Goal: Task Accomplishment & Management: Manage account settings

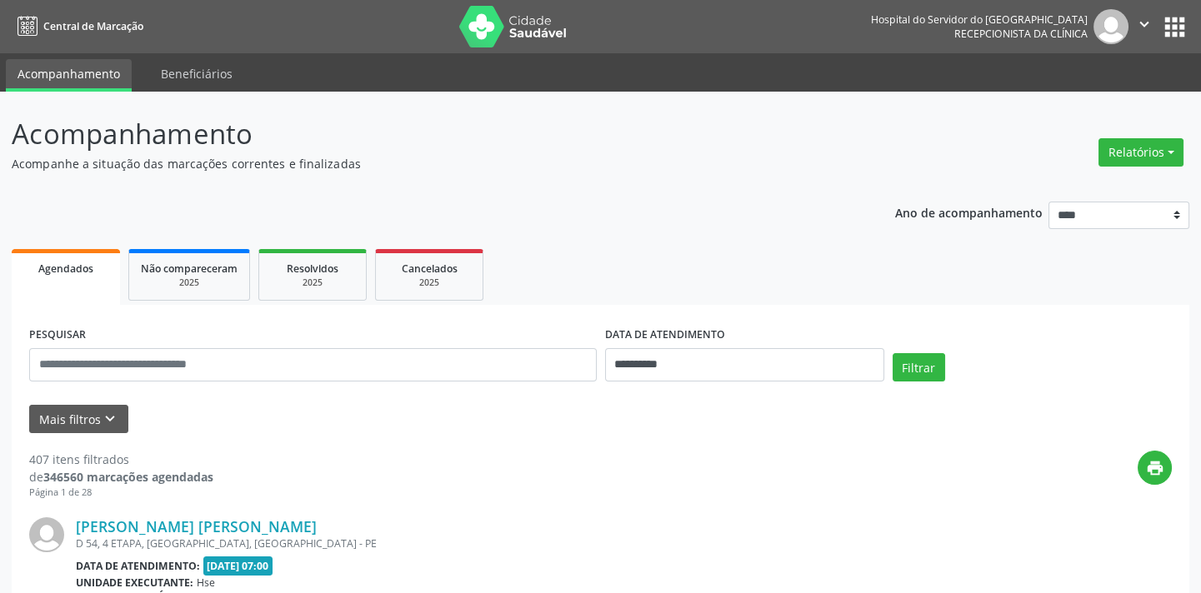
click at [263, 342] on div "PESQUISAR" at bounding box center [313, 358] width 576 height 71
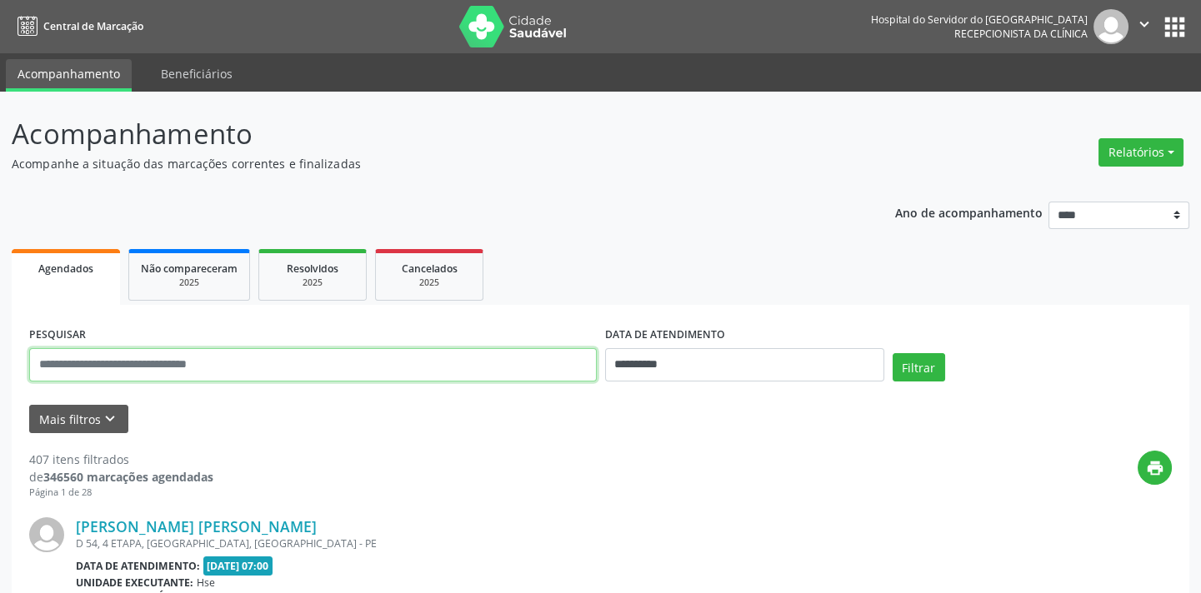
click at [261, 355] on input "text" at bounding box center [313, 364] width 568 height 33
type input "**********"
click at [893, 353] on button "Filtrar" at bounding box center [919, 367] width 53 height 28
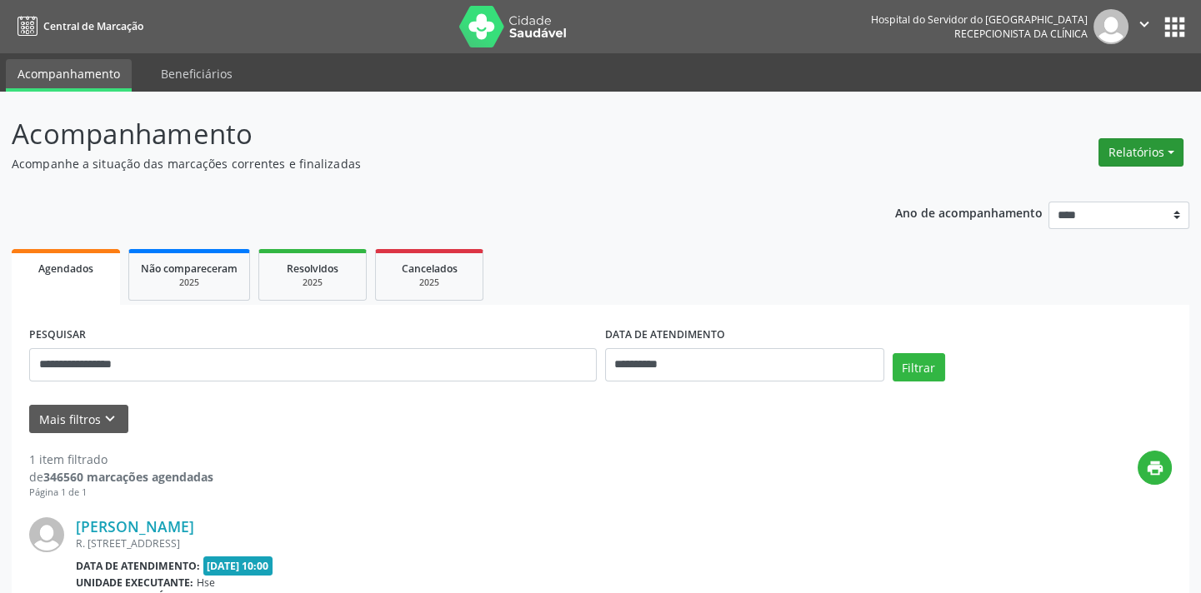
click at [1150, 148] on button "Relatórios" at bounding box center [1140, 152] width 85 height 28
click at [1062, 196] on link "Agendamentos" at bounding box center [1093, 187] width 179 height 23
select select "*"
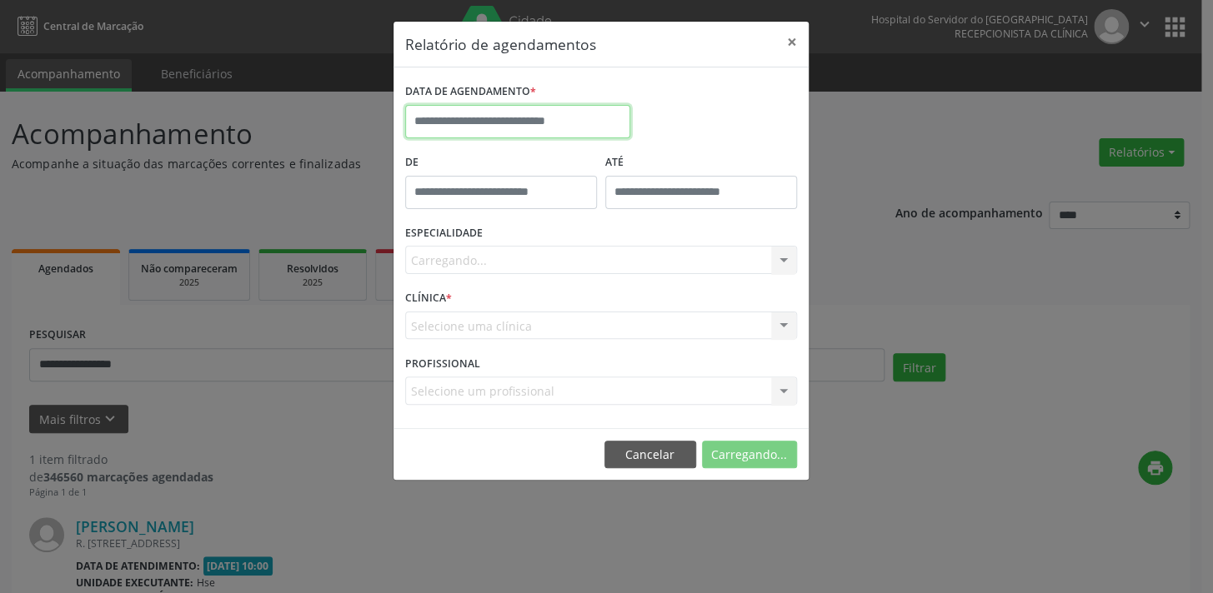
click at [523, 120] on input "text" at bounding box center [517, 121] width 225 height 33
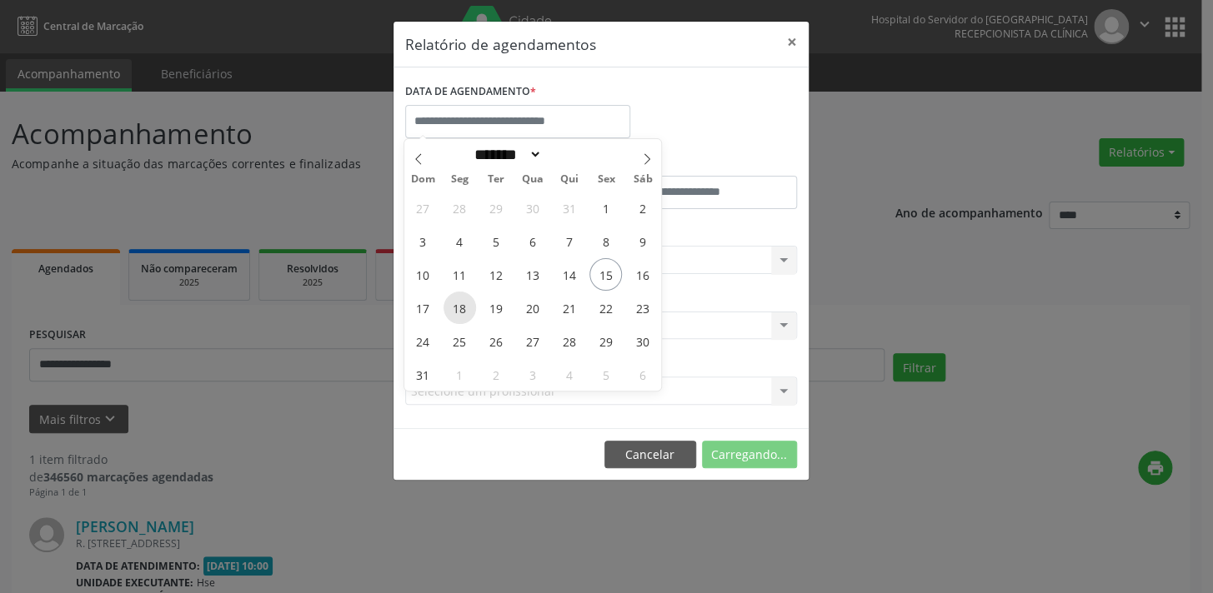
click at [461, 308] on span "18" at bounding box center [459, 308] width 33 height 33
type input "**********"
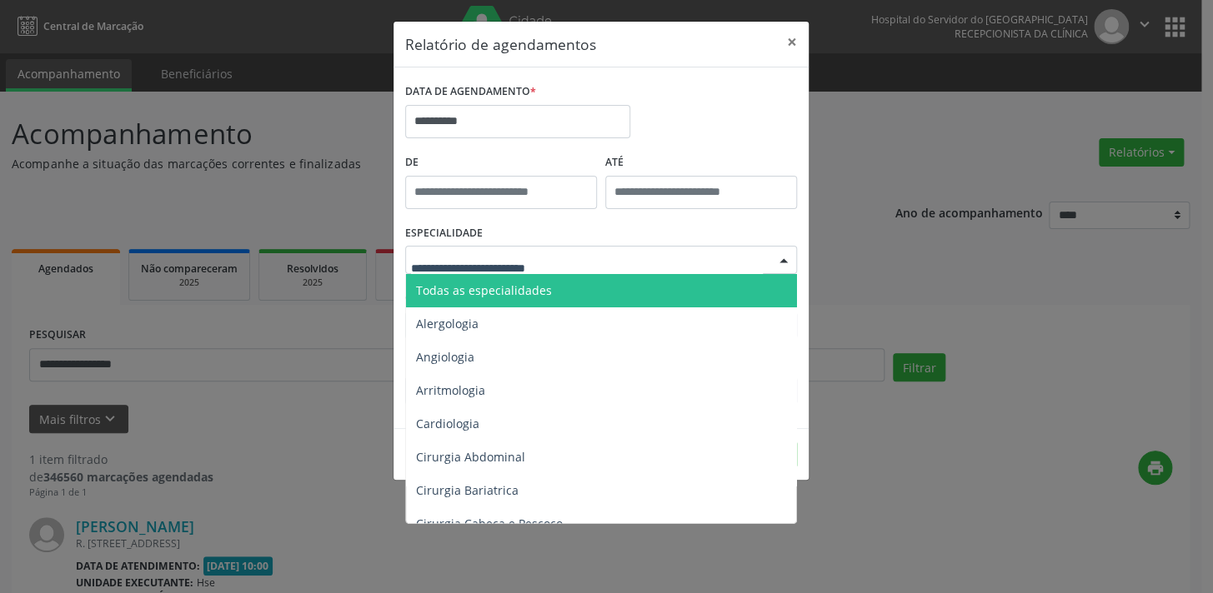
click at [650, 270] on div at bounding box center [601, 260] width 392 height 28
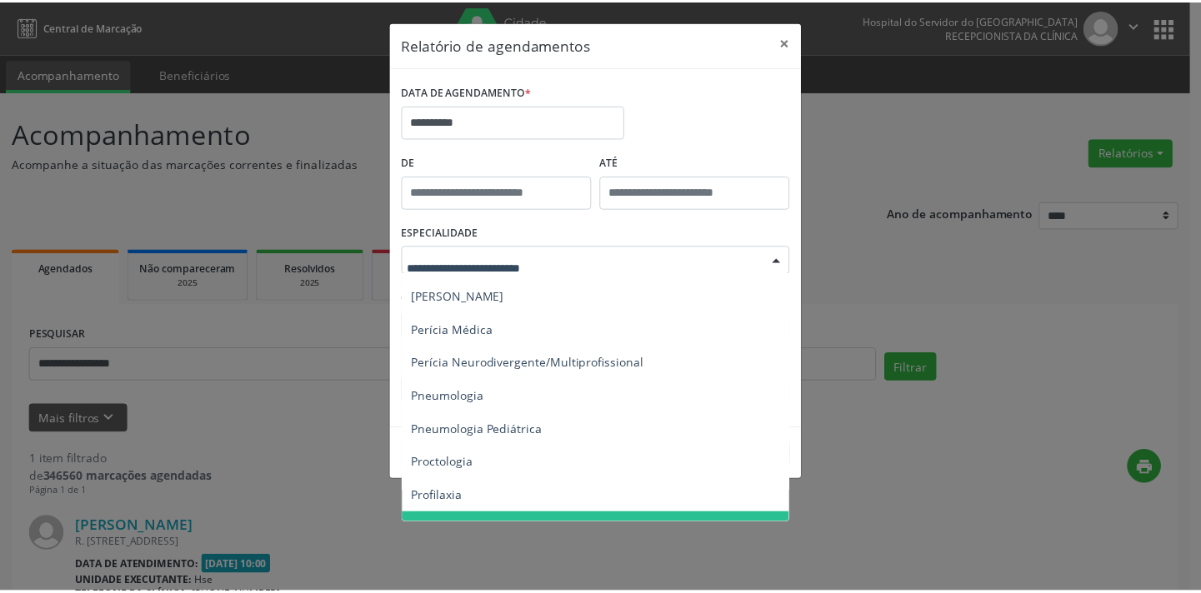
scroll to position [2651, 0]
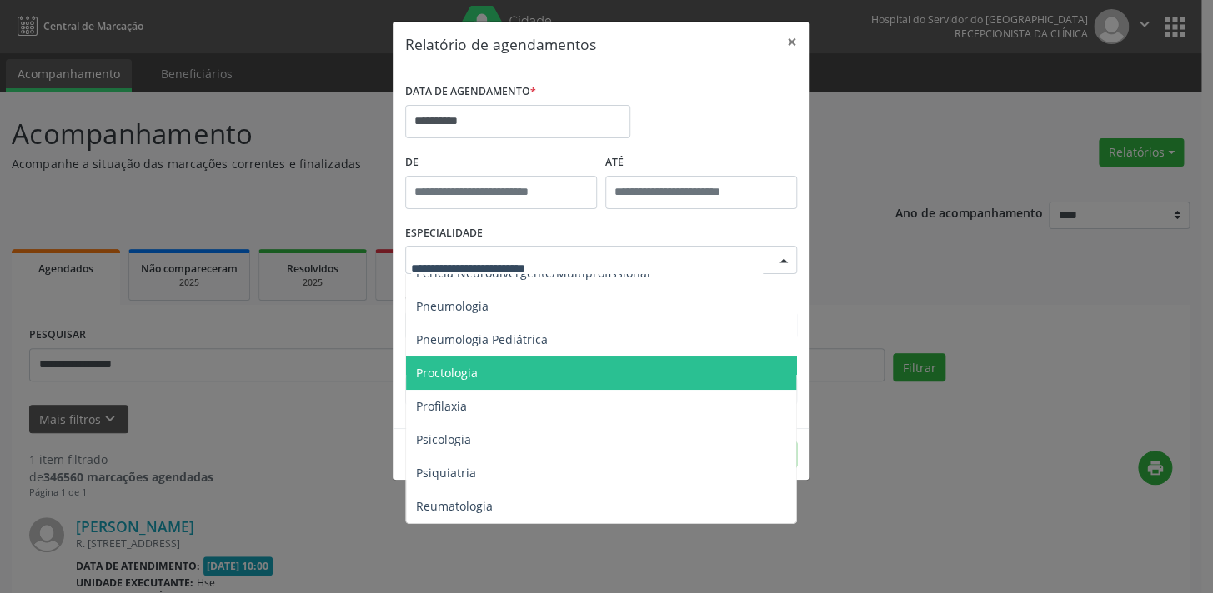
click at [441, 383] on span "Proctologia" at bounding box center [602, 373] width 393 height 33
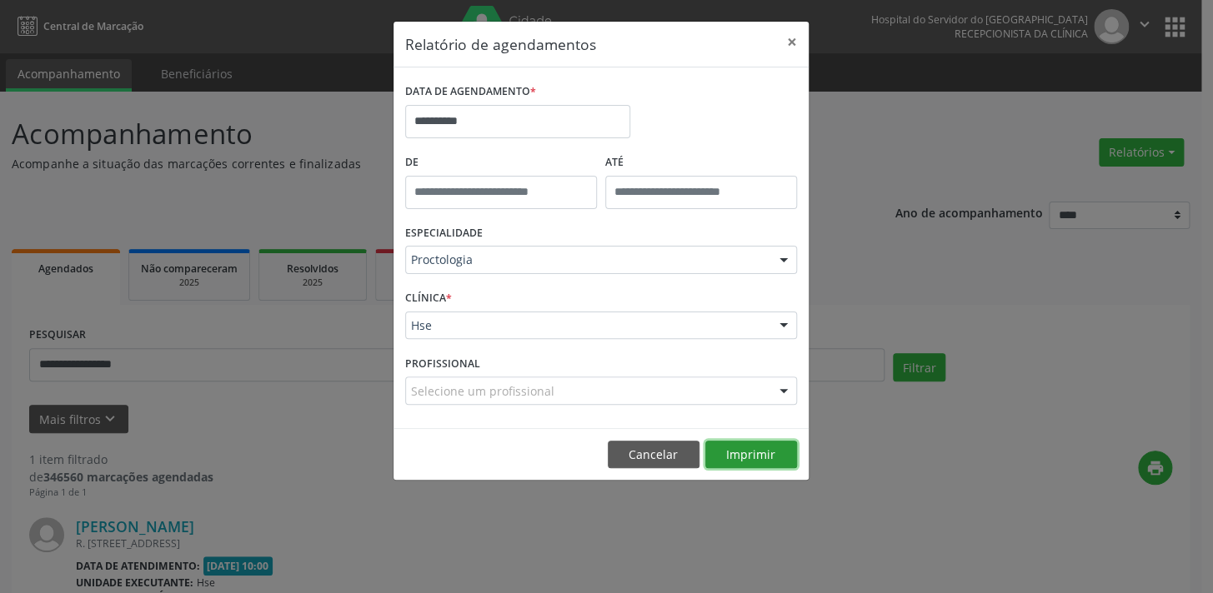
click at [742, 463] on button "Imprimir" at bounding box center [751, 455] width 92 height 28
click at [648, 458] on button "Cancelar" at bounding box center [654, 455] width 92 height 28
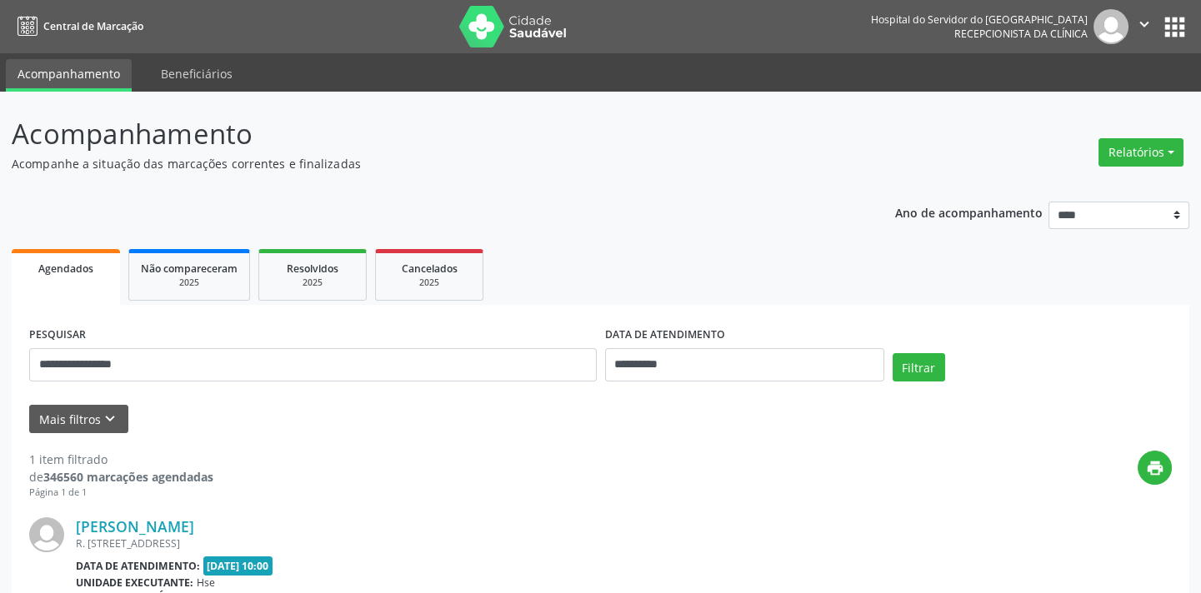
click at [103, 149] on p "Acompanhamento" at bounding box center [424, 134] width 824 height 42
click at [67, 405] on button "Mais filtros keyboard_arrow_down" at bounding box center [78, 419] width 99 height 29
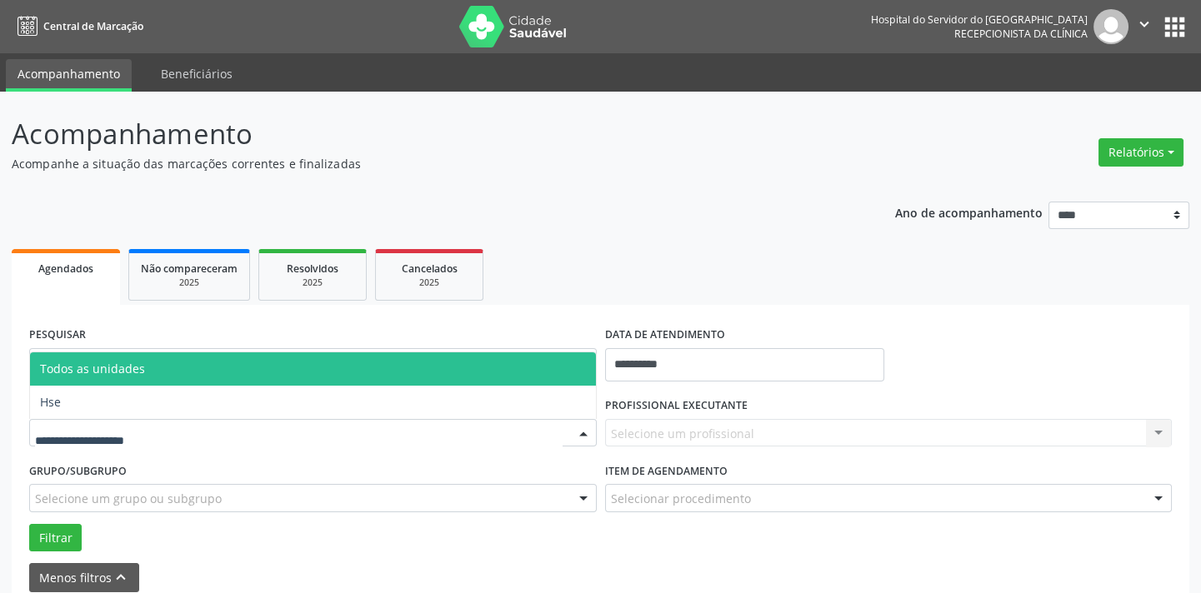
click at [173, 430] on div at bounding box center [313, 433] width 568 height 28
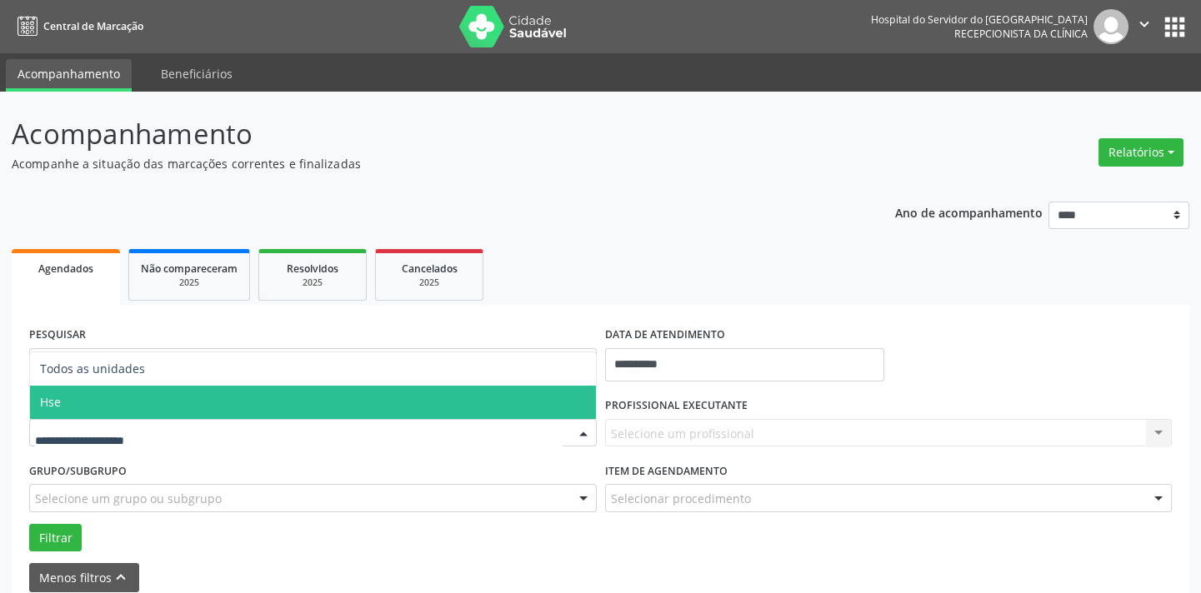
click at [173, 417] on span "Hse" at bounding box center [313, 402] width 566 height 33
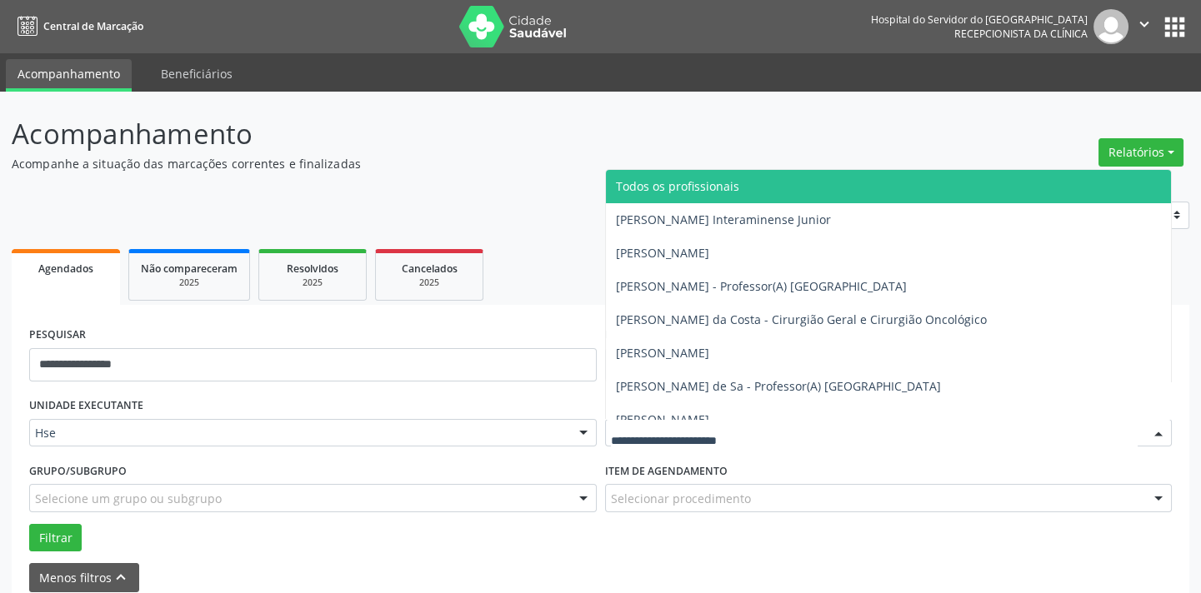
click at [753, 433] on div at bounding box center [889, 433] width 568 height 28
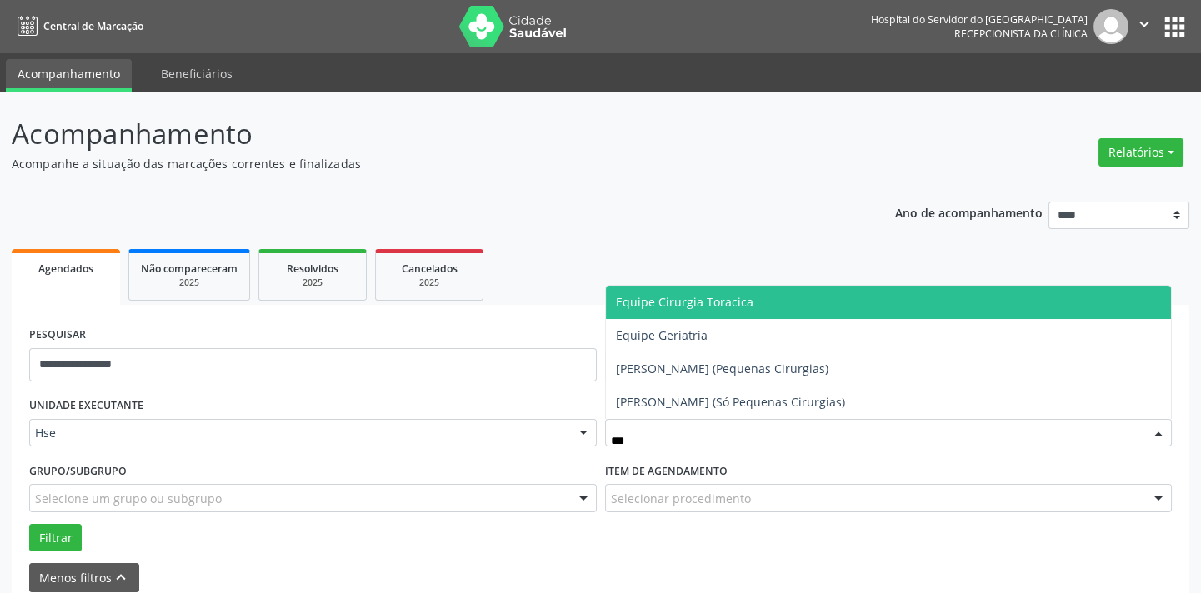
type input "****"
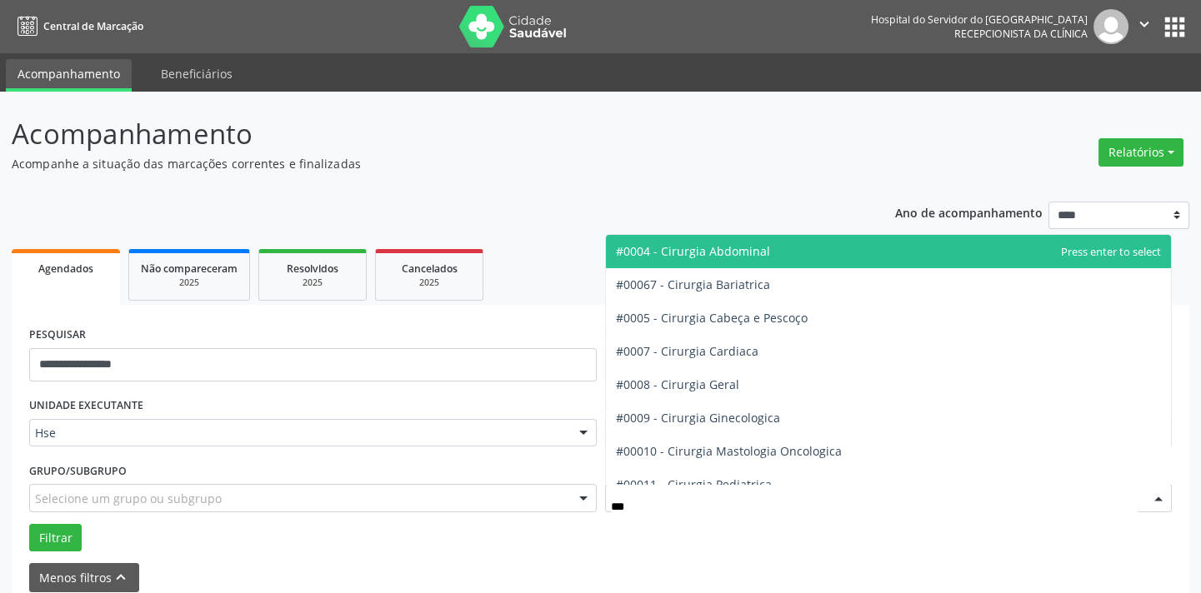
type input "****"
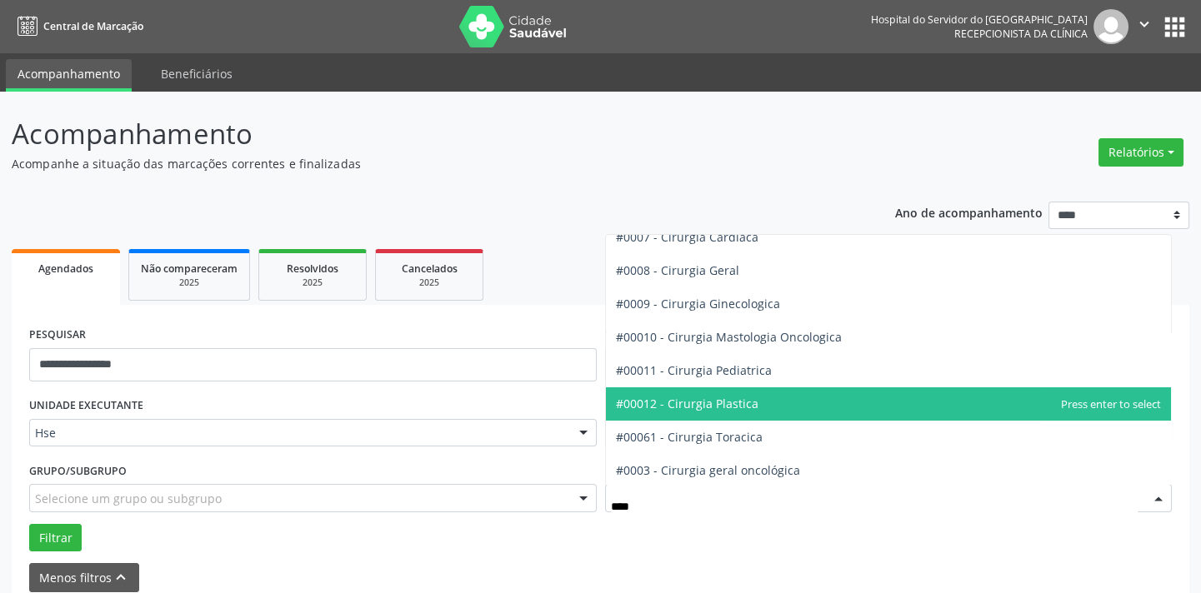
scroll to position [151, 0]
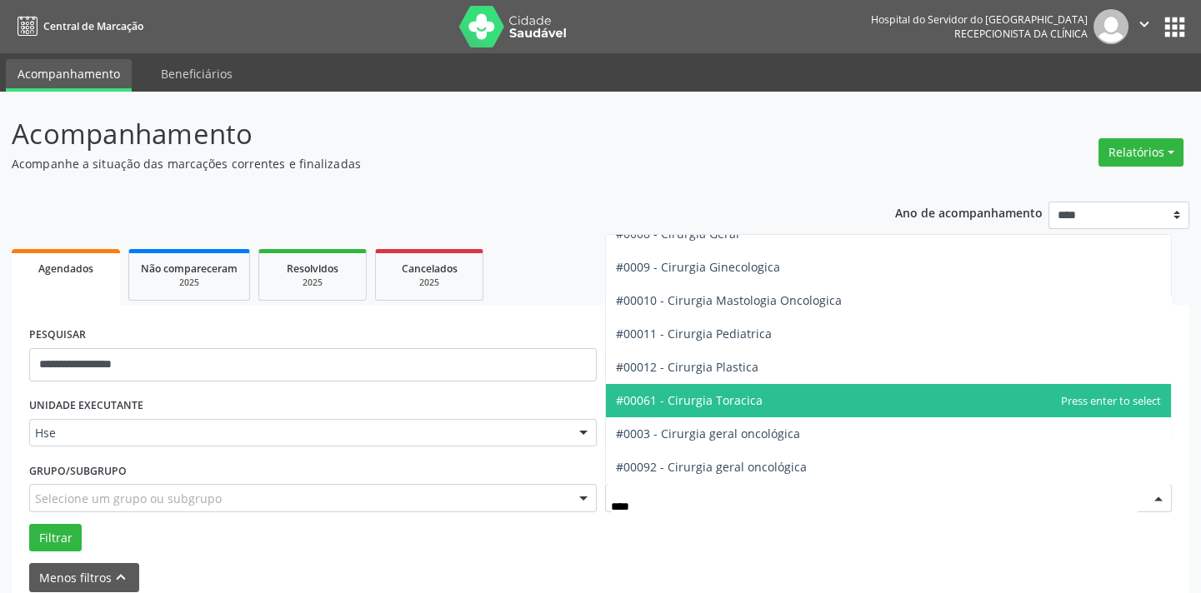
click at [728, 394] on span "#00061 - Cirurgia Toracica" at bounding box center [689, 401] width 147 height 16
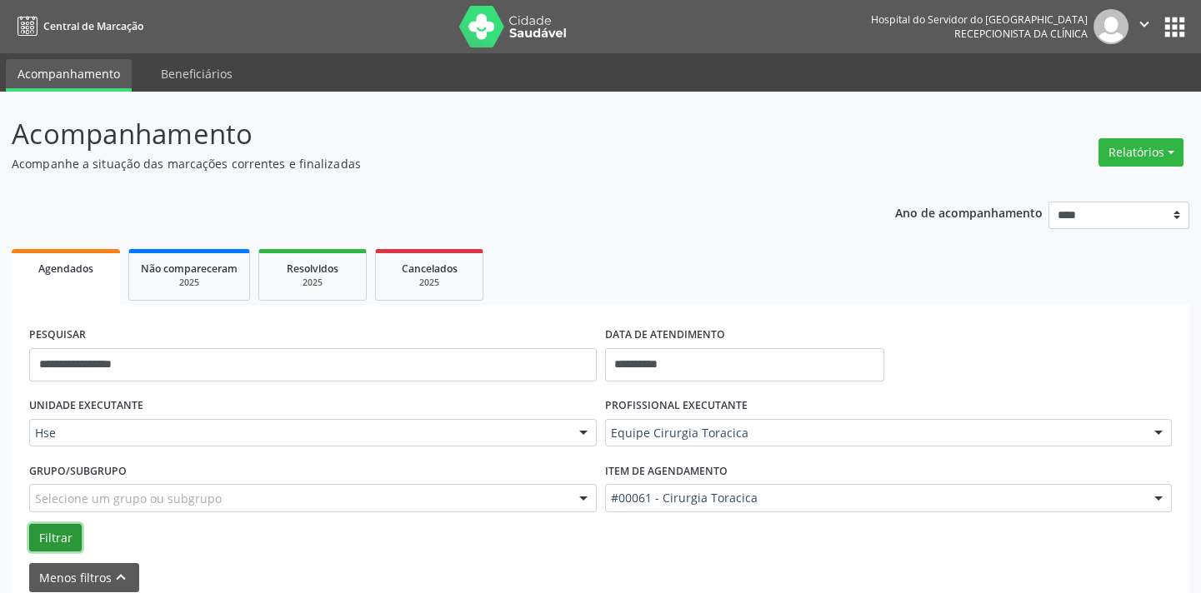
click at [40, 525] on button "Filtrar" at bounding box center [55, 538] width 53 height 28
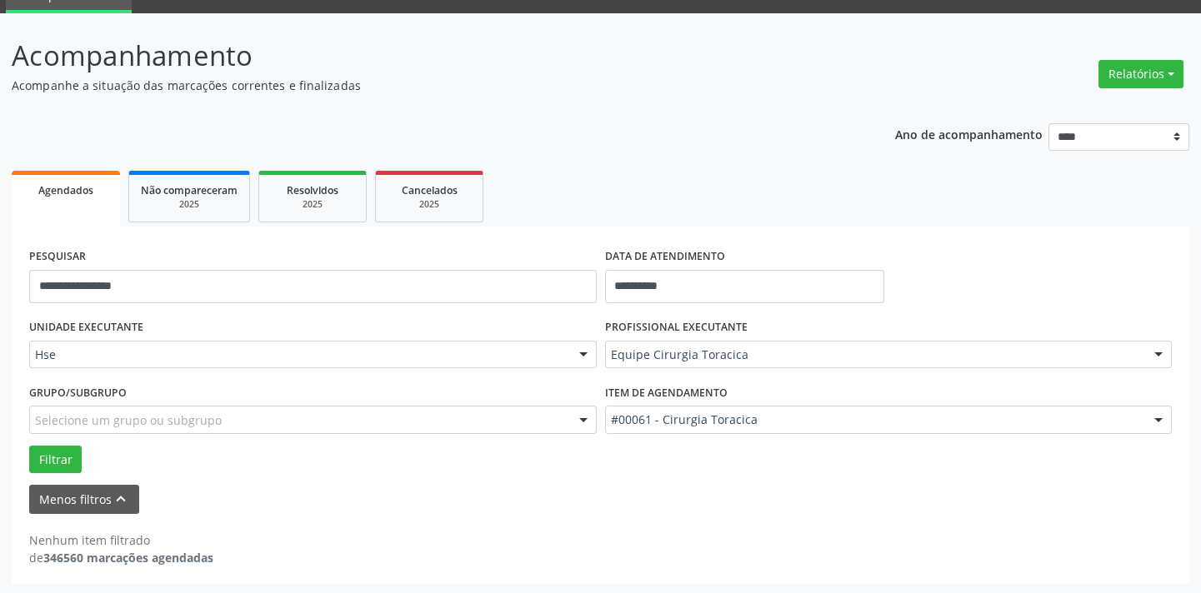
scroll to position [79, 0]
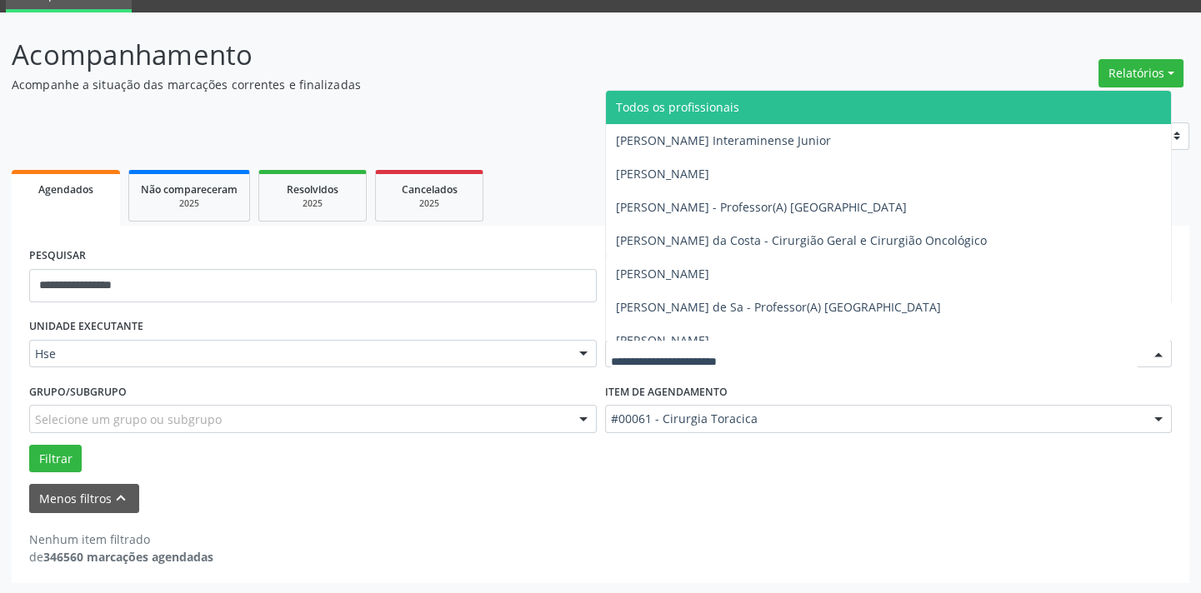
click at [728, 347] on input "text" at bounding box center [875, 362] width 528 height 33
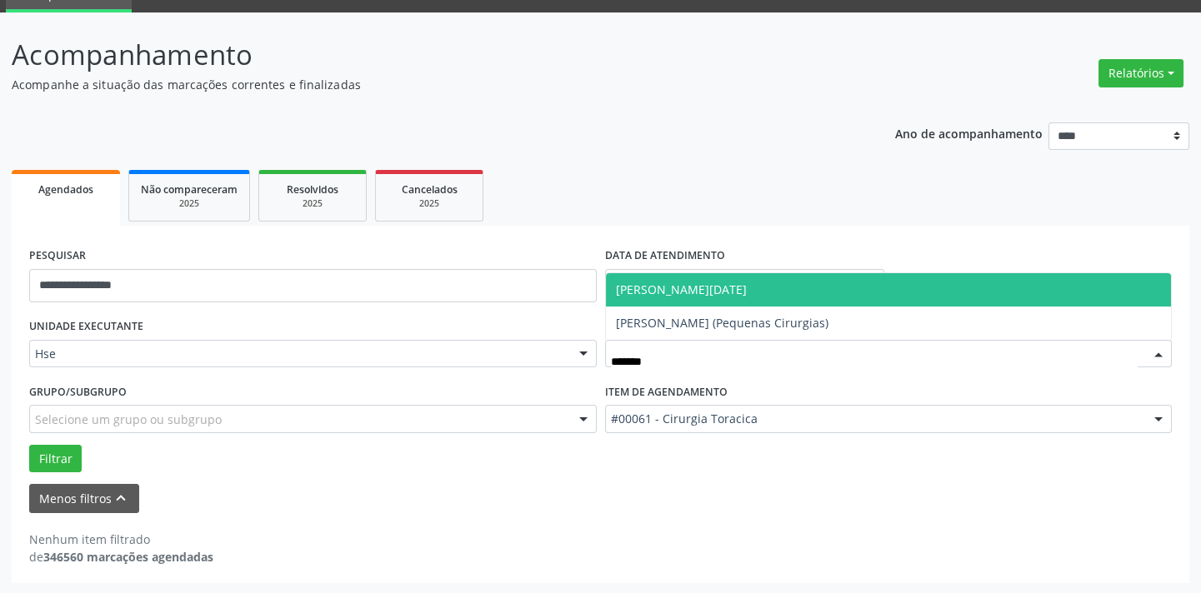
type input "********"
click at [708, 282] on span "[PERSON_NAME][DATE]" at bounding box center [681, 290] width 131 height 16
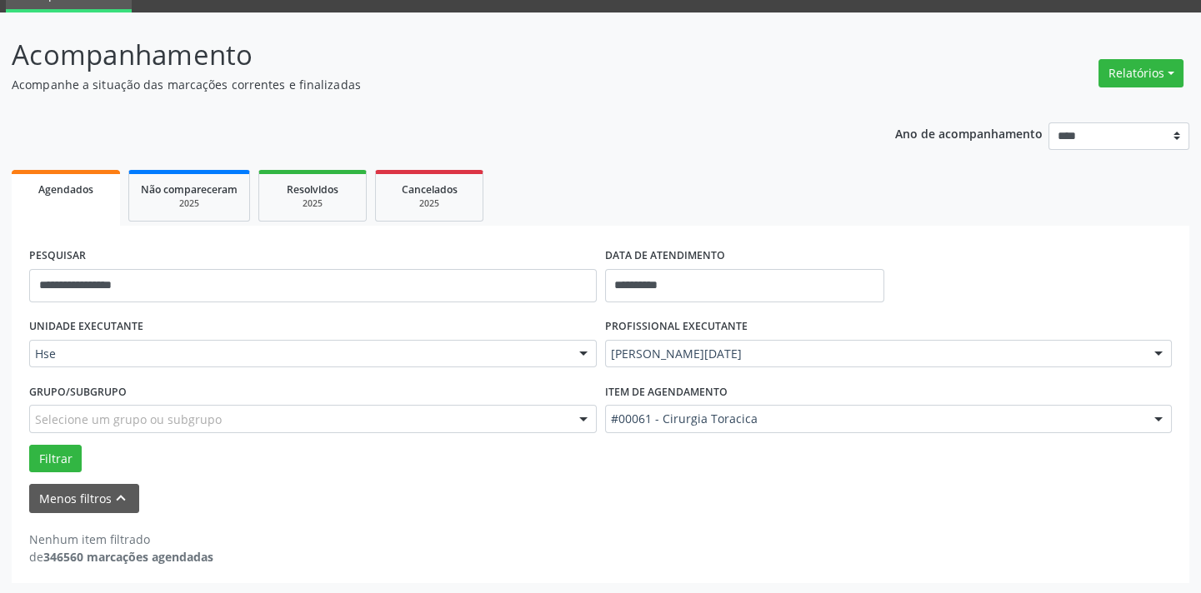
click at [724, 406] on div "#00061 - Cirurgia Toracica" at bounding box center [889, 419] width 568 height 28
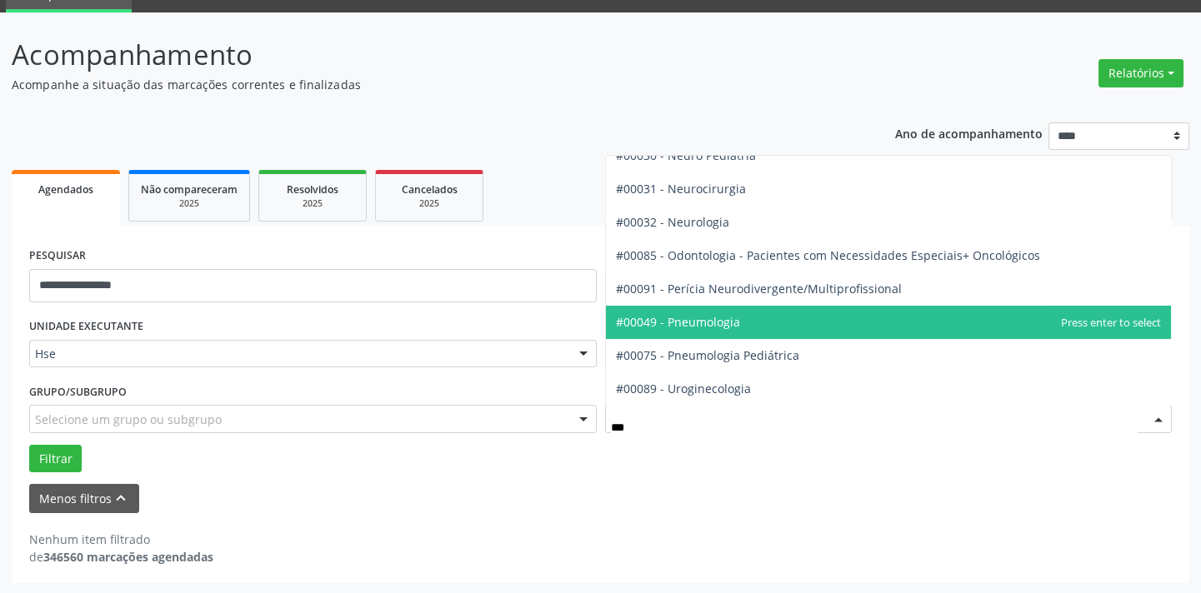
scroll to position [0, 0]
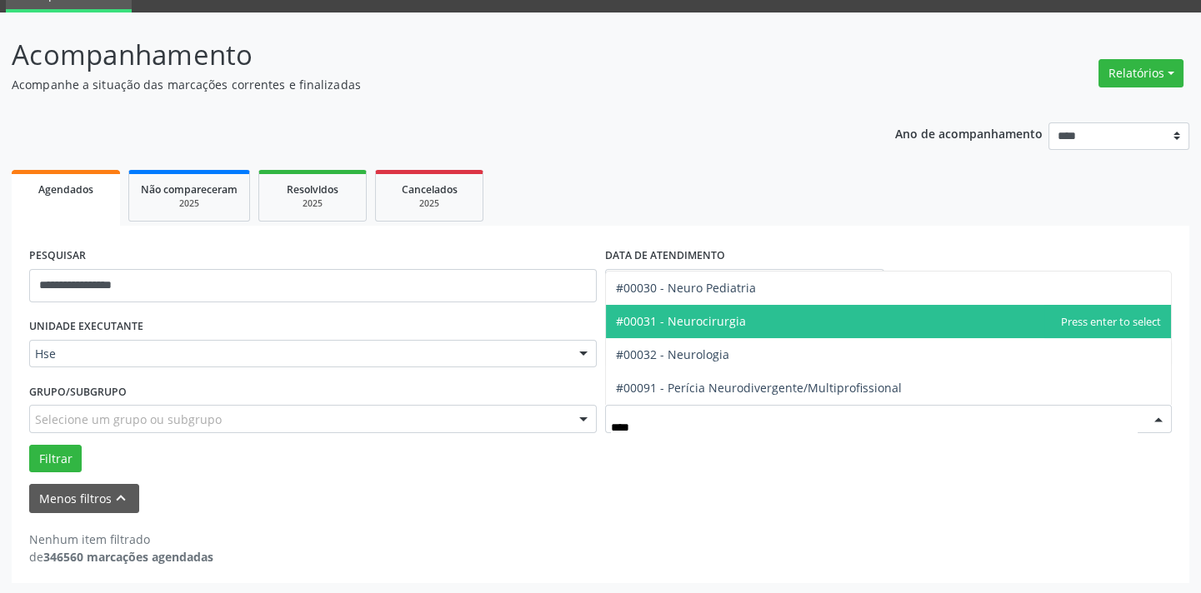
click at [728, 331] on span "#00031 - Neurocirurgia" at bounding box center [889, 321] width 566 height 33
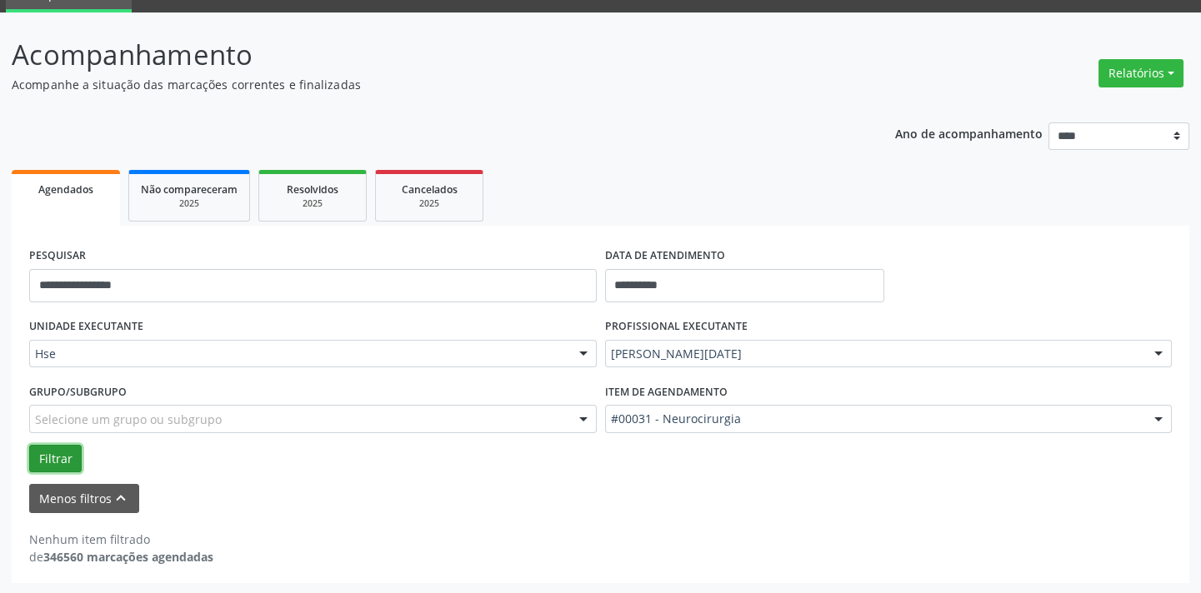
click at [51, 452] on button "Filtrar" at bounding box center [55, 459] width 53 height 28
click at [49, 458] on button "Filtrar" at bounding box center [55, 459] width 53 height 28
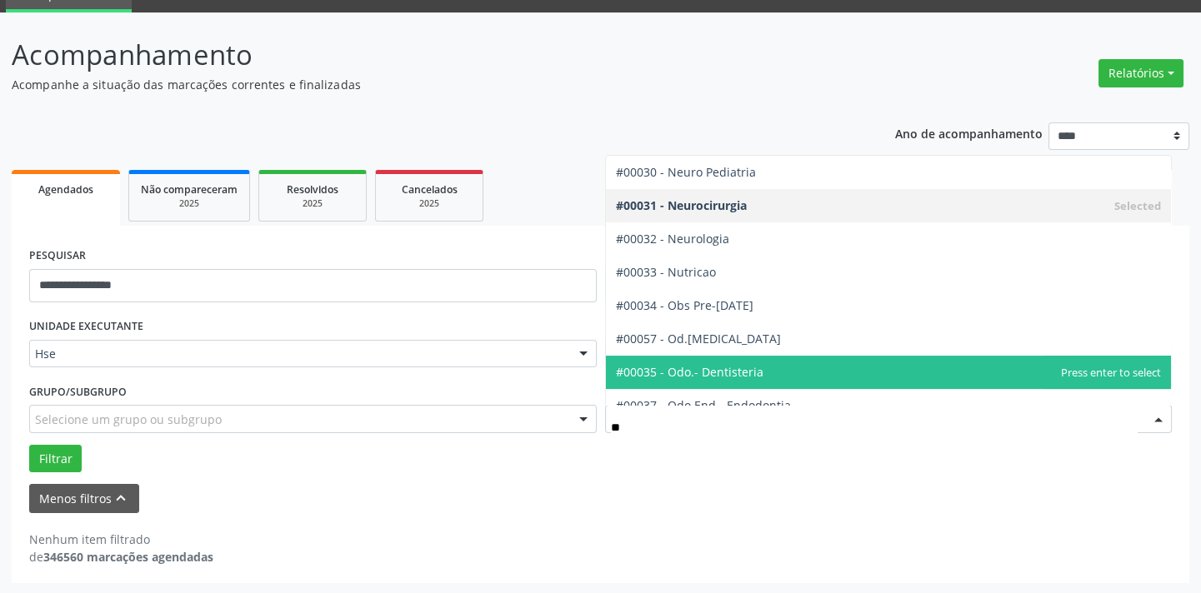
scroll to position [150, 0]
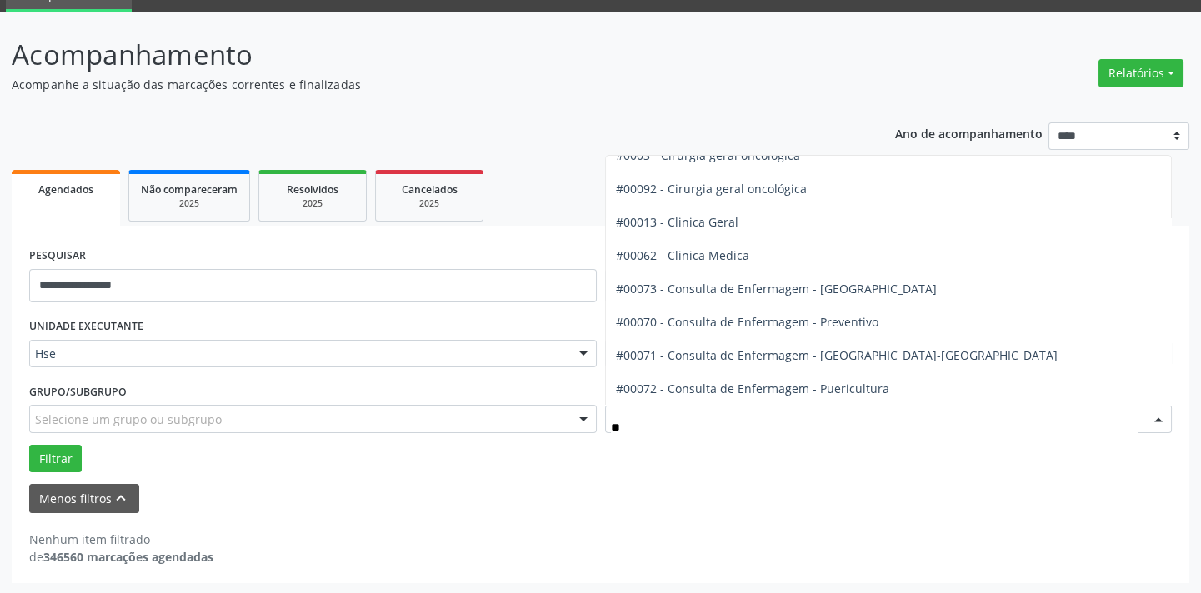
type input "***"
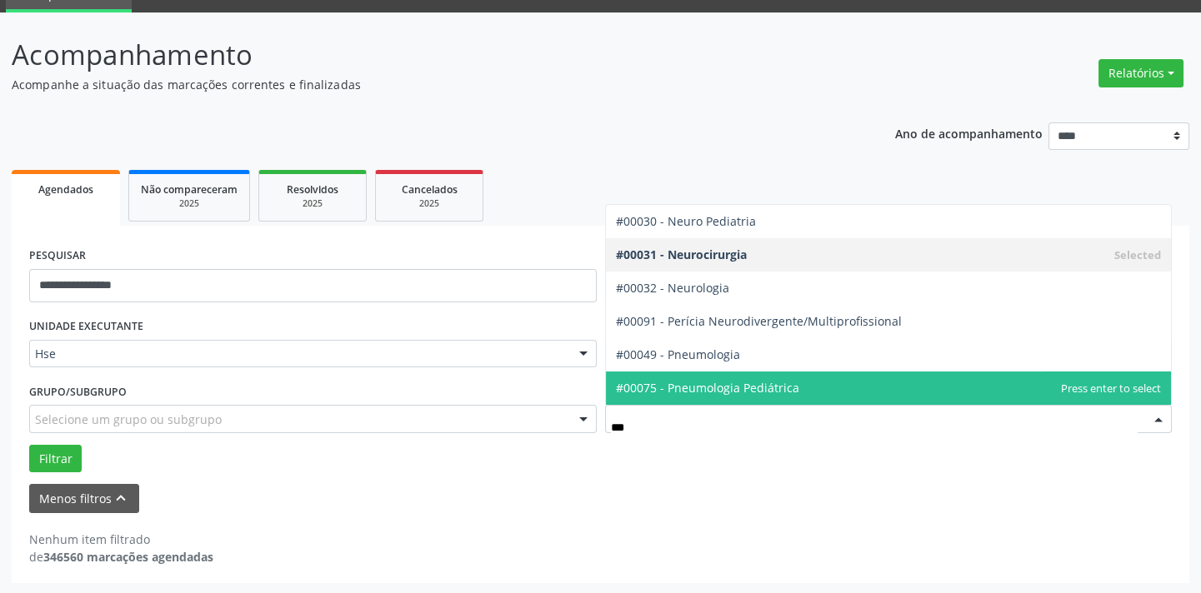
scroll to position [0, 0]
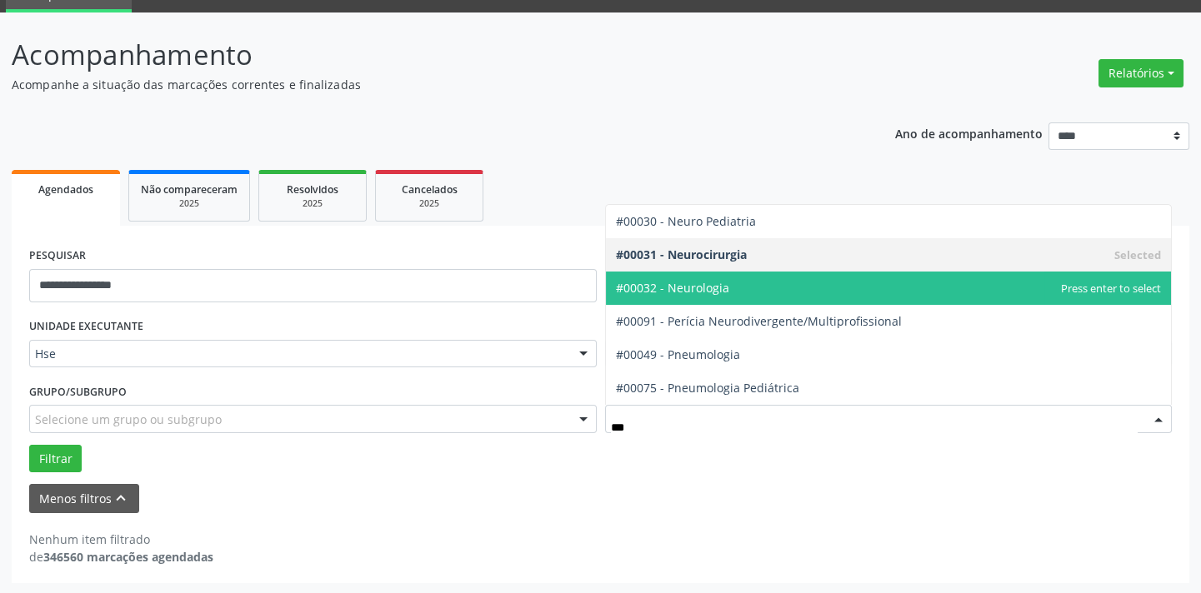
click at [734, 292] on span "#00032 - Neurologia" at bounding box center [889, 288] width 566 height 33
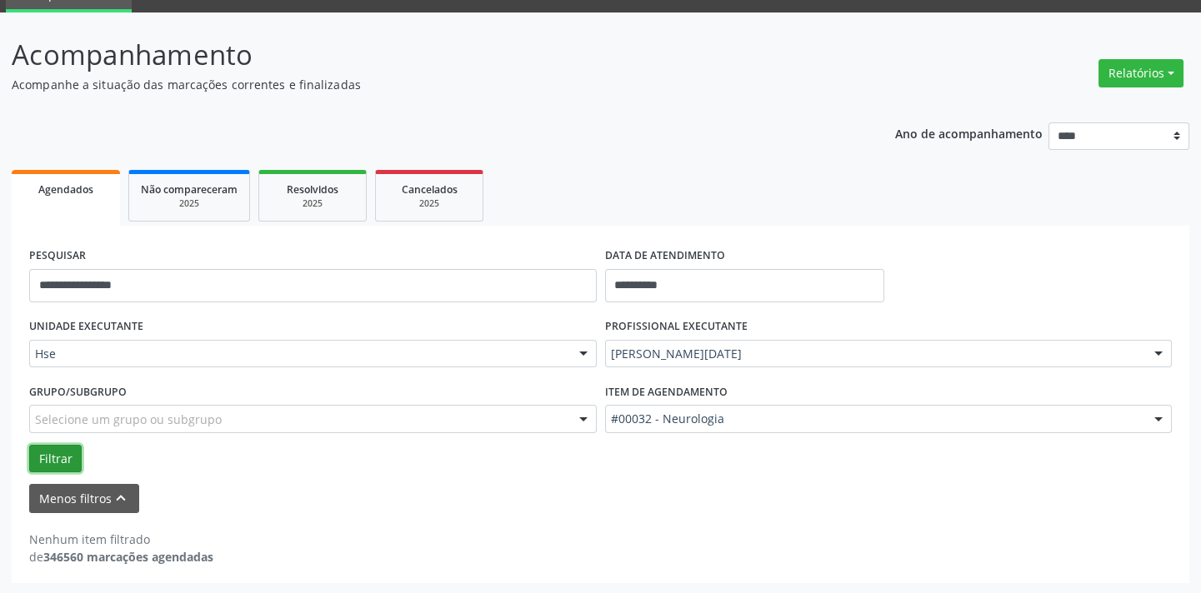
click at [48, 445] on button "Filtrar" at bounding box center [55, 459] width 53 height 28
click at [48, 458] on button "Filtrar" at bounding box center [55, 459] width 53 height 28
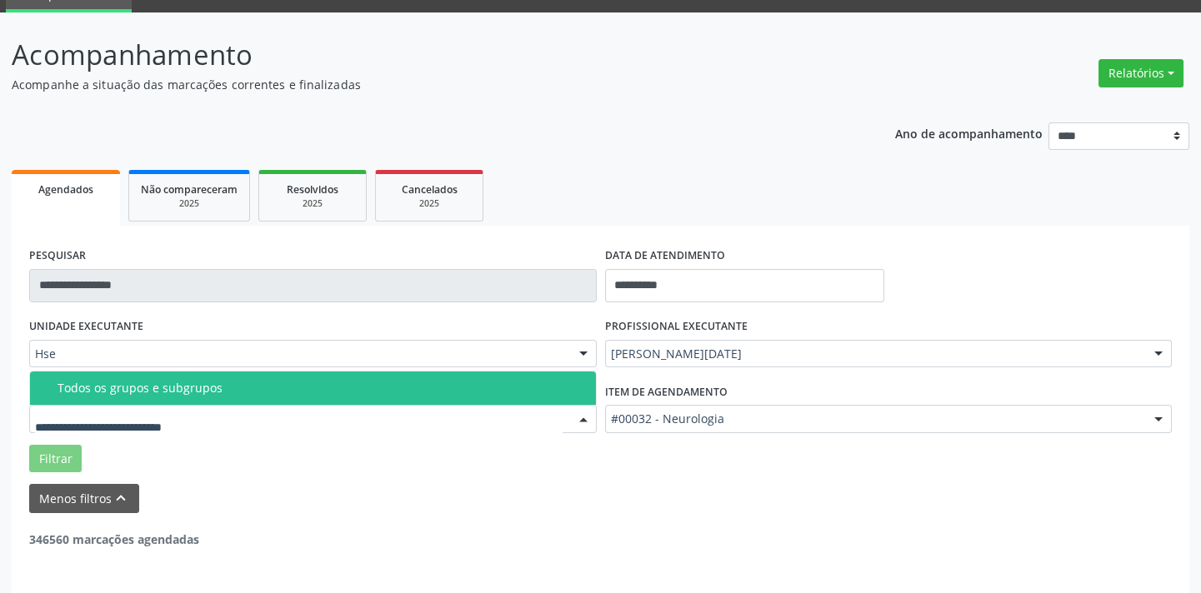
click at [198, 378] on span "Todos os grupos e subgrupos" at bounding box center [313, 388] width 566 height 33
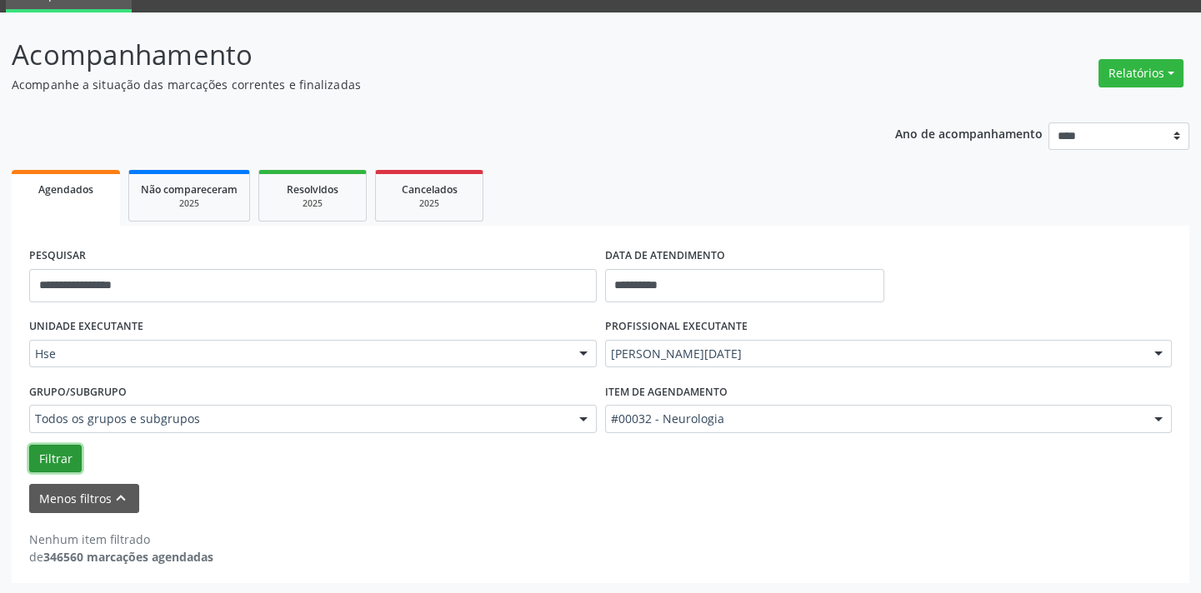
click at [46, 445] on button "Filtrar" at bounding box center [55, 459] width 53 height 28
click at [258, 287] on input "**********" at bounding box center [313, 285] width 568 height 33
click at [63, 453] on button "Filtrar" at bounding box center [55, 459] width 53 height 28
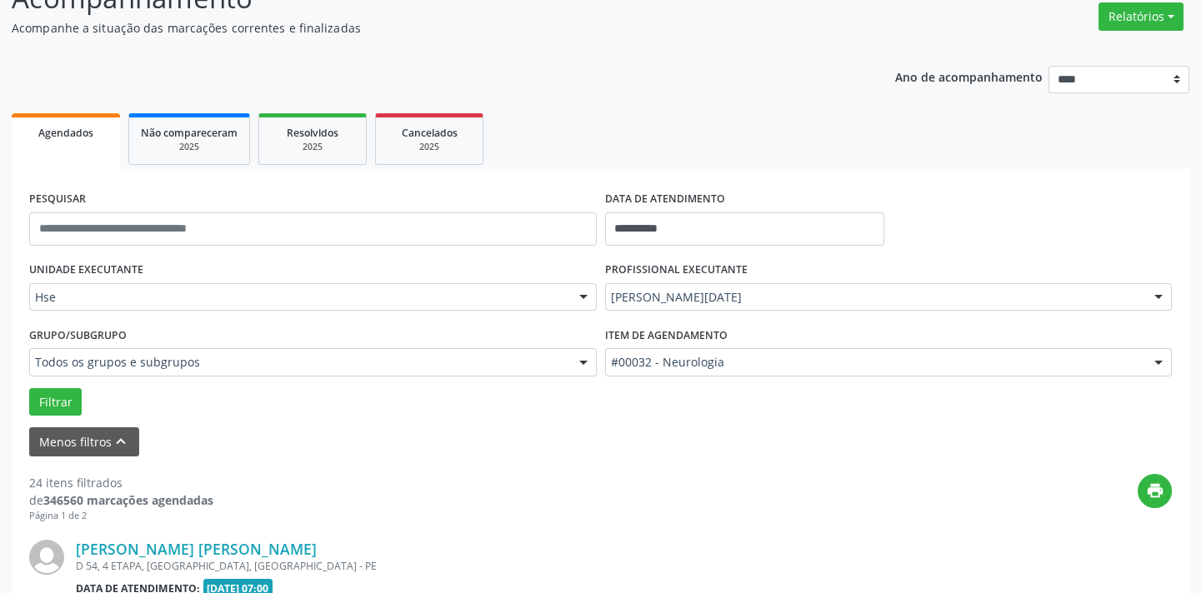
scroll to position [1659, 0]
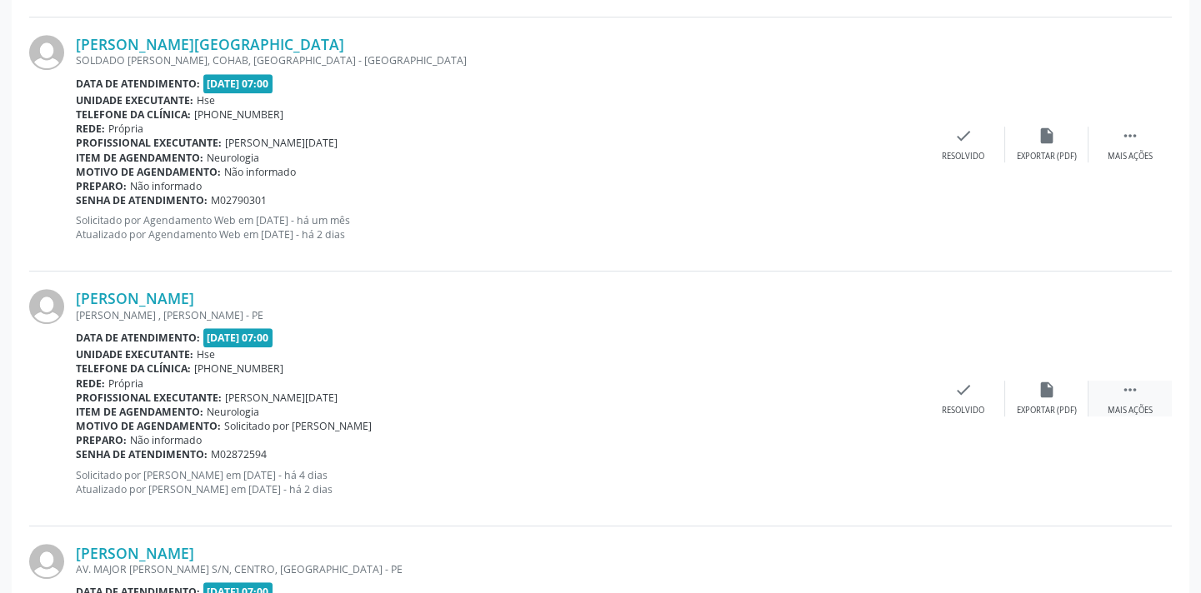
click at [1138, 395] on div " Mais ações" at bounding box center [1129, 399] width 83 height 36
click at [1045, 410] on div "Não compareceu" at bounding box center [1046, 411] width 71 height 12
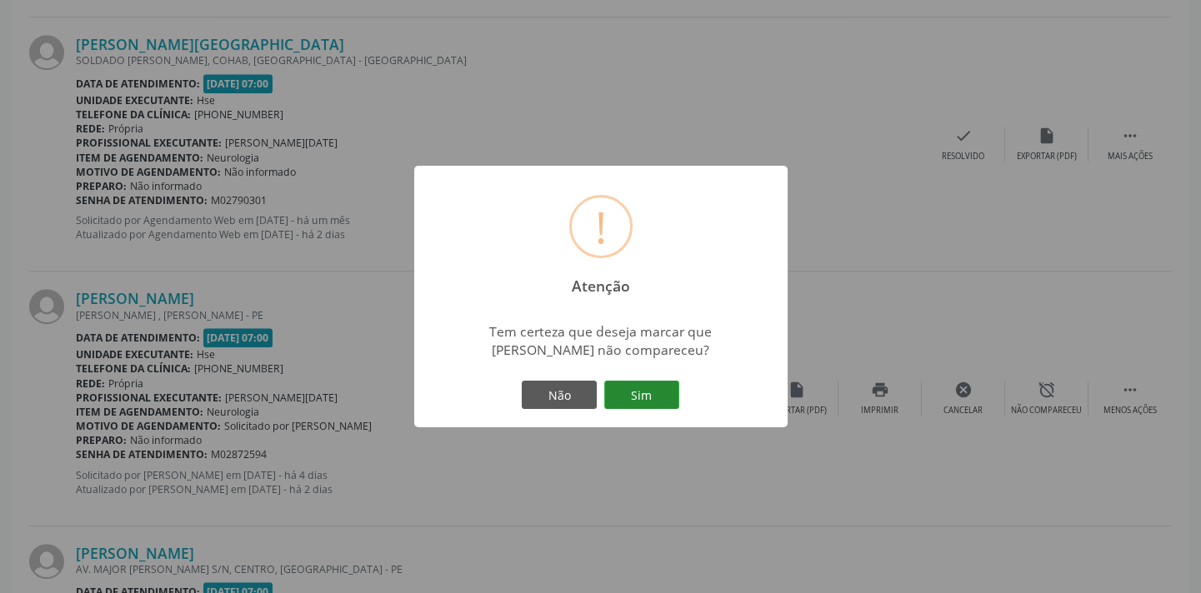
click at [660, 403] on button "Sim" at bounding box center [641, 395] width 75 height 28
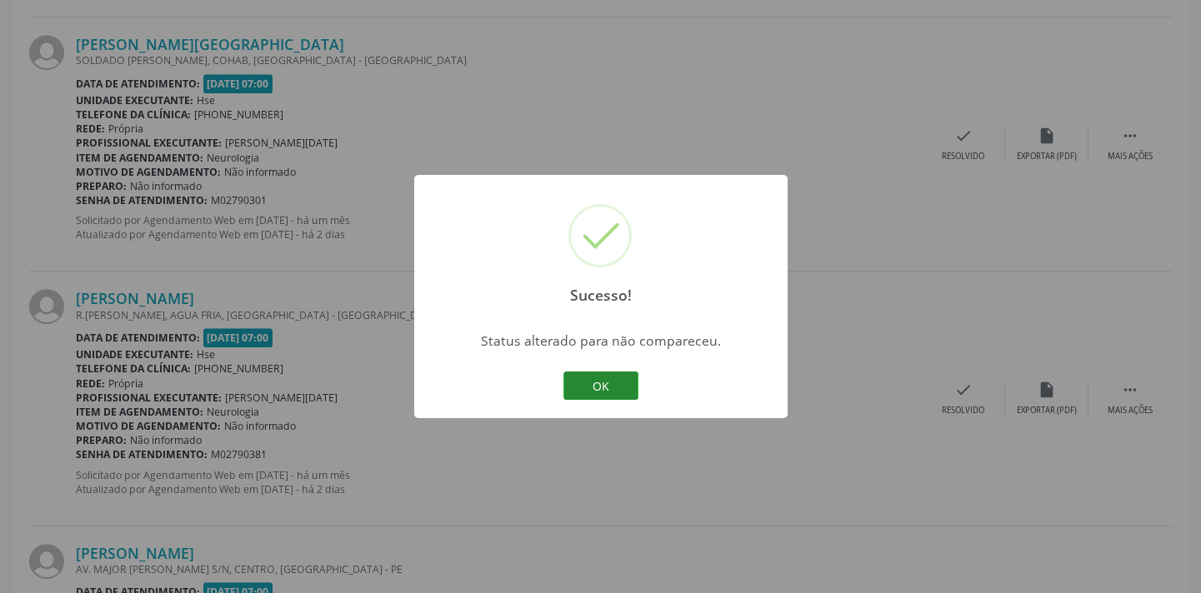
click at [598, 377] on button "OK" at bounding box center [600, 386] width 75 height 28
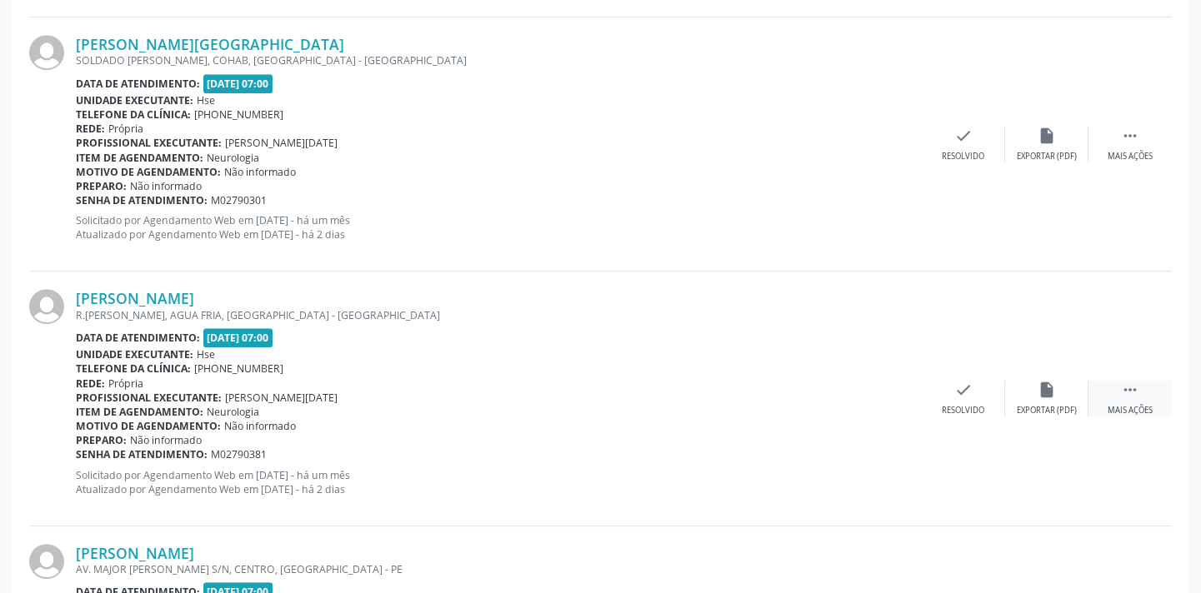
click at [1122, 391] on icon "" at bounding box center [1130, 390] width 18 height 18
click at [1064, 389] on div "alarm_off Não compareceu" at bounding box center [1046, 399] width 83 height 36
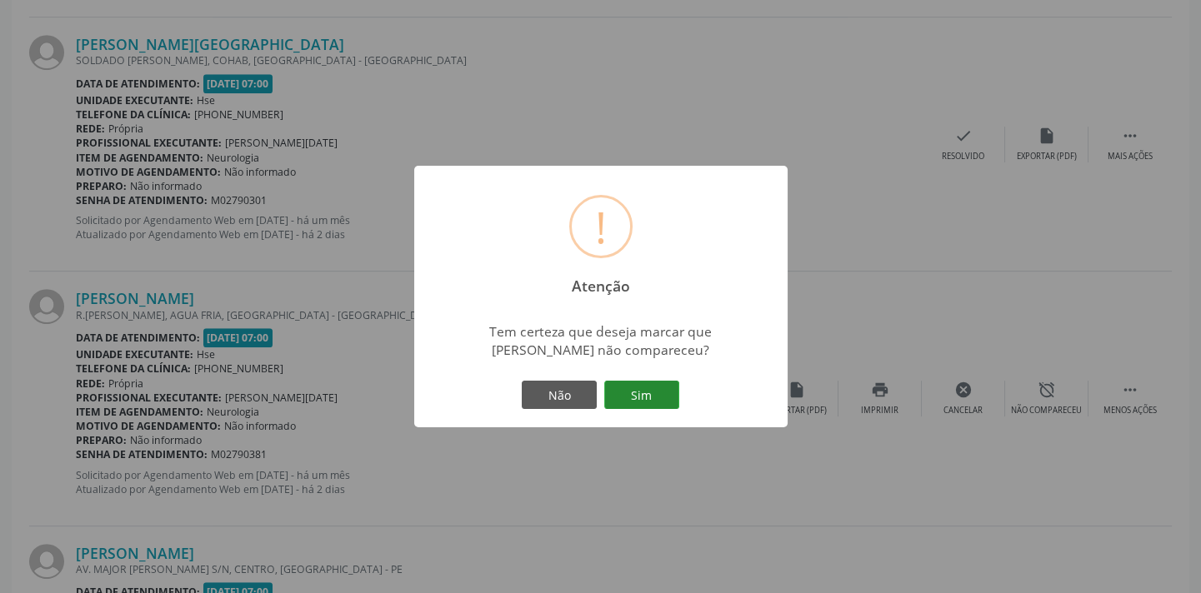
click at [641, 383] on button "Sim" at bounding box center [641, 395] width 75 height 28
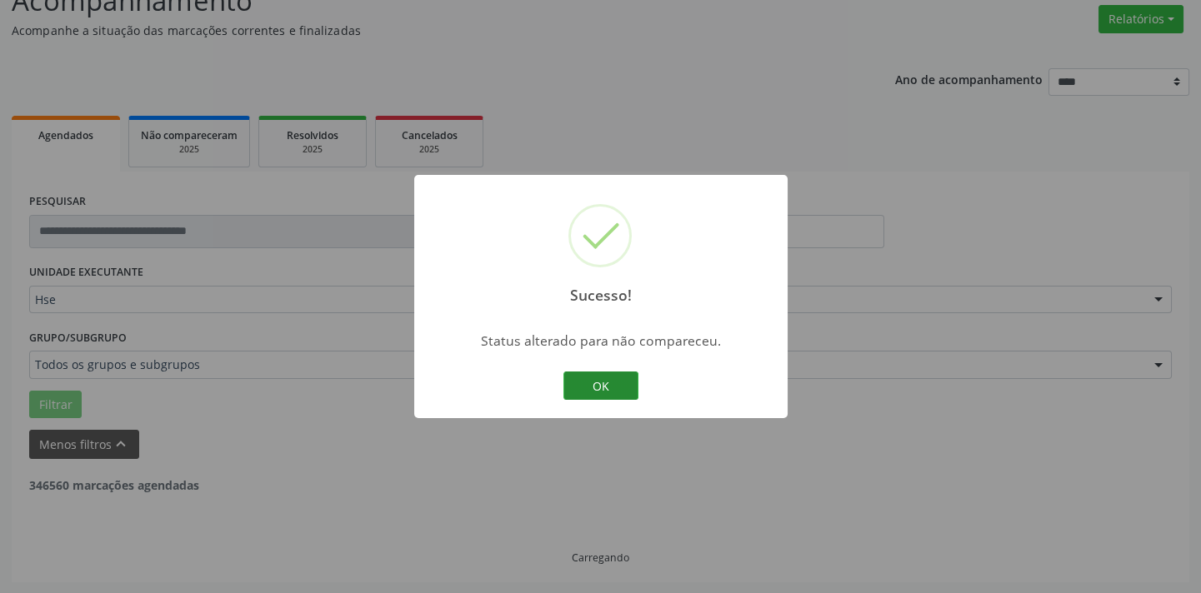
click at [583, 387] on button "OK" at bounding box center [600, 386] width 75 height 28
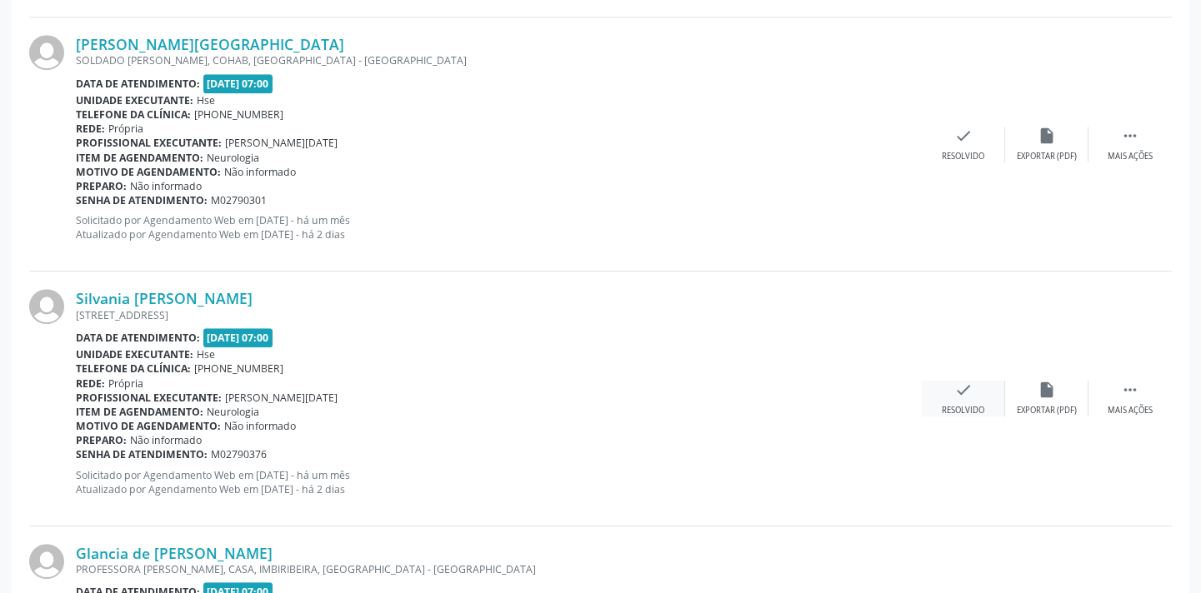
click at [965, 385] on icon "check" at bounding box center [963, 390] width 18 height 18
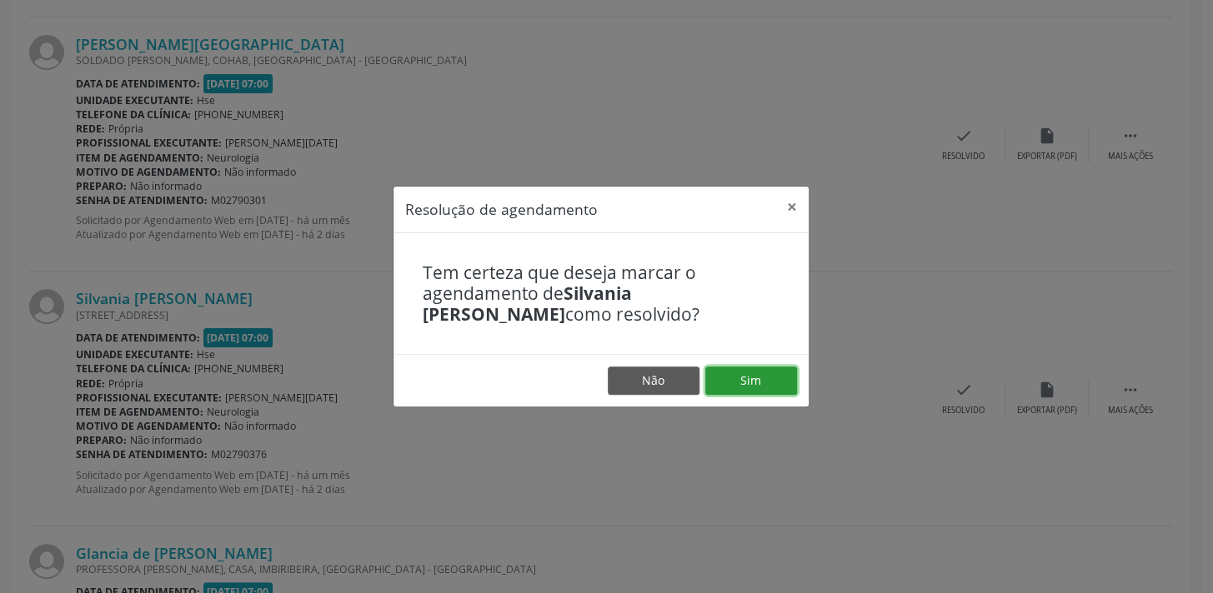
click at [723, 377] on button "Sim" at bounding box center [751, 381] width 92 height 28
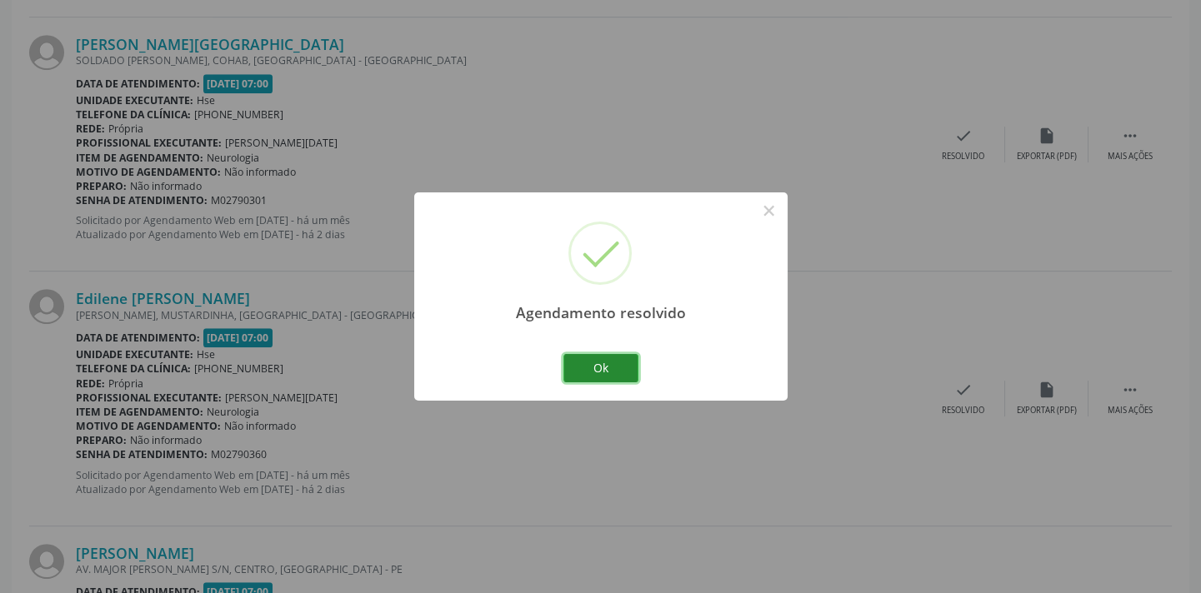
click at [594, 369] on button "Ok" at bounding box center [600, 368] width 75 height 28
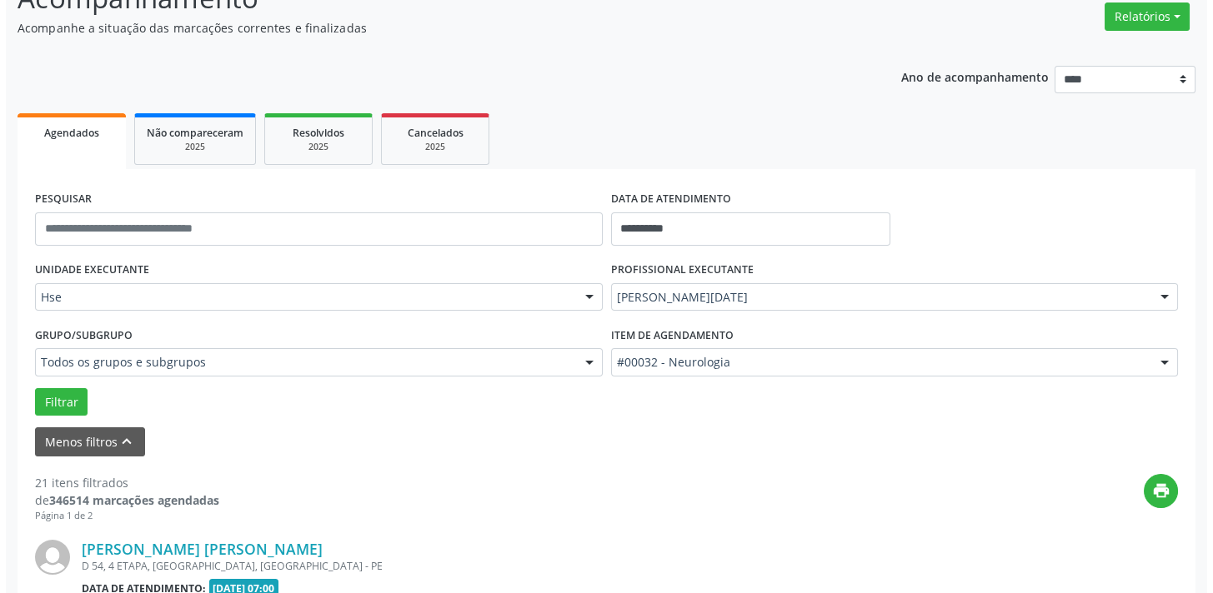
scroll to position [1914, 0]
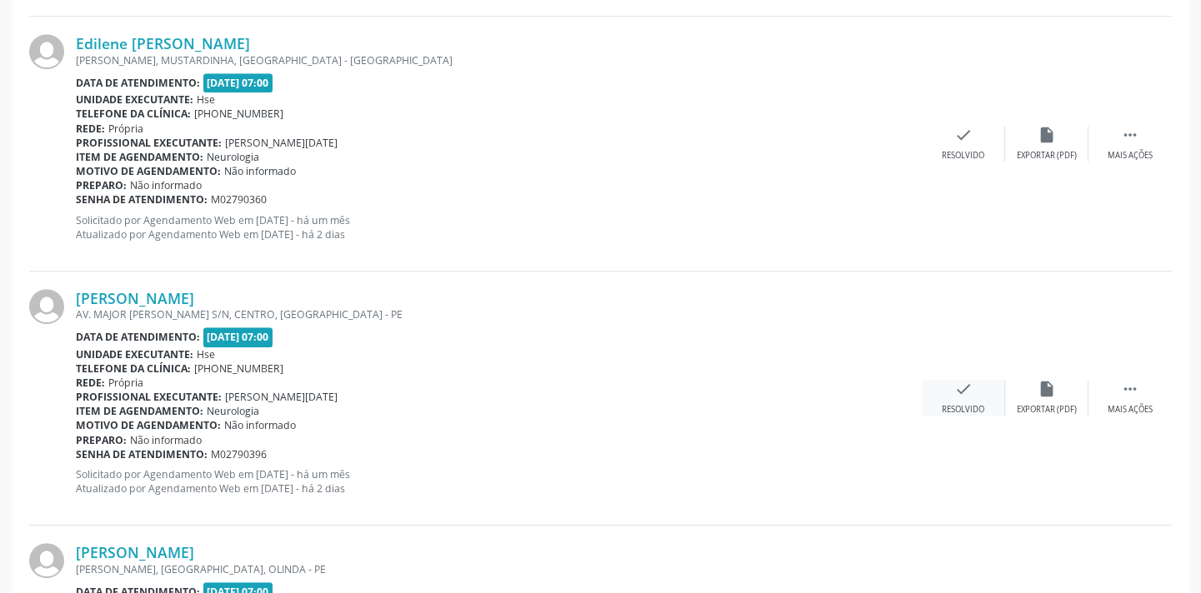
click at [970, 395] on div "check Resolvido" at bounding box center [963, 398] width 83 height 36
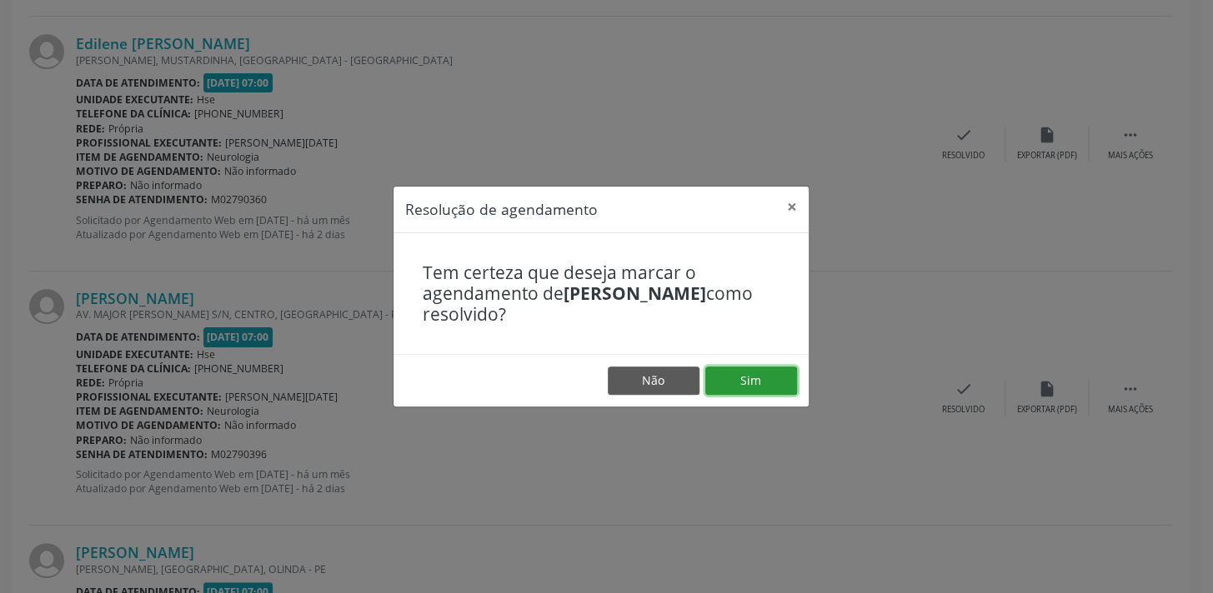
click at [775, 372] on button "Sim" at bounding box center [751, 381] width 92 height 28
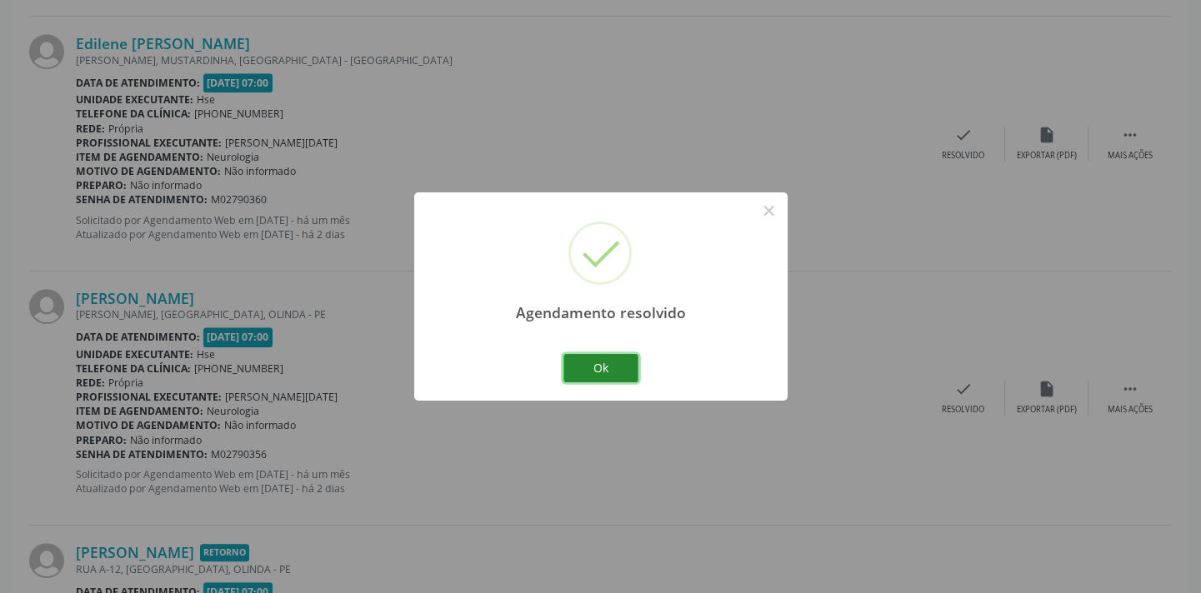
click at [584, 365] on button "Ok" at bounding box center [600, 368] width 75 height 28
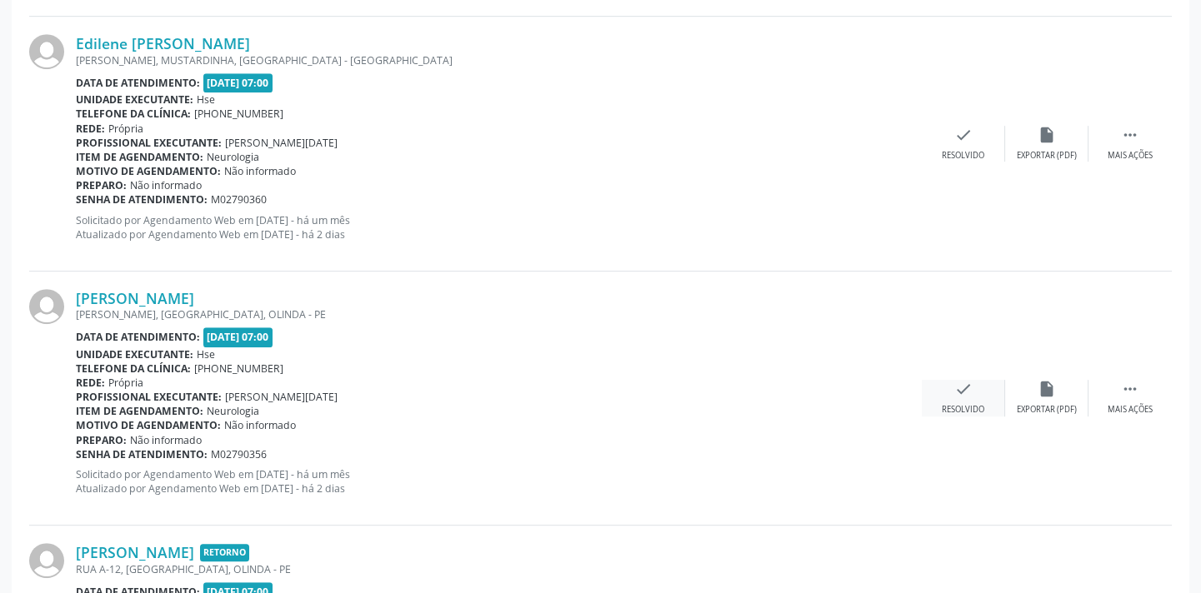
click at [977, 389] on div "check Resolvido" at bounding box center [963, 398] width 83 height 36
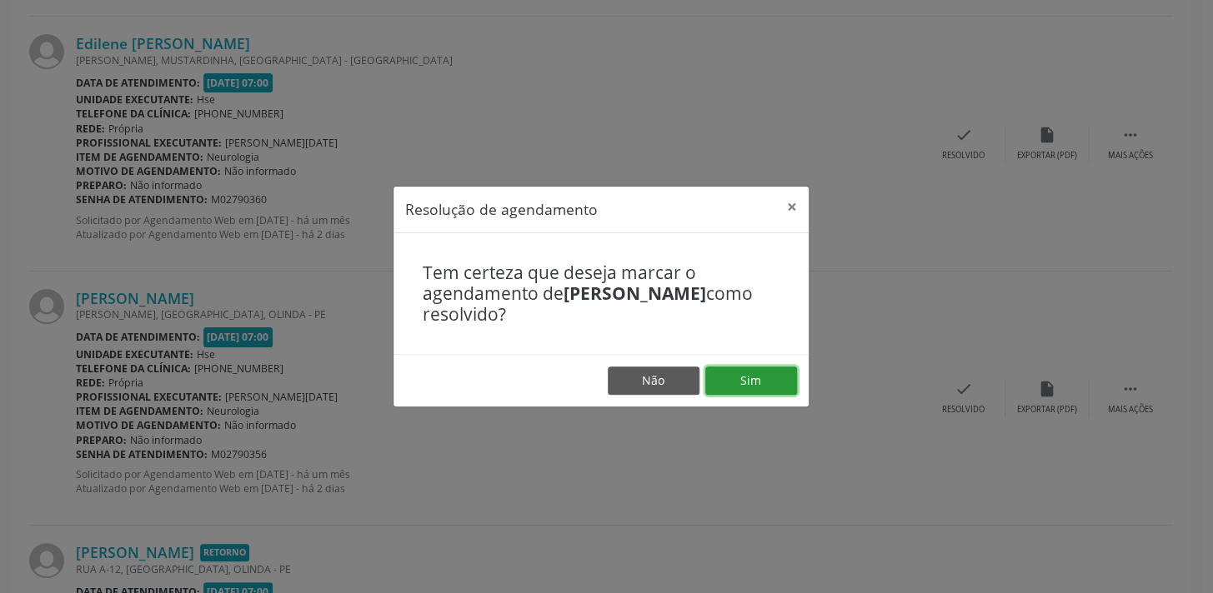
click at [760, 375] on button "Sim" at bounding box center [751, 381] width 92 height 28
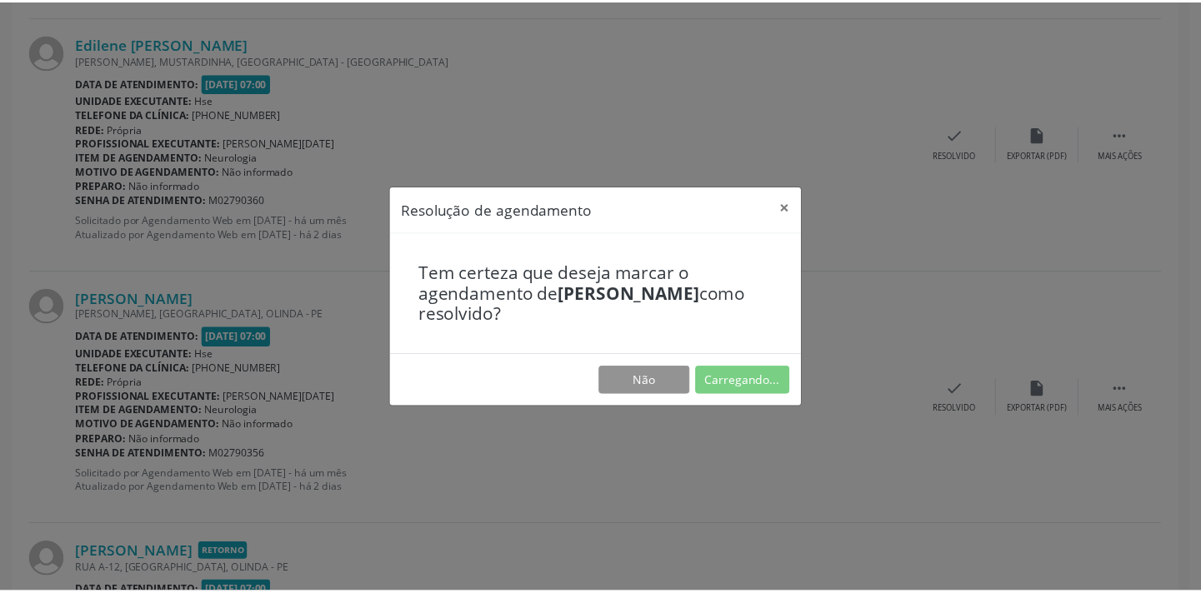
scroll to position [116, 0]
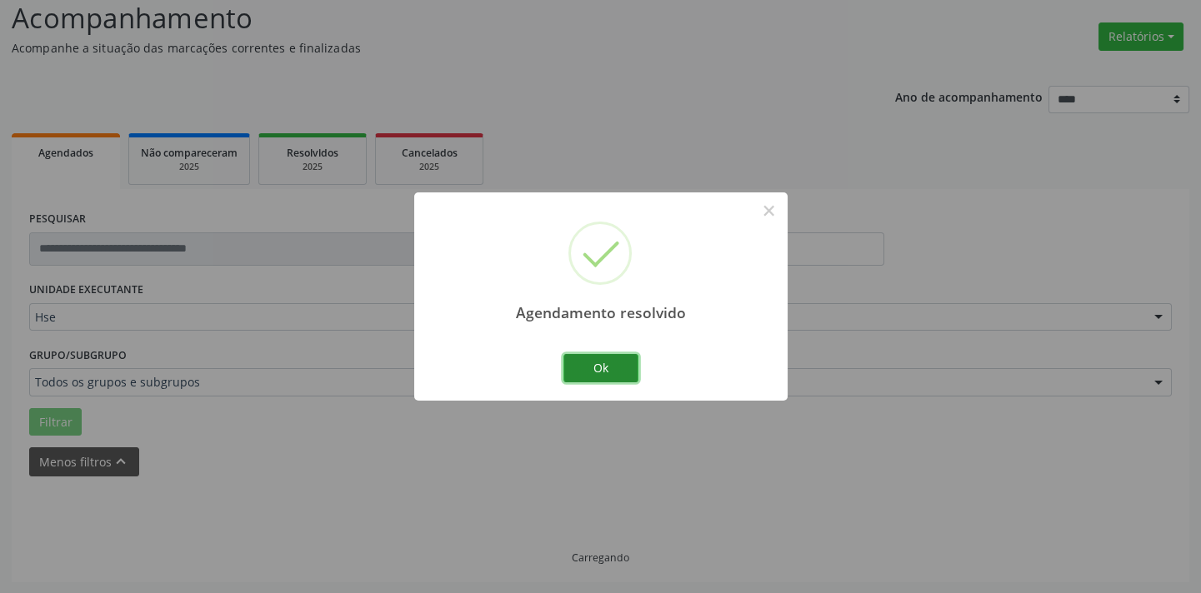
click at [598, 373] on button "Ok" at bounding box center [600, 368] width 75 height 28
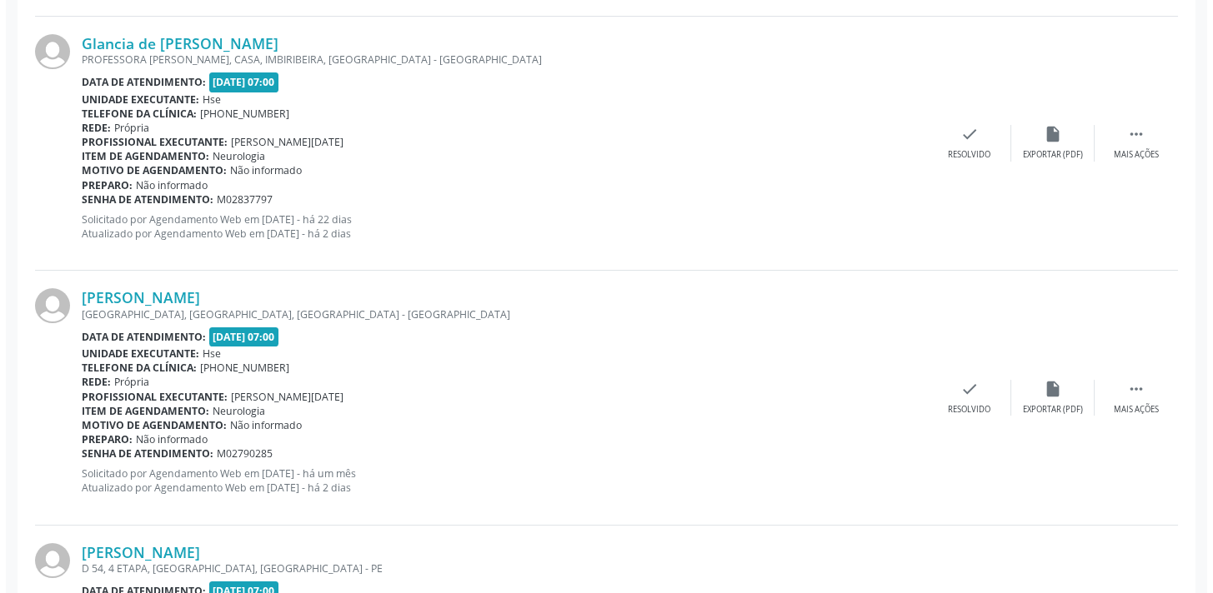
scroll to position [1914, 0]
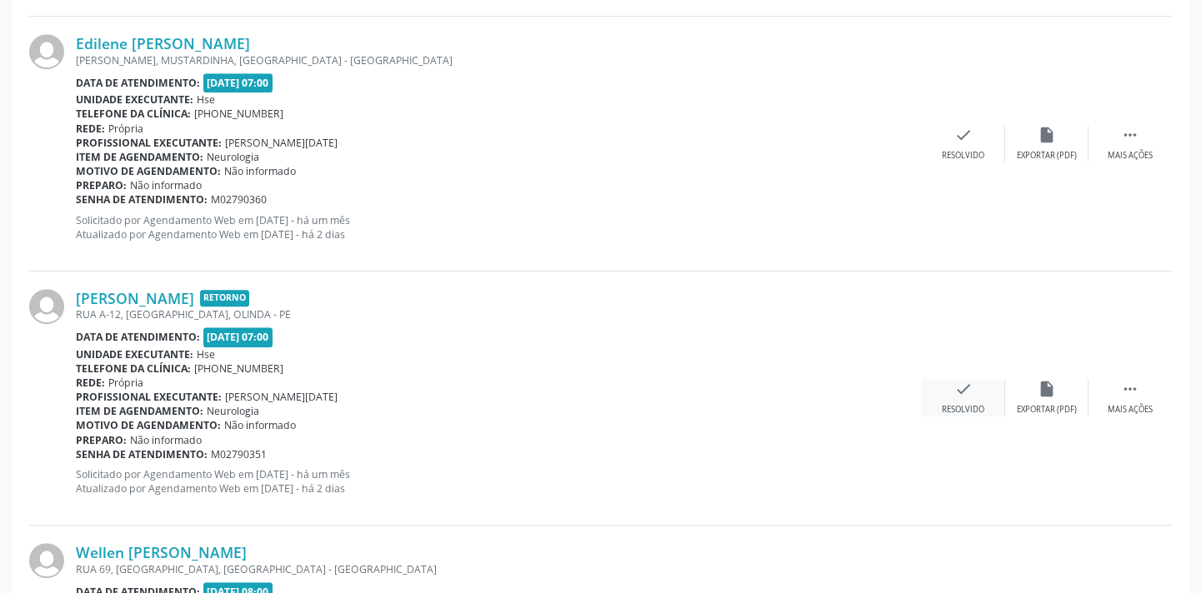
click at [966, 391] on icon "check" at bounding box center [963, 389] width 18 height 18
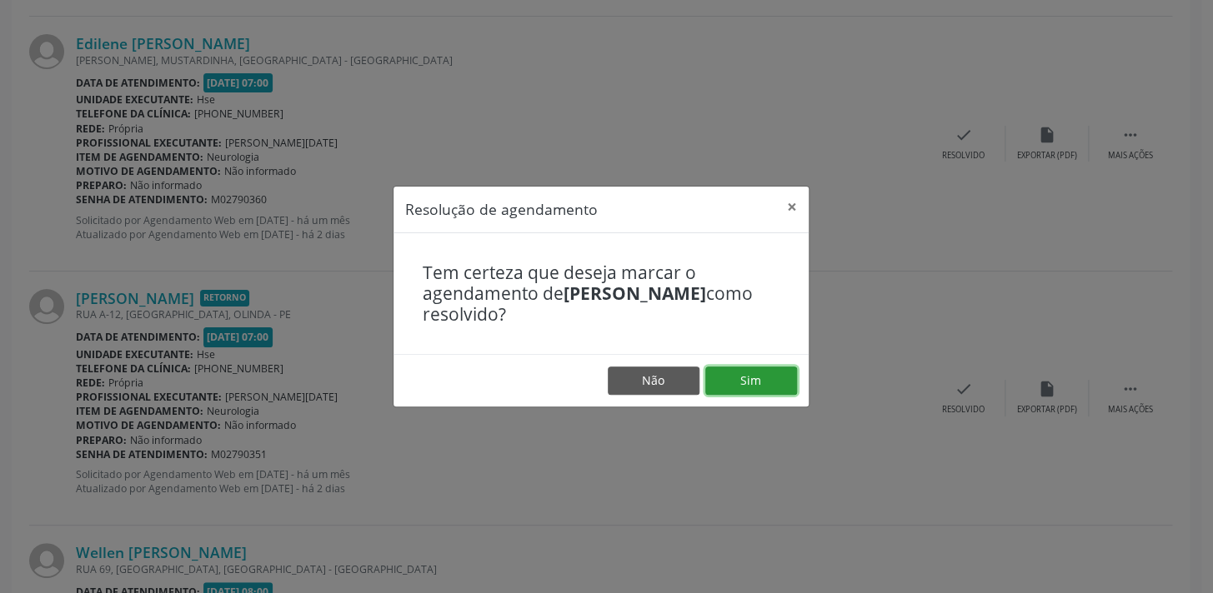
click at [757, 388] on button "Sim" at bounding box center [751, 381] width 92 height 28
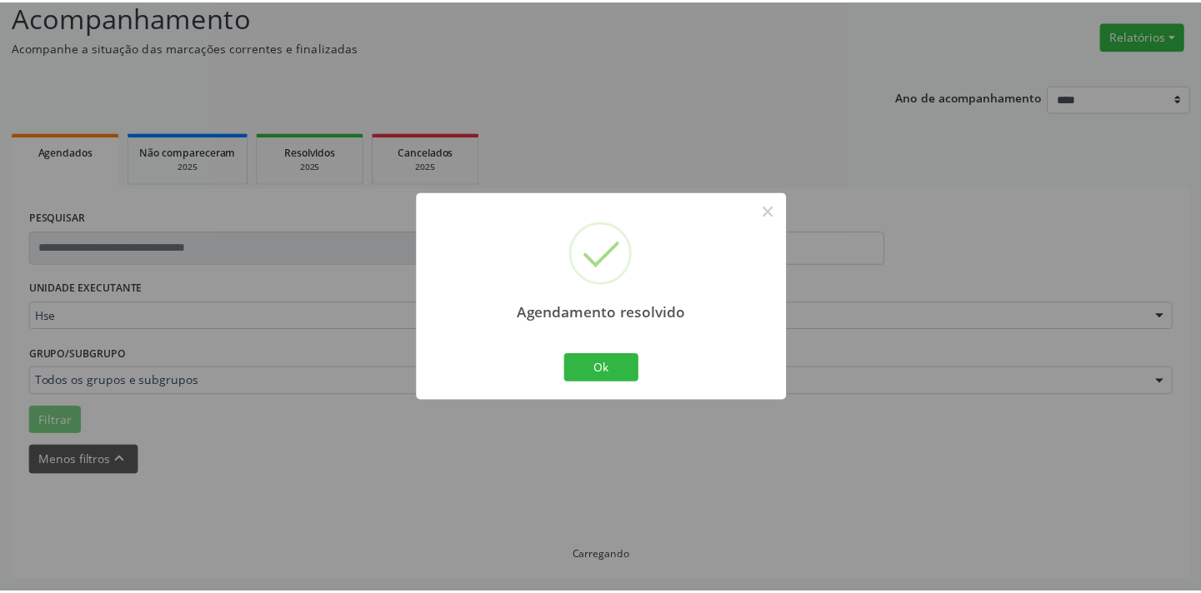
scroll to position [116, 0]
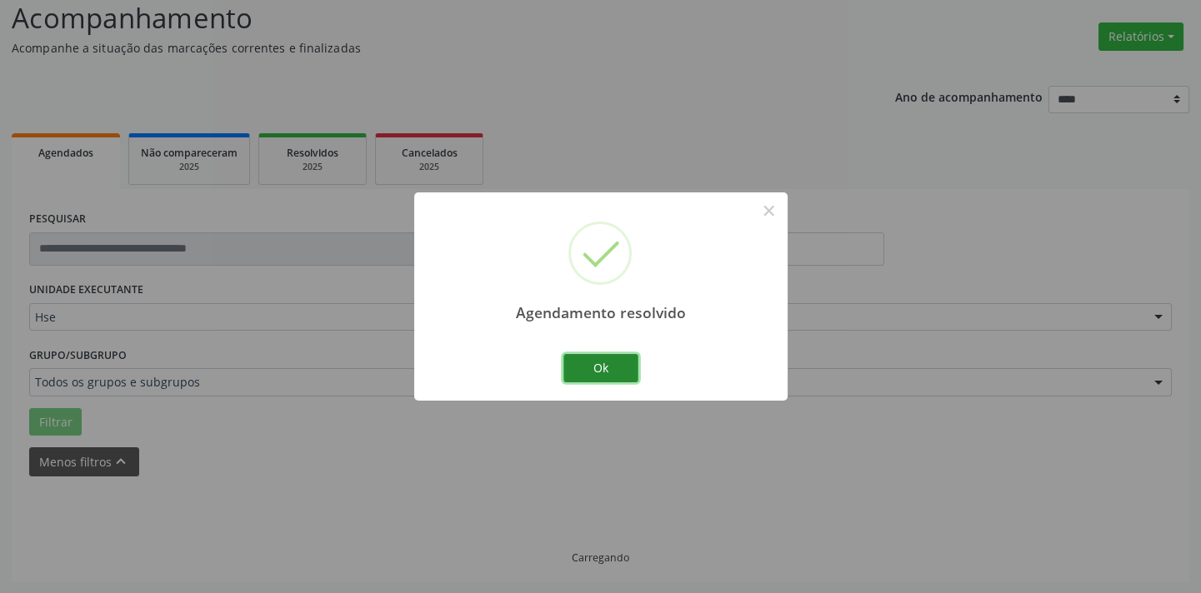
click at [632, 378] on button "Ok" at bounding box center [600, 368] width 75 height 28
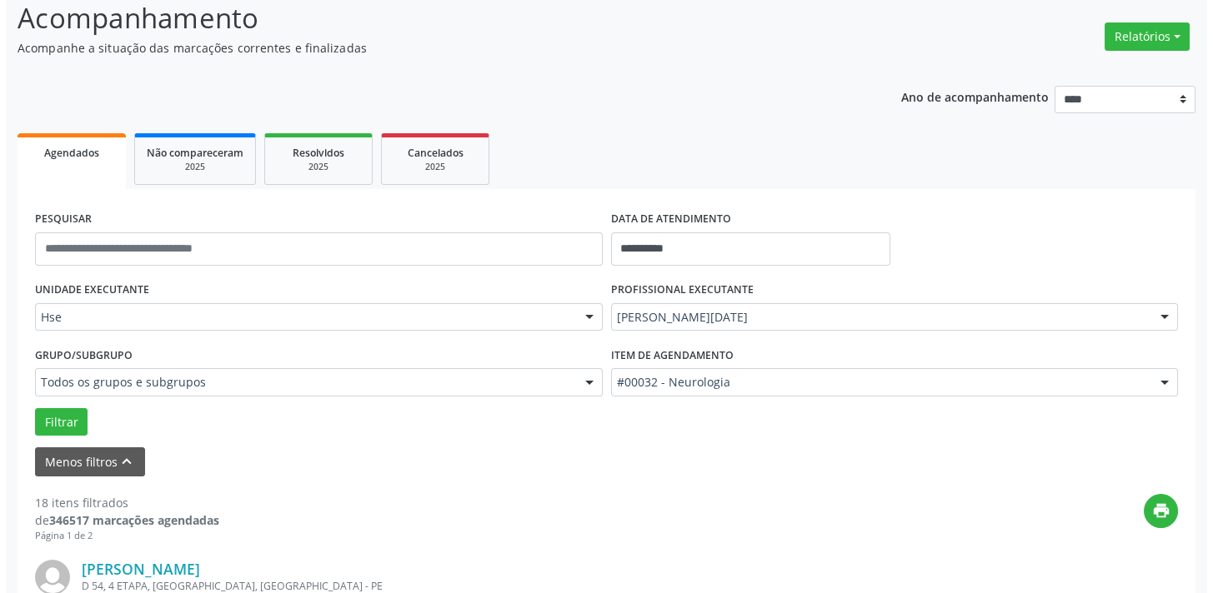
scroll to position [1406, 0]
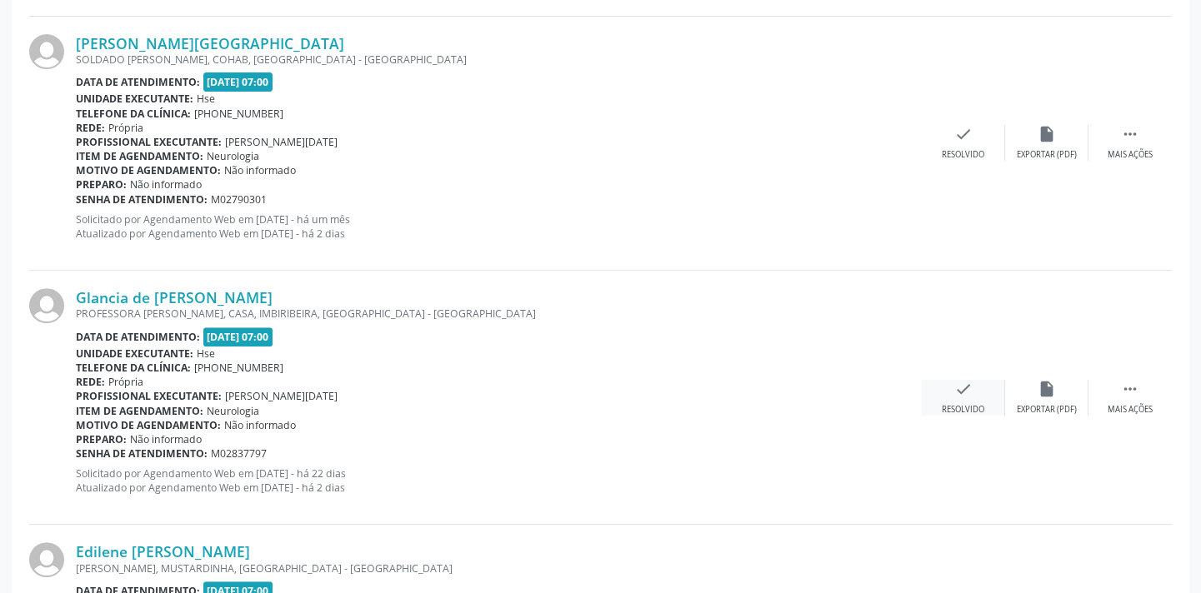
click at [958, 389] on icon "check" at bounding box center [963, 389] width 18 height 18
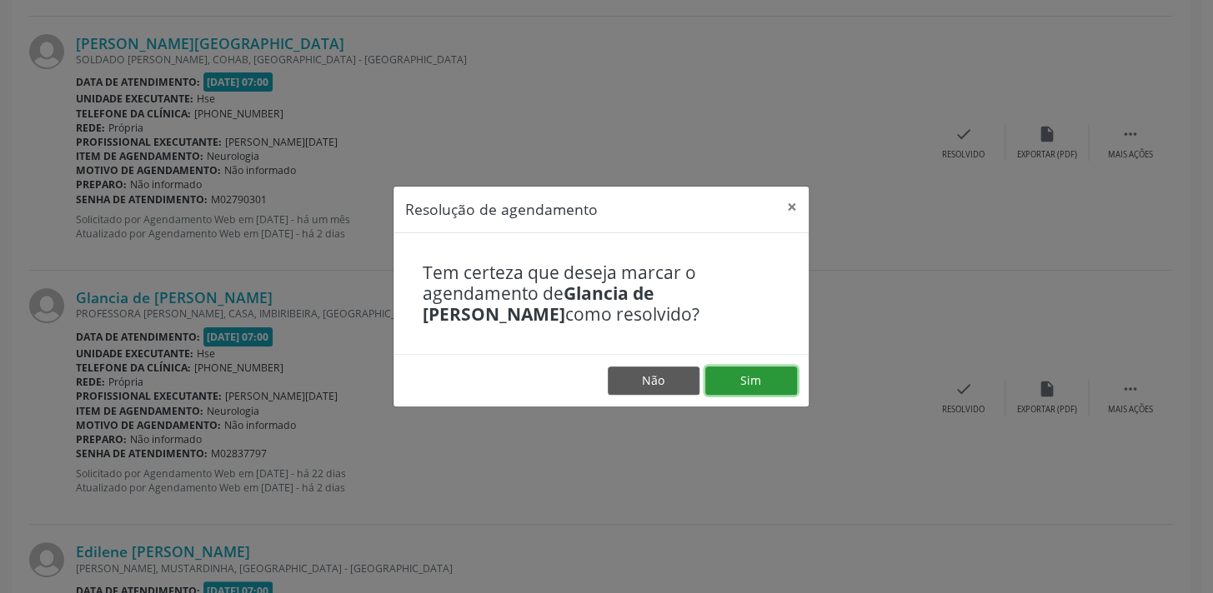
click at [728, 367] on button "Sim" at bounding box center [751, 381] width 92 height 28
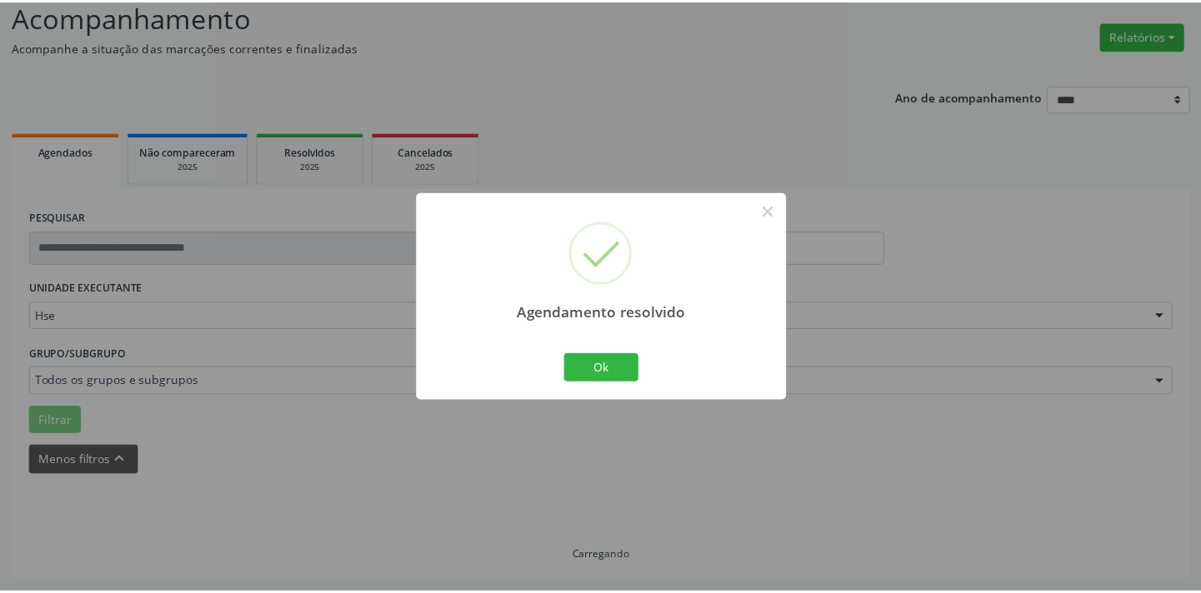
scroll to position [116, 0]
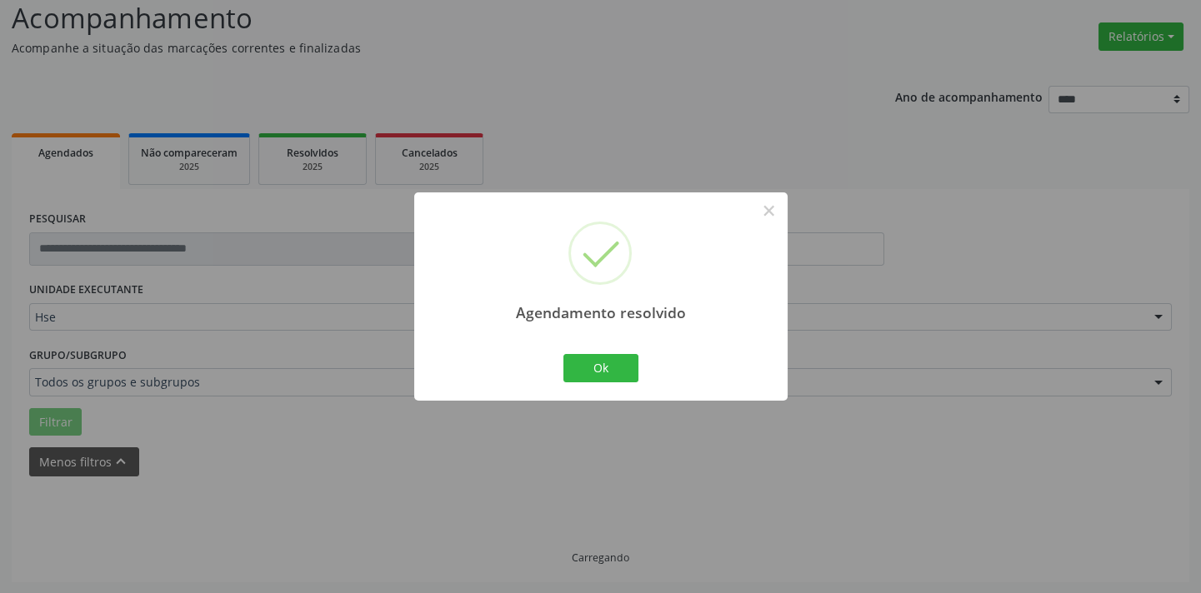
click at [640, 372] on div "Ok Cancel" at bounding box center [600, 368] width 83 height 35
click at [633, 370] on button "Ok" at bounding box center [600, 368] width 75 height 28
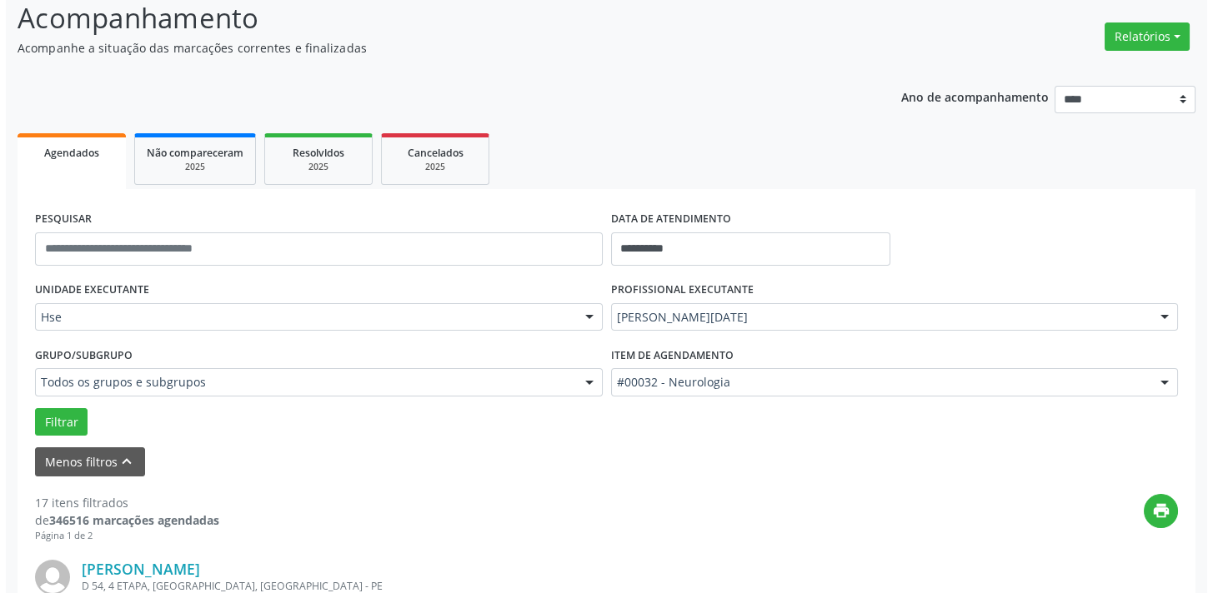
scroll to position [1406, 0]
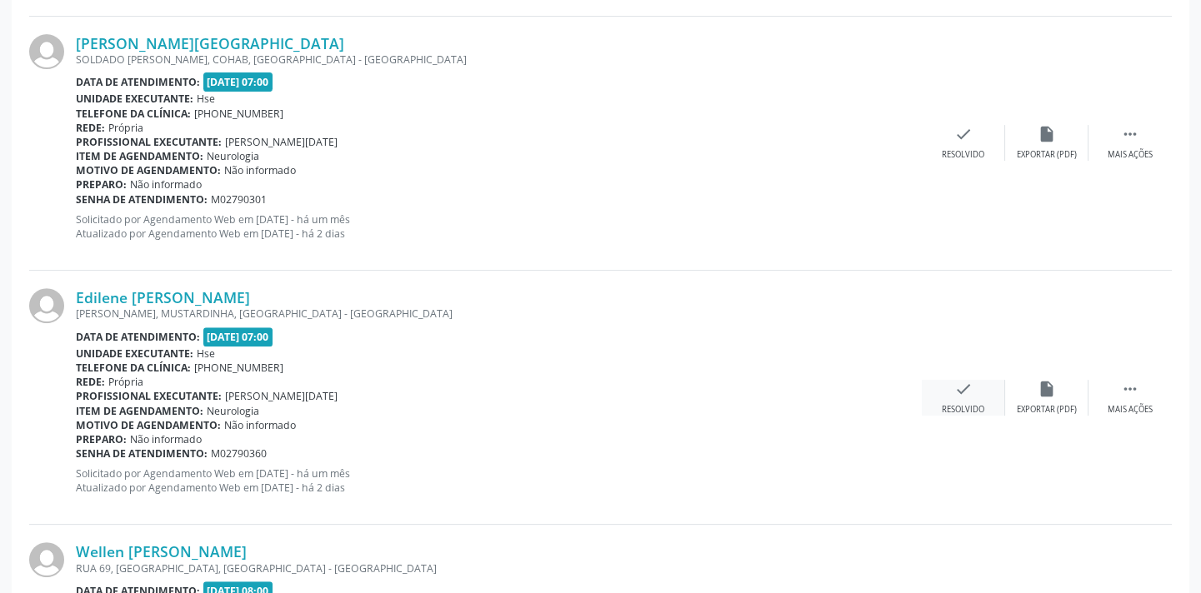
click at [967, 400] on div "check Resolvido" at bounding box center [963, 398] width 83 height 36
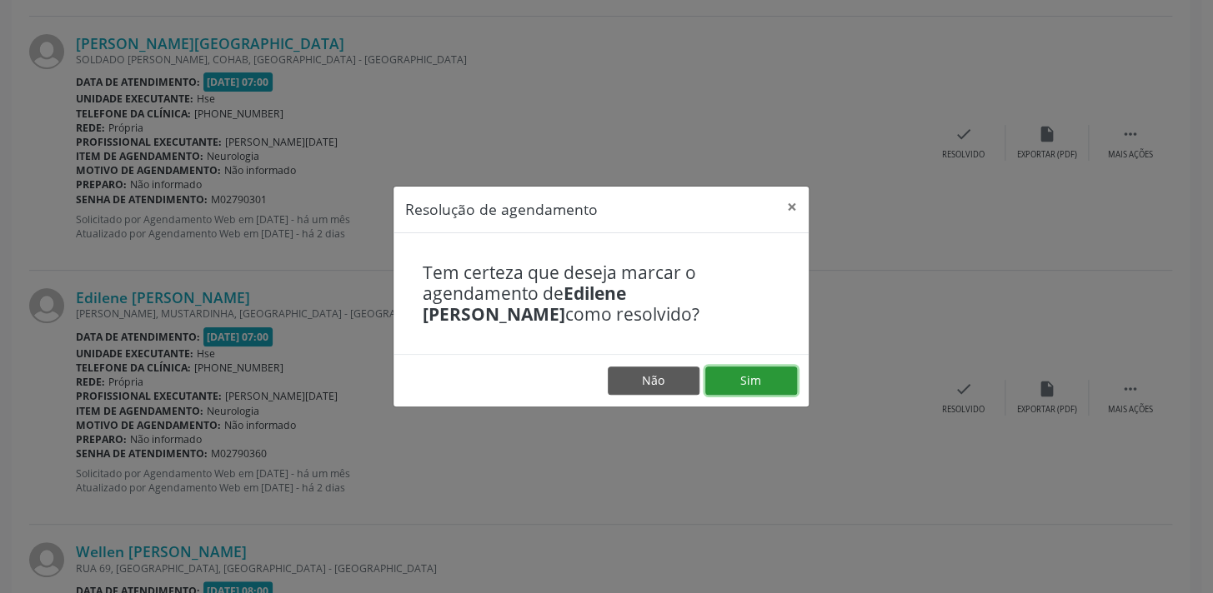
click at [751, 380] on button "Sim" at bounding box center [751, 381] width 92 height 28
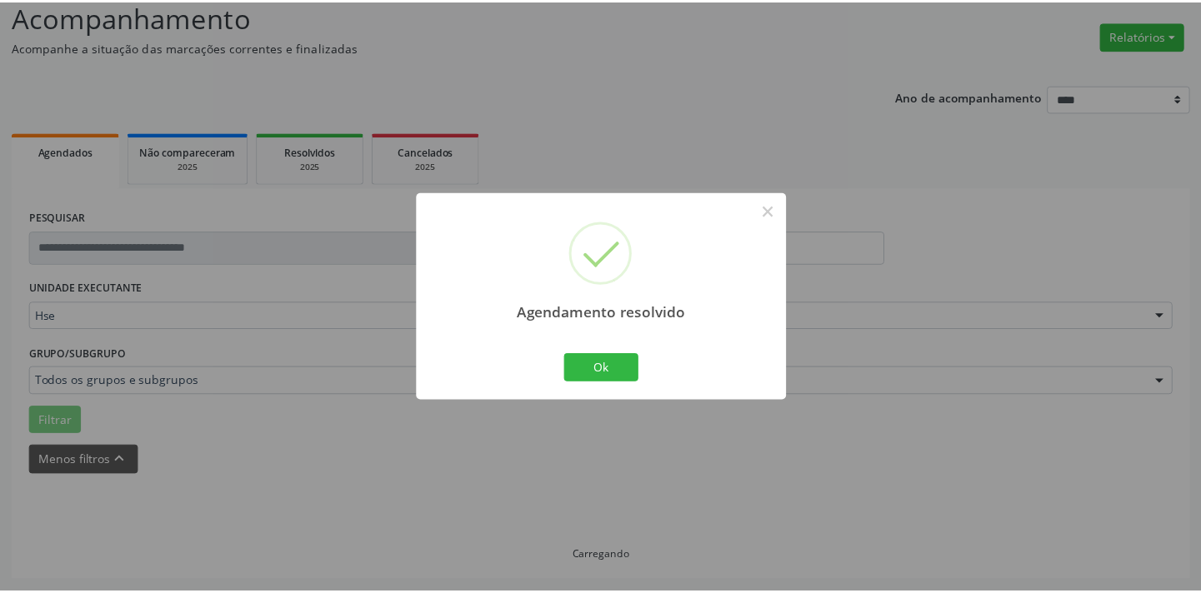
scroll to position [116, 0]
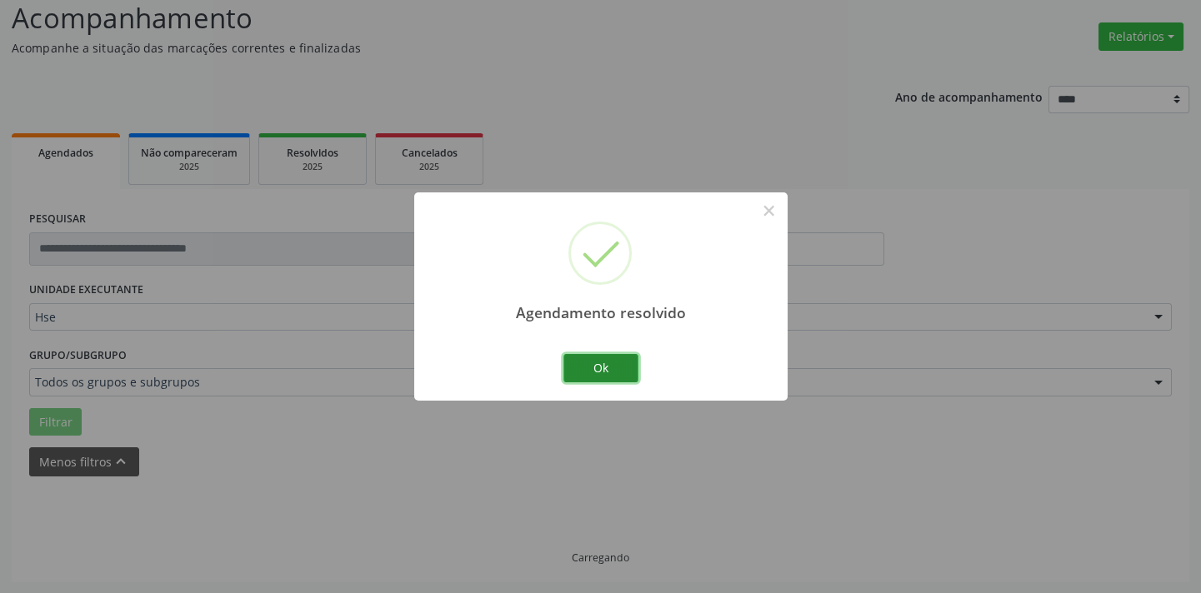
click at [618, 377] on button "Ok" at bounding box center [600, 368] width 75 height 28
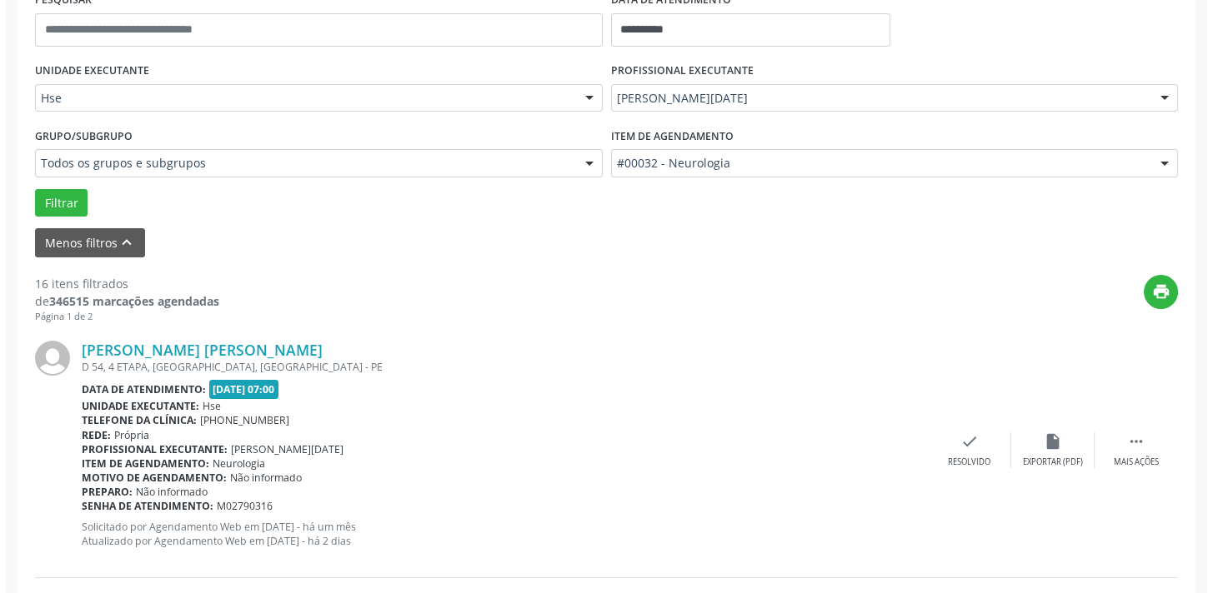
scroll to position [343, 0]
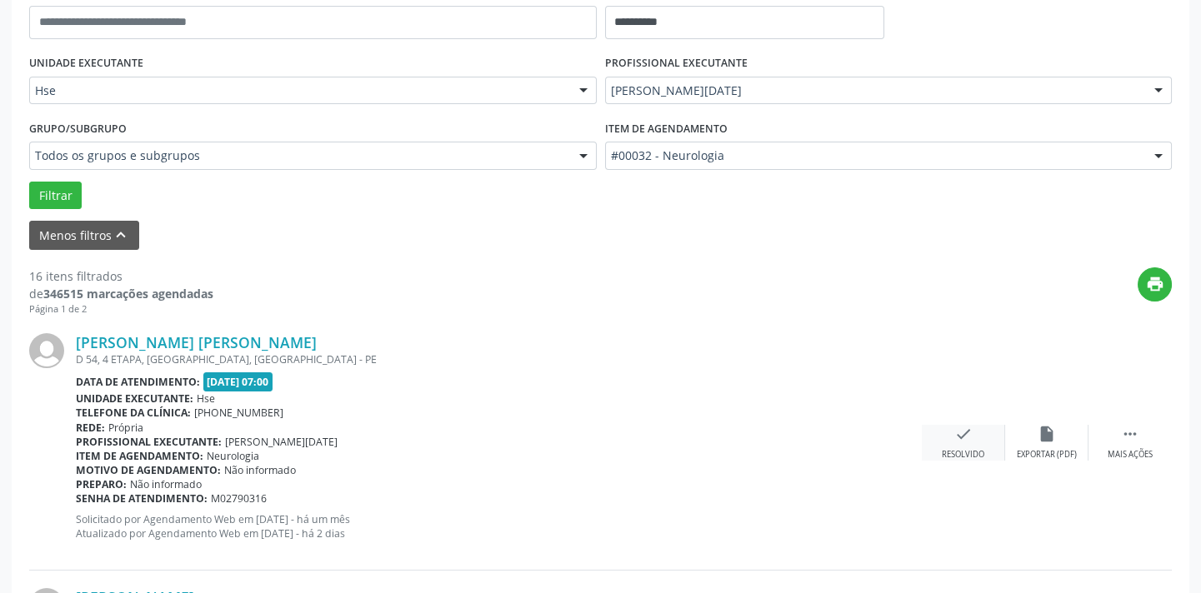
click at [970, 449] on div "Resolvido" at bounding box center [963, 455] width 43 height 12
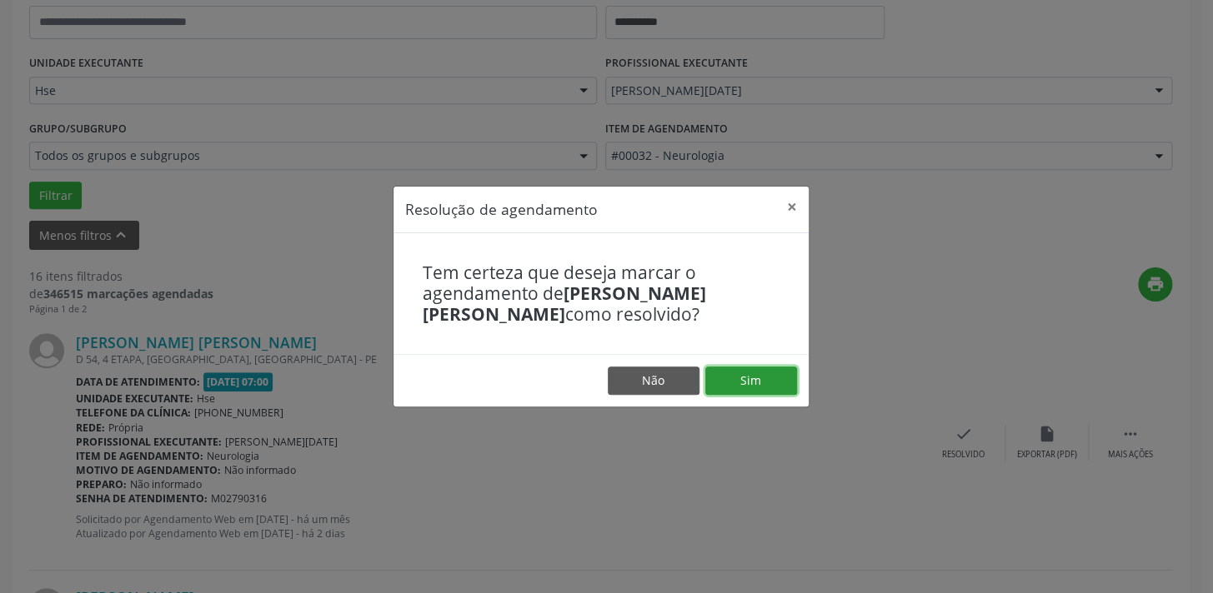
click at [713, 370] on button "Sim" at bounding box center [751, 381] width 92 height 28
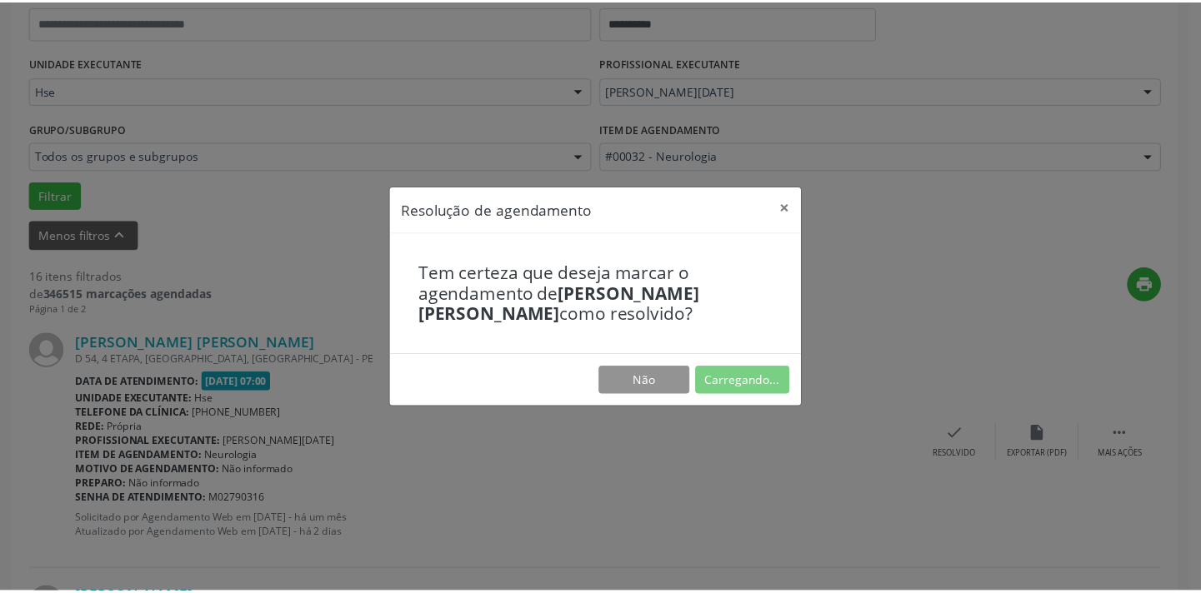
scroll to position [116, 0]
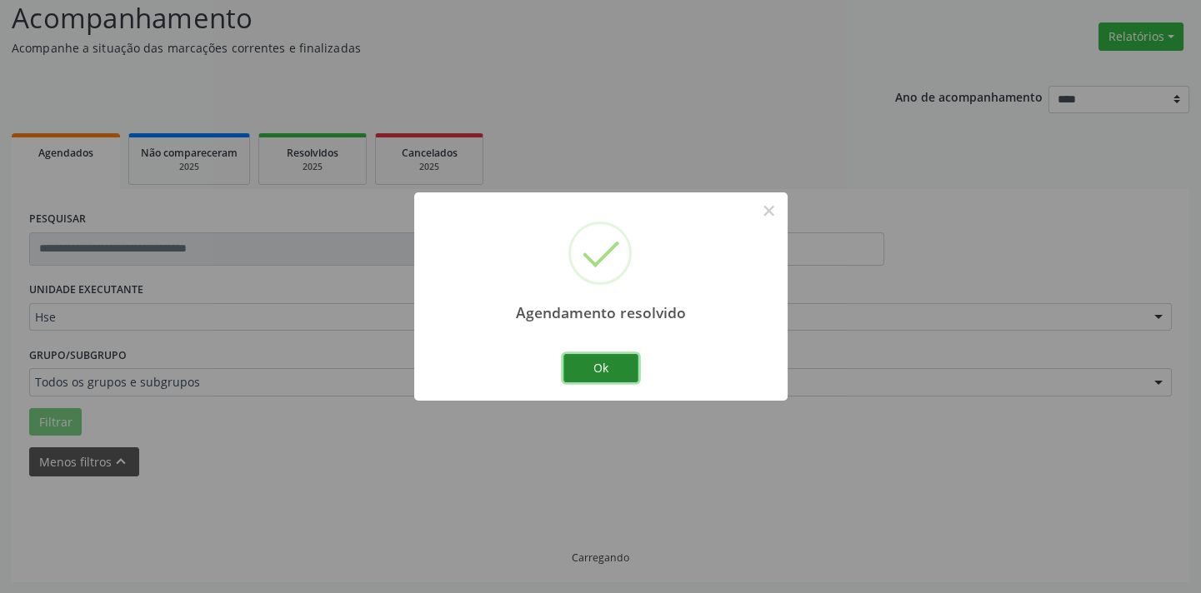
click at [622, 363] on button "Ok" at bounding box center [600, 368] width 75 height 28
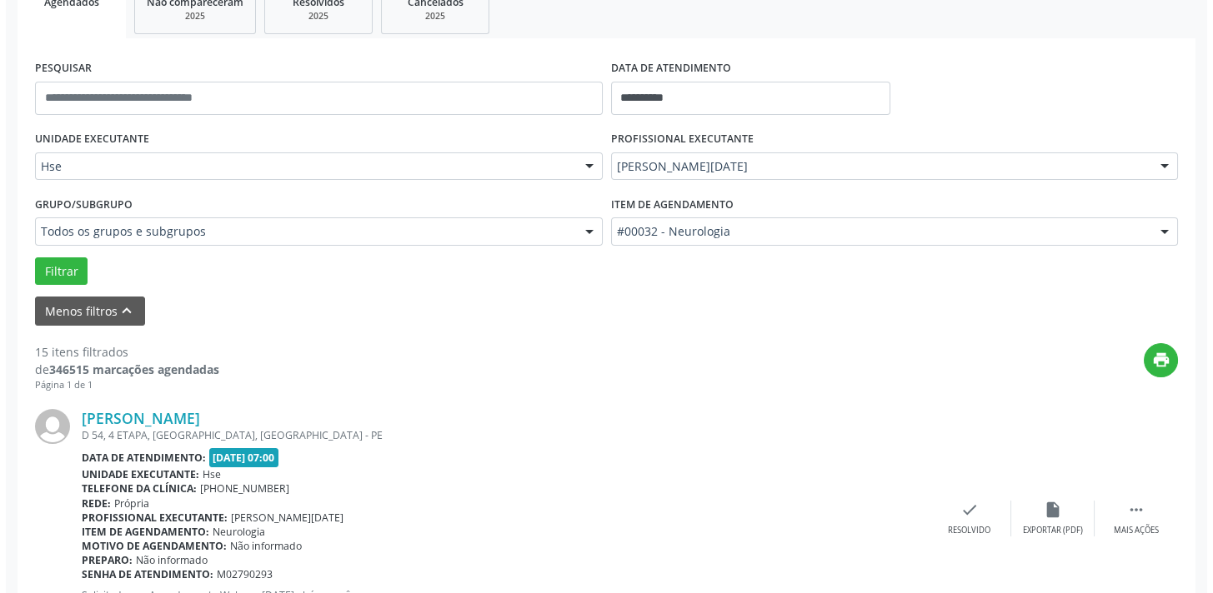
scroll to position [343, 0]
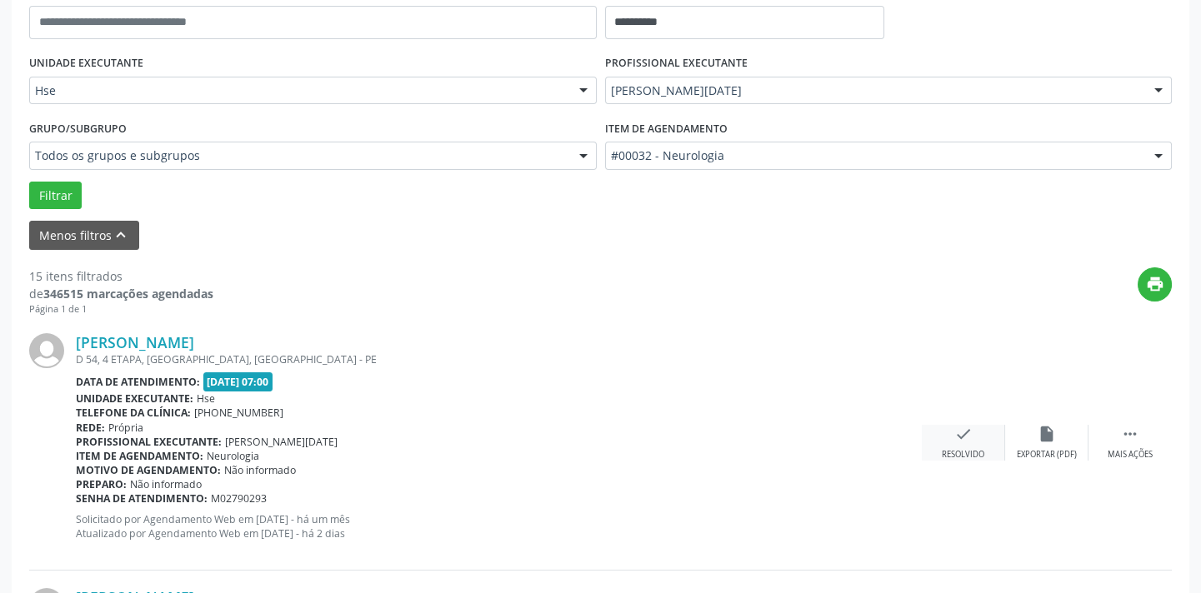
click at [968, 429] on icon "check" at bounding box center [963, 434] width 18 height 18
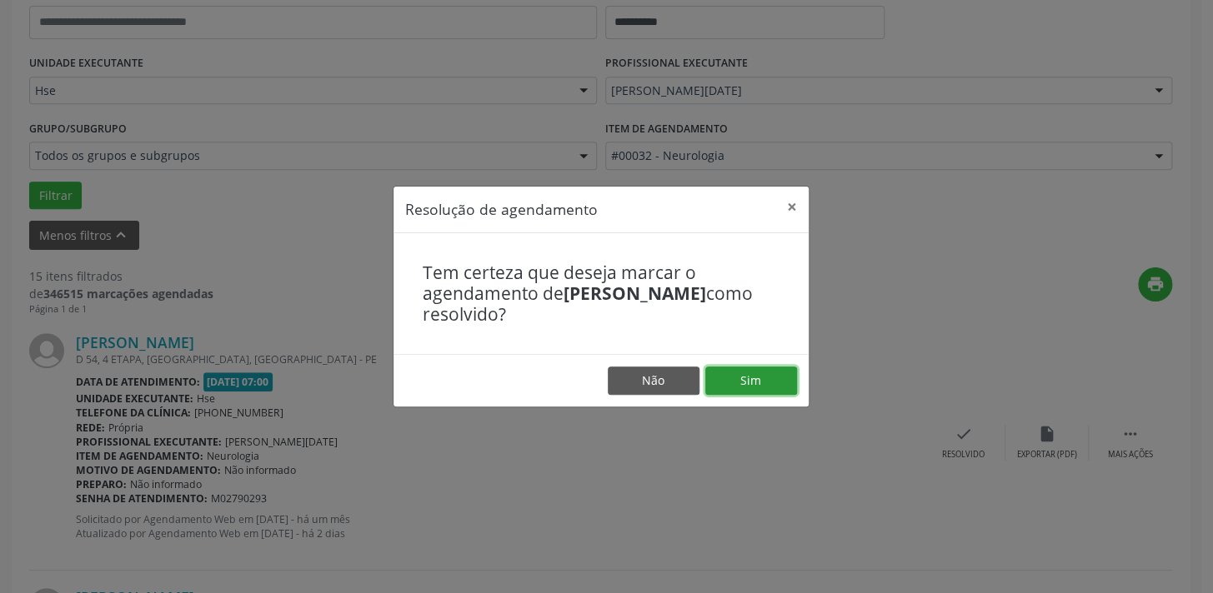
click at [756, 384] on button "Sim" at bounding box center [751, 381] width 92 height 28
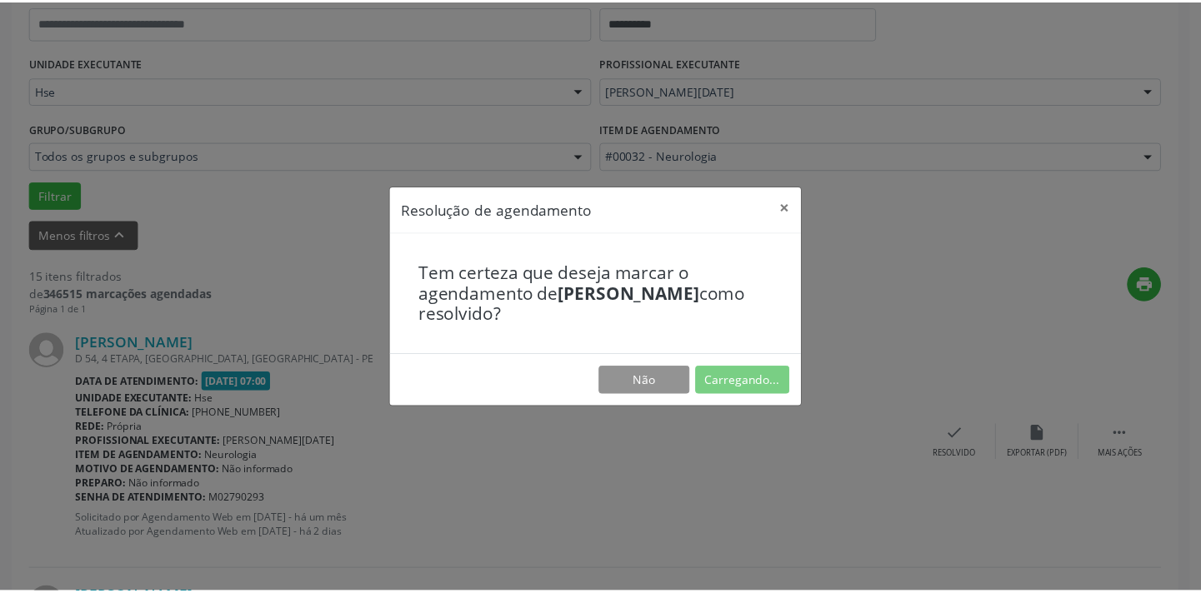
scroll to position [116, 0]
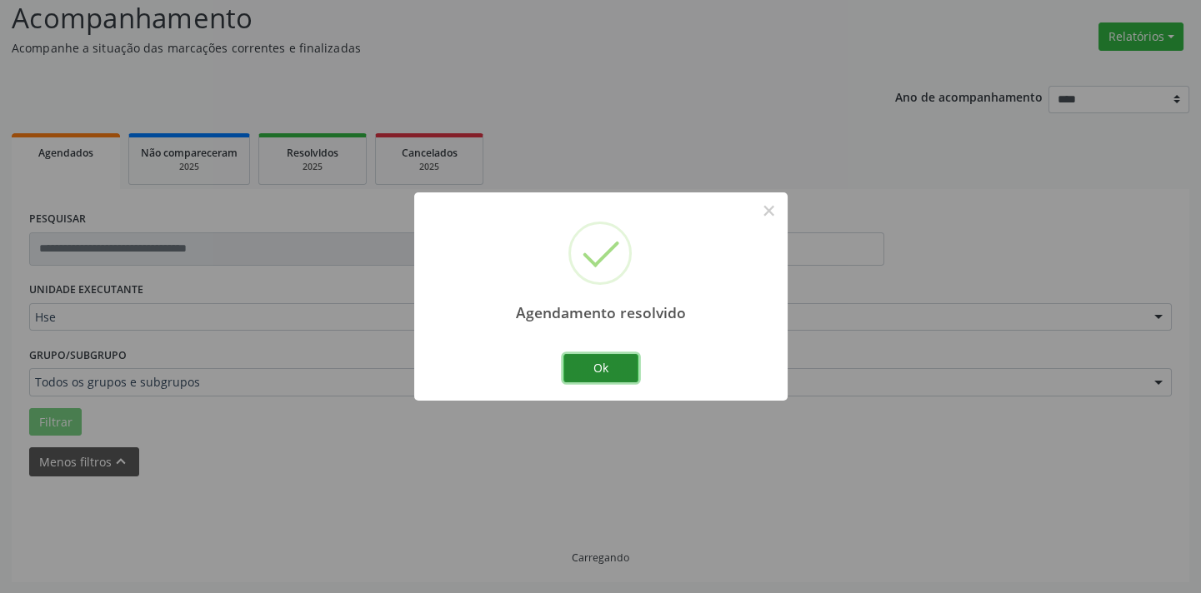
click at [628, 362] on button "Ok" at bounding box center [600, 368] width 75 height 28
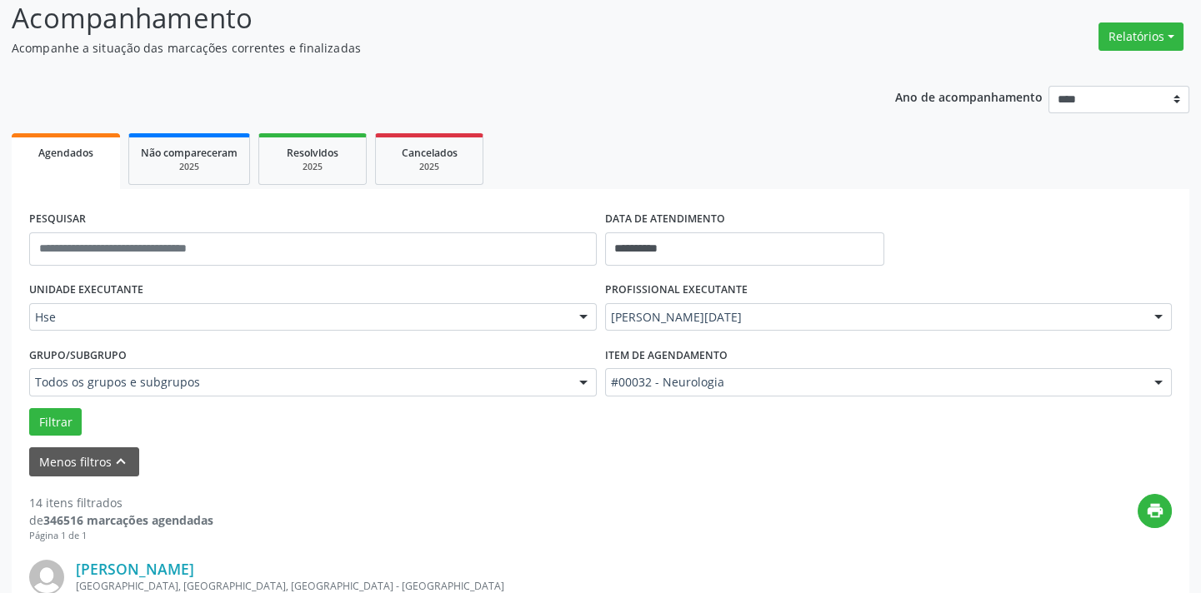
scroll to position [643, 0]
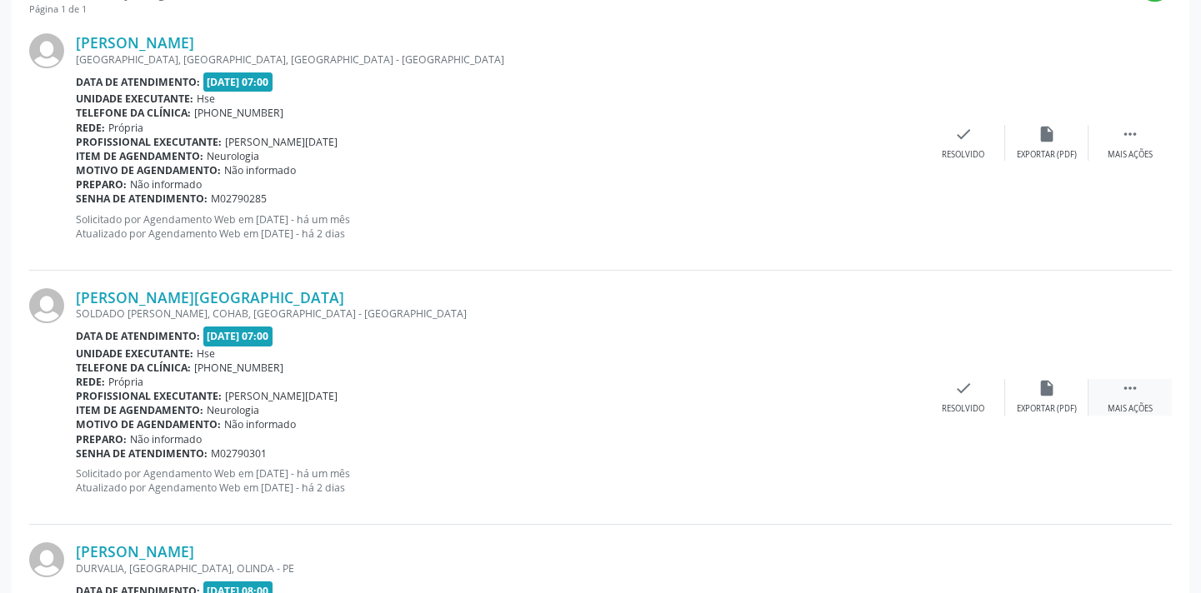
drag, startPoint x: 1142, startPoint y: 388, endPoint x: 1104, endPoint y: 383, distance: 37.8
click at [1142, 388] on div " Mais ações" at bounding box center [1129, 397] width 83 height 36
click at [1044, 395] on icon "alarm_off" at bounding box center [1047, 388] width 18 height 18
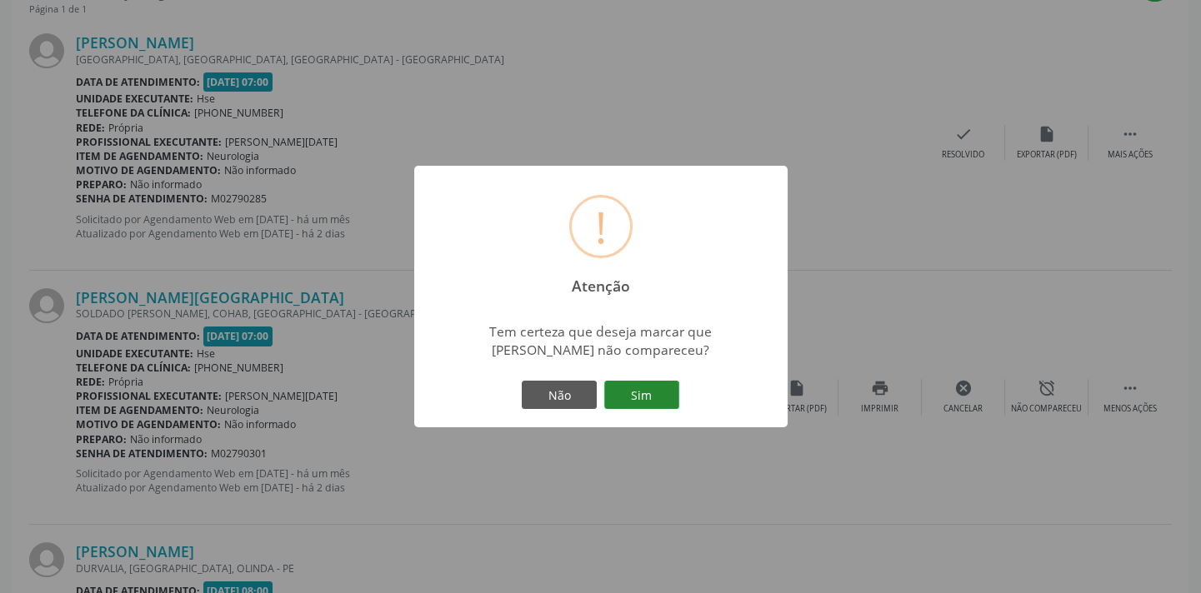
click at [664, 391] on button "Sim" at bounding box center [641, 395] width 75 height 28
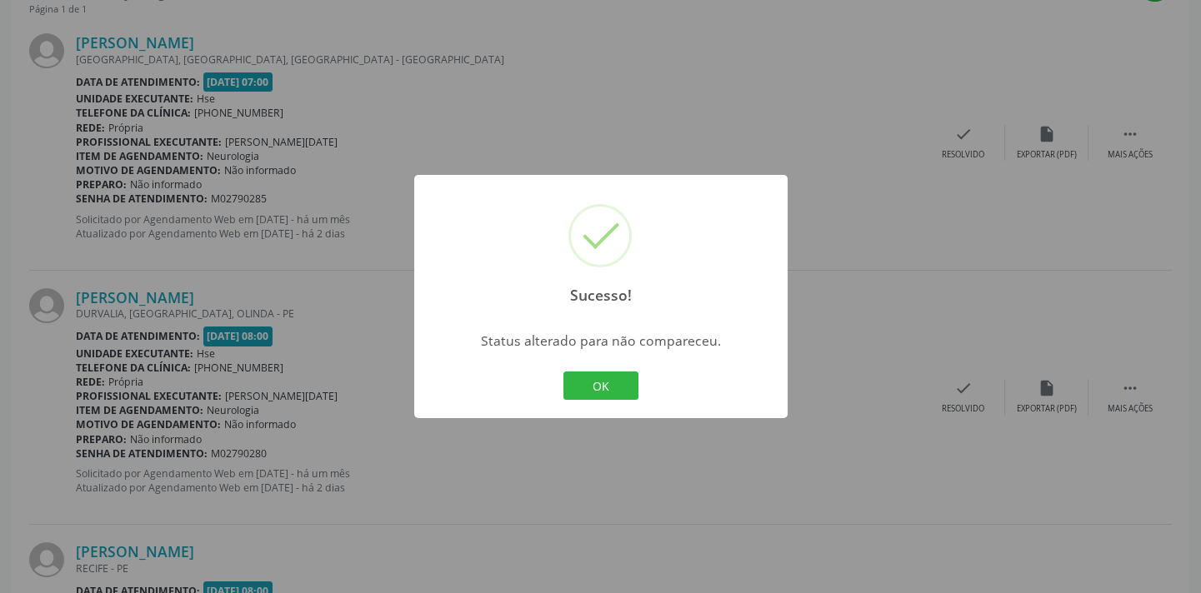
click at [642, 380] on div "Sucesso! × Status alterado para não compareceu. OK Cancel" at bounding box center [600, 296] width 373 height 243
click at [607, 374] on button "OK" at bounding box center [600, 386] width 75 height 28
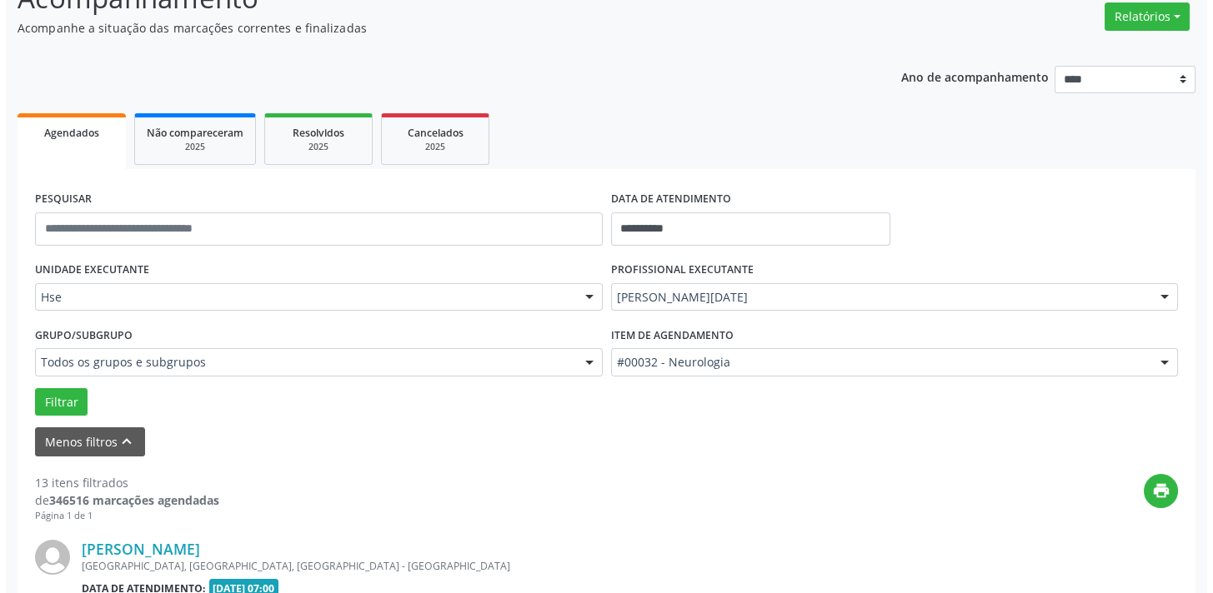
scroll to position [212, 0]
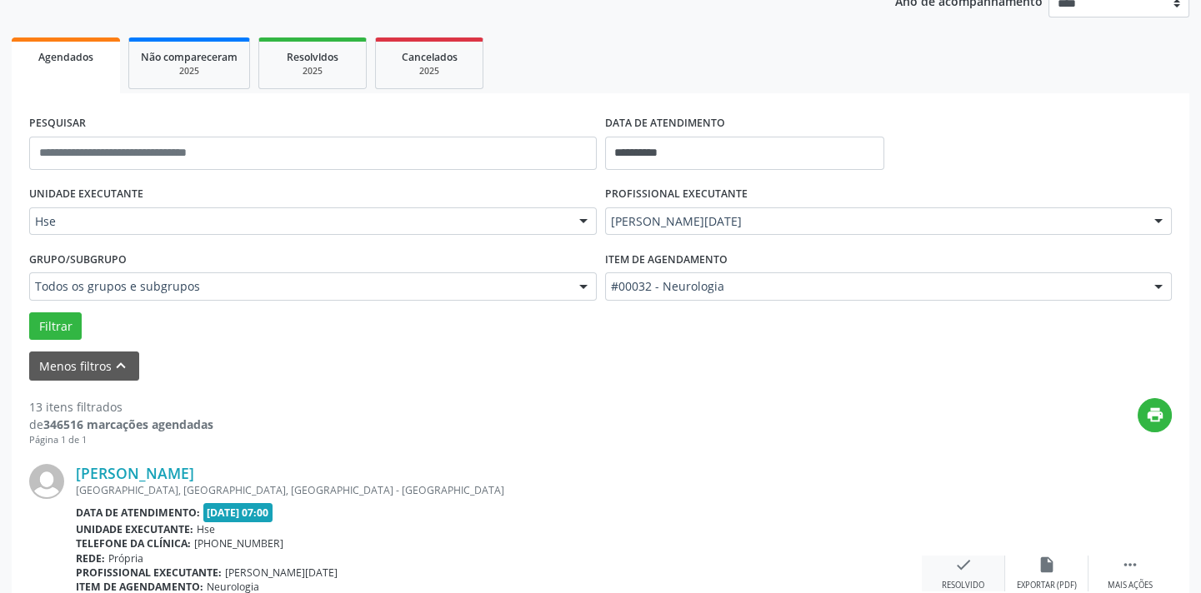
click at [963, 556] on icon "check" at bounding box center [963, 565] width 18 height 18
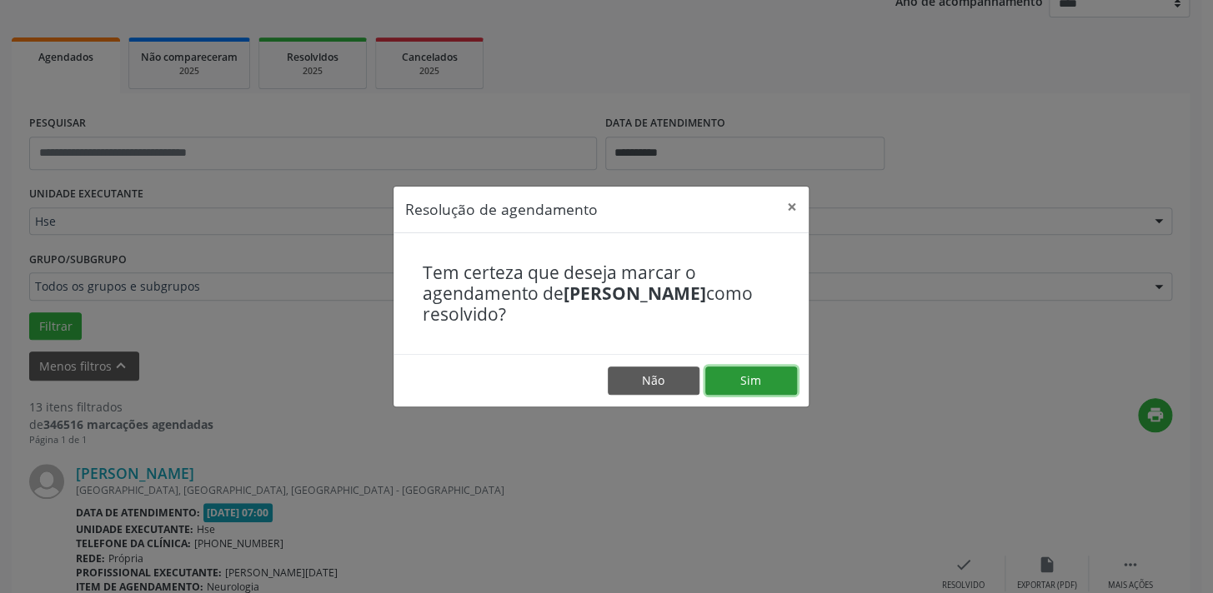
click at [742, 373] on button "Sim" at bounding box center [751, 381] width 92 height 28
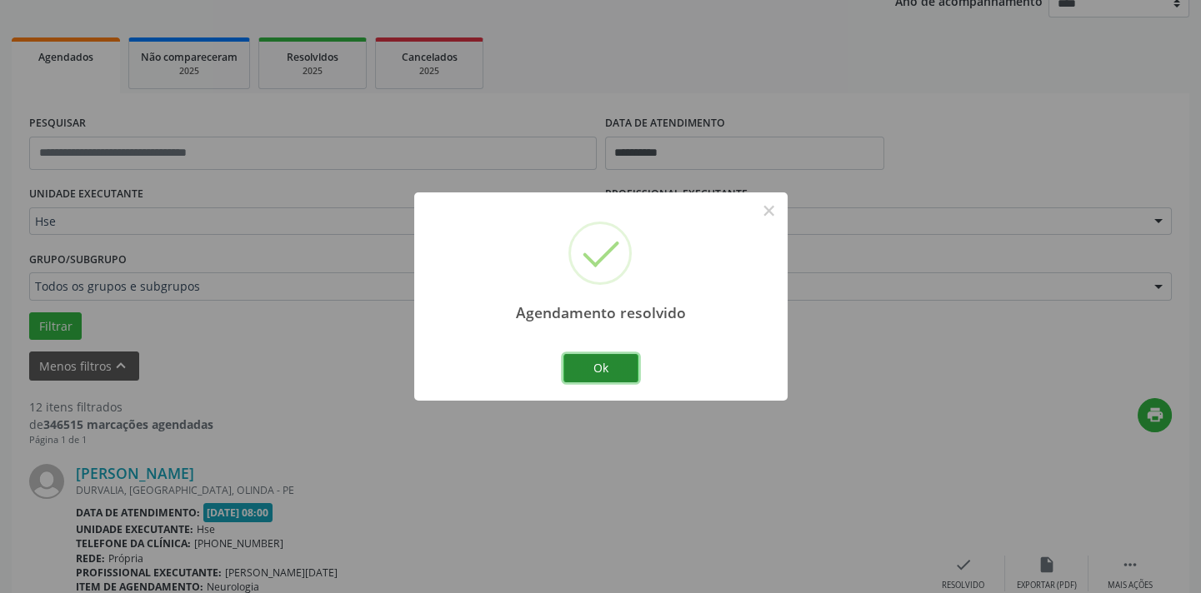
click at [583, 374] on button "Ok" at bounding box center [600, 368] width 75 height 28
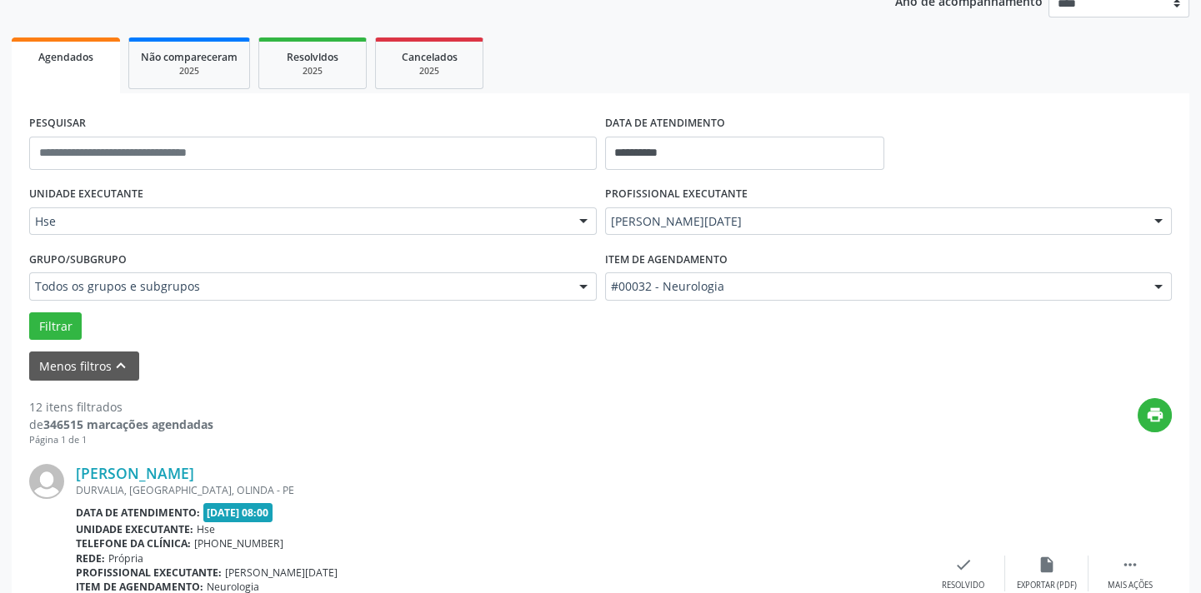
scroll to position [2931, 0]
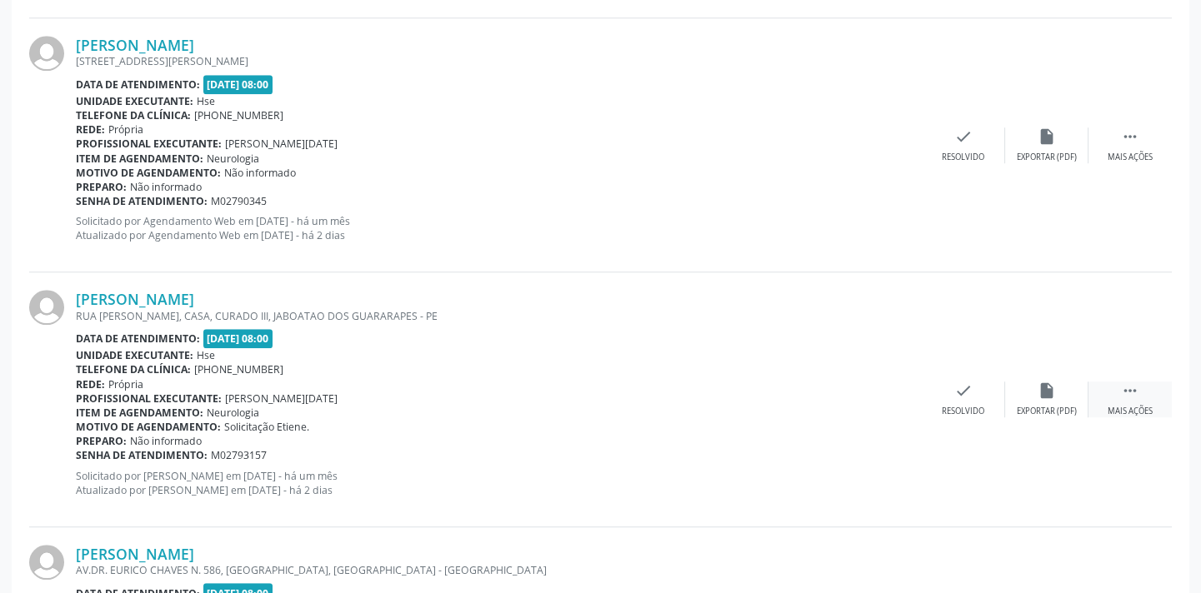
click at [1138, 382] on icon "" at bounding box center [1130, 391] width 18 height 18
click at [1029, 383] on div "alarm_off Não compareceu" at bounding box center [1046, 400] width 83 height 36
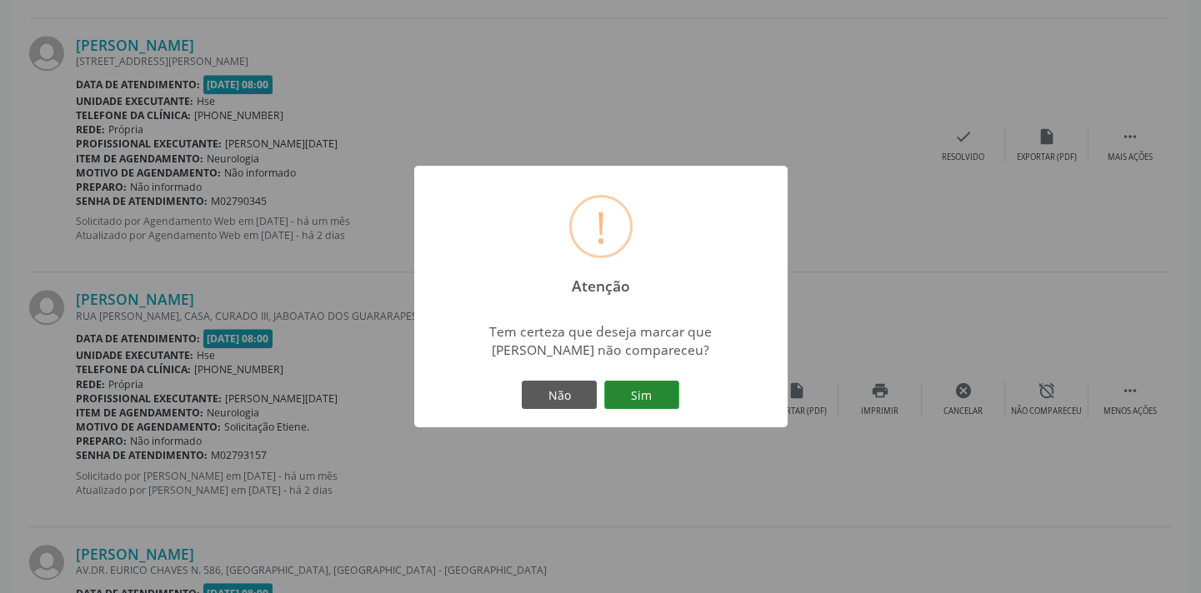
click at [652, 391] on button "Sim" at bounding box center [641, 395] width 75 height 28
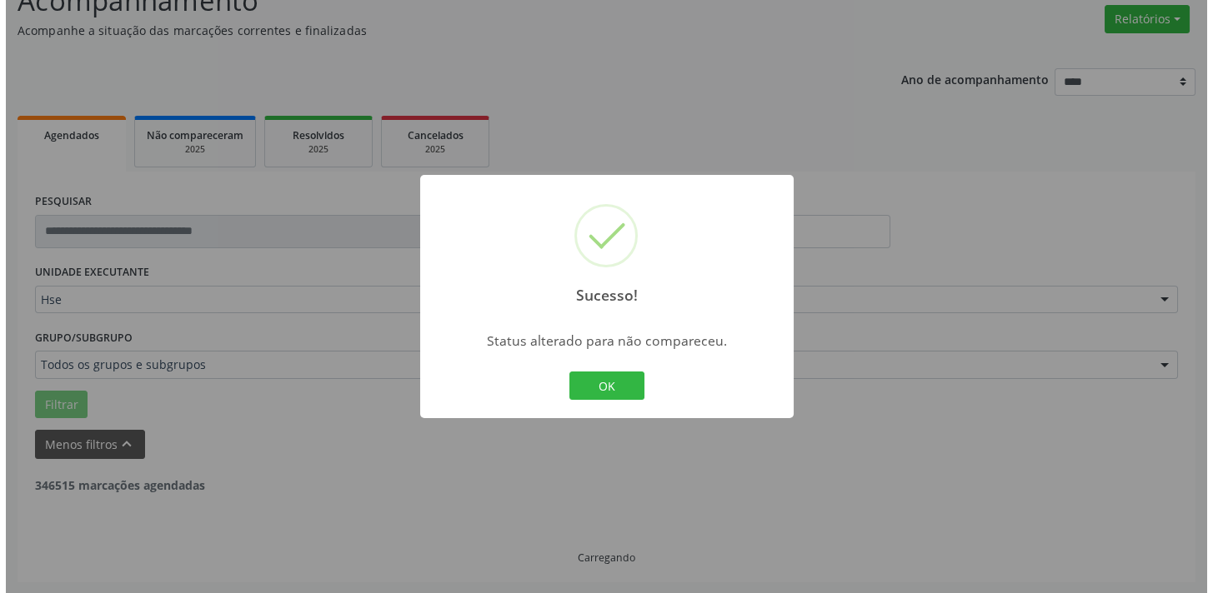
scroll to position [2890, 0]
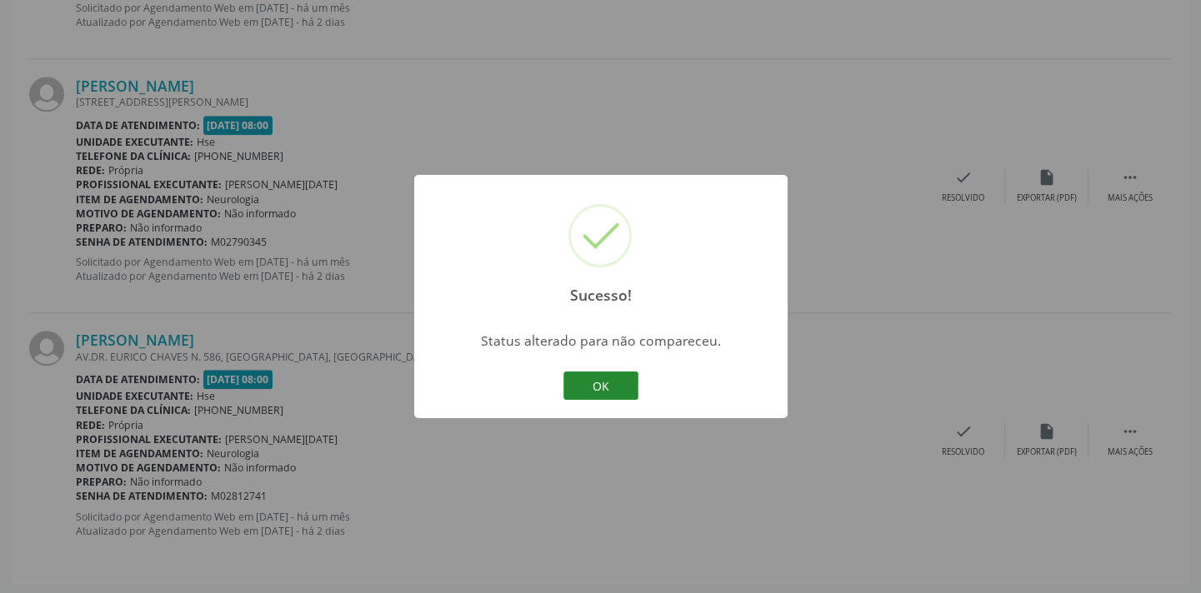
click at [636, 392] on button "OK" at bounding box center [600, 386] width 75 height 28
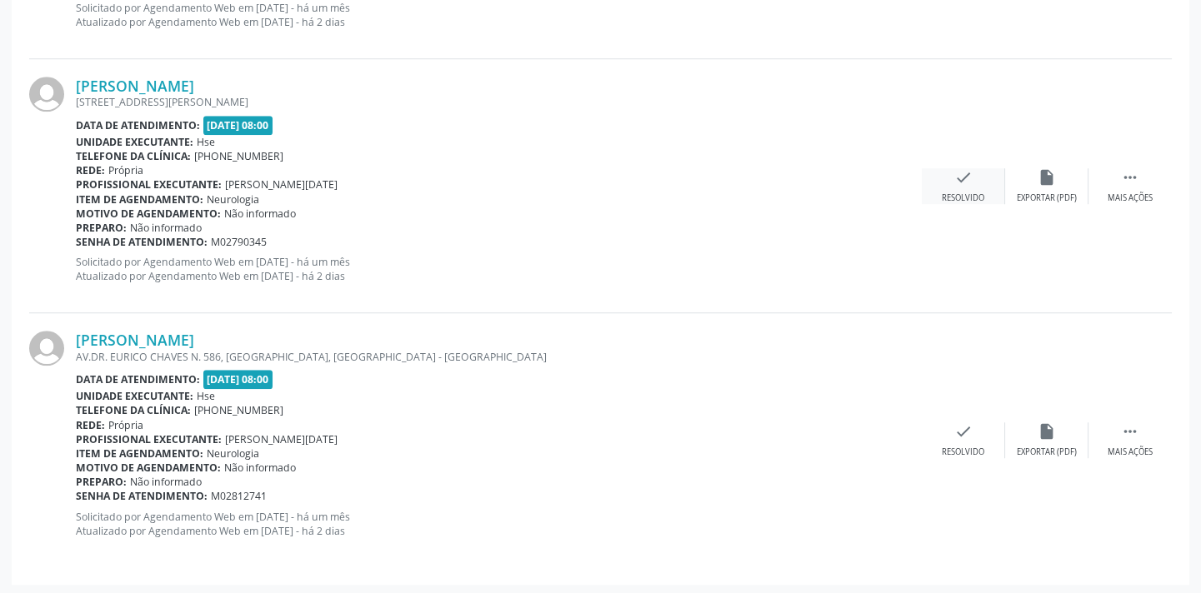
click at [978, 187] on div "check Resolvido" at bounding box center [963, 186] width 83 height 36
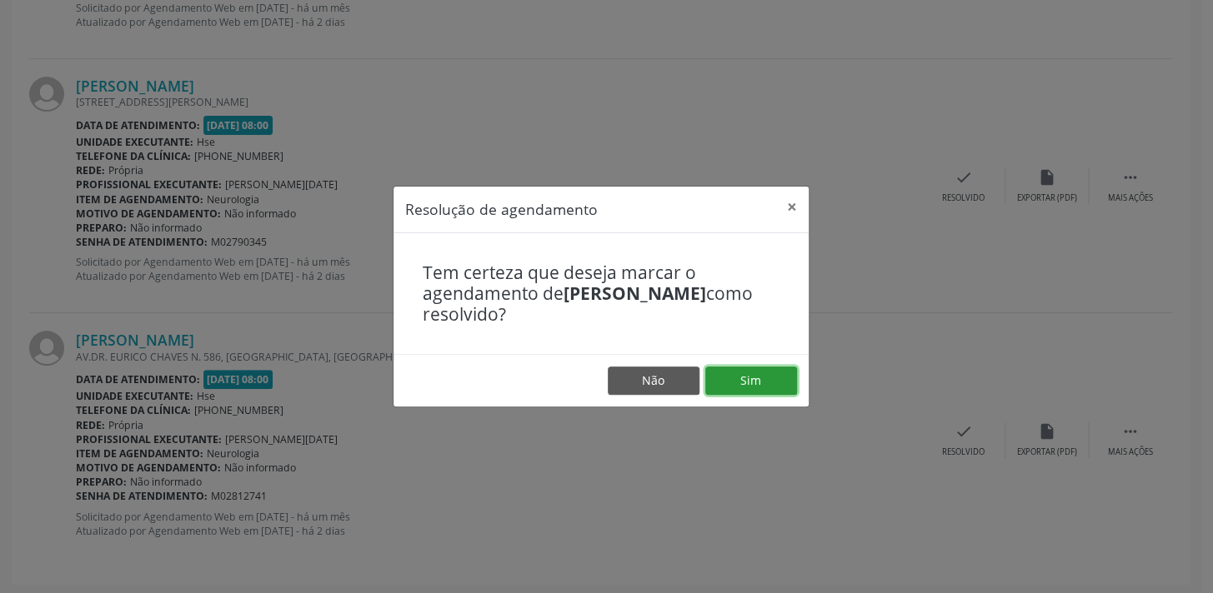
click at [755, 383] on button "Sim" at bounding box center [751, 381] width 92 height 28
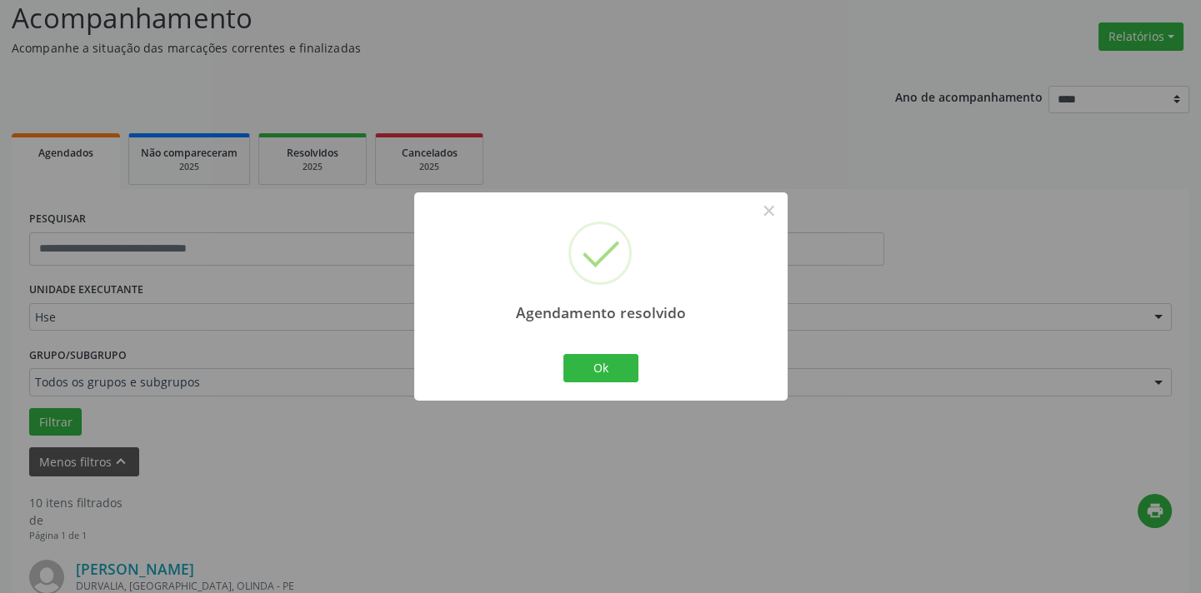
scroll to position [2635, 0]
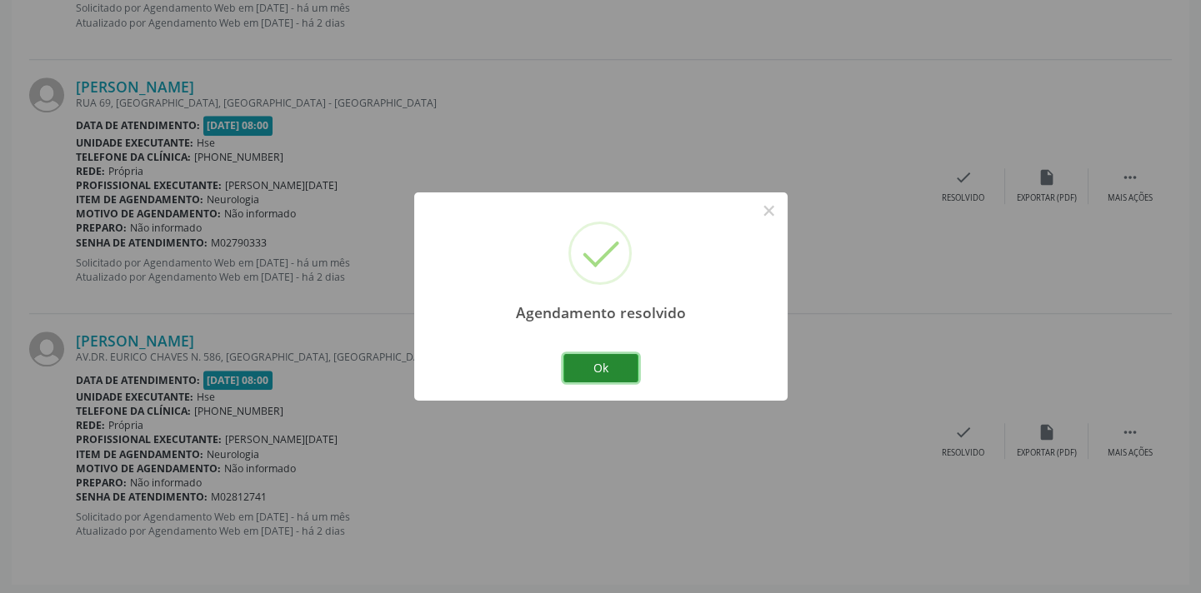
click at [628, 373] on button "Ok" at bounding box center [600, 368] width 75 height 28
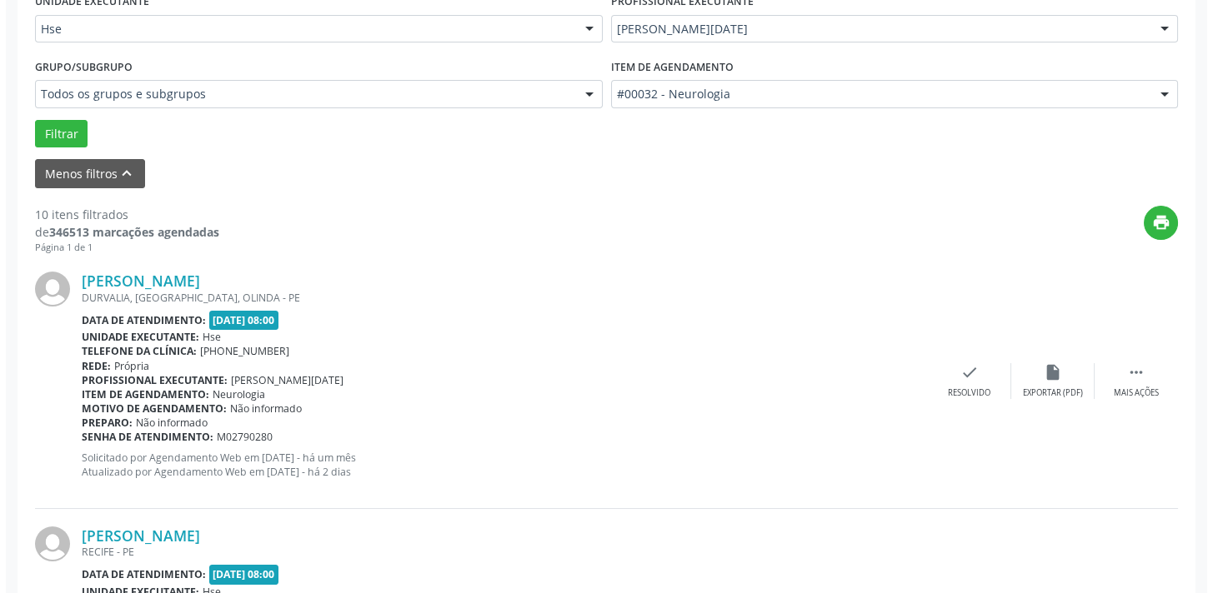
scroll to position [2423, 0]
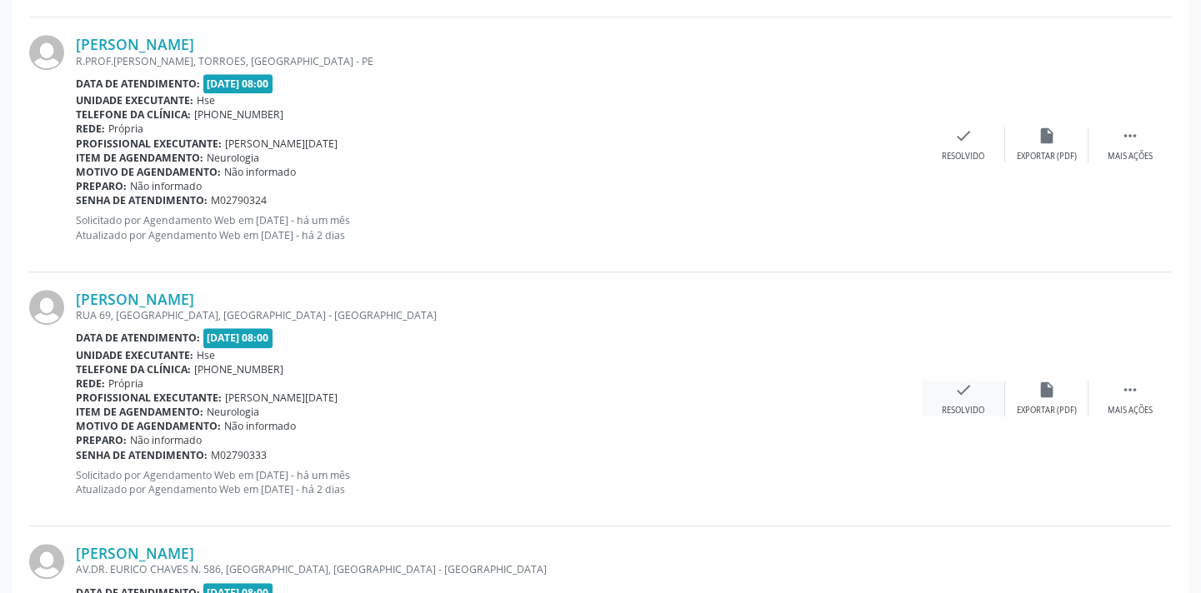
click at [954, 387] on icon "check" at bounding box center [963, 390] width 18 height 18
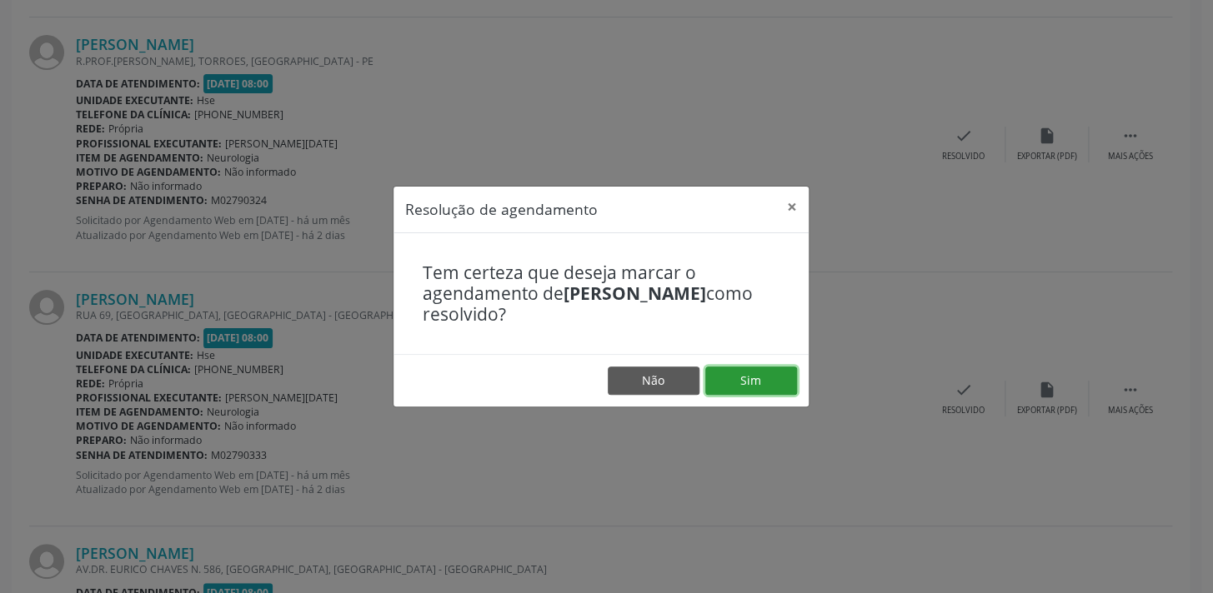
click at [745, 382] on button "Sim" at bounding box center [751, 381] width 92 height 28
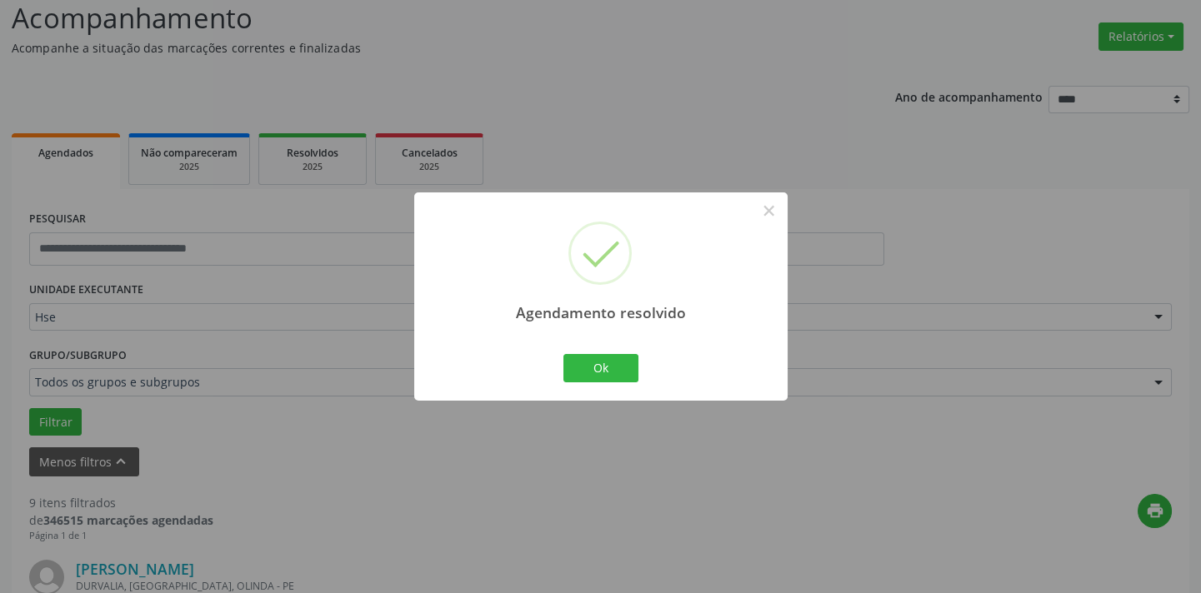
scroll to position [2382, 0]
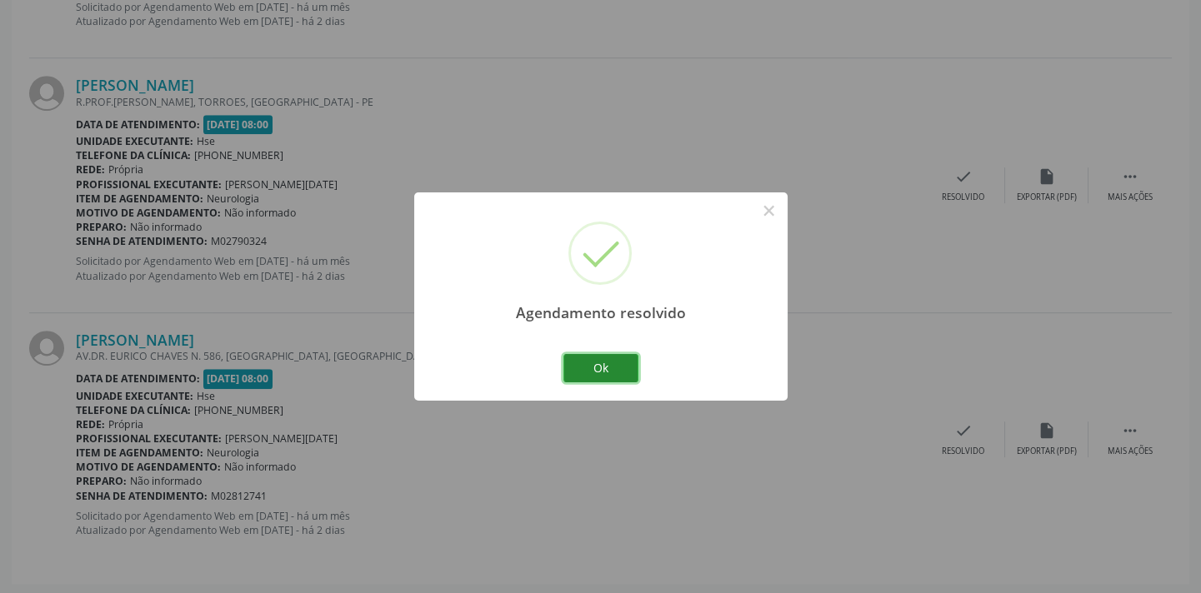
click at [628, 365] on button "Ok" at bounding box center [600, 368] width 75 height 28
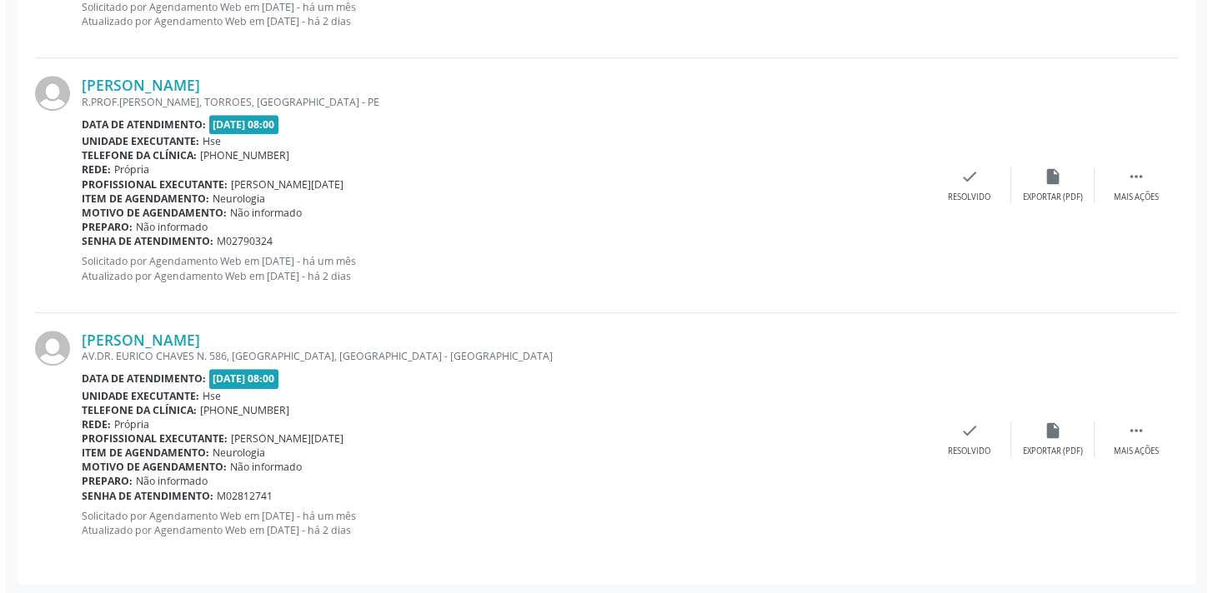
scroll to position [1914, 0]
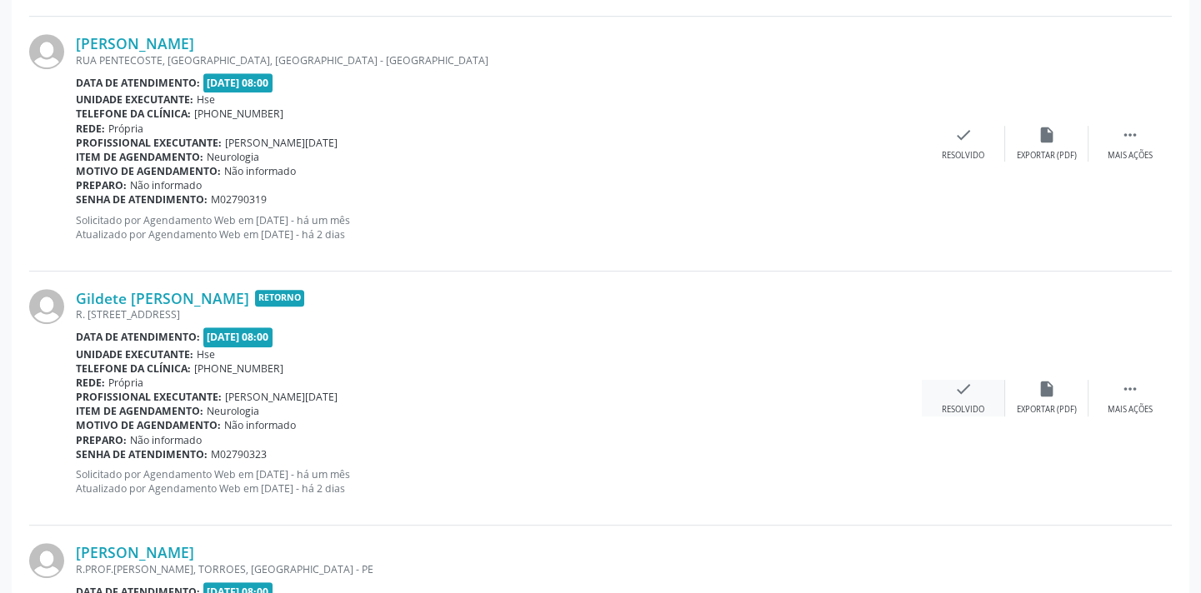
click at [974, 398] on div "check Resolvido" at bounding box center [963, 398] width 83 height 36
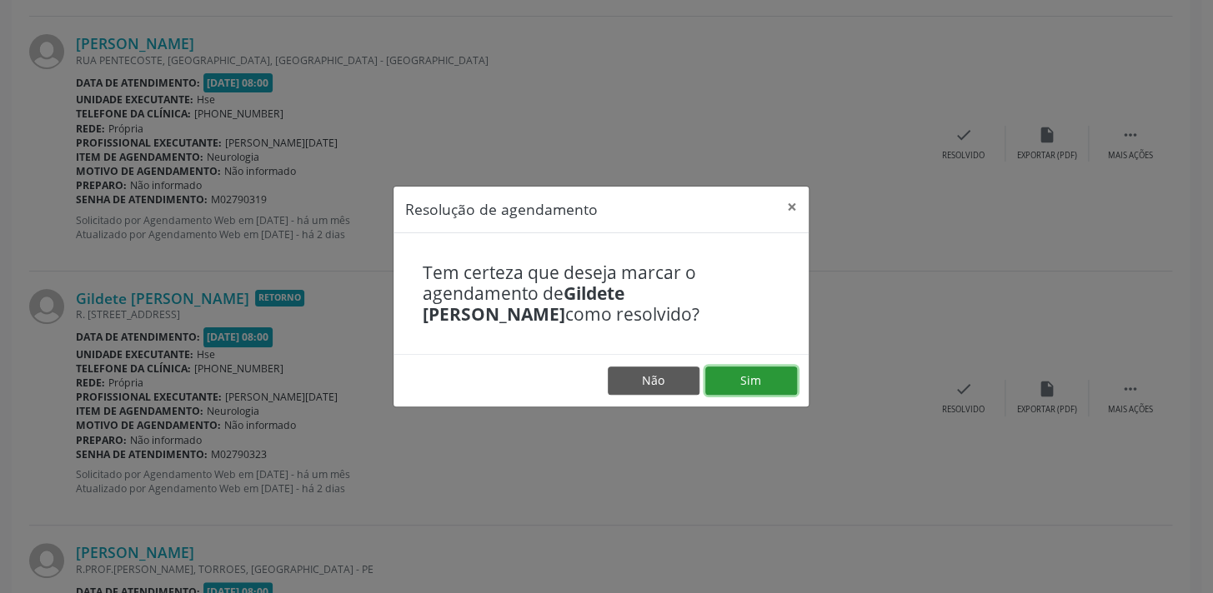
click at [731, 374] on button "Sim" at bounding box center [751, 381] width 92 height 28
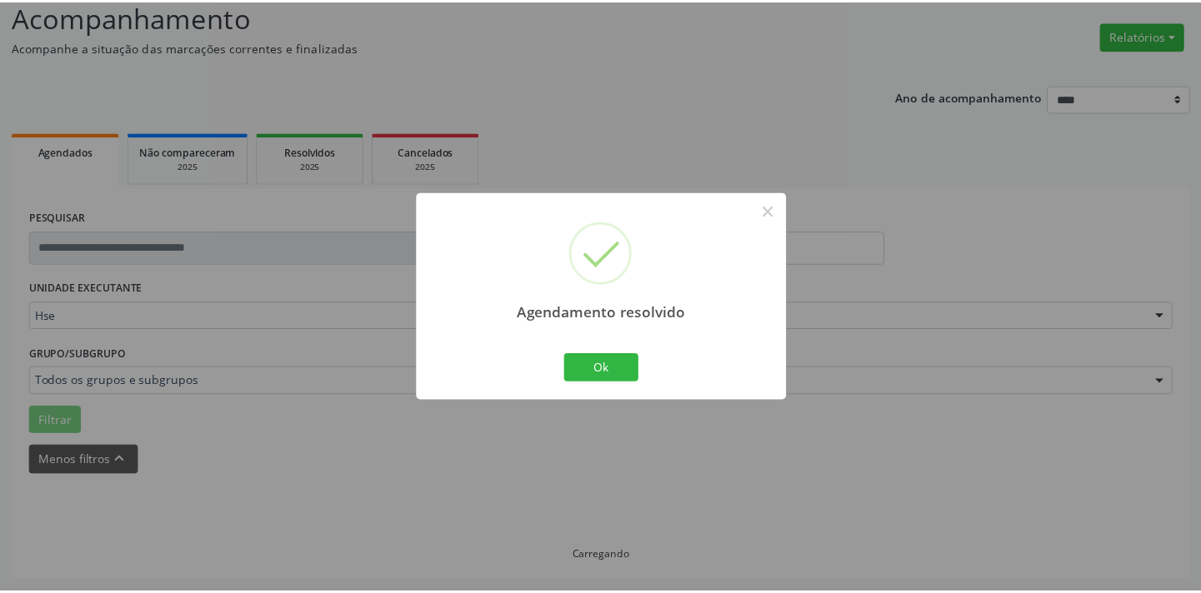
scroll to position [116, 0]
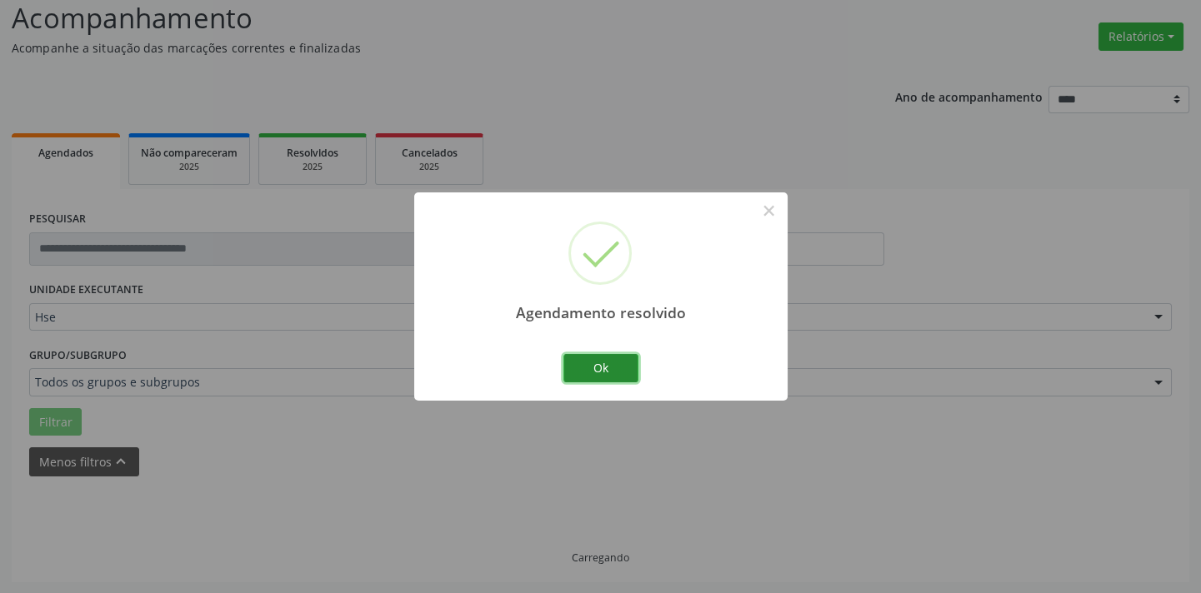
click at [597, 354] on button "Ok" at bounding box center [600, 368] width 75 height 28
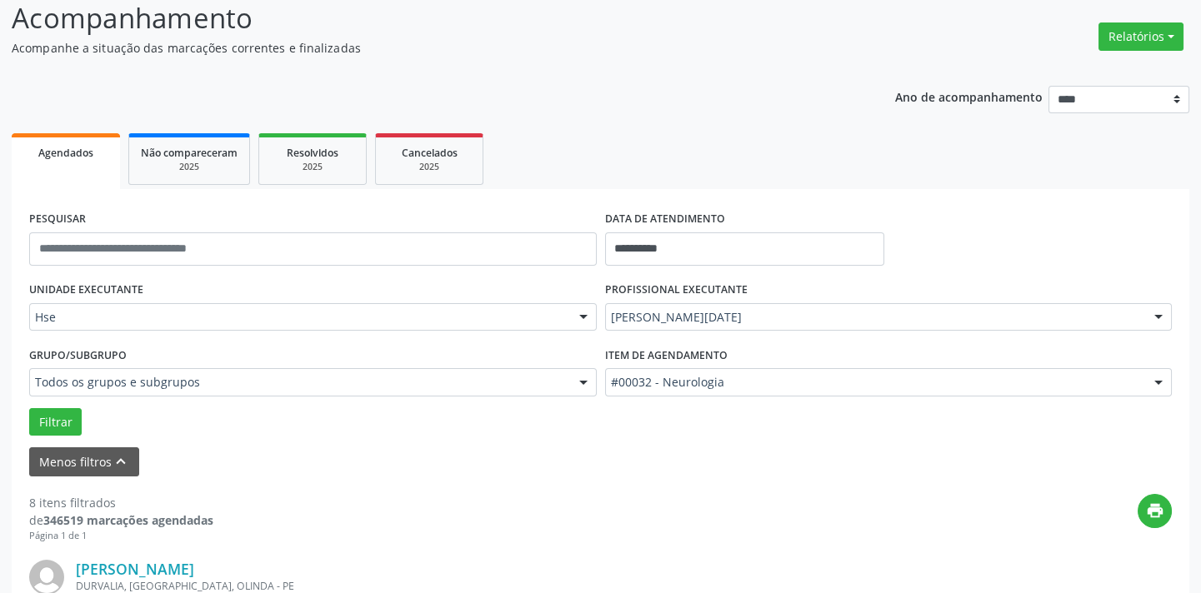
scroll to position [1659, 0]
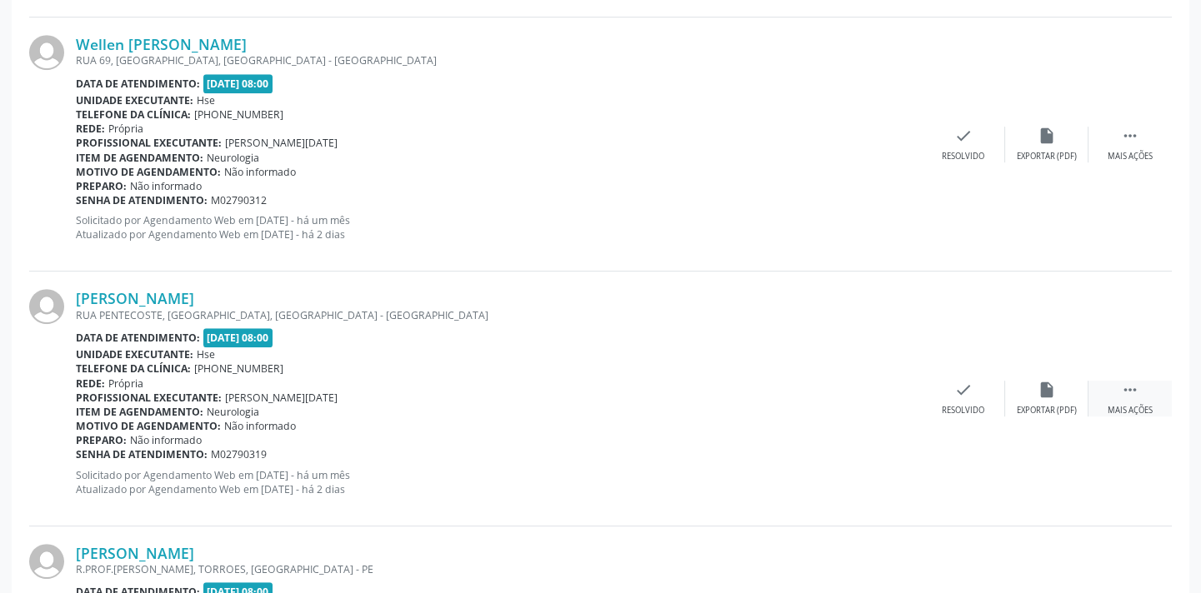
click at [1103, 381] on div " Mais ações" at bounding box center [1129, 399] width 83 height 36
click at [1040, 383] on icon "alarm_off" at bounding box center [1047, 390] width 18 height 18
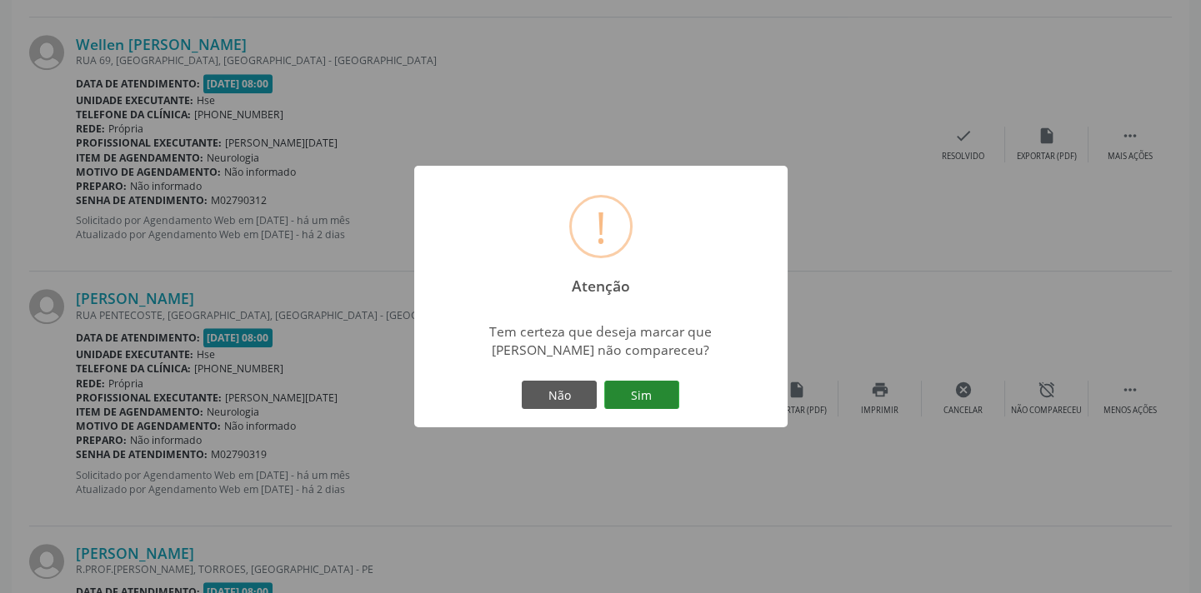
click at [626, 393] on button "Sim" at bounding box center [641, 395] width 75 height 28
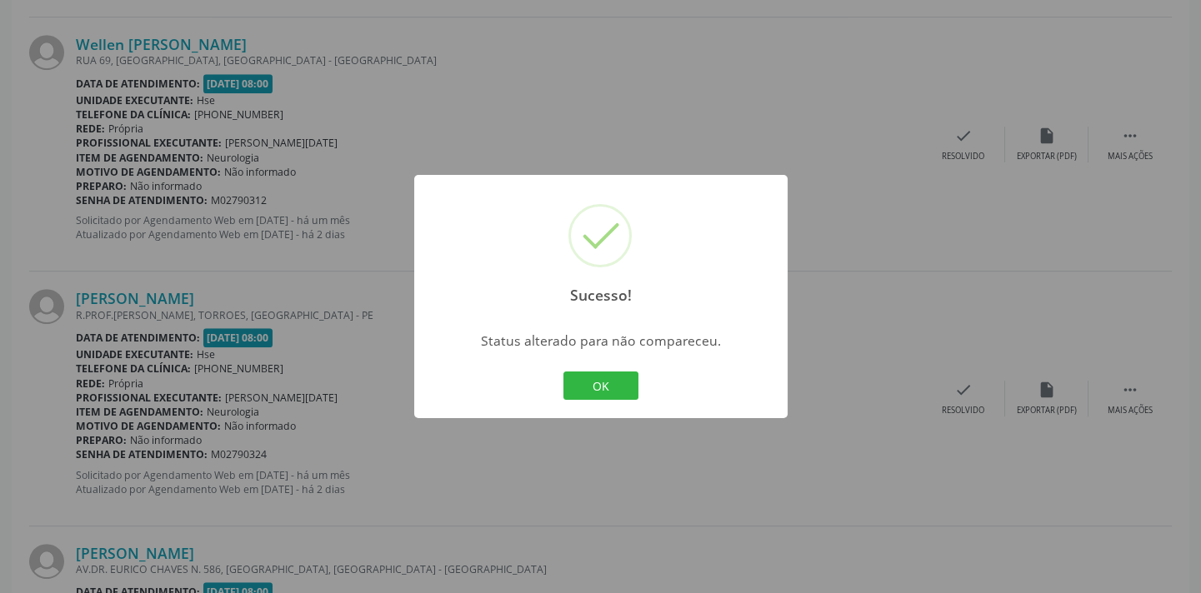
click at [626, 393] on button "OK" at bounding box center [600, 386] width 75 height 28
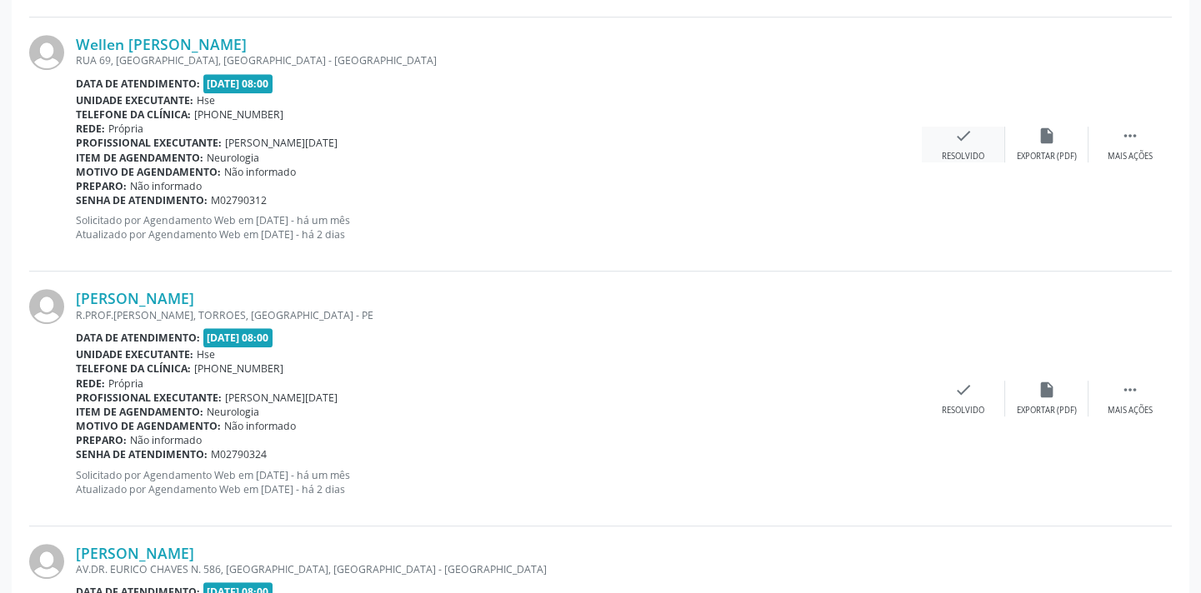
click at [963, 151] on div "Resolvido" at bounding box center [963, 157] width 43 height 12
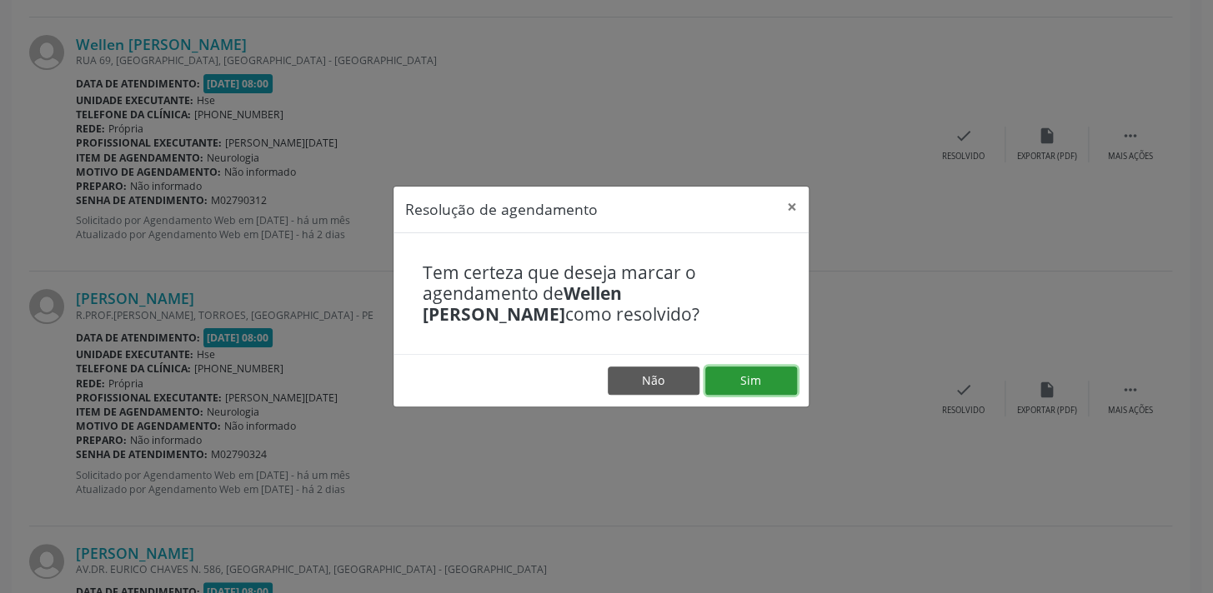
click at [753, 374] on button "Sim" at bounding box center [751, 381] width 92 height 28
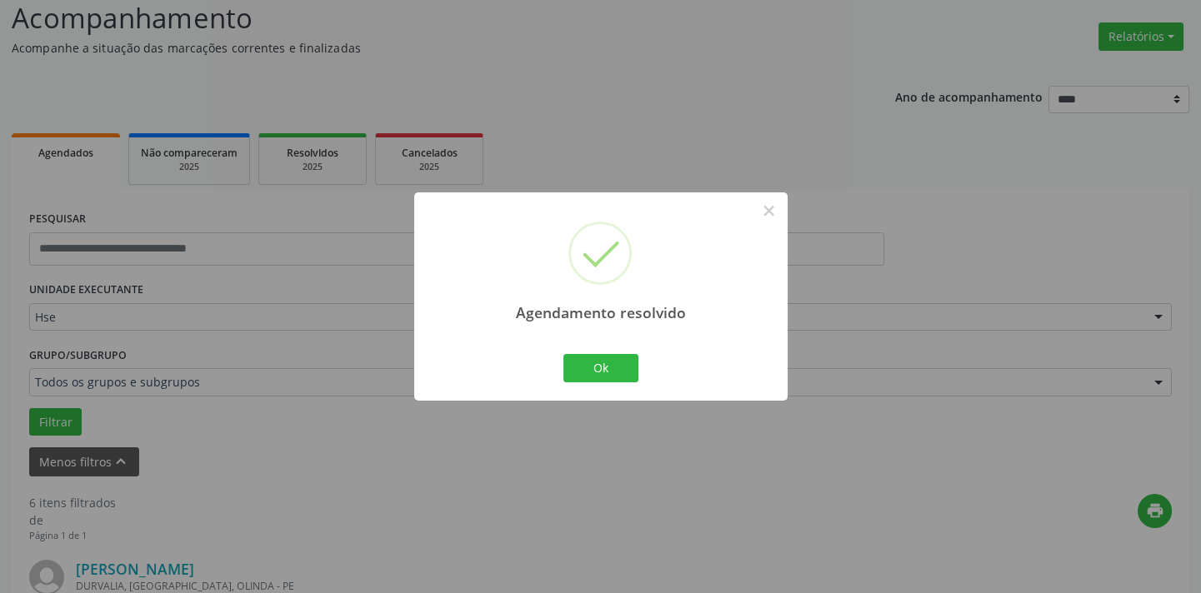
scroll to position [1618, 0]
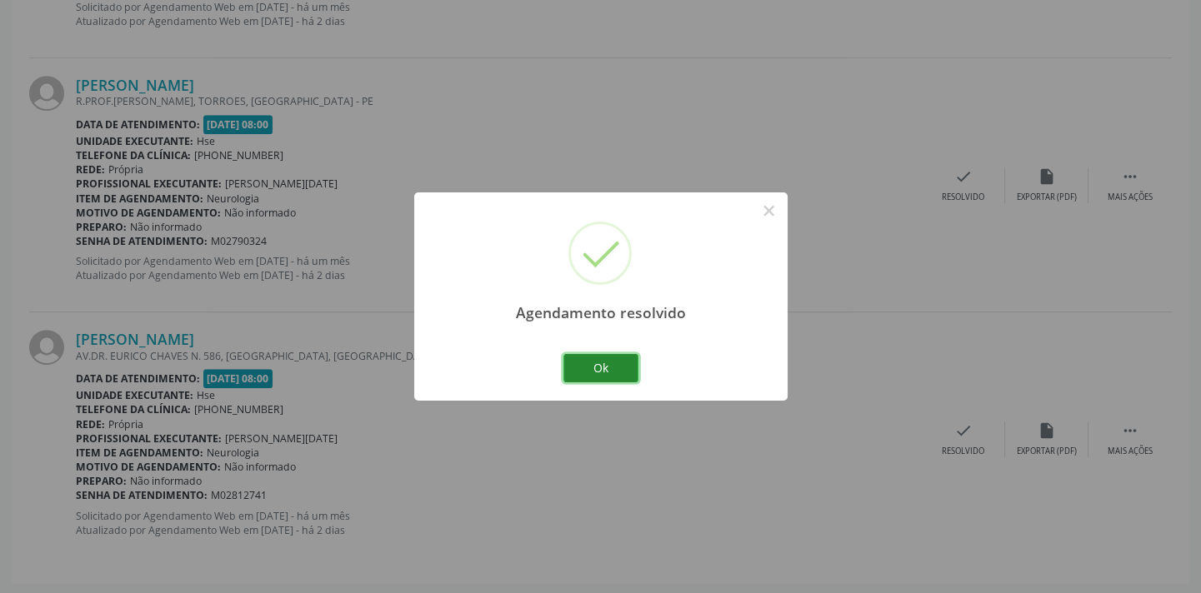
click at [593, 367] on button "Ok" at bounding box center [600, 368] width 75 height 28
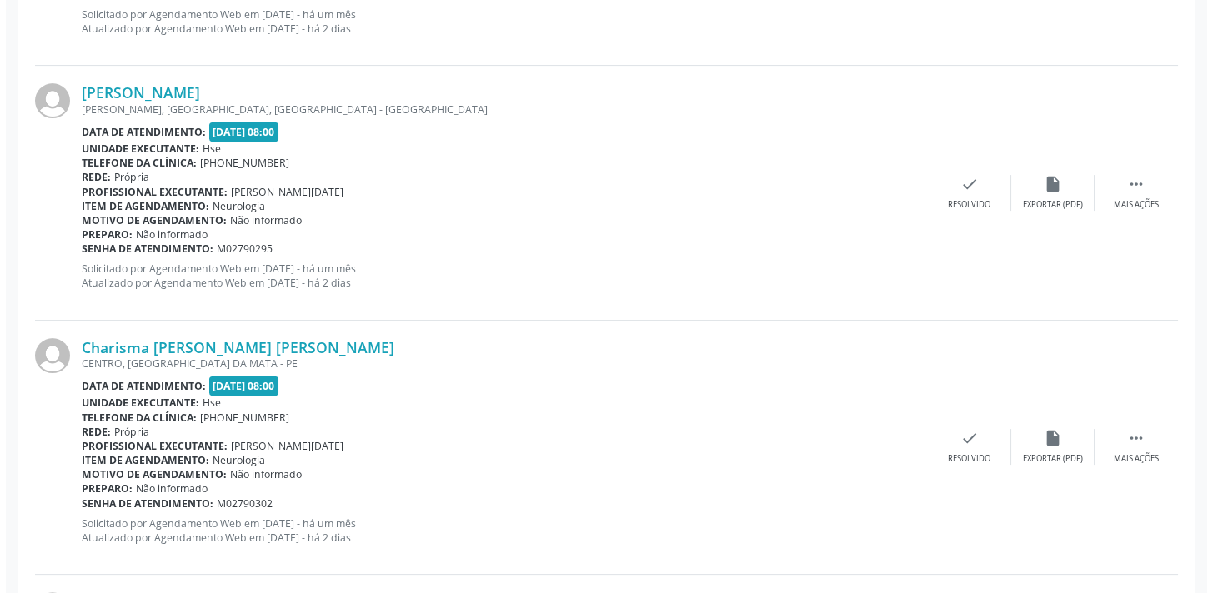
scroll to position [1075, 0]
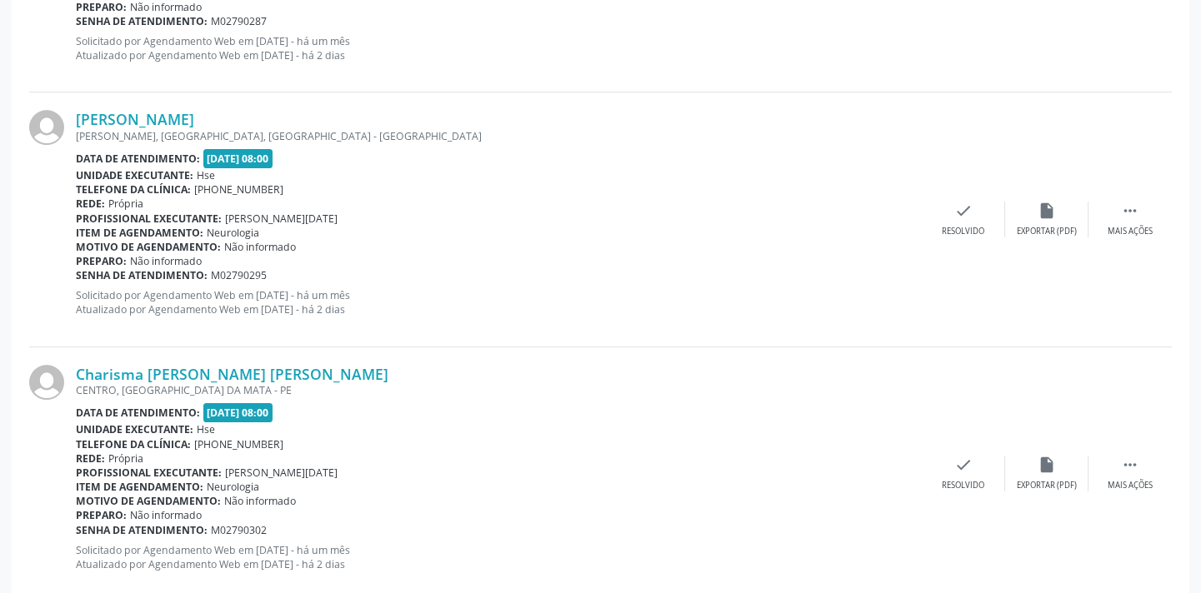
click at [947, 452] on div "Charisma [PERSON_NAME] [PERSON_NAME] CENTRO, [GEOGRAPHIC_DATA] Data de atendime…" at bounding box center [600, 475] width 1143 height 254
click at [946, 456] on div "check Resolvido" at bounding box center [963, 474] width 83 height 36
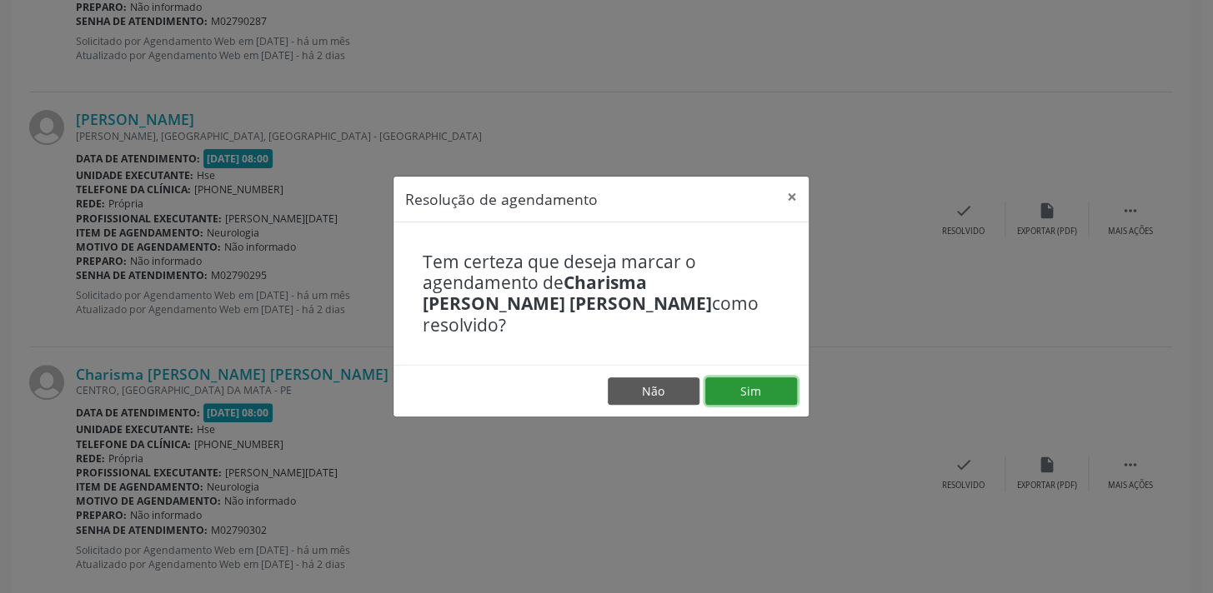
click at [728, 383] on button "Sim" at bounding box center [751, 392] width 92 height 28
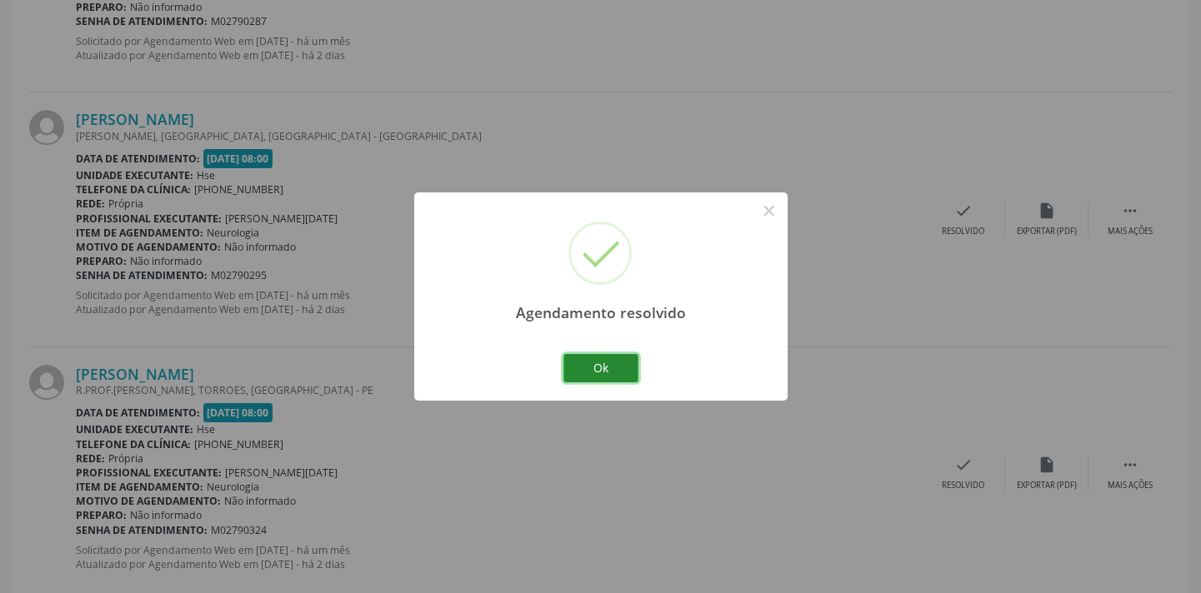
click at [591, 364] on button "Ok" at bounding box center [600, 368] width 75 height 28
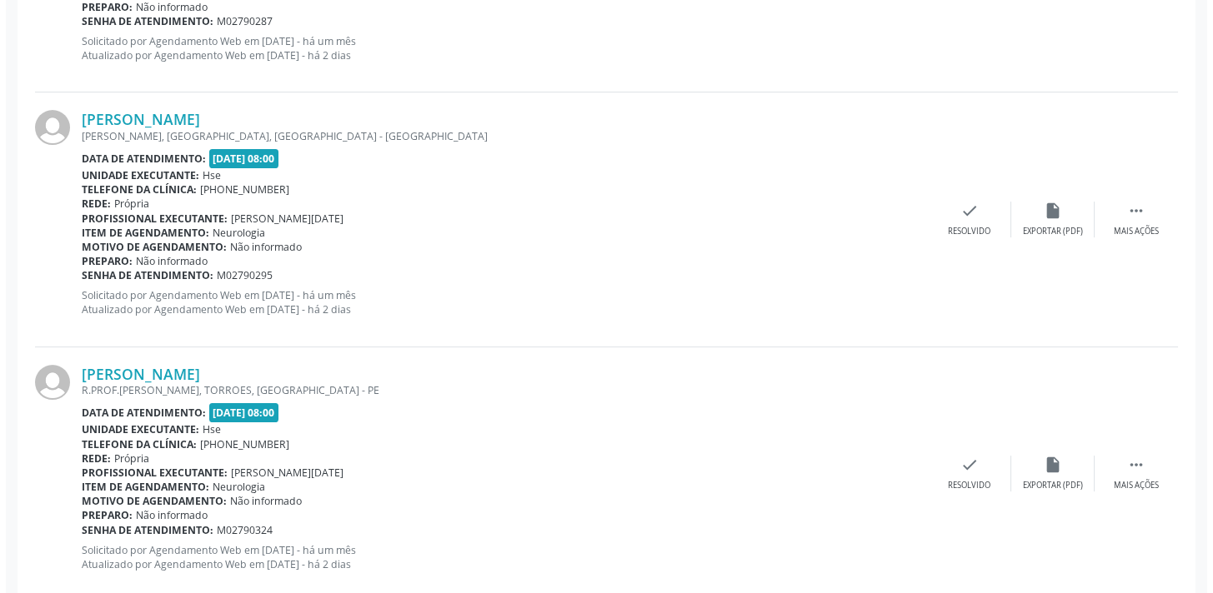
scroll to position [1364, 0]
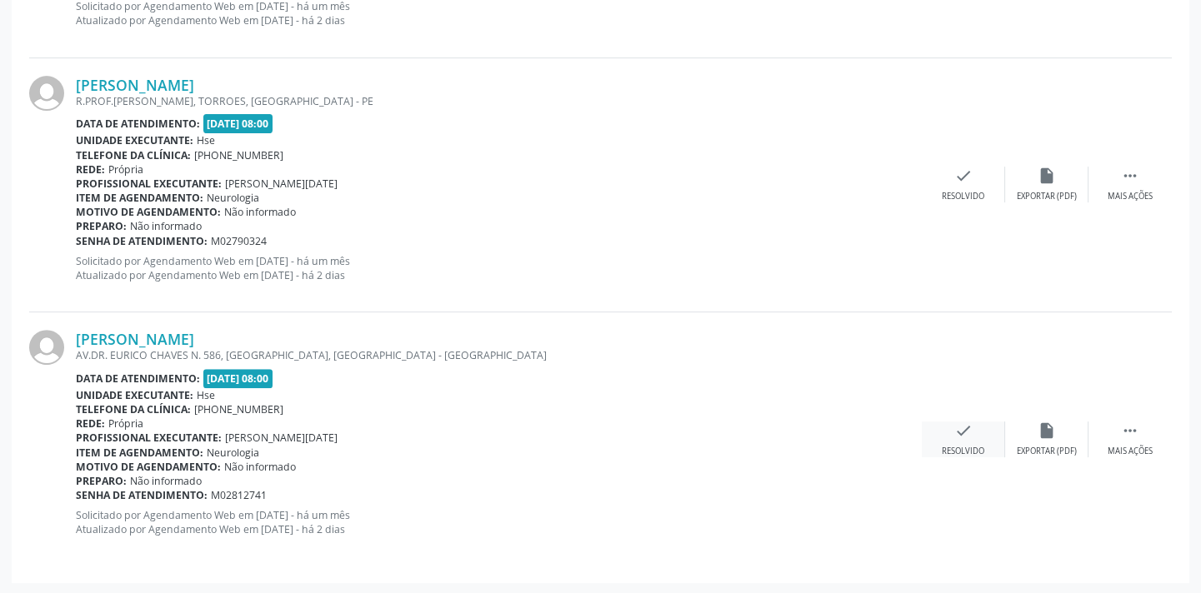
click at [958, 424] on icon "check" at bounding box center [963, 431] width 18 height 18
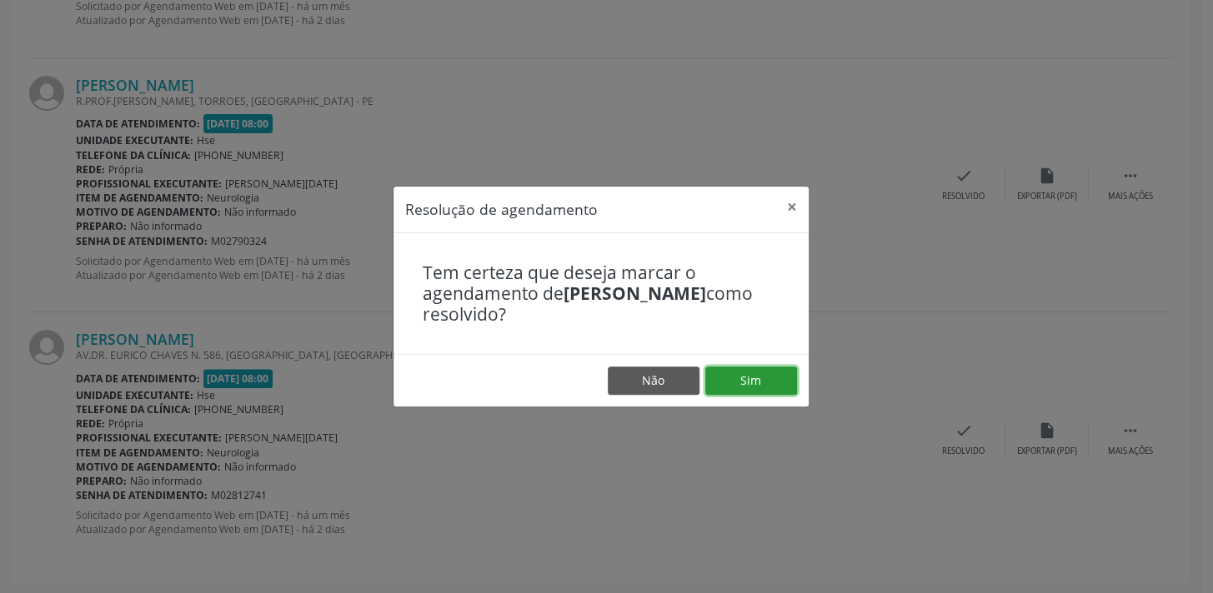
click at [759, 372] on button "Sim" at bounding box center [751, 381] width 92 height 28
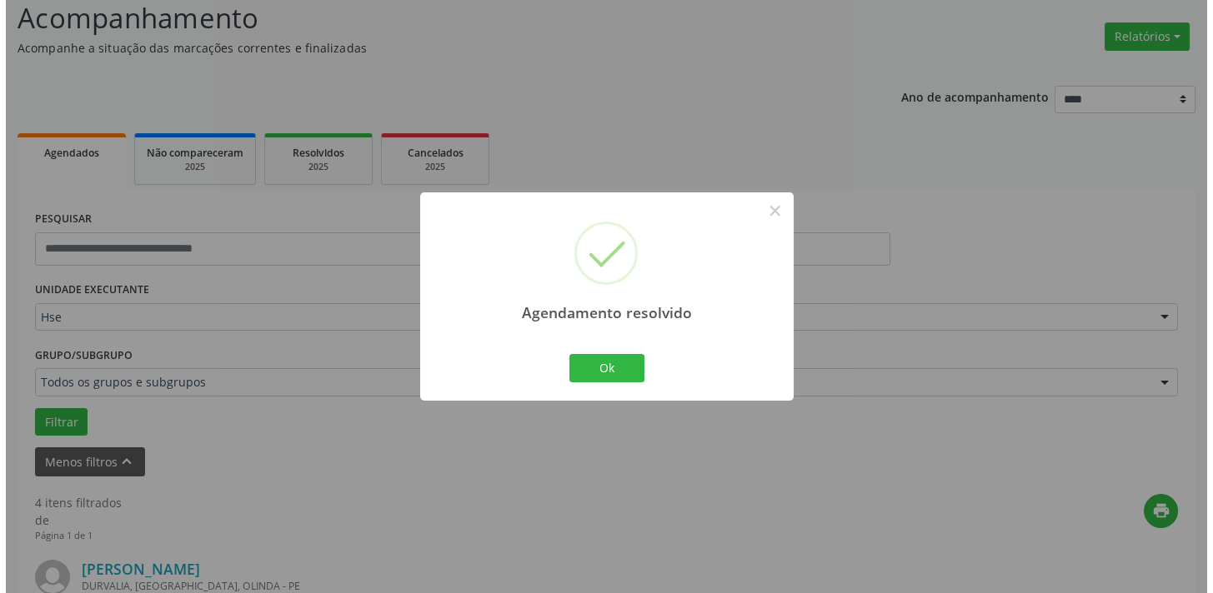
scroll to position [1109, 0]
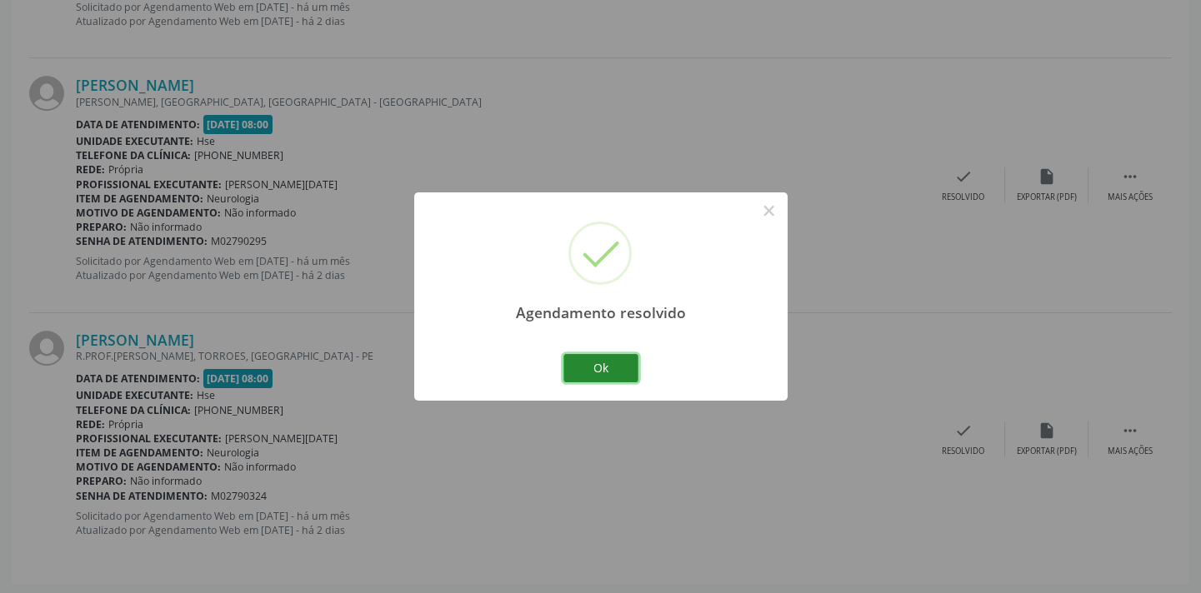
click at [592, 360] on button "Ok" at bounding box center [600, 368] width 75 height 28
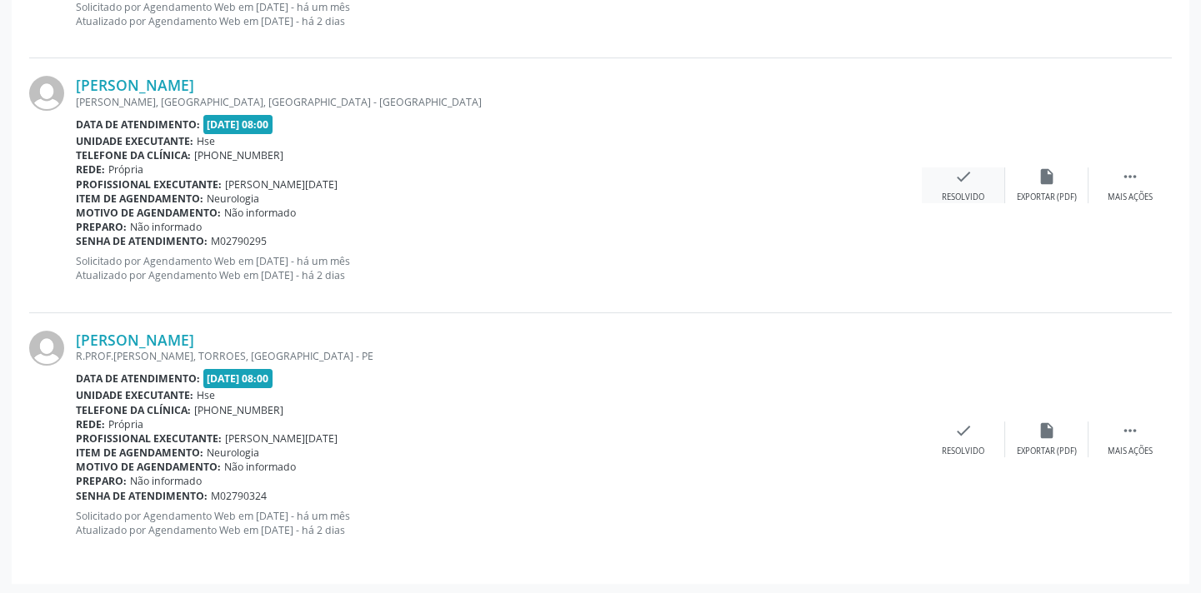
click at [966, 178] on icon "check" at bounding box center [963, 177] width 18 height 18
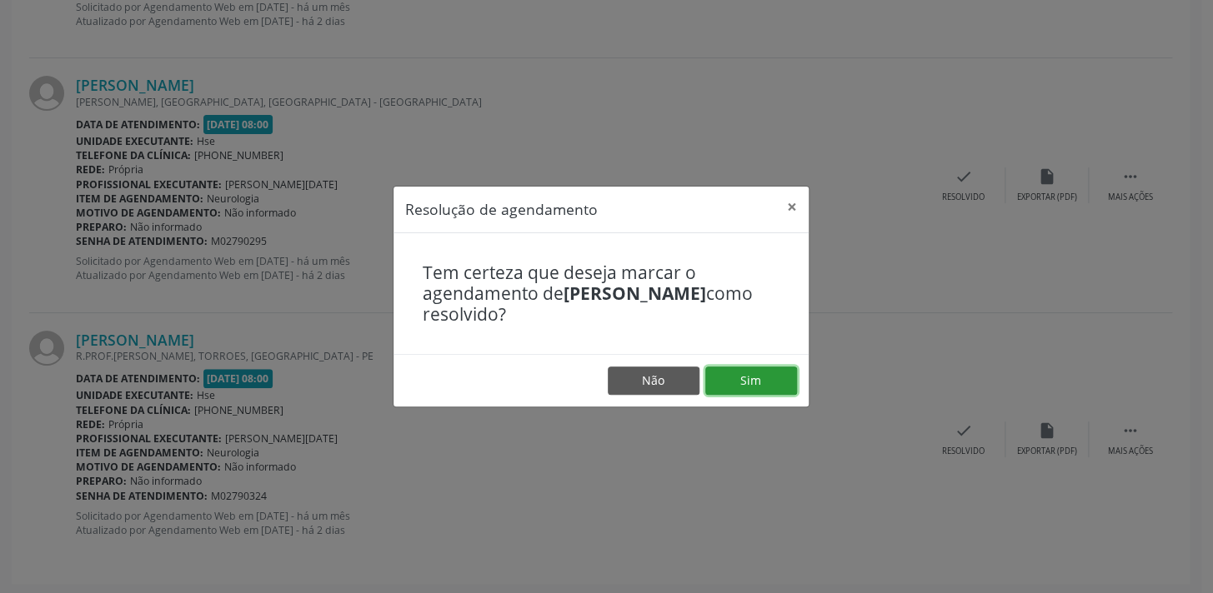
click at [721, 383] on button "Sim" at bounding box center [751, 381] width 92 height 28
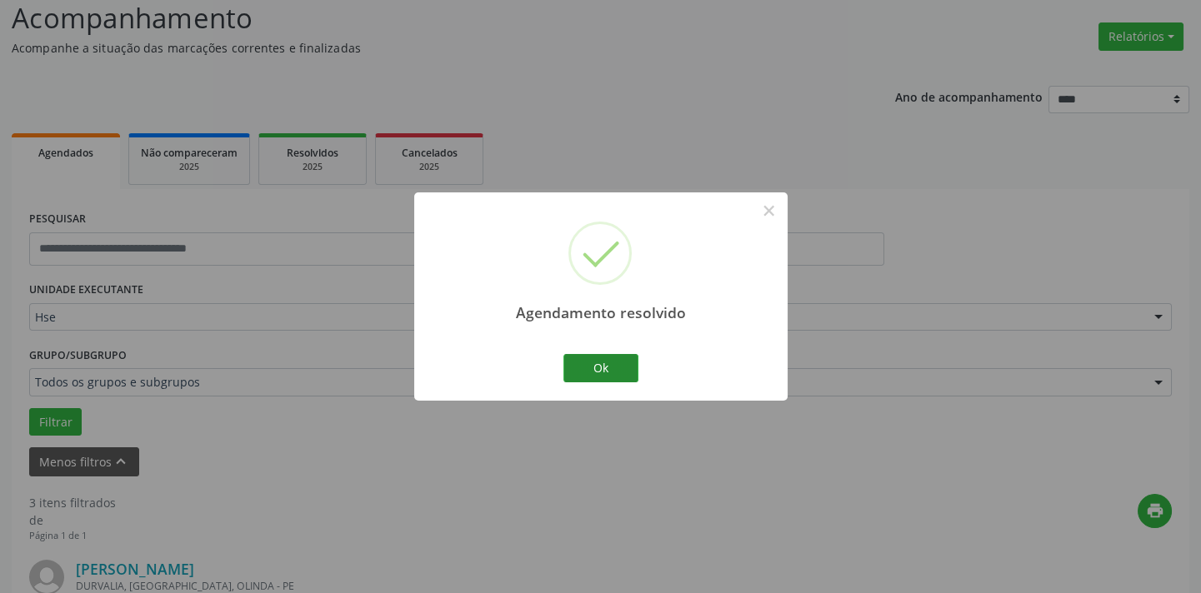
scroll to position [856, 0]
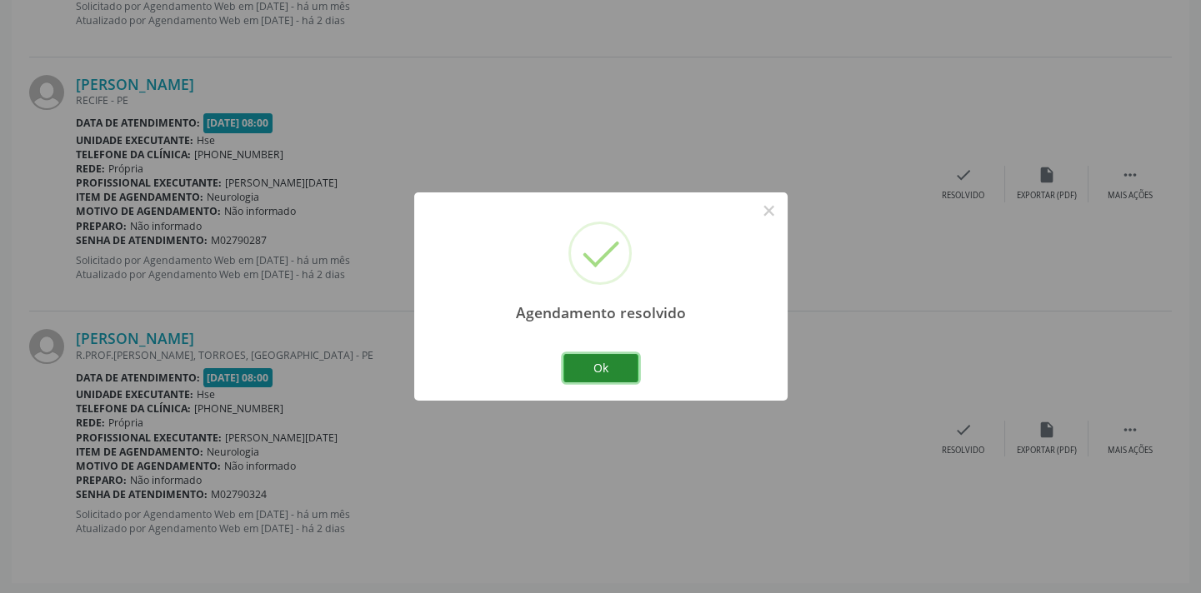
click at [632, 371] on button "Ok" at bounding box center [600, 368] width 75 height 28
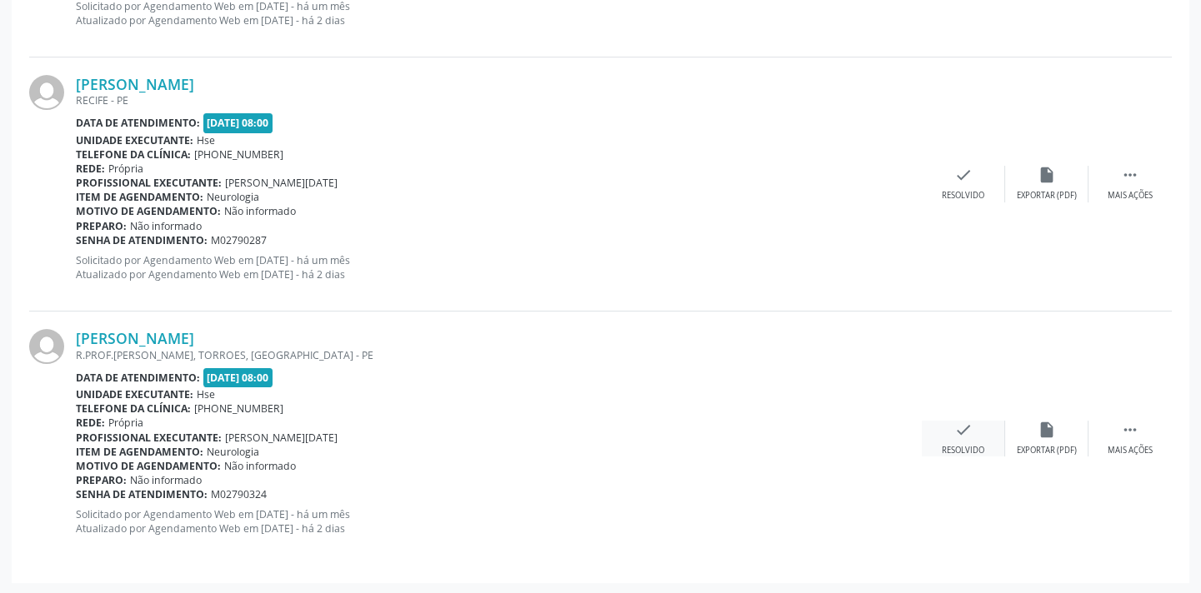
click at [951, 424] on div "check Resolvido" at bounding box center [963, 439] width 83 height 36
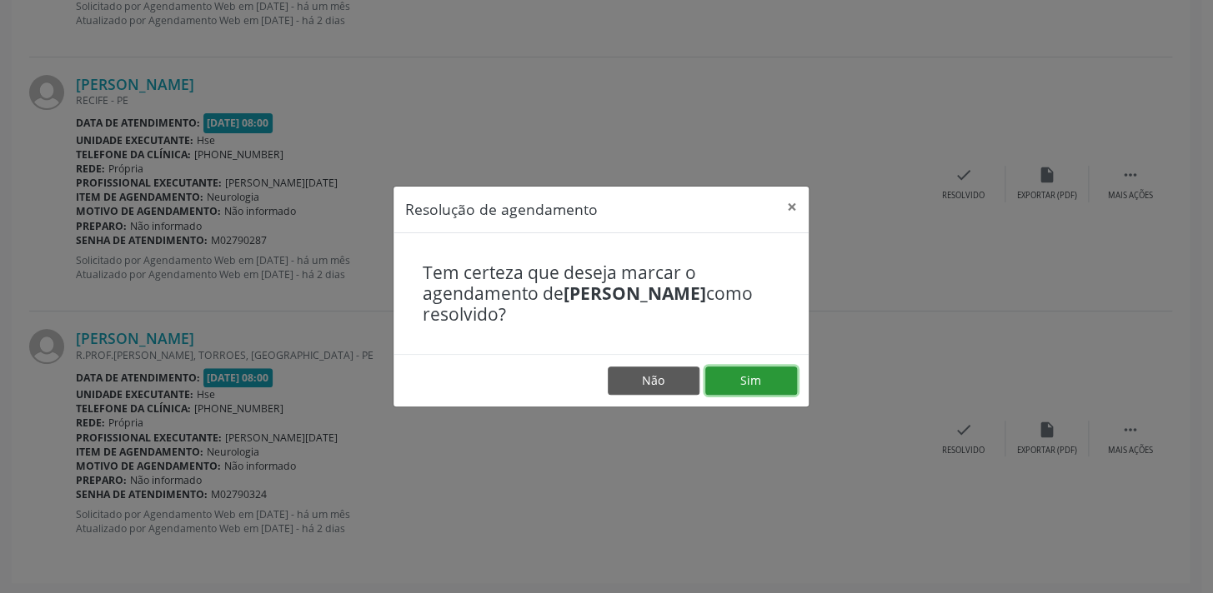
click at [757, 376] on button "Sim" at bounding box center [751, 381] width 92 height 28
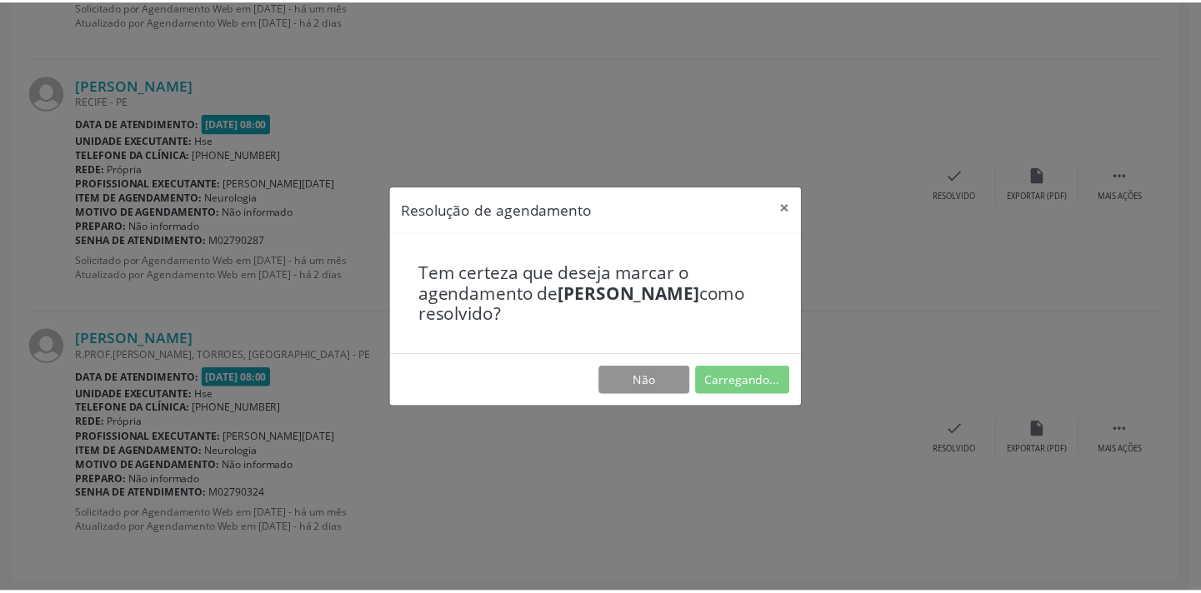
scroll to position [116, 0]
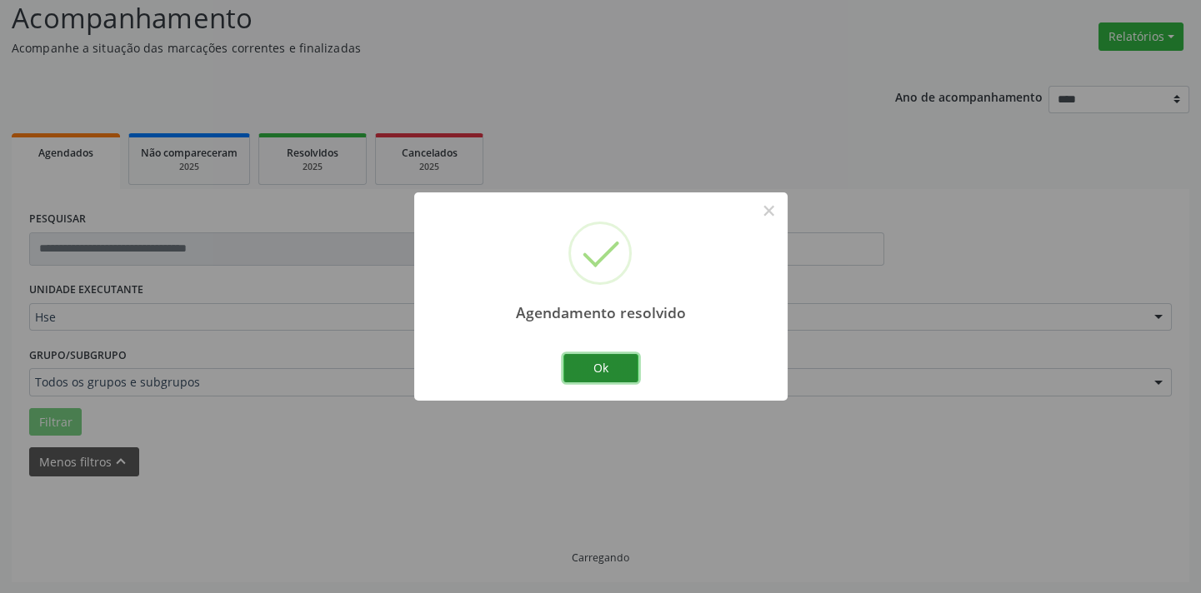
click at [615, 359] on button "Ok" at bounding box center [600, 368] width 75 height 28
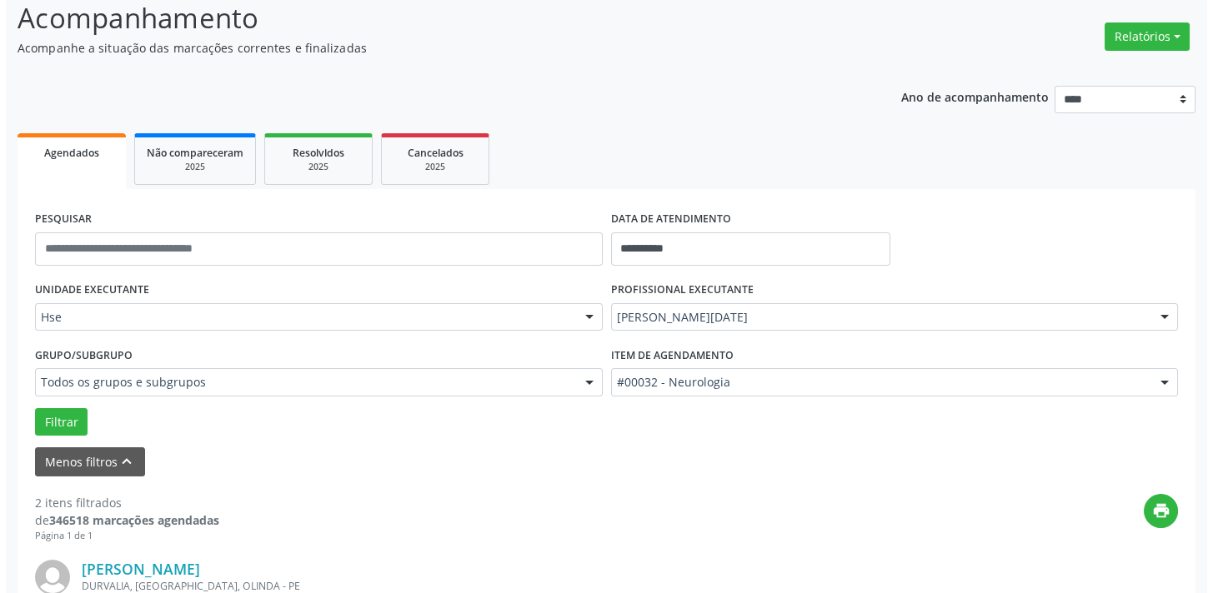
scroll to position [601, 0]
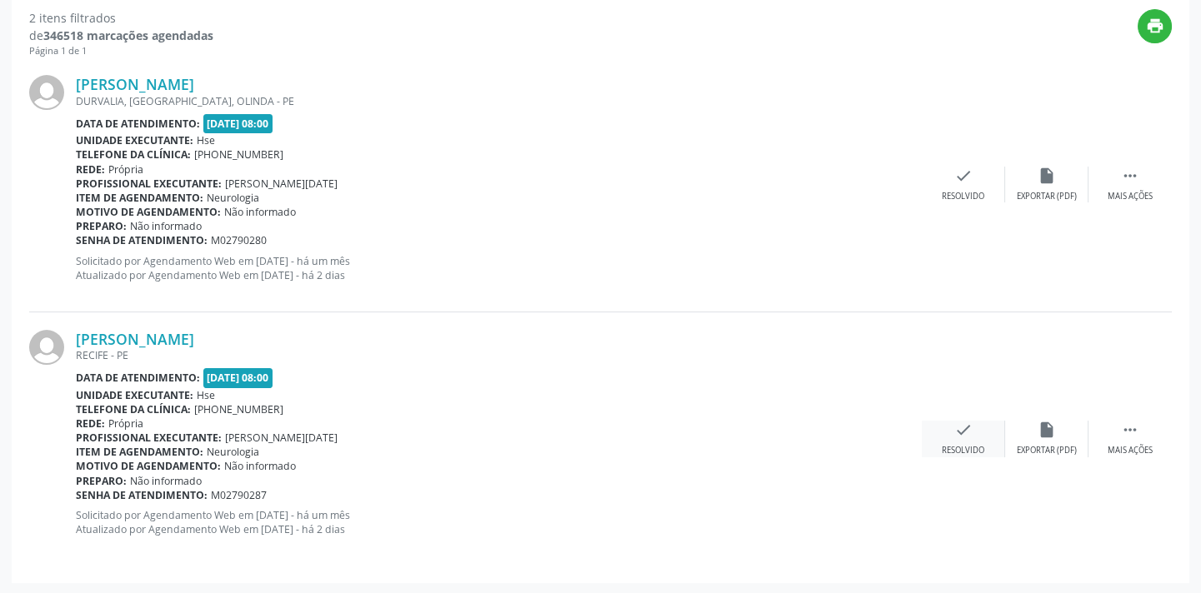
click at [955, 442] on div "check Resolvido" at bounding box center [963, 439] width 83 height 36
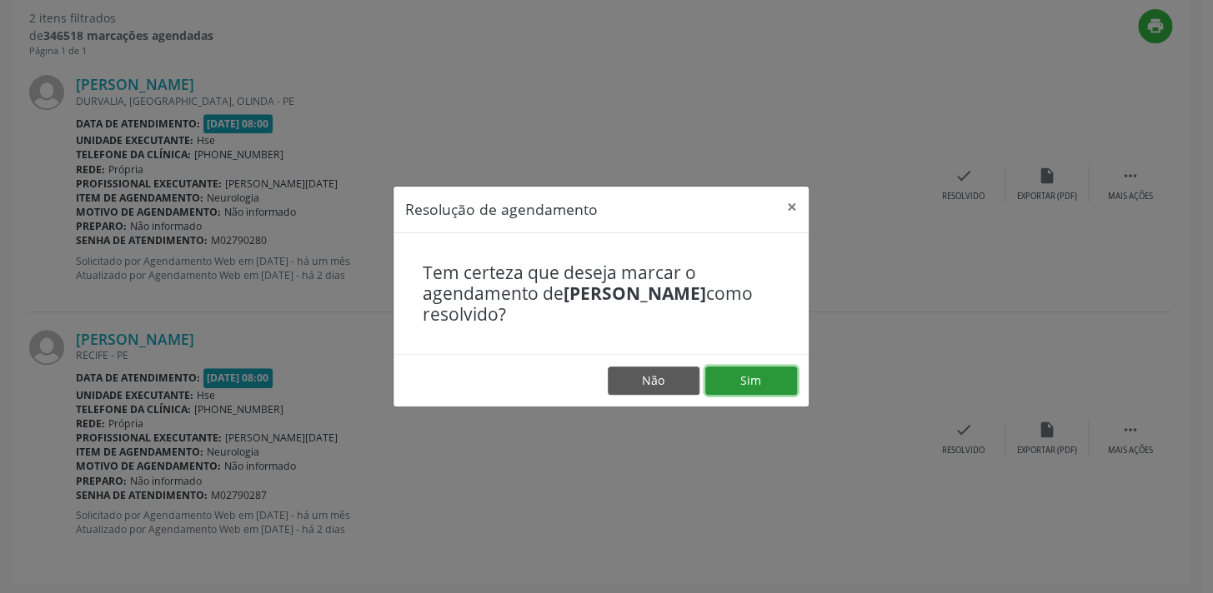
click at [758, 387] on button "Sim" at bounding box center [751, 381] width 92 height 28
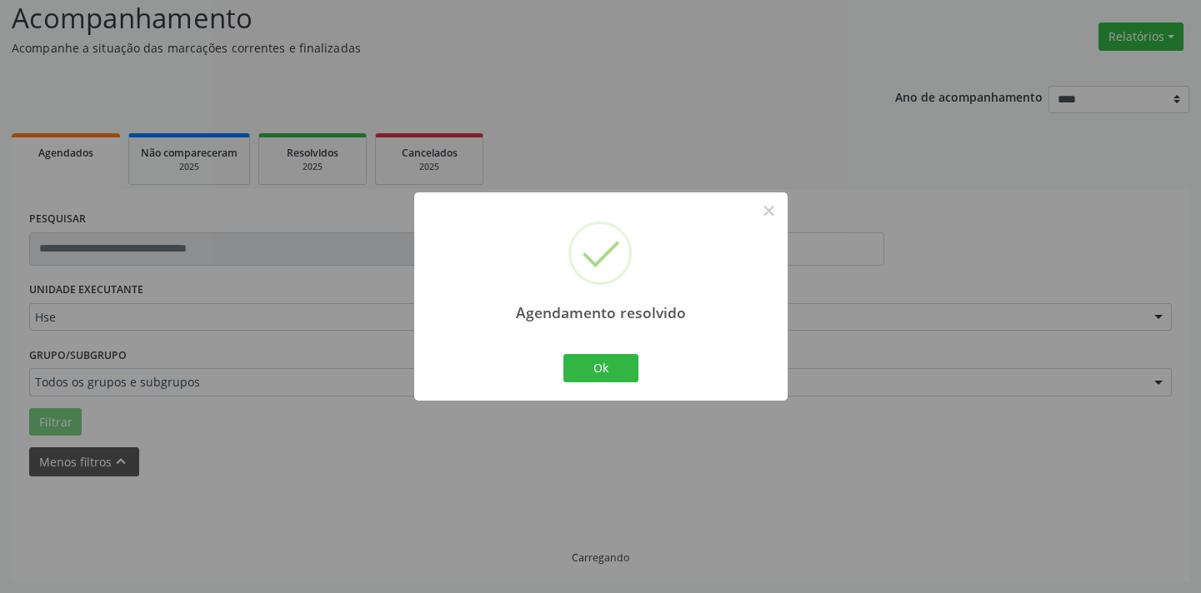
scroll to position [348, 0]
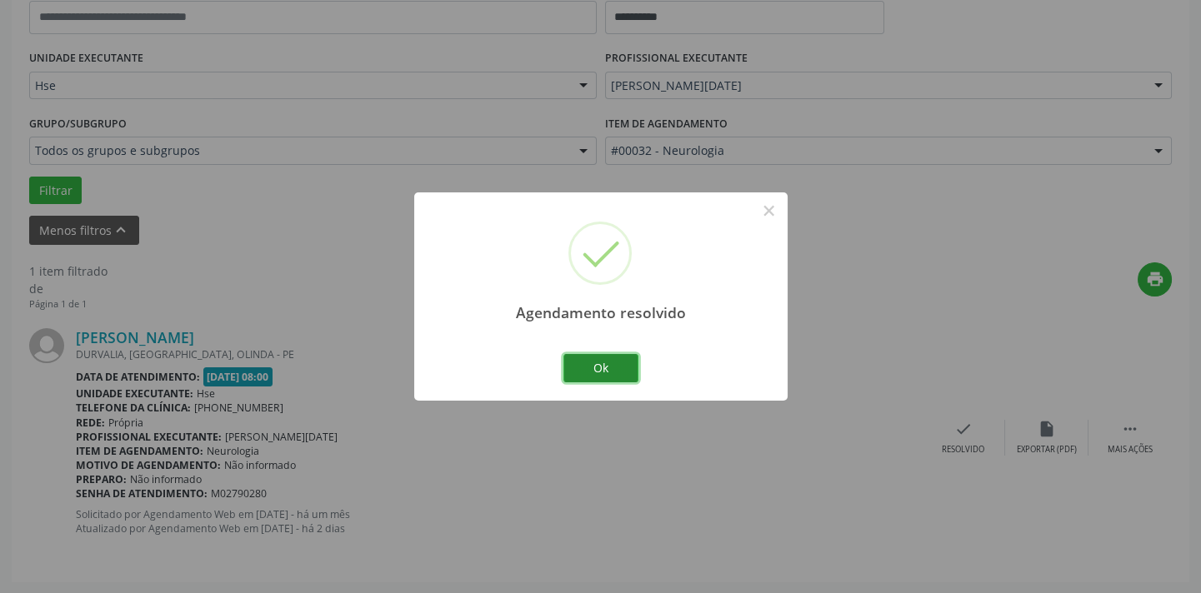
click at [615, 375] on button "Ok" at bounding box center [600, 368] width 75 height 28
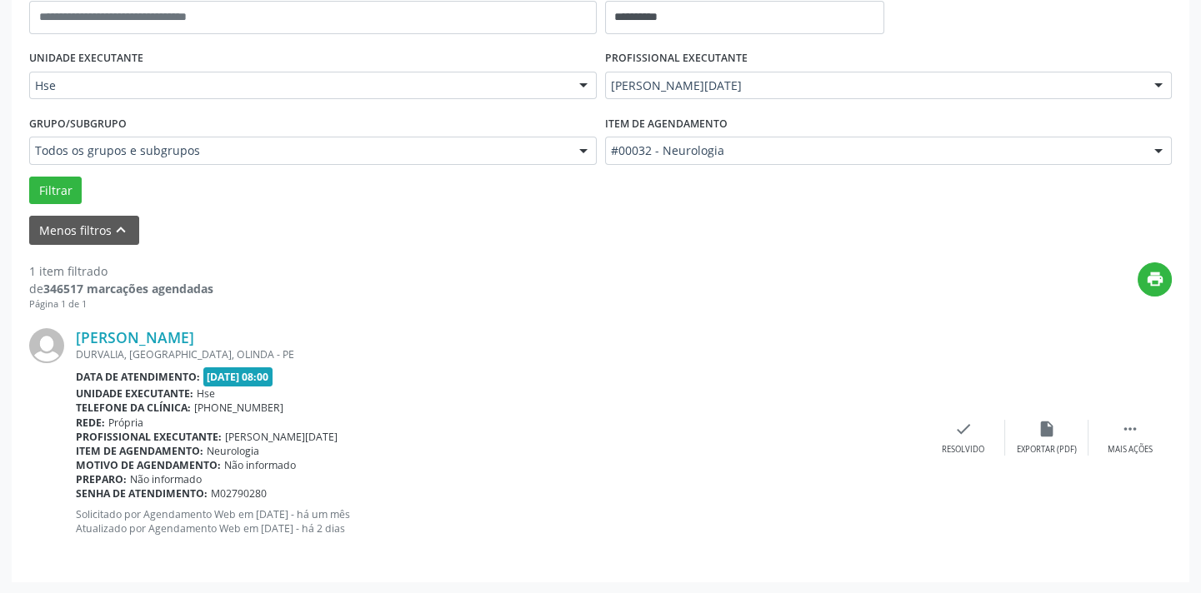
click at [1120, 416] on div "[PERSON_NAME] [GEOGRAPHIC_DATA], [GEOGRAPHIC_DATA], [GEOGRAPHIC_DATA] - PE Data…" at bounding box center [600, 437] width 1143 height 253
click at [1118, 424] on div " Mais ações" at bounding box center [1129, 438] width 83 height 36
click at [1042, 437] on icon "alarm_off" at bounding box center [1047, 429] width 18 height 18
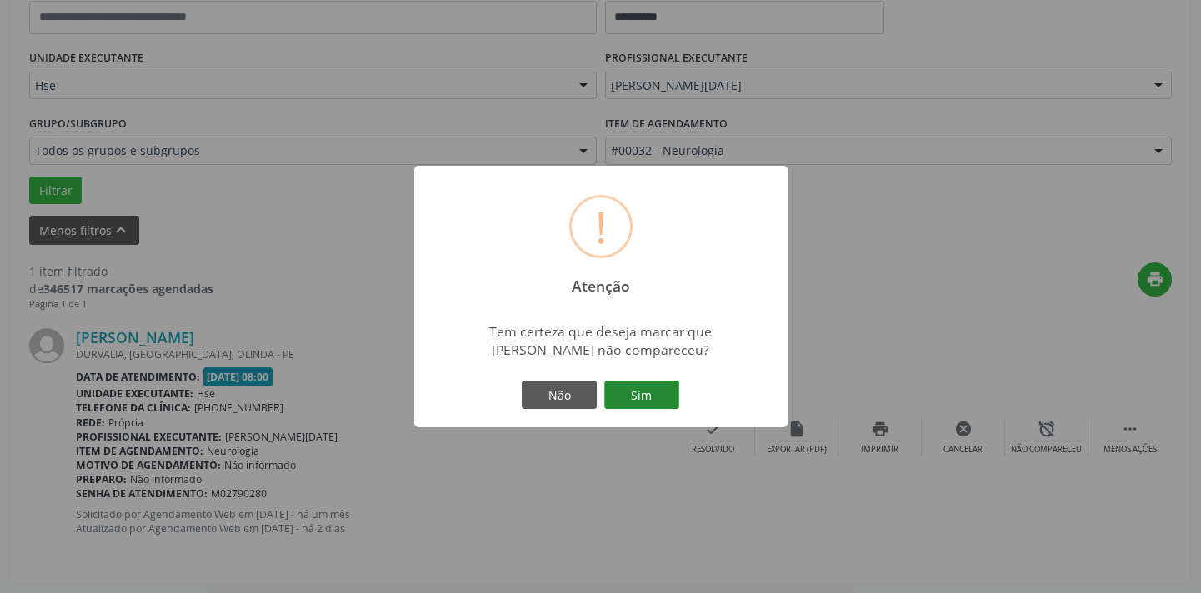
click at [634, 394] on button "Sim" at bounding box center [641, 395] width 75 height 28
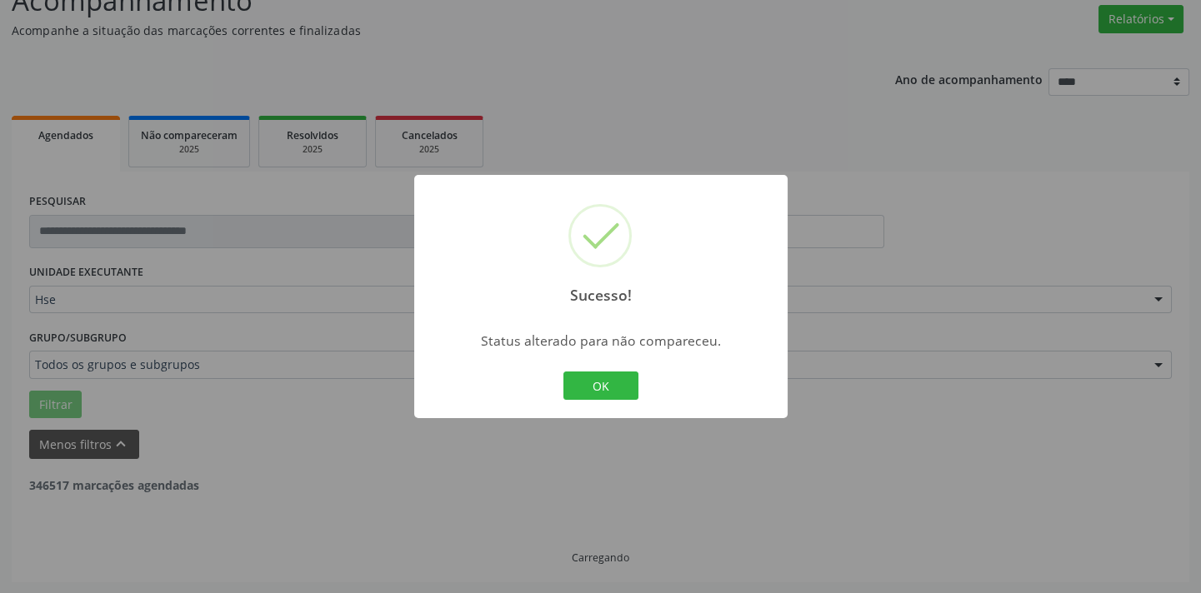
scroll to position [79, 0]
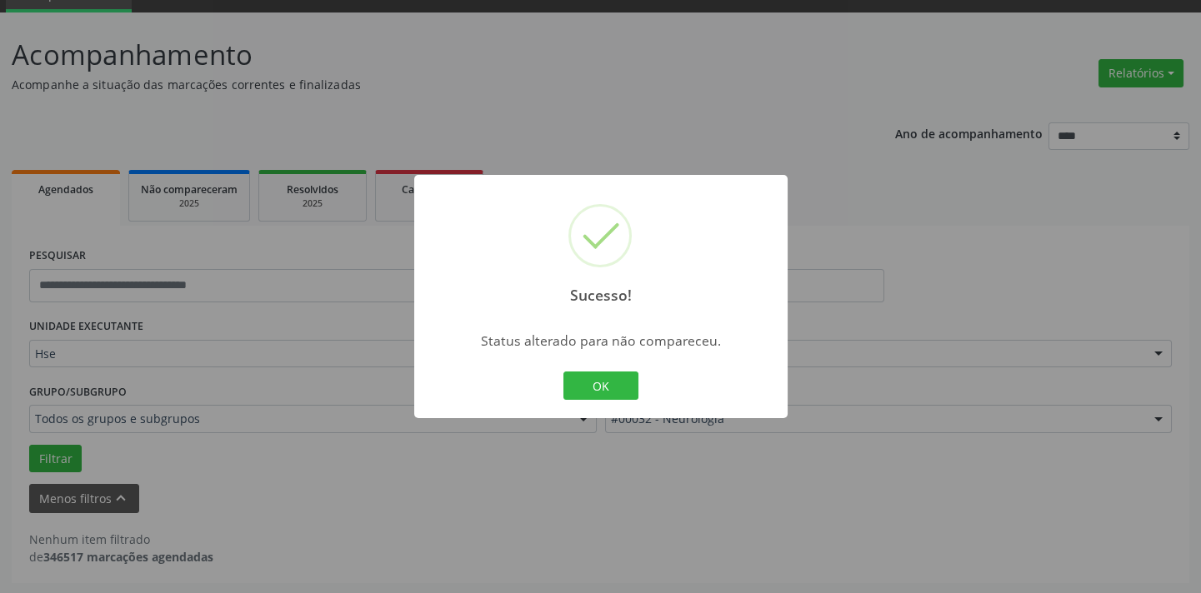
click at [634, 394] on button "OK" at bounding box center [600, 386] width 75 height 28
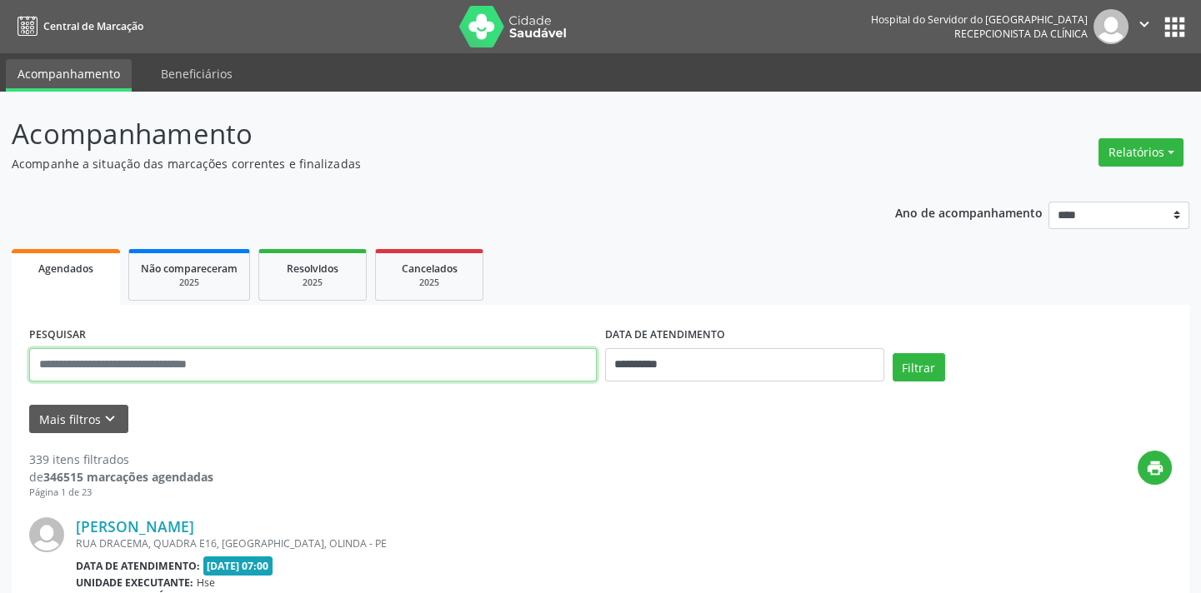
click at [321, 359] on input "text" at bounding box center [313, 364] width 568 height 33
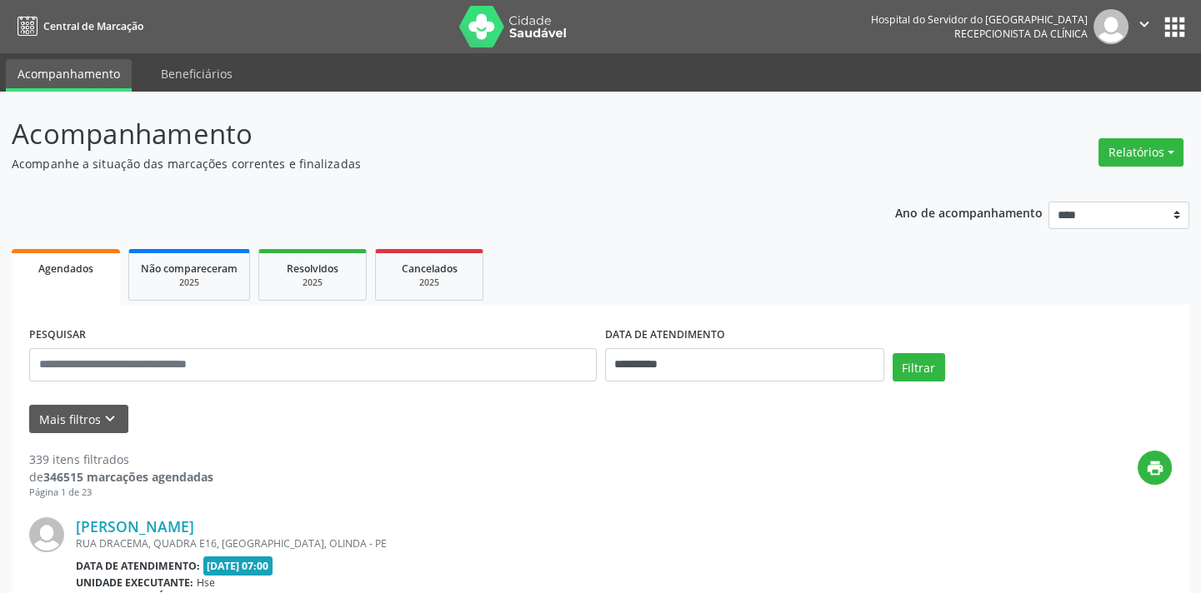
click at [63, 416] on button "Mais filtros keyboard_arrow_down" at bounding box center [78, 419] width 99 height 29
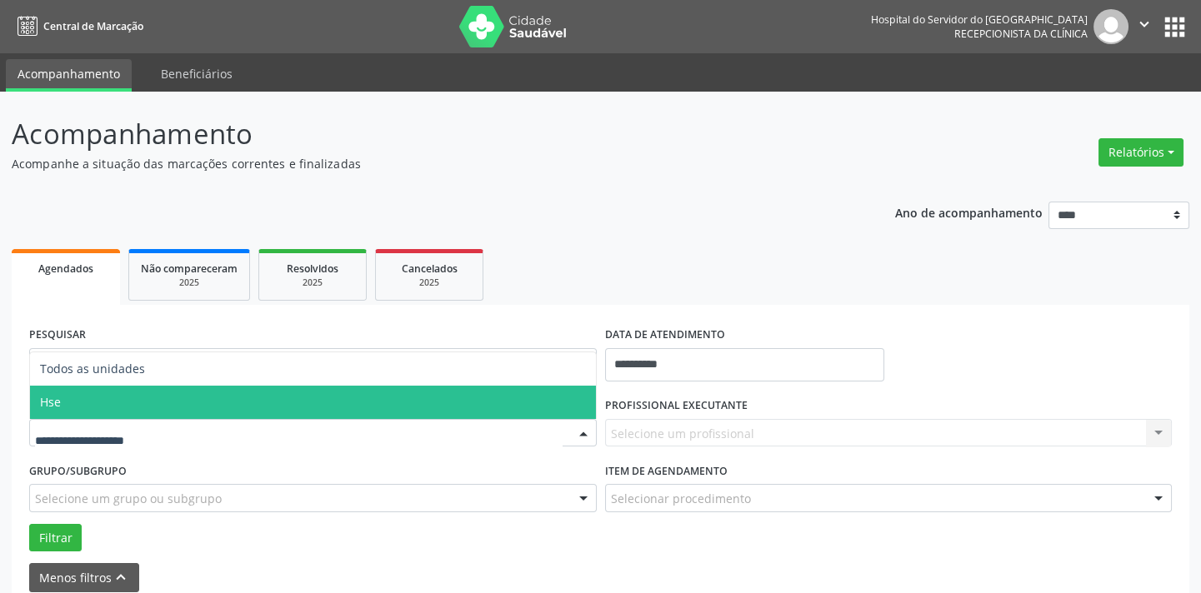
click at [83, 408] on span "Hse" at bounding box center [313, 402] width 566 height 33
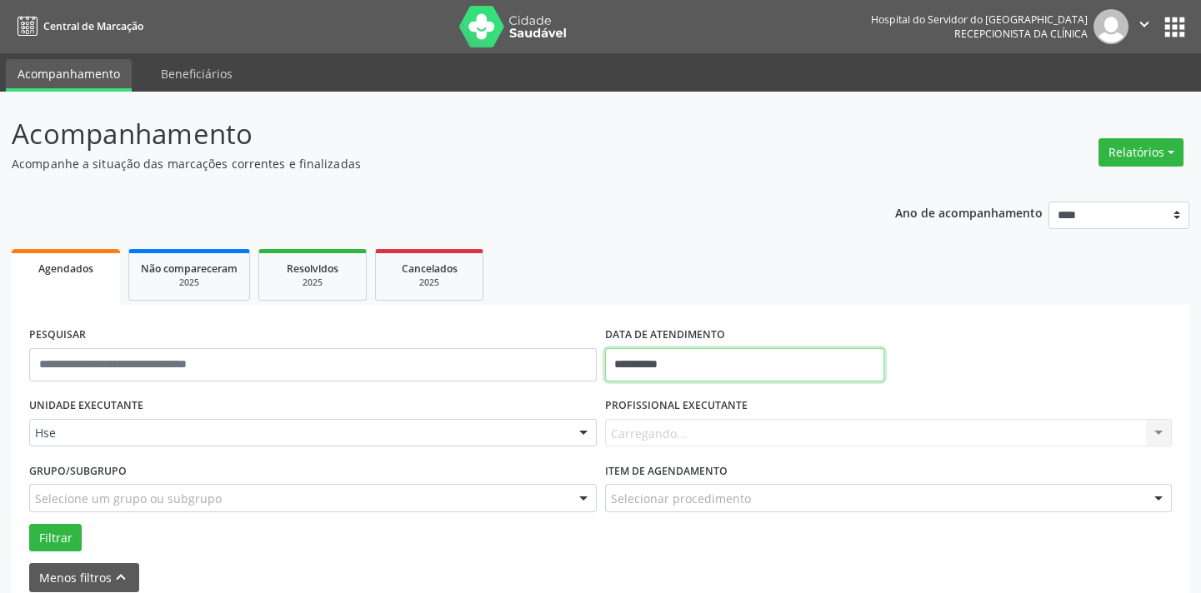
click at [718, 373] on input "**********" at bounding box center [744, 364] width 279 height 33
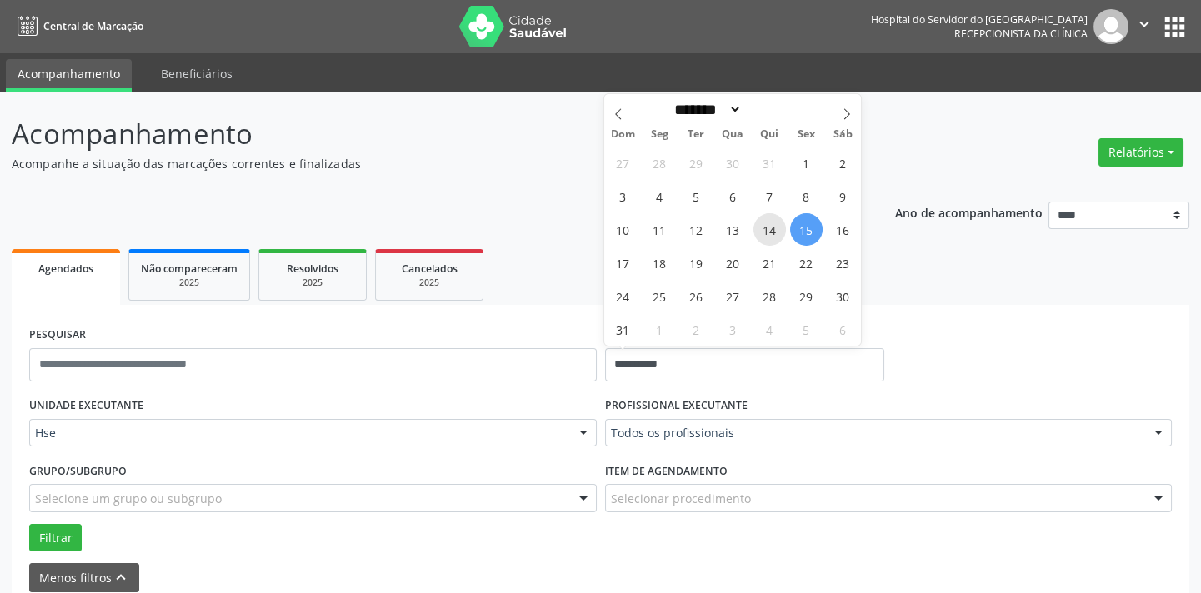
click at [768, 233] on span "14" at bounding box center [769, 229] width 33 height 33
type input "**********"
click at [768, 233] on span "14" at bounding box center [769, 229] width 33 height 33
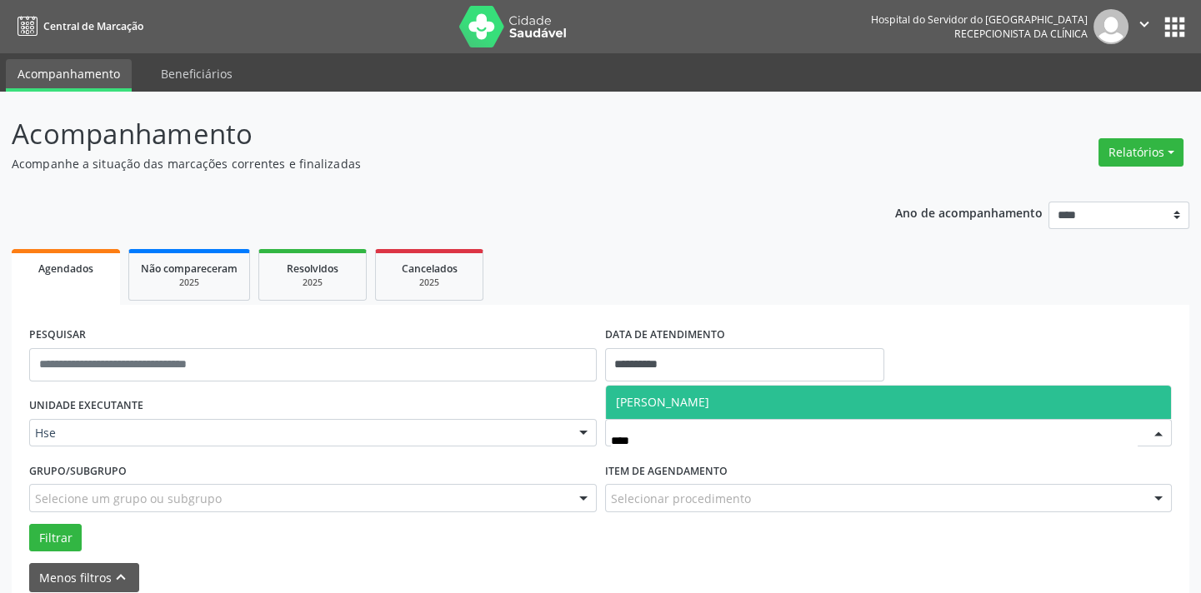
type input "*****"
click at [709, 402] on span "[PERSON_NAME]" at bounding box center [662, 402] width 93 height 16
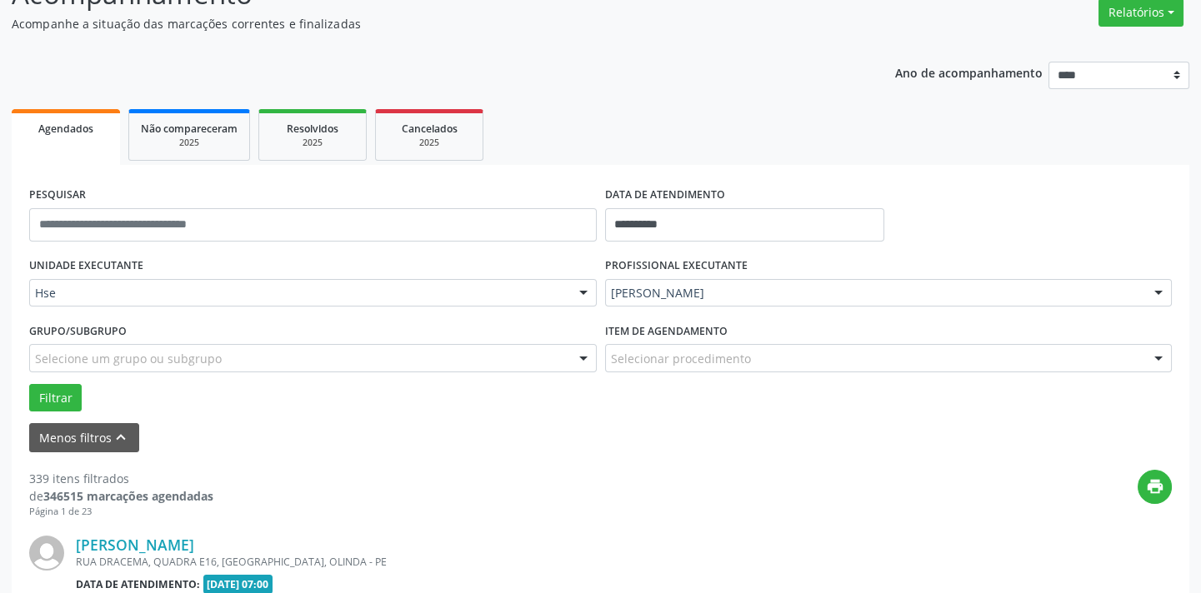
scroll to position [151, 0]
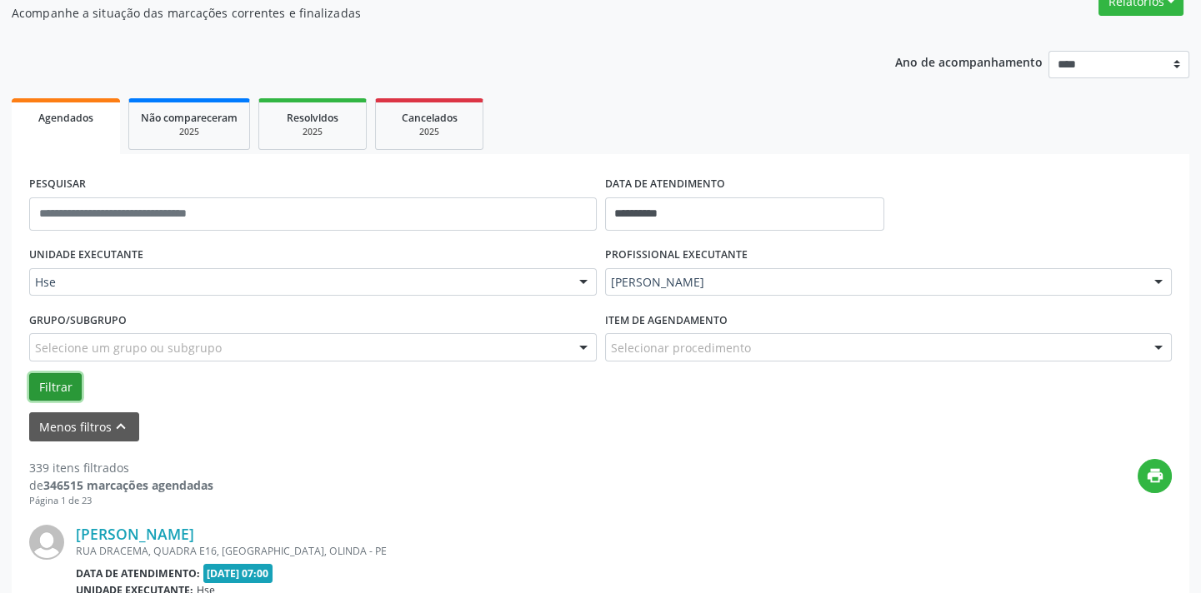
click at [52, 386] on button "Filtrar" at bounding box center [55, 387] width 53 height 28
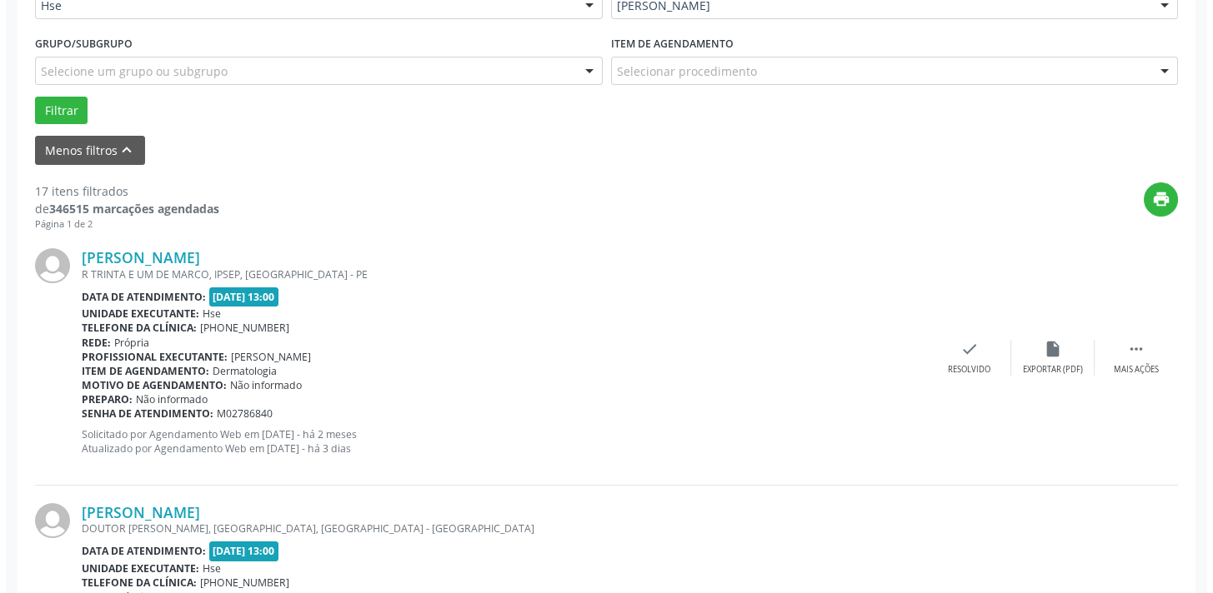
scroll to position [454, 0]
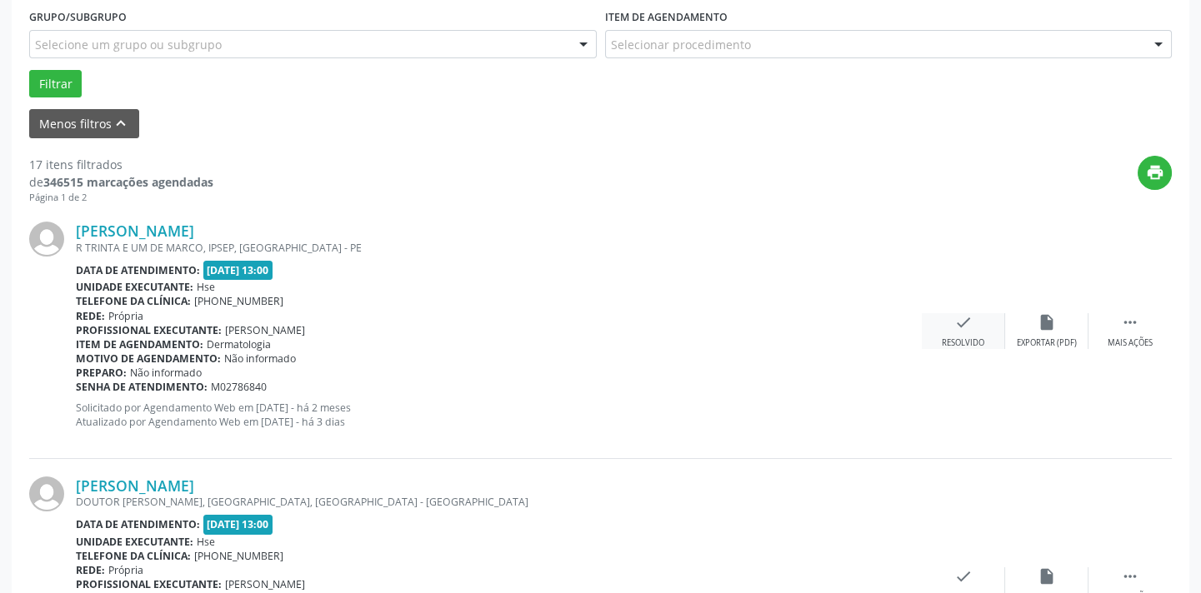
click at [958, 329] on icon "check" at bounding box center [963, 322] width 18 height 18
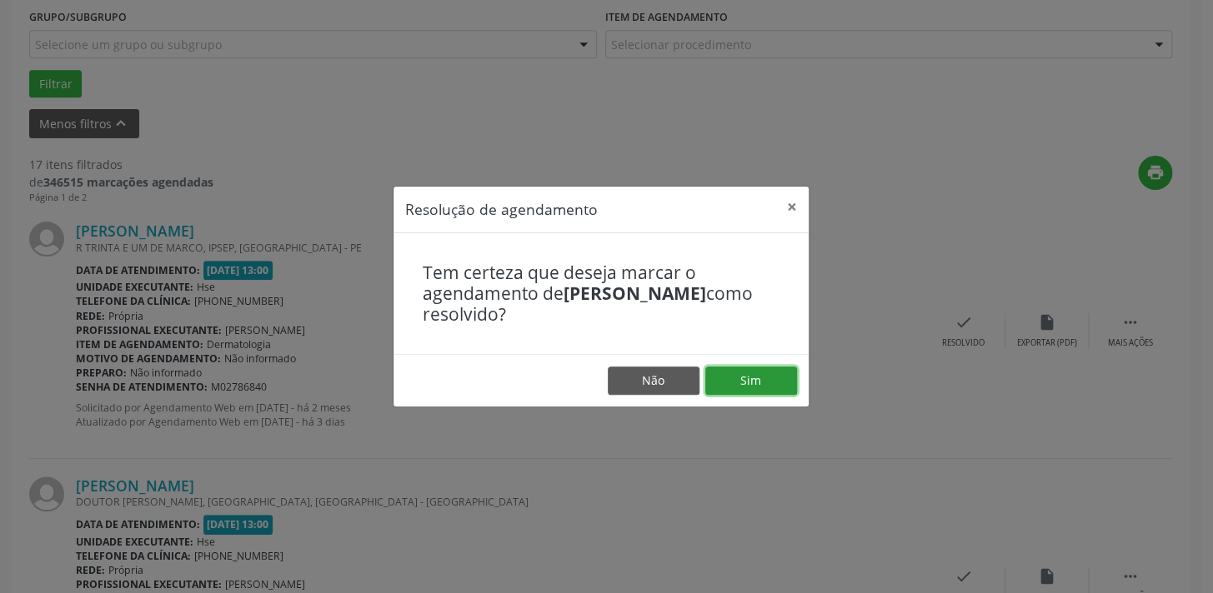
click at [773, 383] on button "Sim" at bounding box center [751, 381] width 92 height 28
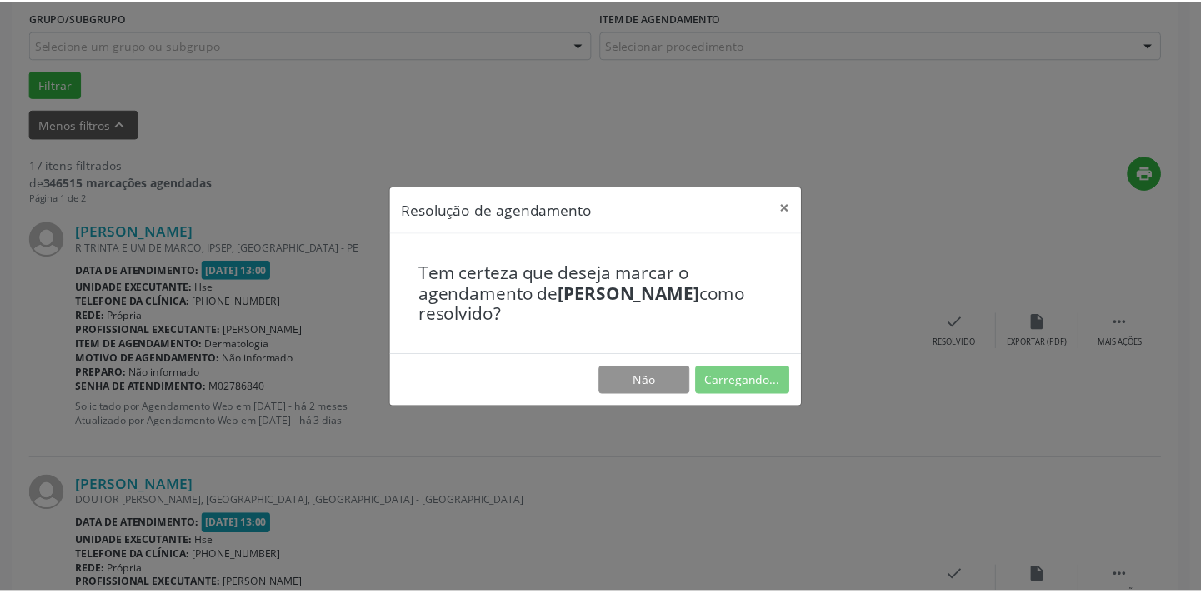
scroll to position [116, 0]
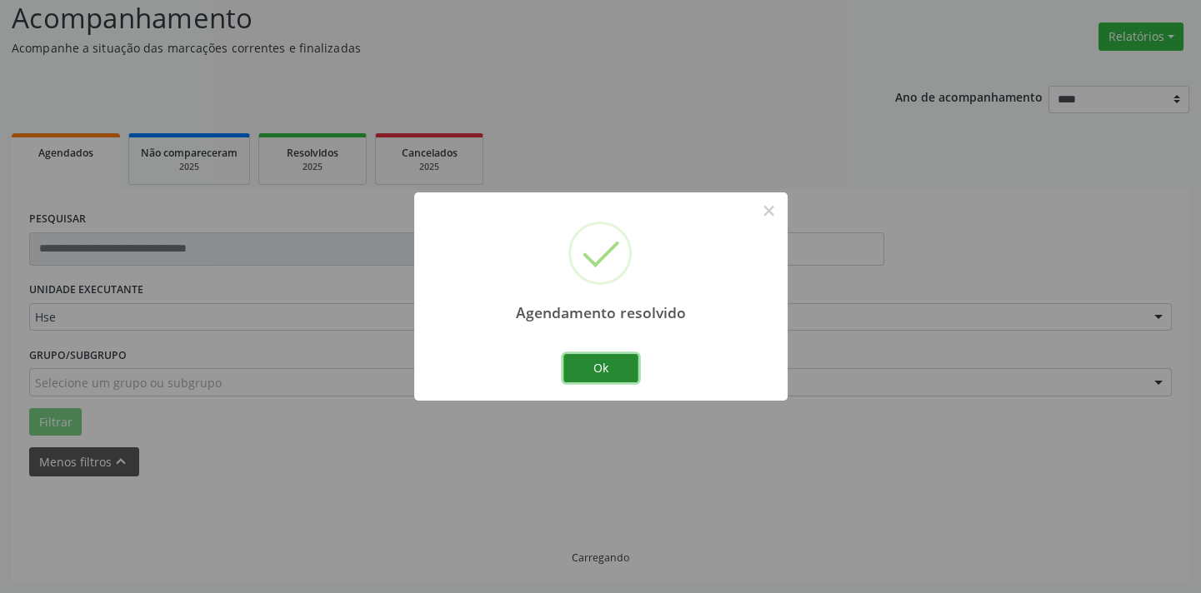
click at [603, 372] on button "Ok" at bounding box center [600, 368] width 75 height 28
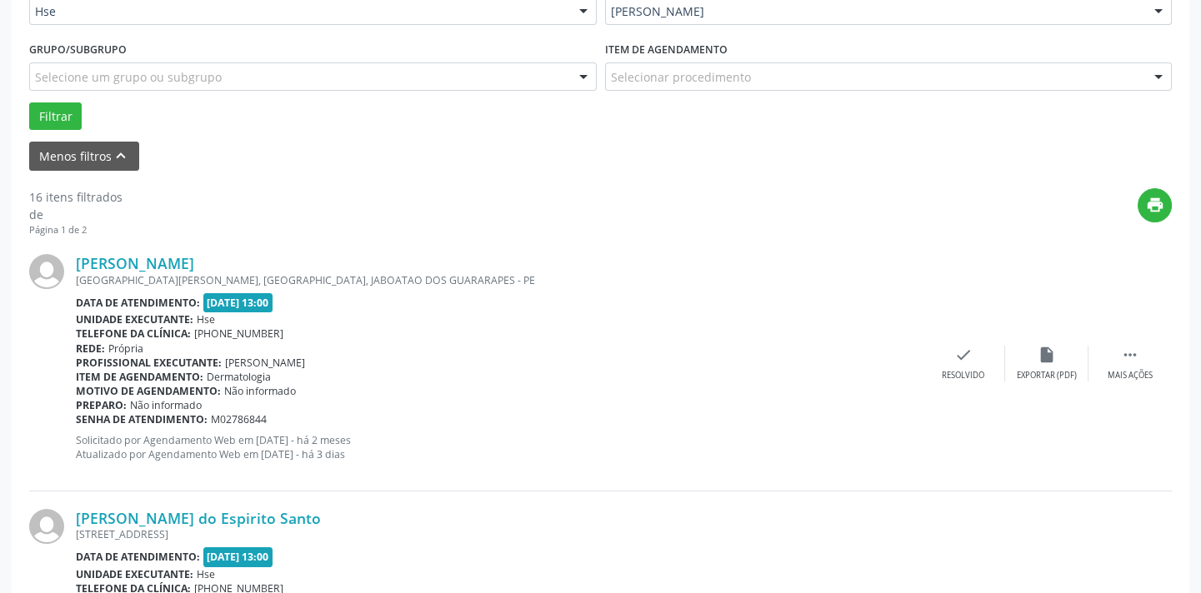
scroll to position [494, 0]
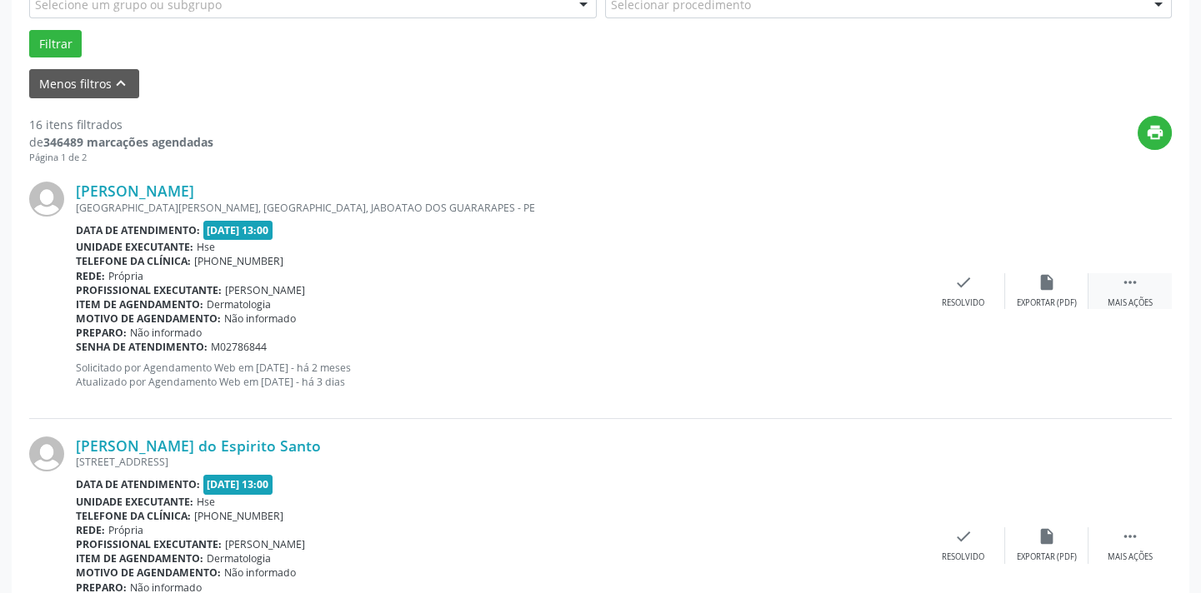
click at [1129, 298] on div "Mais ações" at bounding box center [1130, 304] width 45 height 12
click at [1033, 298] on div "Não compareceu" at bounding box center [1046, 304] width 71 height 12
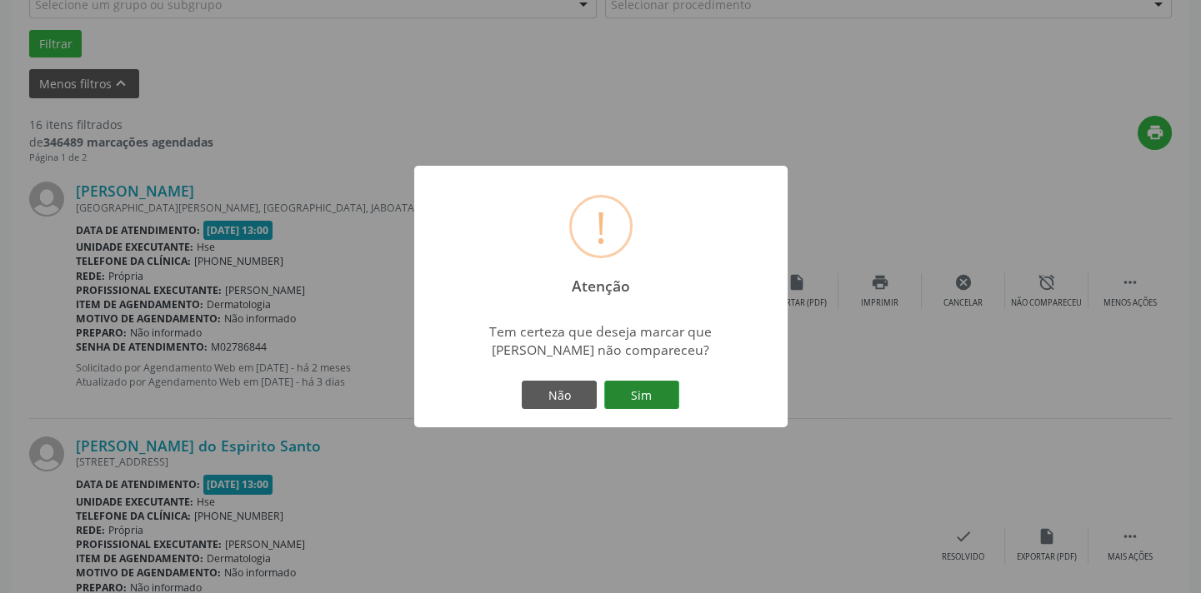
click at [630, 399] on button "Sim" at bounding box center [641, 395] width 75 height 28
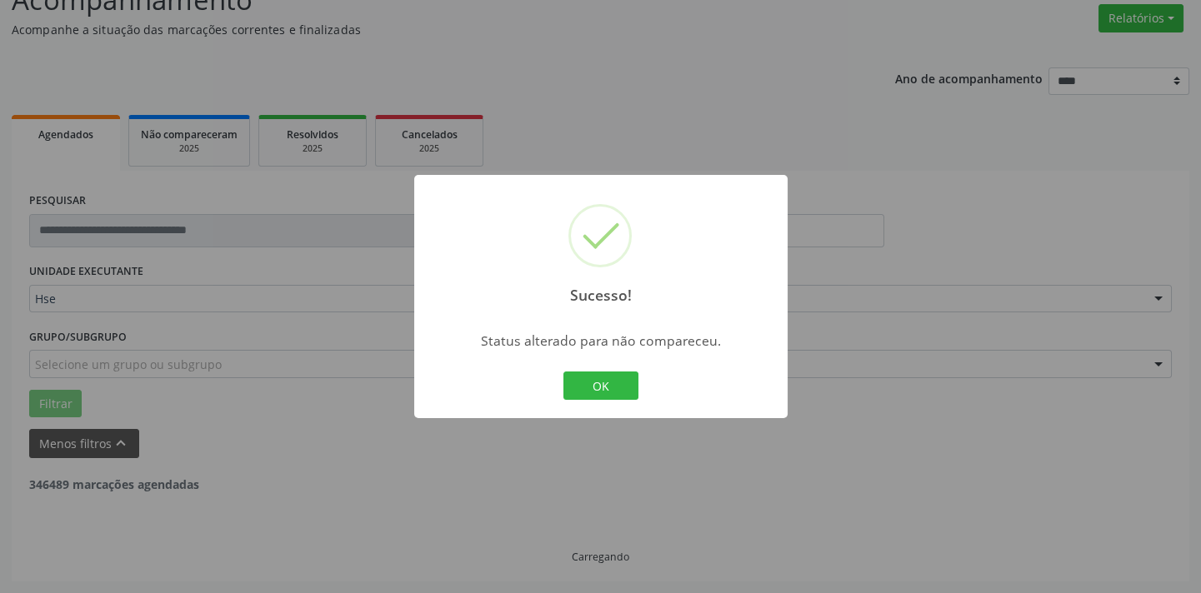
scroll to position [133, 0]
click at [621, 393] on button "OK" at bounding box center [600, 386] width 75 height 28
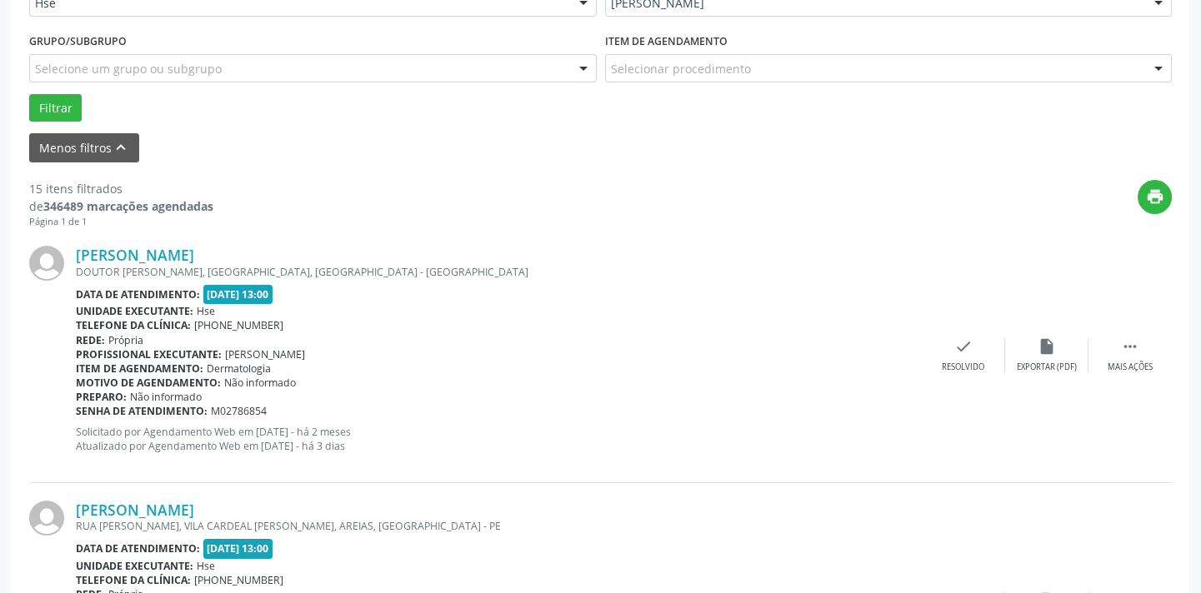
scroll to position [512, 0]
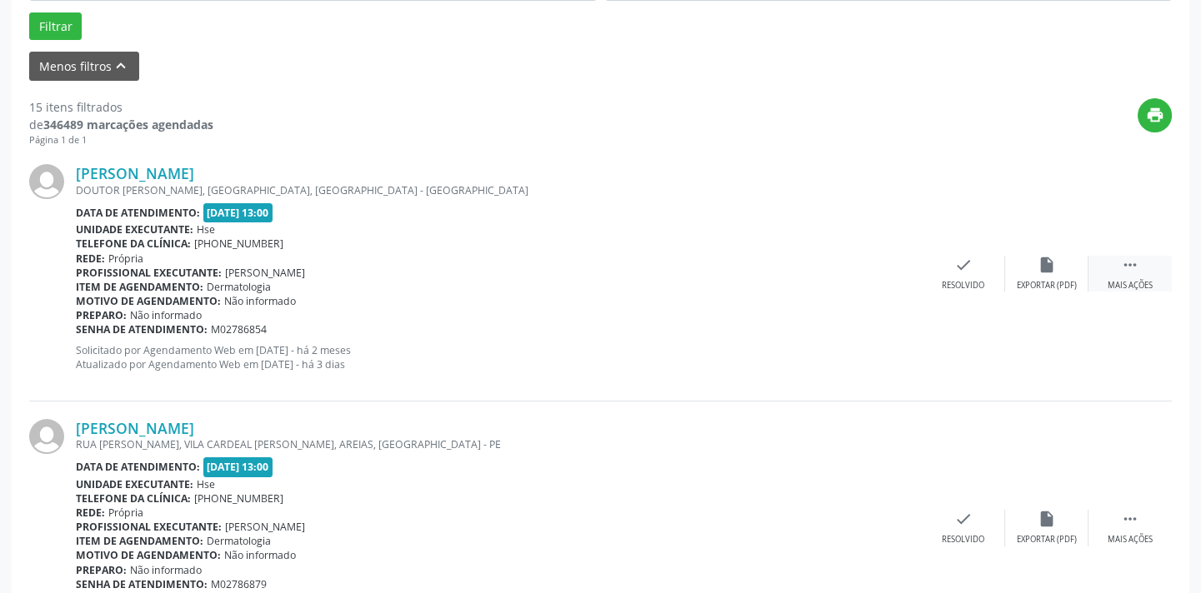
click at [1125, 271] on icon "" at bounding box center [1130, 265] width 18 height 18
click at [1033, 280] on div "Não compareceu" at bounding box center [1046, 286] width 71 height 12
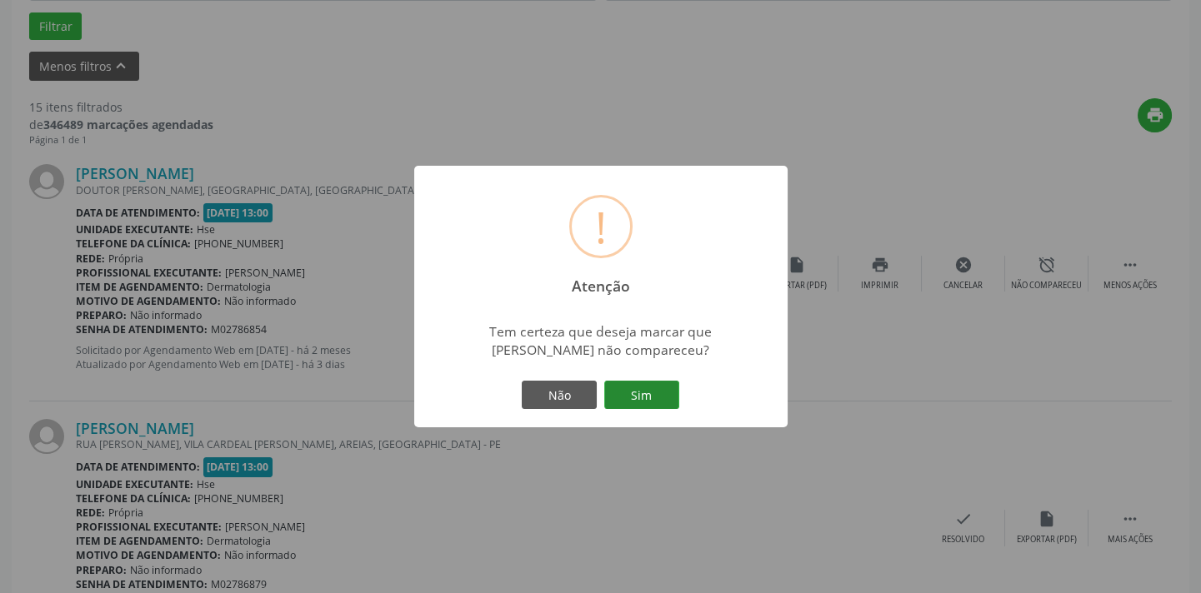
click at [625, 391] on button "Sim" at bounding box center [641, 395] width 75 height 28
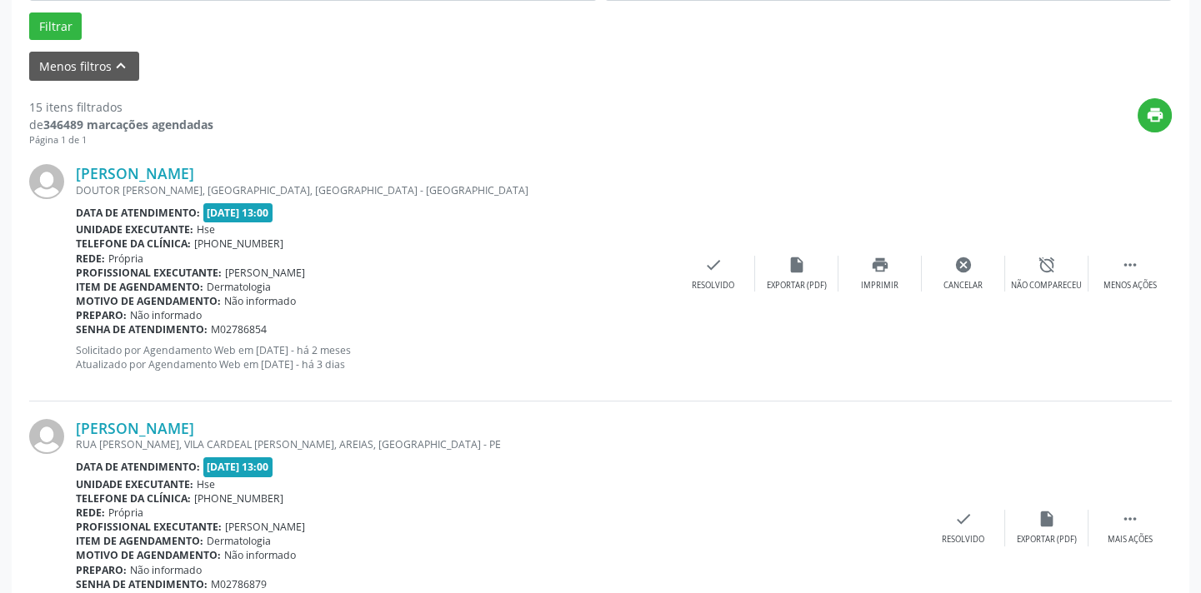
scroll to position [133, 0]
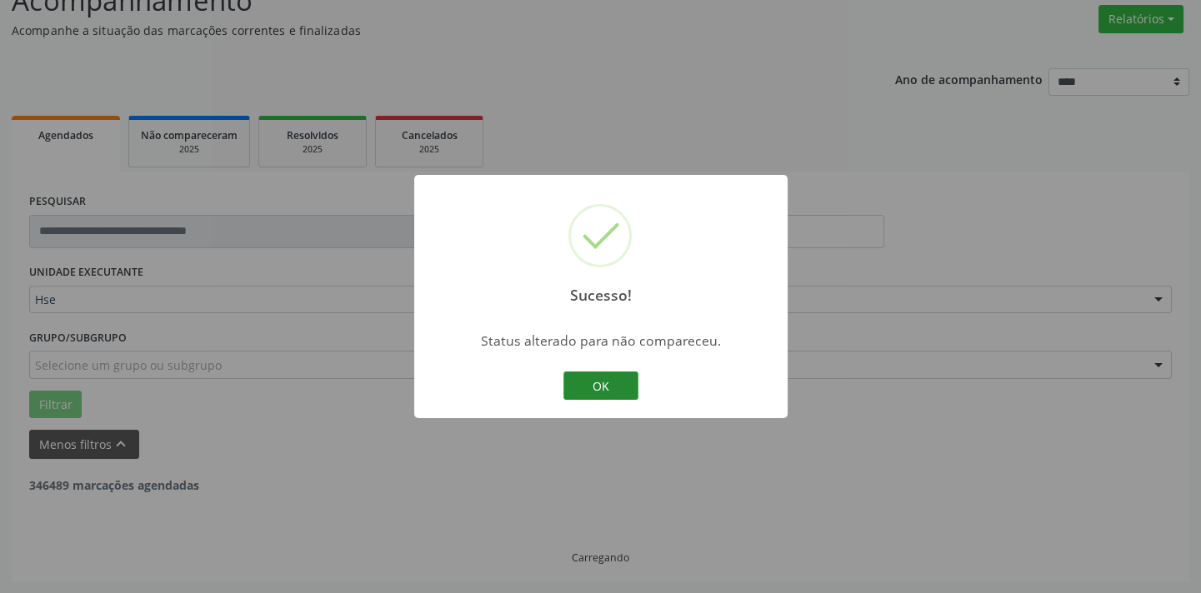
click at [589, 383] on button "OK" at bounding box center [600, 386] width 75 height 28
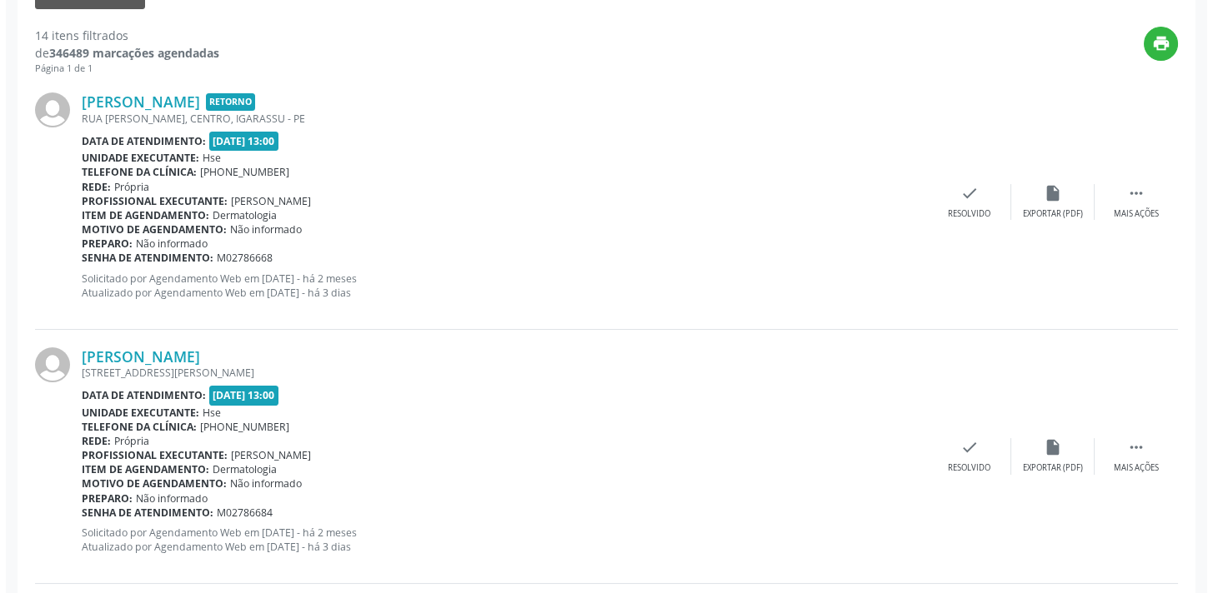
scroll to position [588, 0]
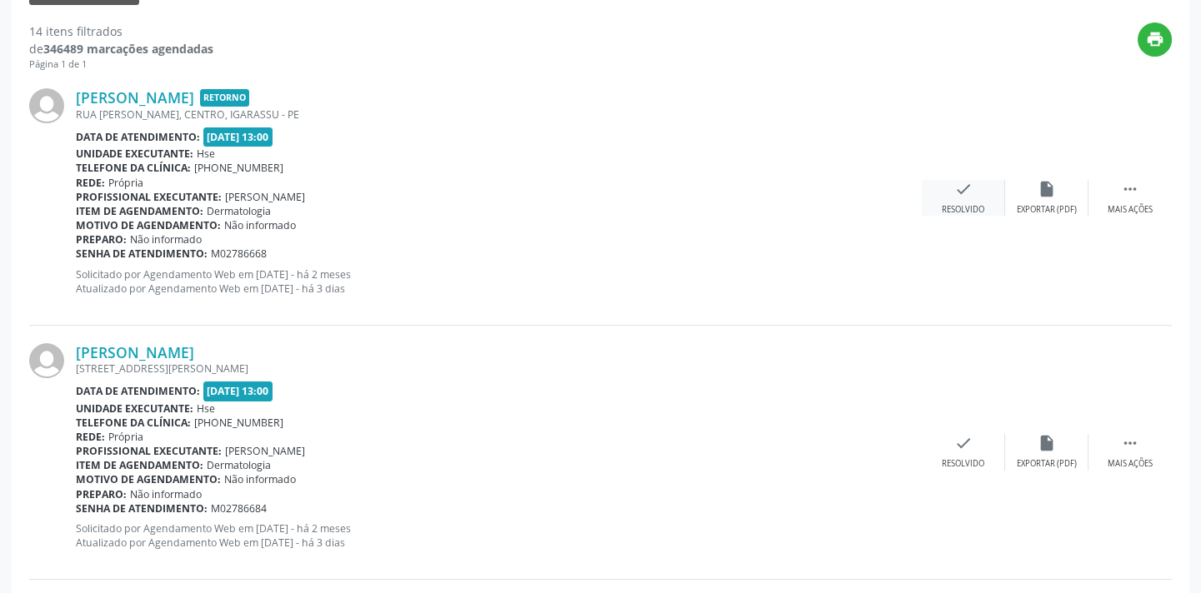
click at [969, 198] on div "check Resolvido" at bounding box center [963, 198] width 83 height 36
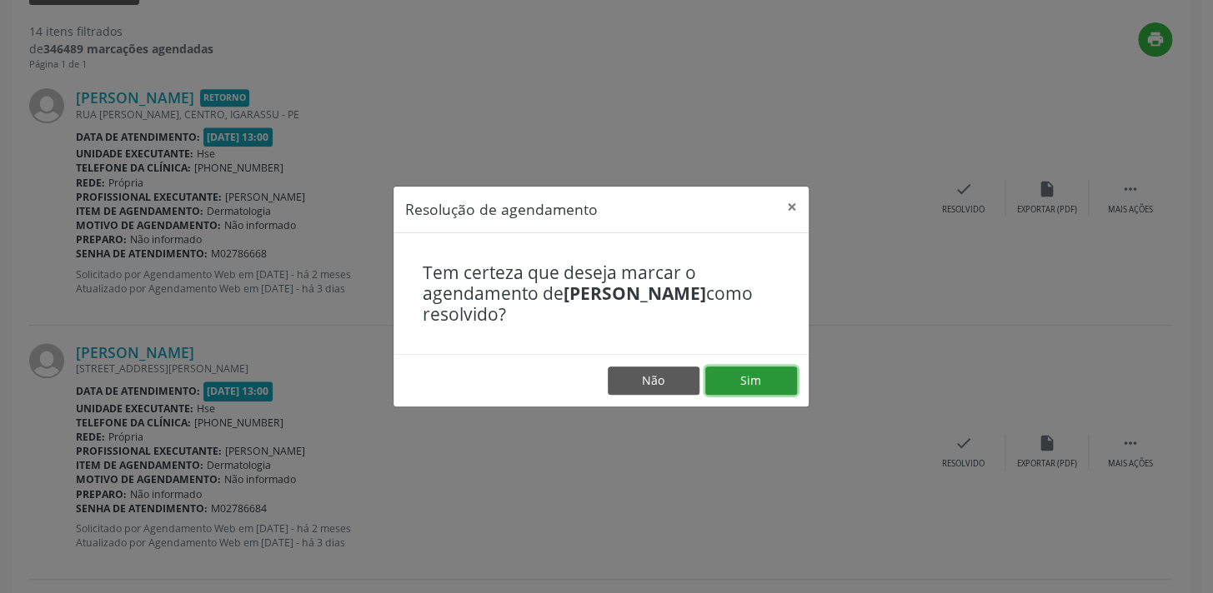
click at [745, 388] on button "Sim" at bounding box center [751, 381] width 92 height 28
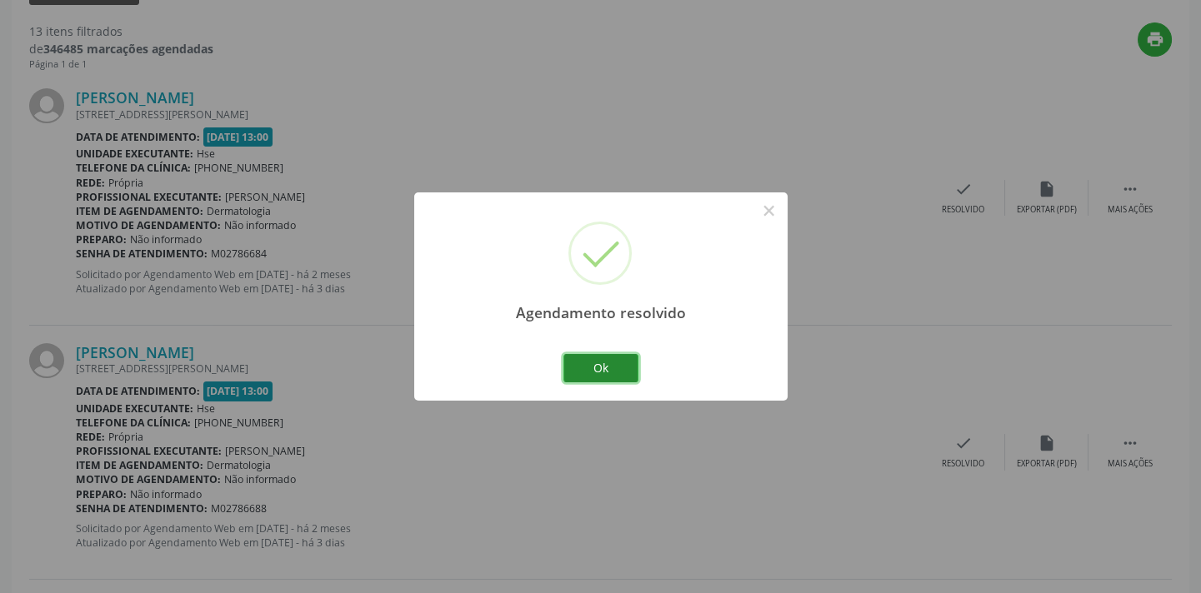
click at [607, 366] on button "Ok" at bounding box center [600, 368] width 75 height 28
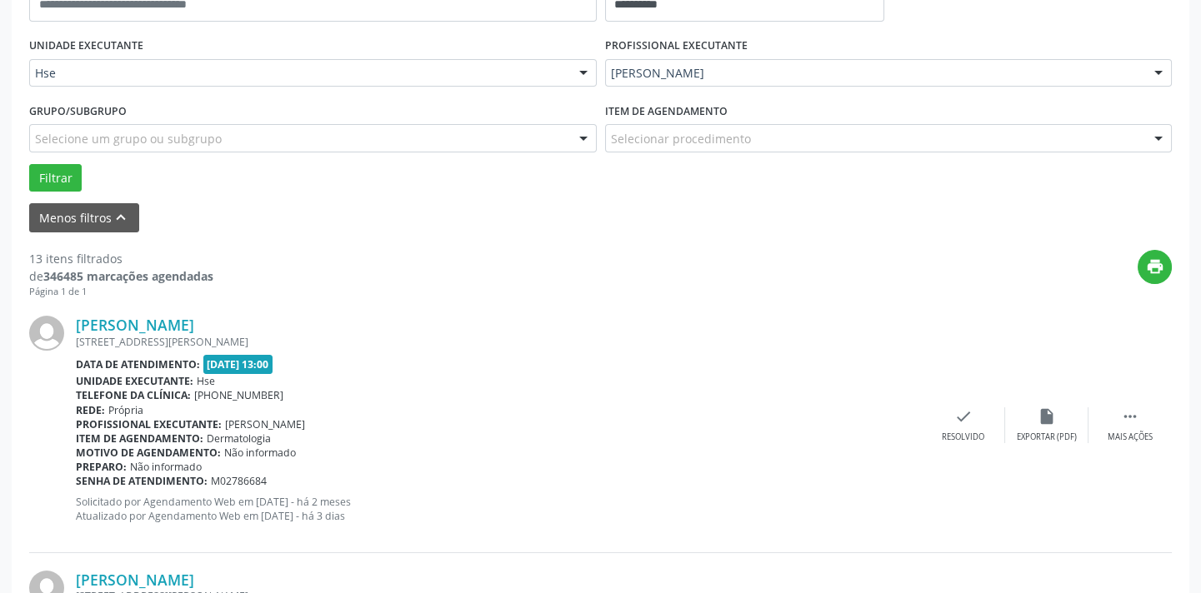
scroll to position [58, 0]
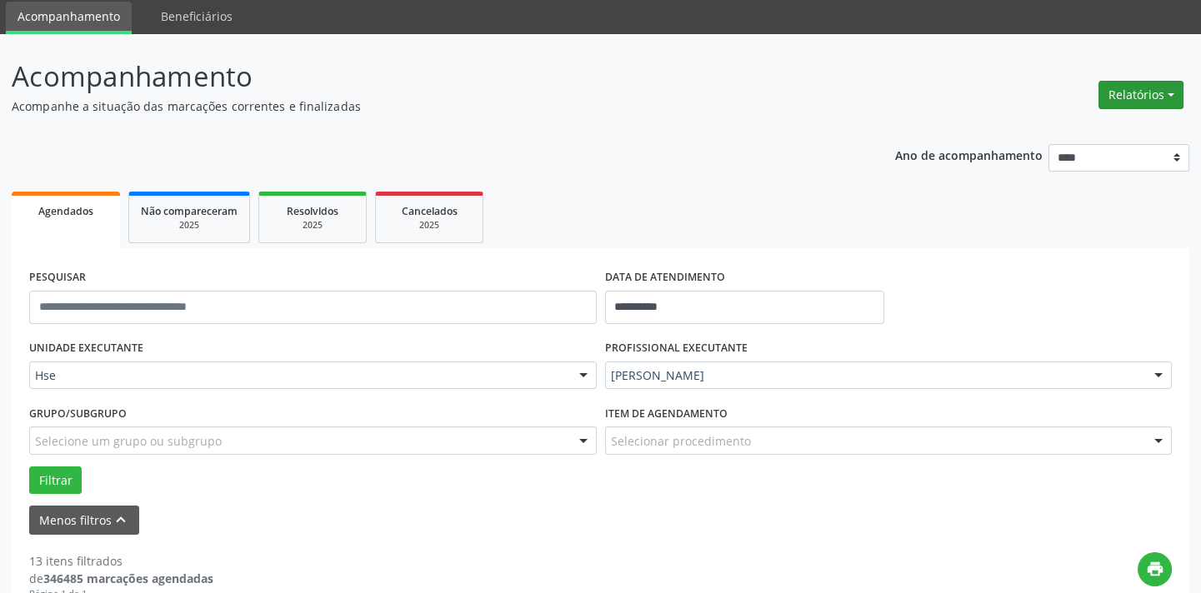
click at [1114, 88] on button "Relatórios" at bounding box center [1140, 95] width 85 height 28
click at [1049, 133] on link "Agendamentos" at bounding box center [1093, 129] width 179 height 23
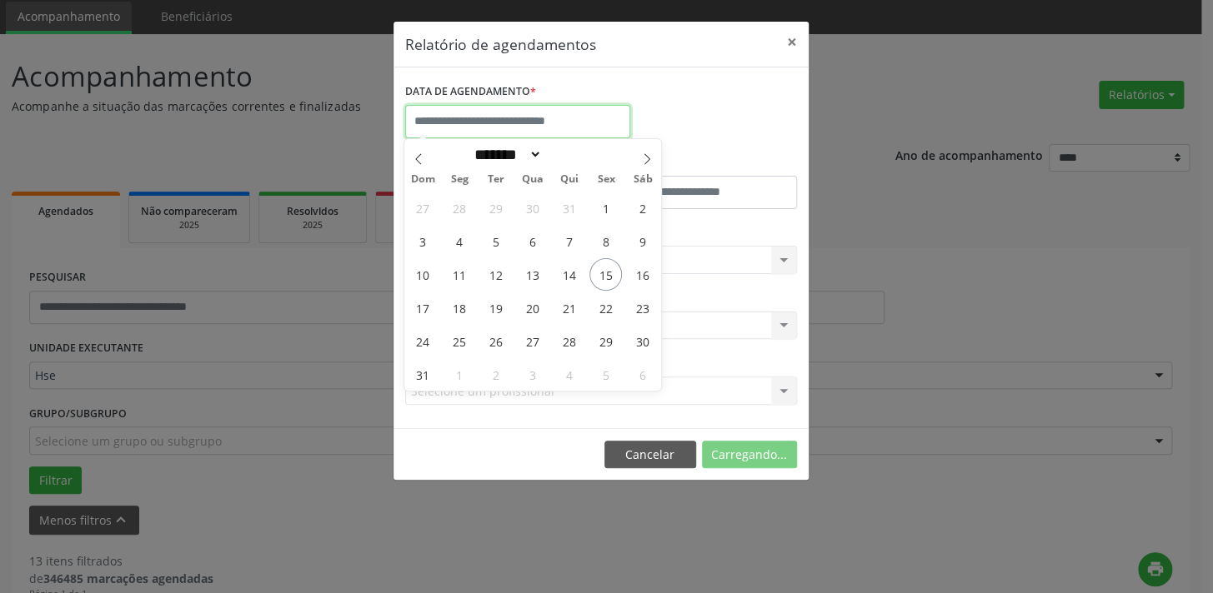
click at [509, 118] on input "text" at bounding box center [517, 121] width 225 height 33
click at [607, 275] on span "15" at bounding box center [605, 274] width 33 height 33
type input "**********"
click at [607, 275] on span "15" at bounding box center [605, 274] width 33 height 33
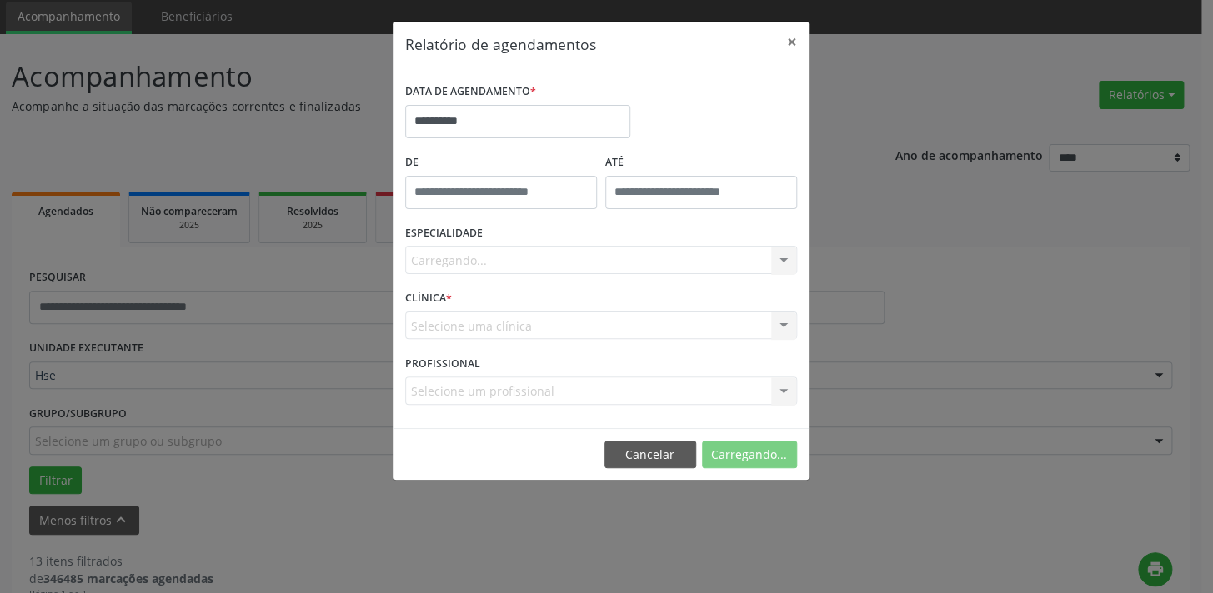
click at [460, 258] on div "Carregando... Nenhum resultado encontrado para: " " Não há nenhuma opção para s…" at bounding box center [601, 260] width 392 height 28
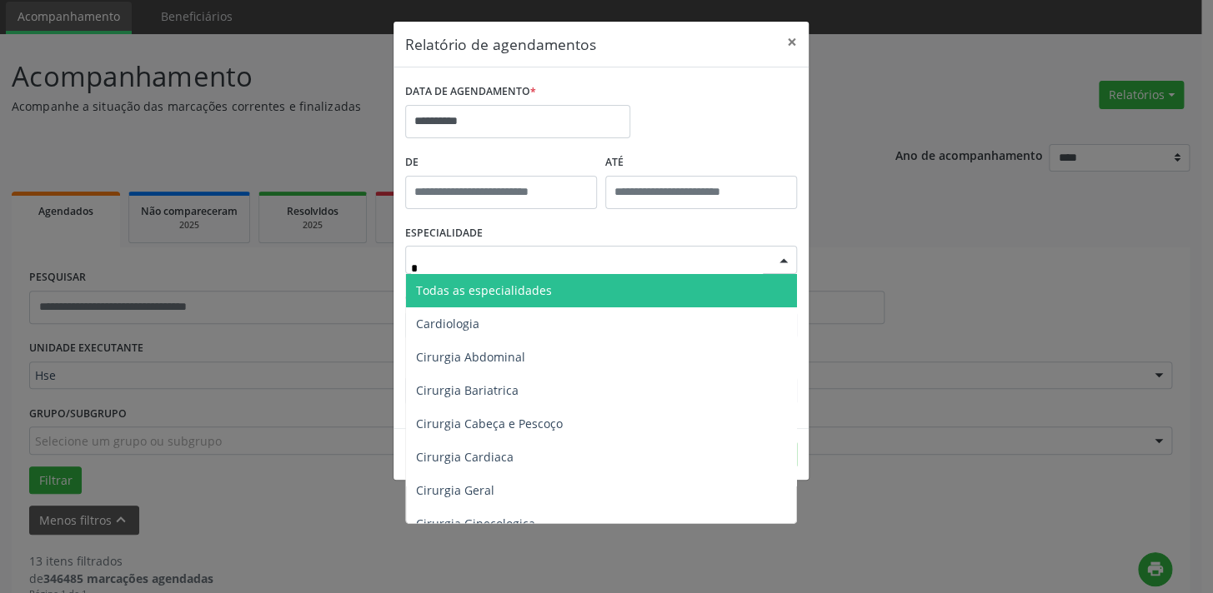
type input "**"
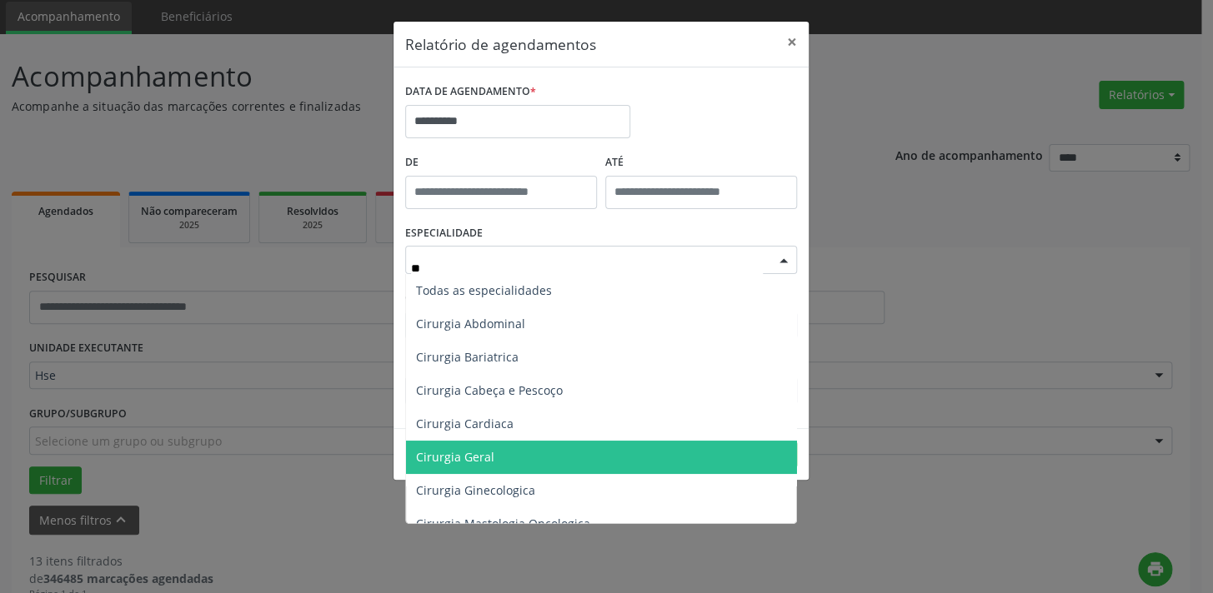
click at [464, 458] on span "Cirurgia Geral" at bounding box center [455, 457] width 78 height 16
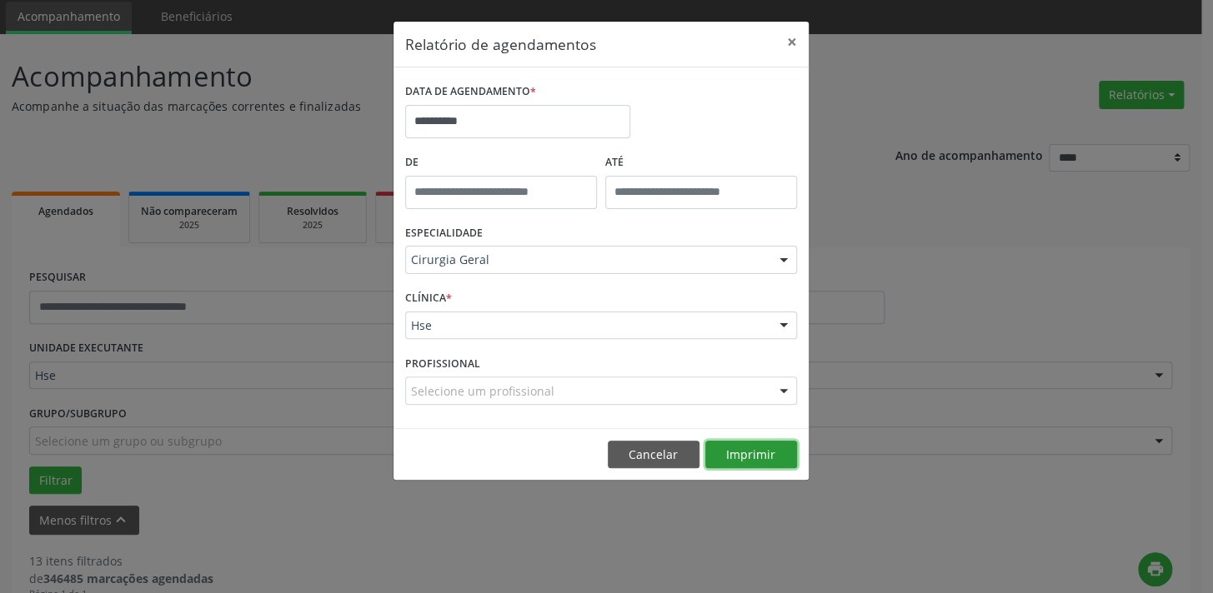
click at [768, 459] on button "Imprimir" at bounding box center [751, 455] width 92 height 28
click at [648, 461] on button "Cancelar" at bounding box center [654, 455] width 92 height 28
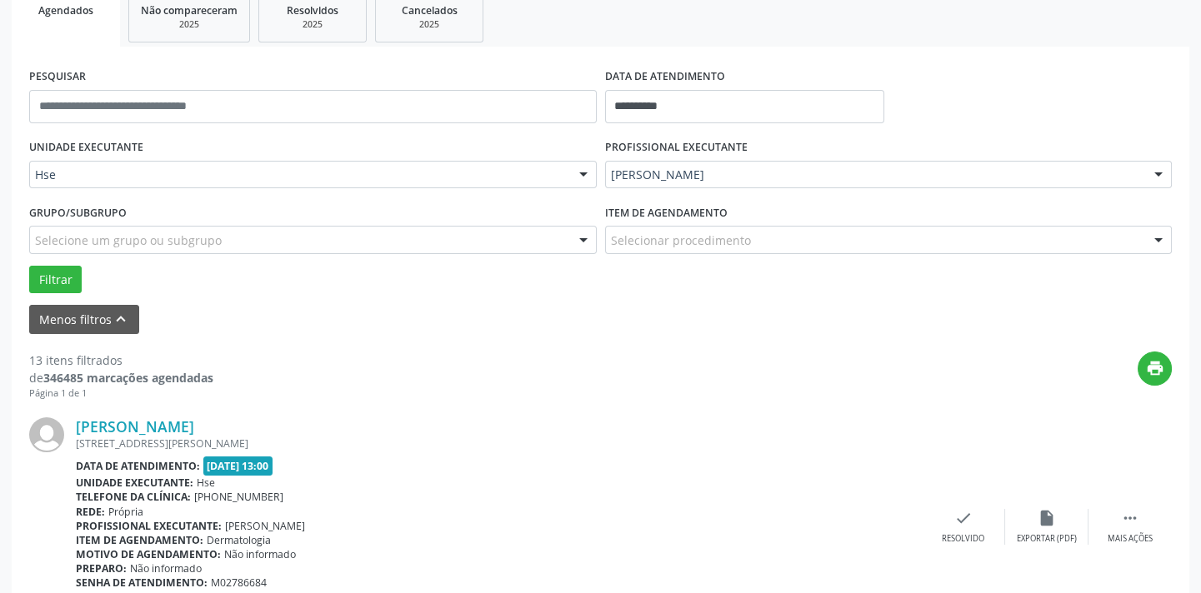
scroll to position [284, 0]
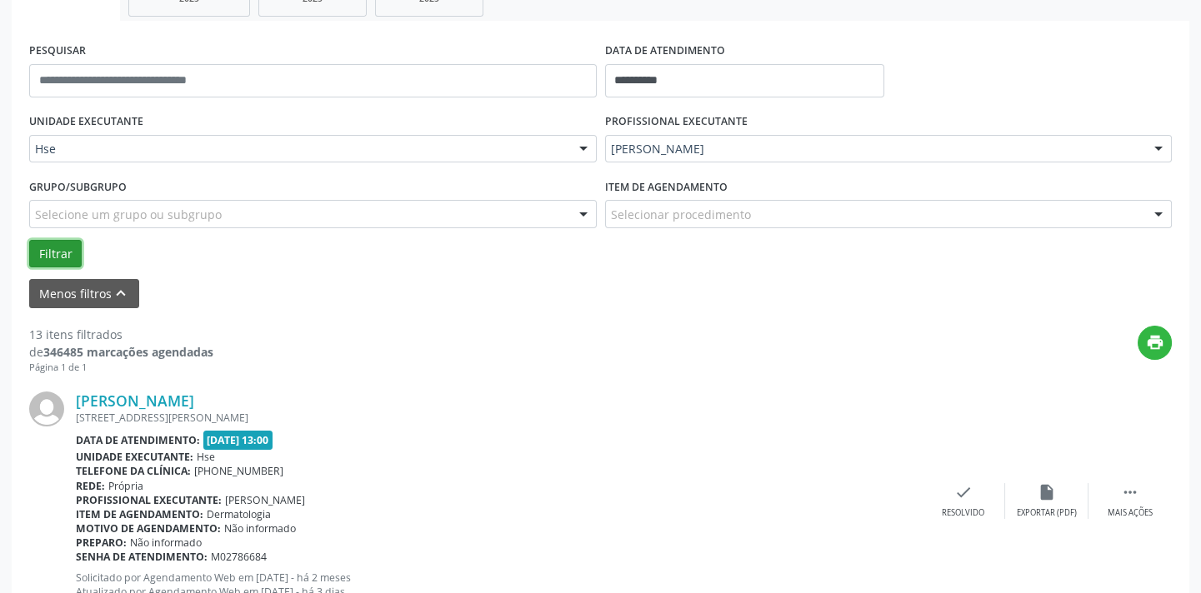
click at [58, 253] on button "Filtrar" at bounding box center [55, 254] width 53 height 28
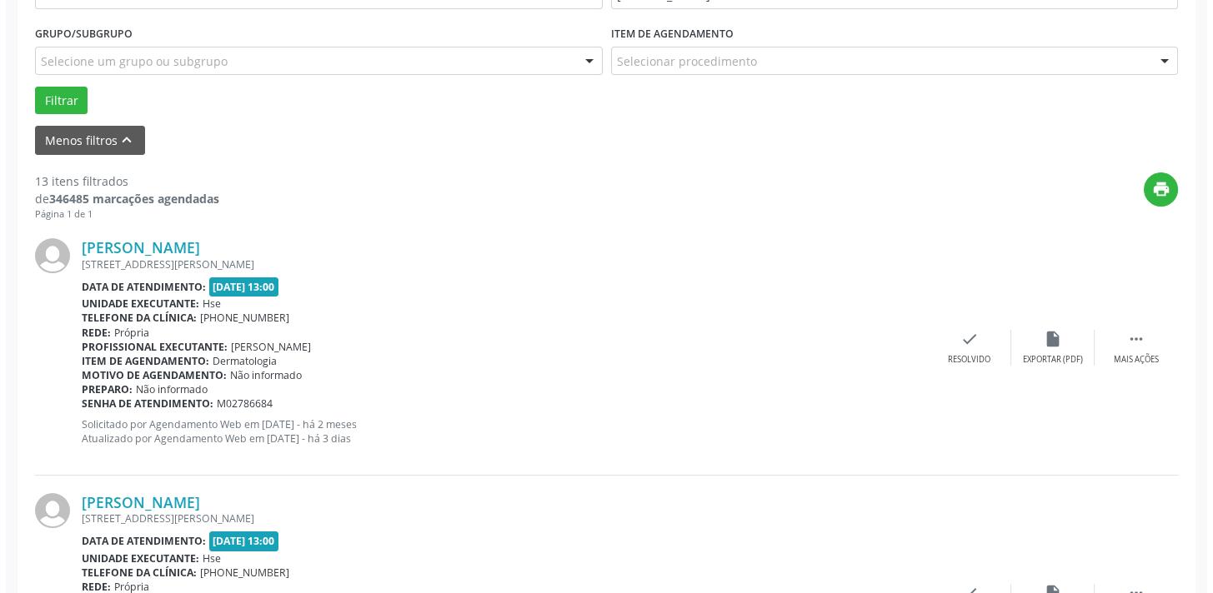
scroll to position [512, 0]
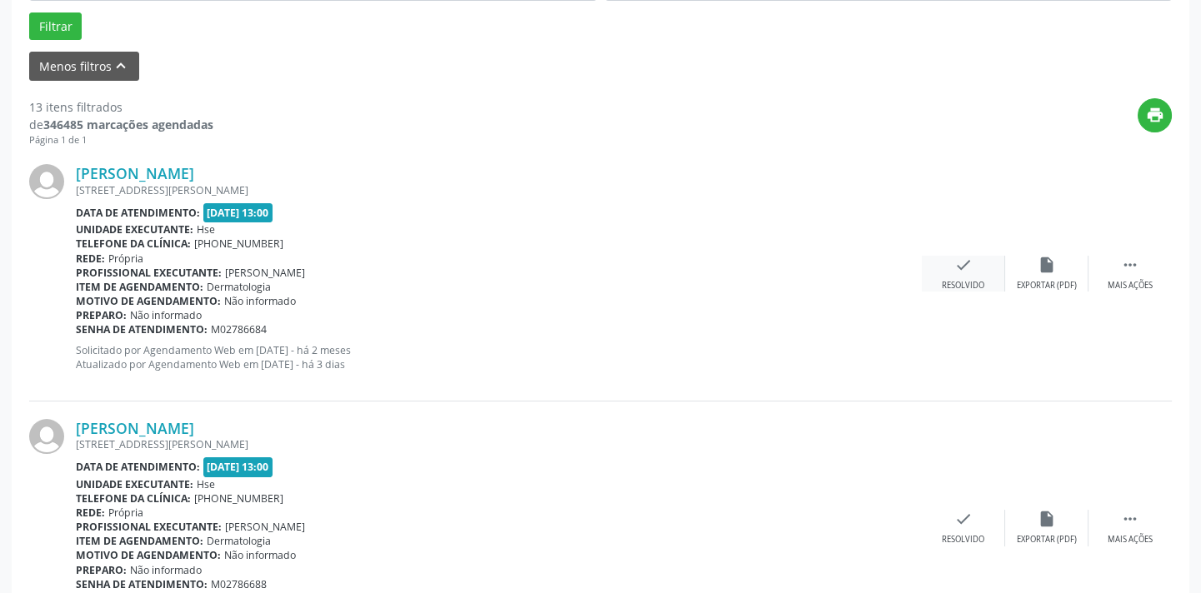
click at [957, 267] on icon "check" at bounding box center [963, 265] width 18 height 18
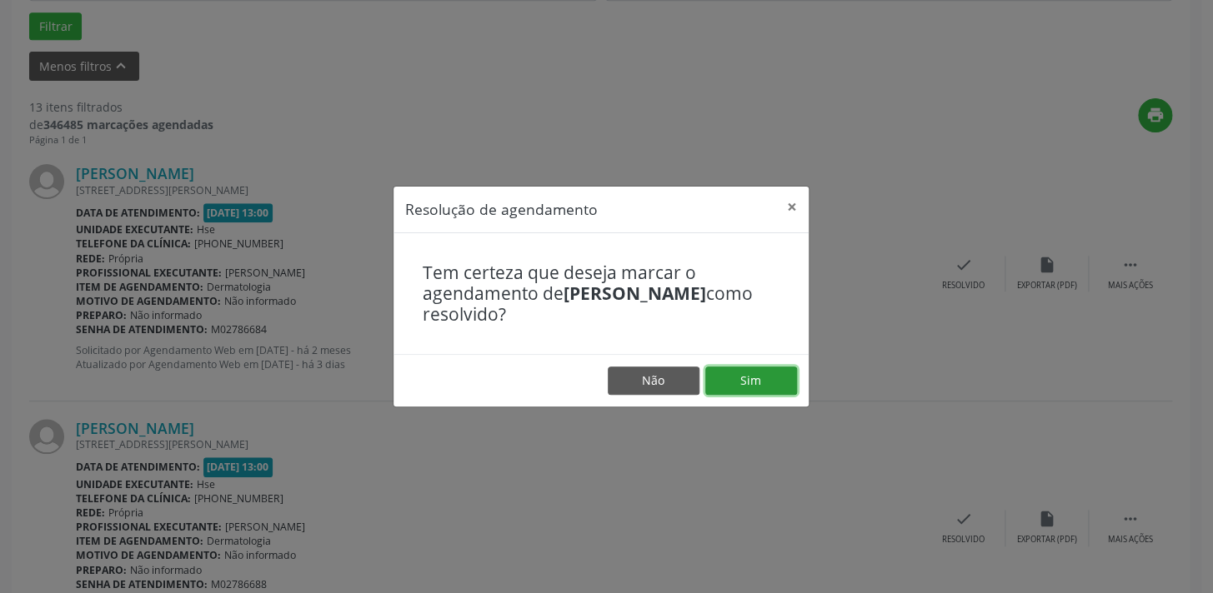
click at [713, 388] on button "Sim" at bounding box center [751, 381] width 92 height 28
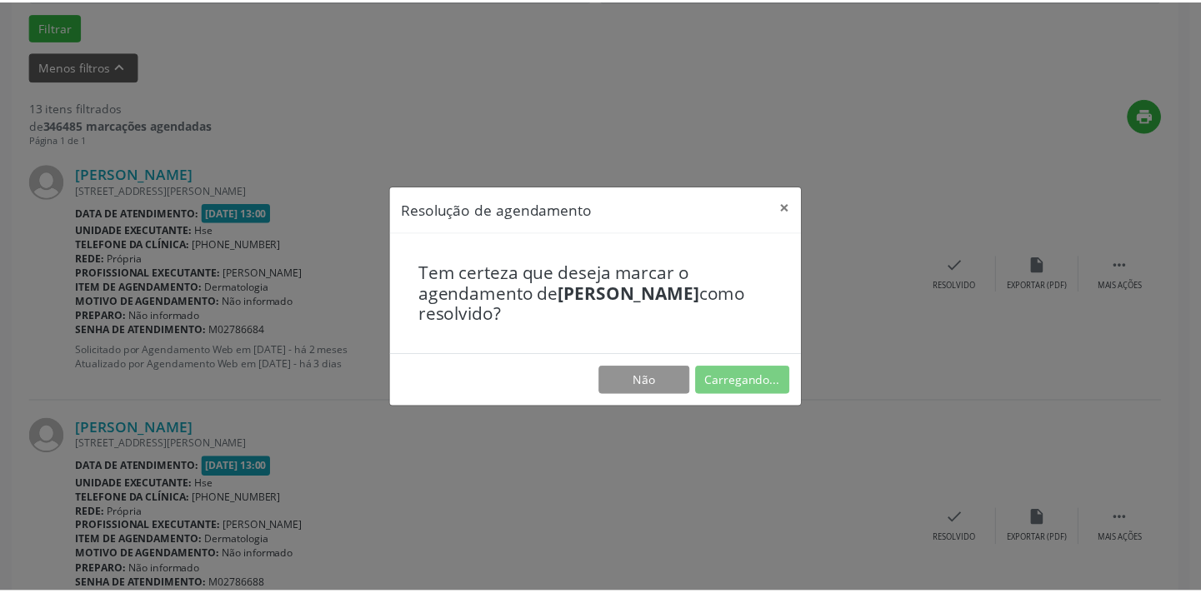
scroll to position [116, 0]
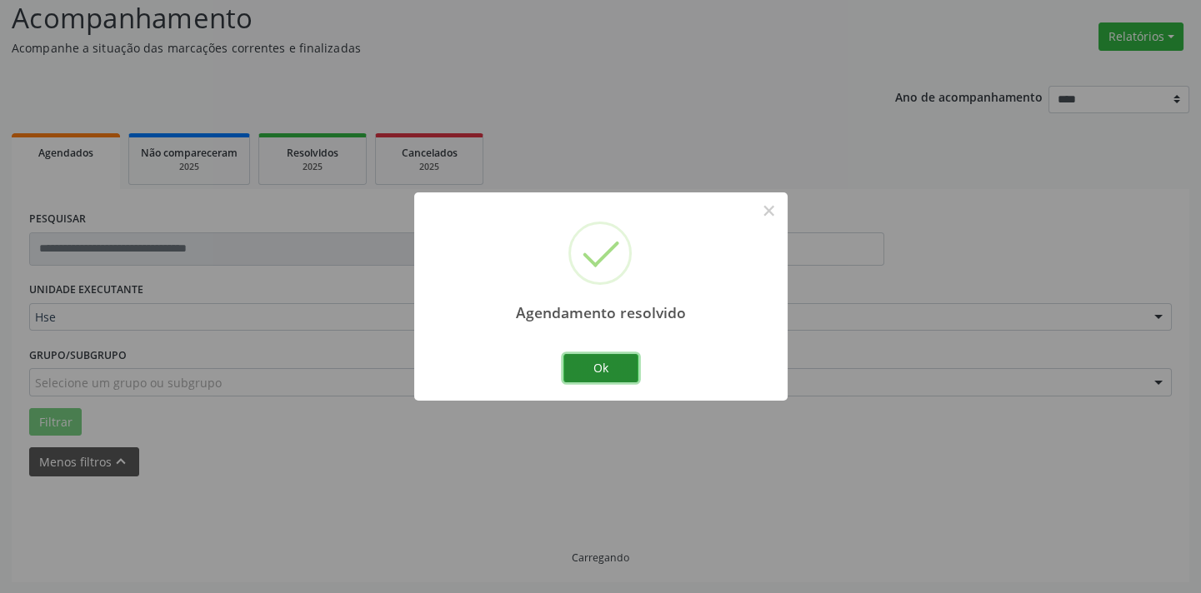
click at [602, 370] on button "Ok" at bounding box center [600, 368] width 75 height 28
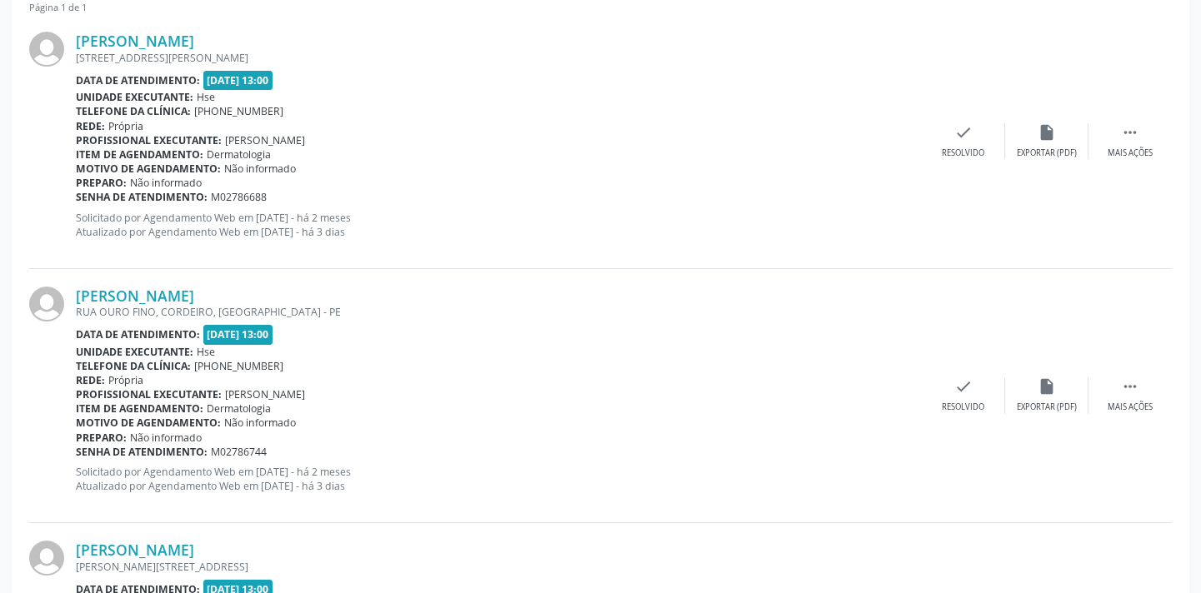
scroll to position [646, 0]
click at [1133, 146] on div "Mais ações" at bounding box center [1130, 152] width 45 height 12
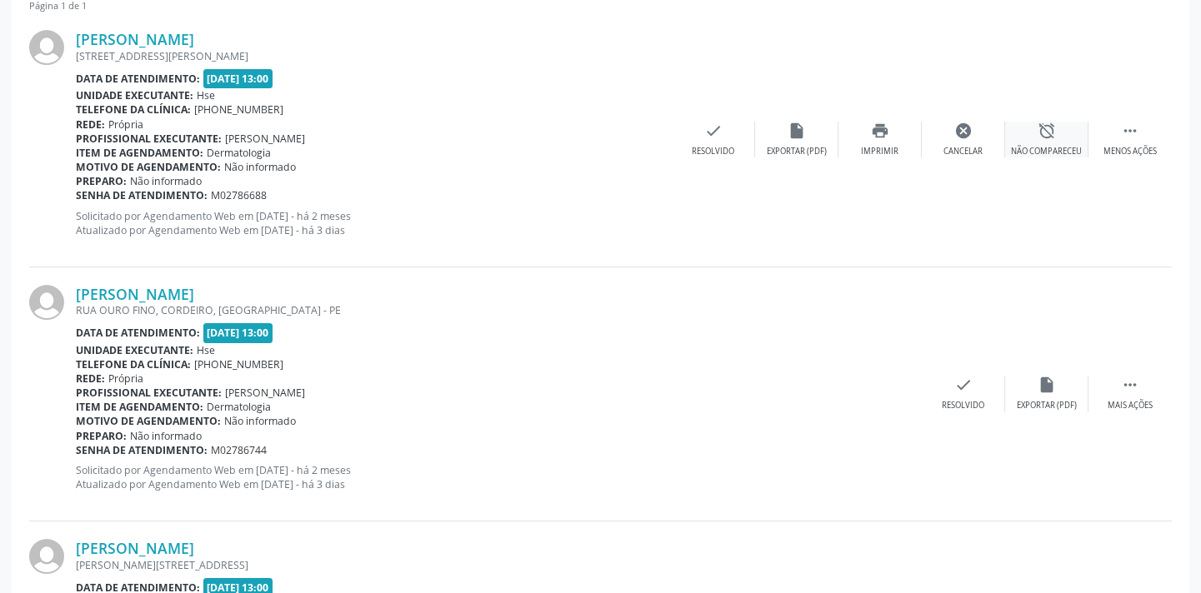
click at [1044, 149] on div "Não compareceu" at bounding box center [1046, 152] width 71 height 12
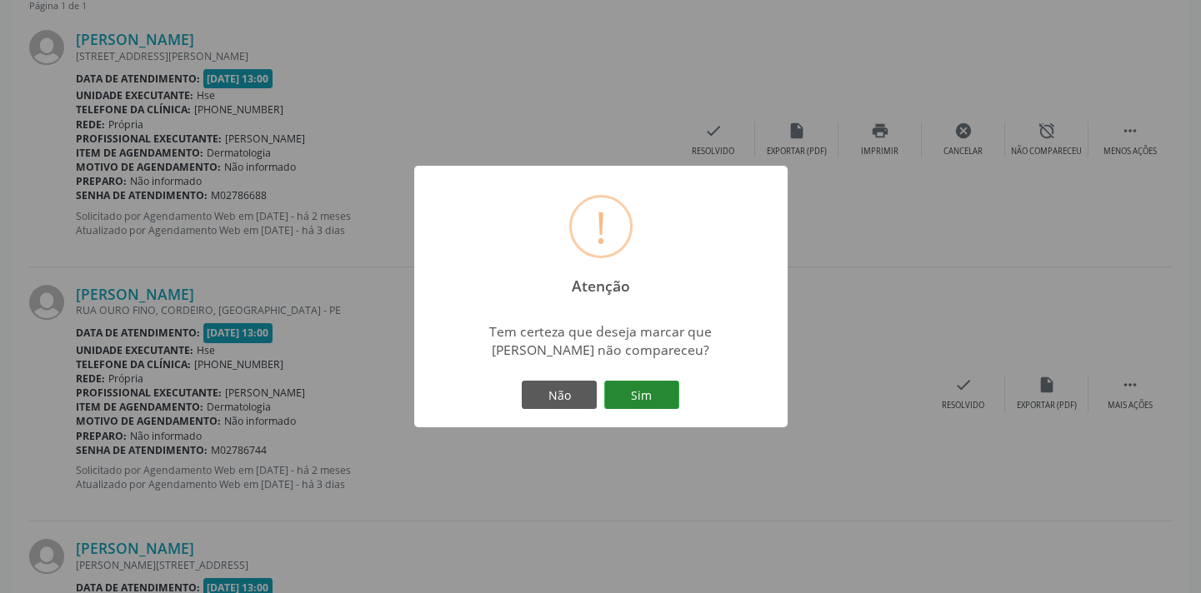
click at [660, 389] on button "Sim" at bounding box center [641, 395] width 75 height 28
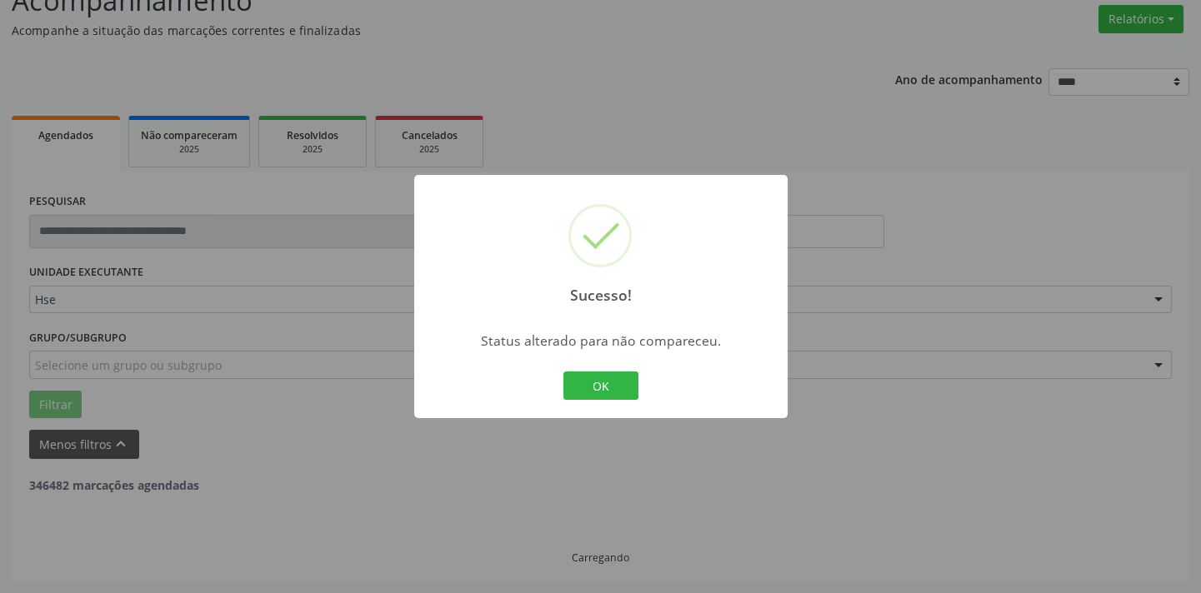
scroll to position [418, 0]
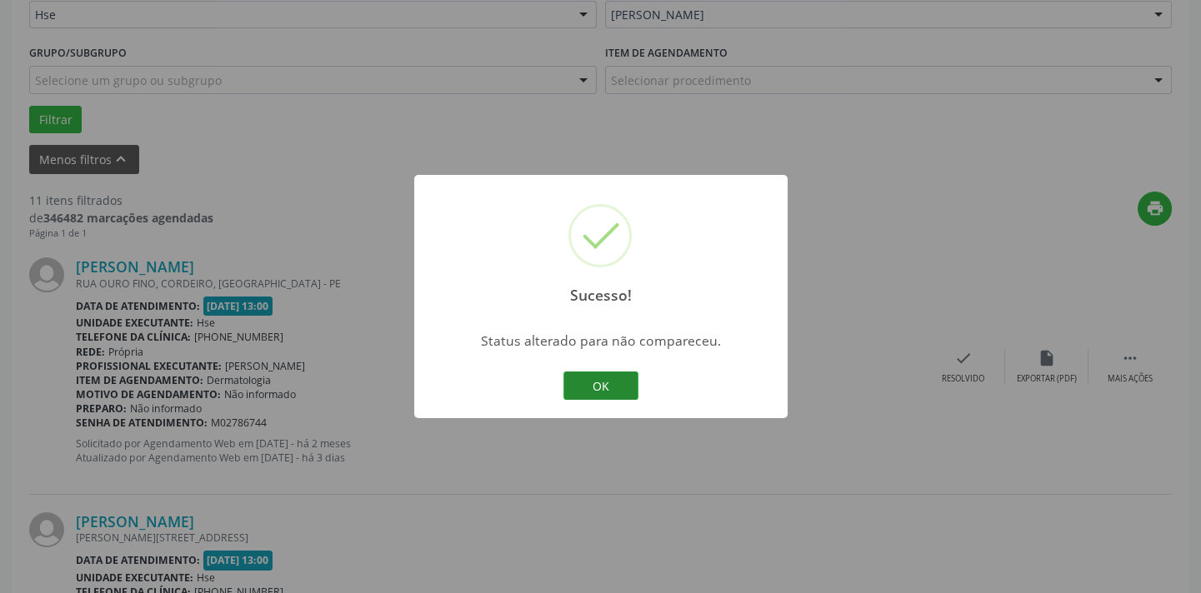
click at [582, 388] on button "OK" at bounding box center [600, 386] width 75 height 28
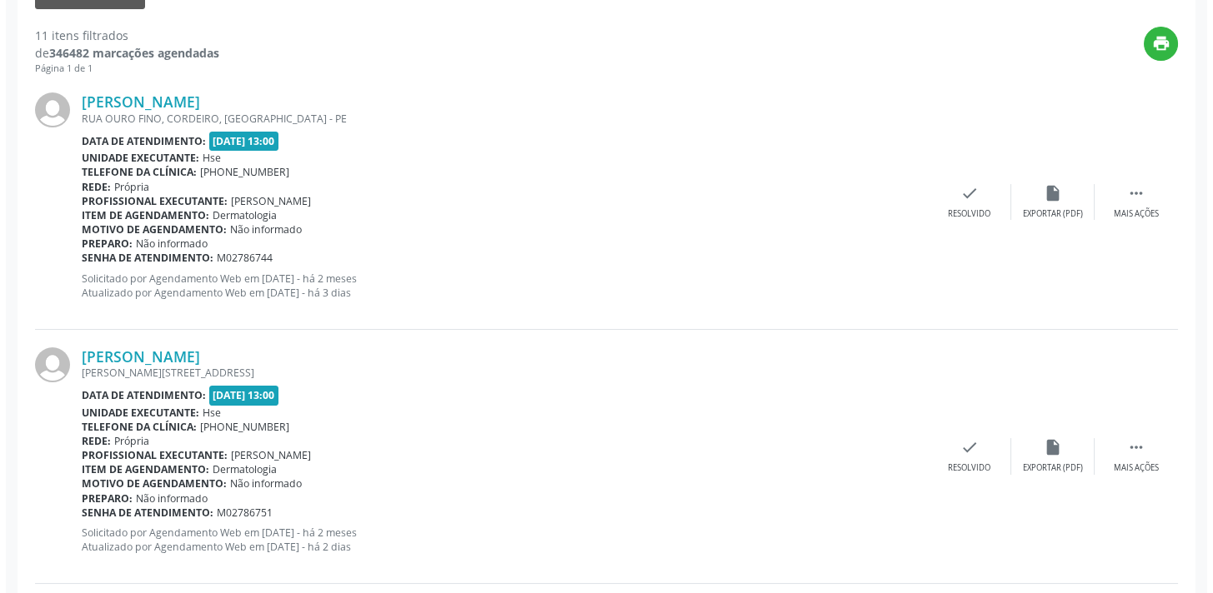
scroll to position [494, 0]
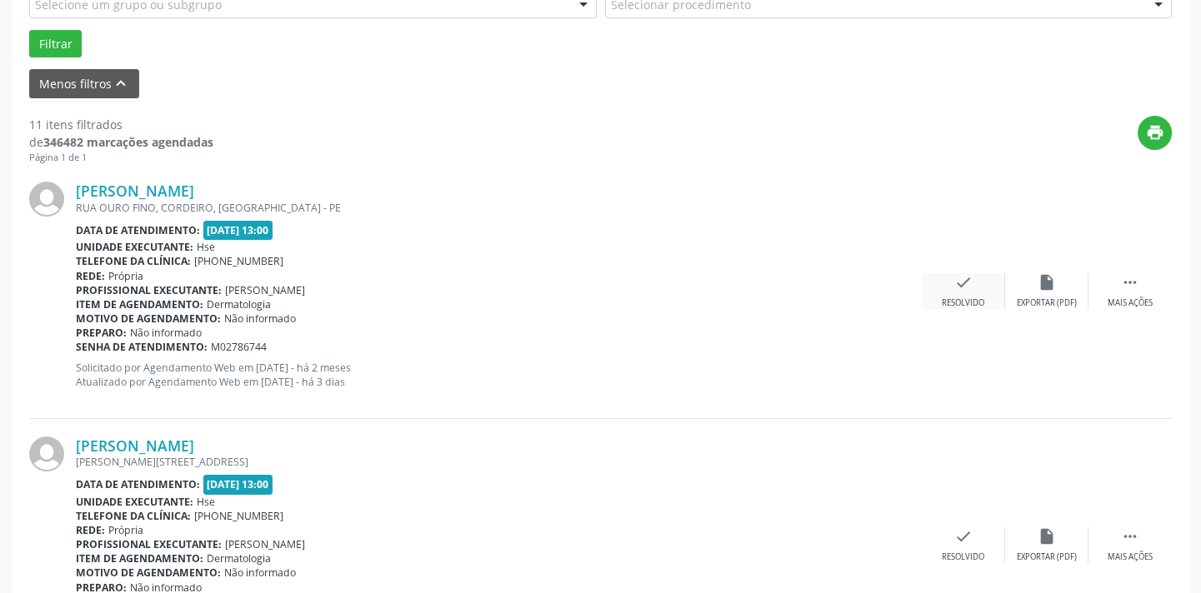
click at [958, 289] on icon "check" at bounding box center [963, 282] width 18 height 18
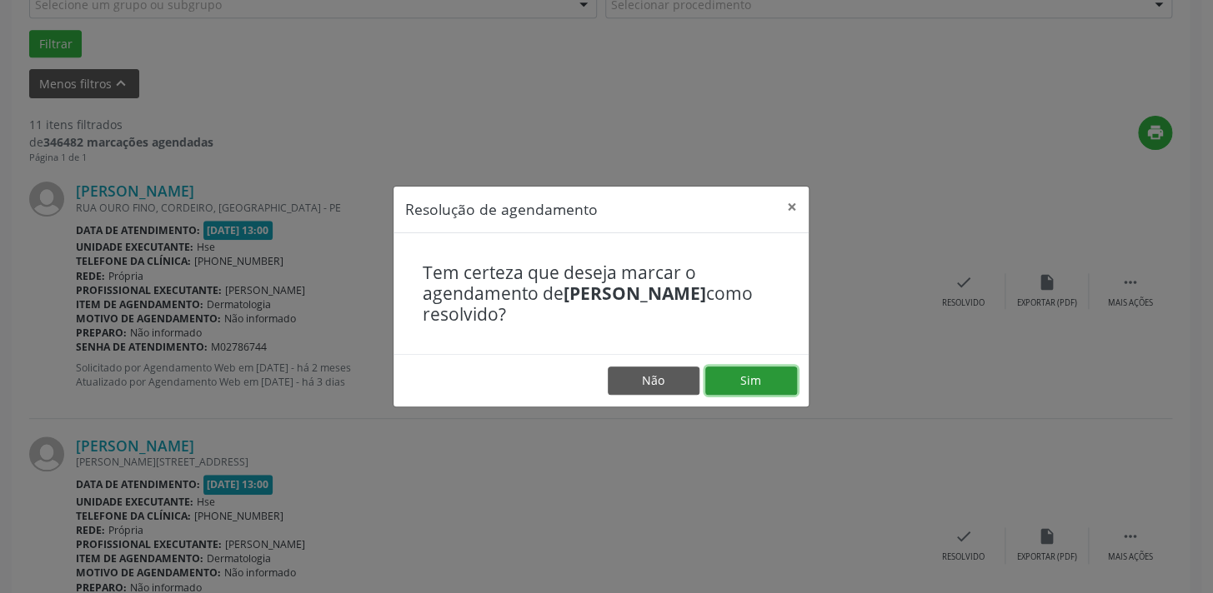
click at [744, 386] on button "Sim" at bounding box center [751, 381] width 92 height 28
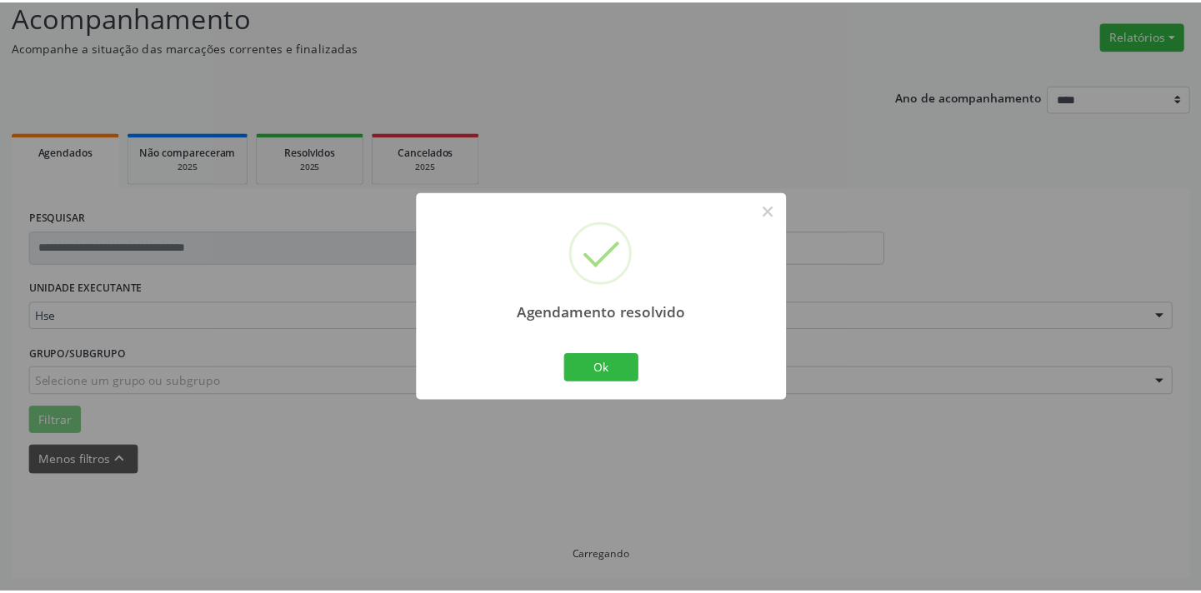
scroll to position [116, 0]
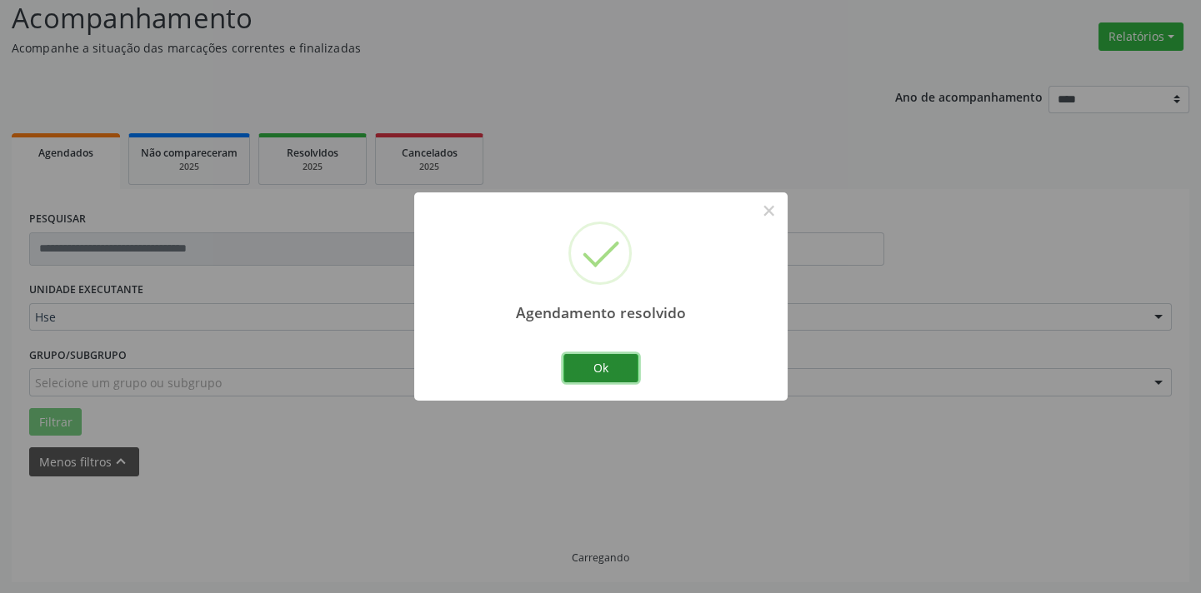
click at [613, 375] on button "Ok" at bounding box center [600, 368] width 75 height 28
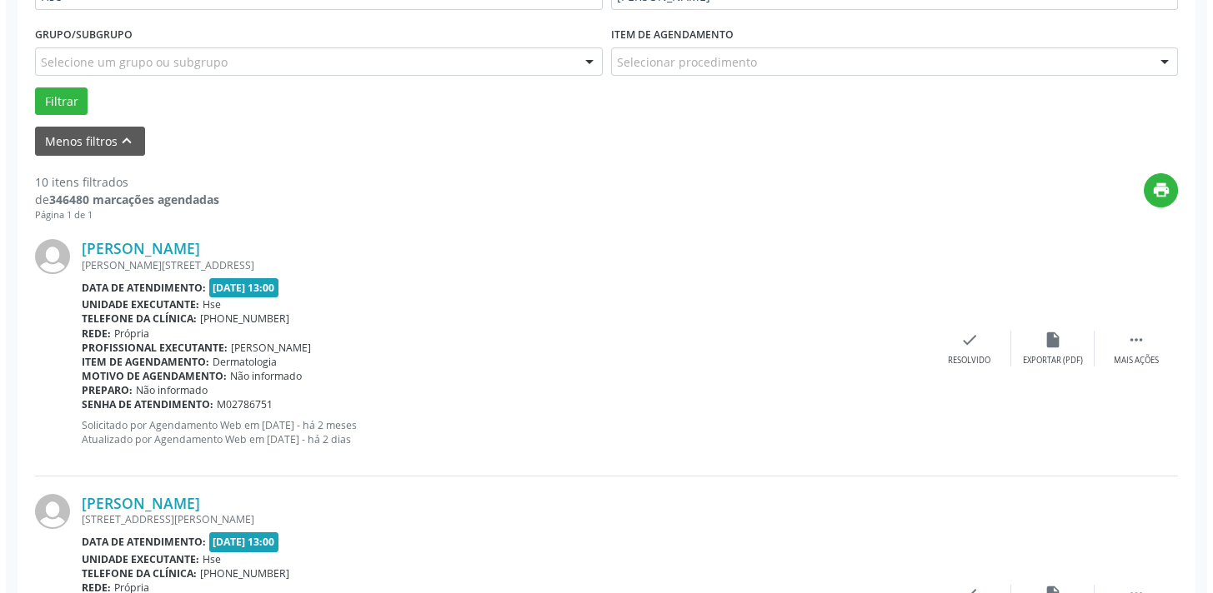
scroll to position [418, 0]
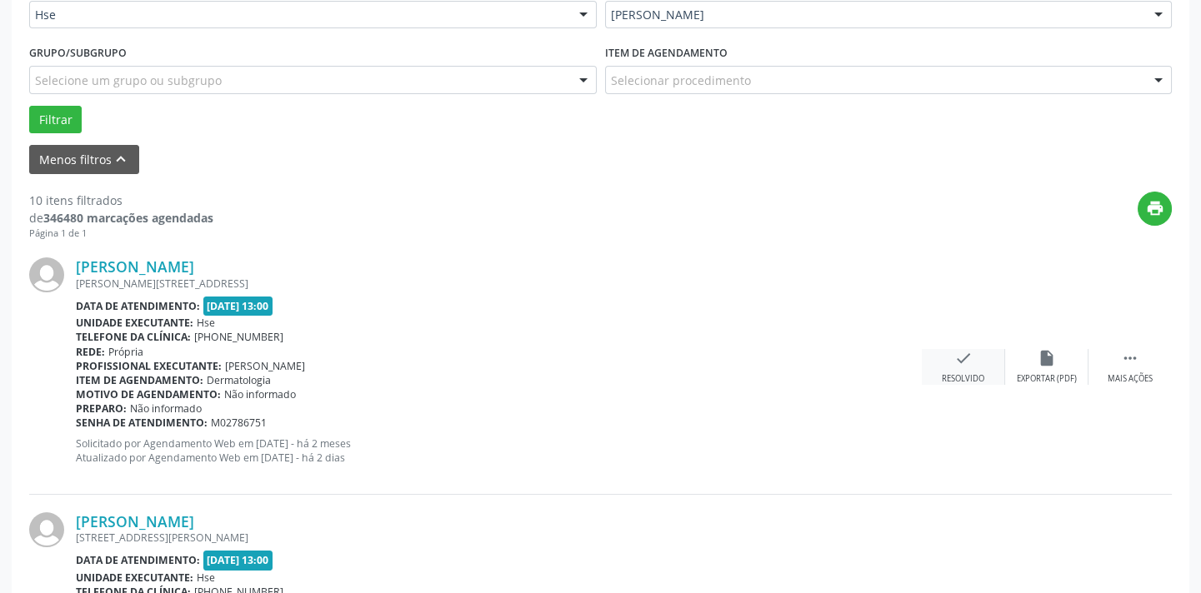
click at [964, 353] on icon "check" at bounding box center [963, 358] width 18 height 18
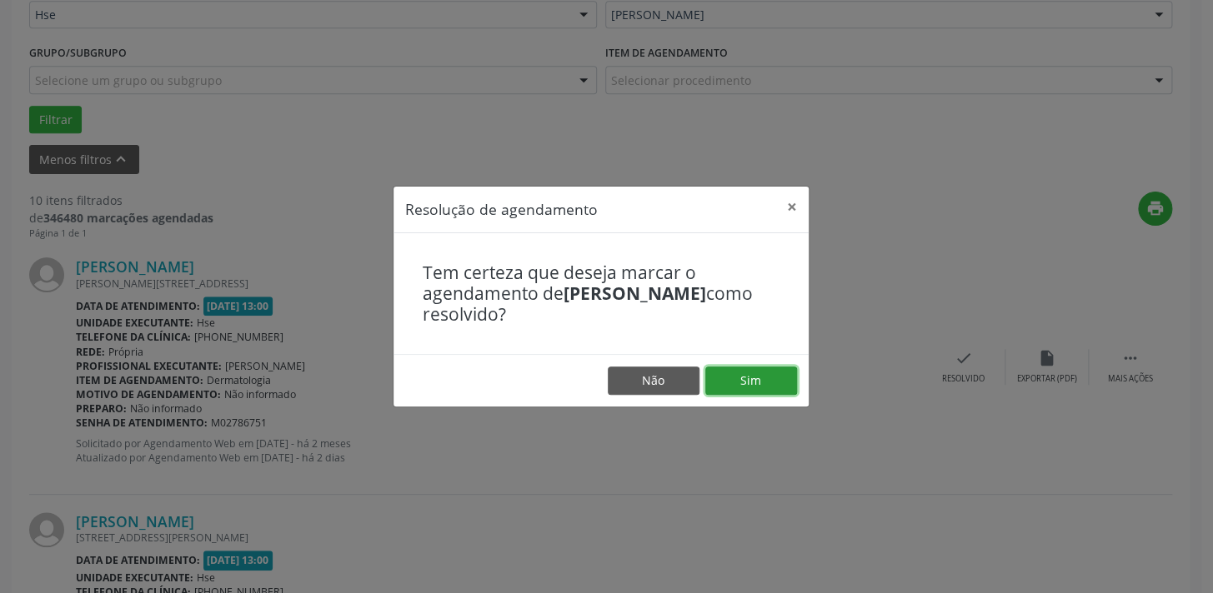
click at [766, 368] on button "Sim" at bounding box center [751, 381] width 92 height 28
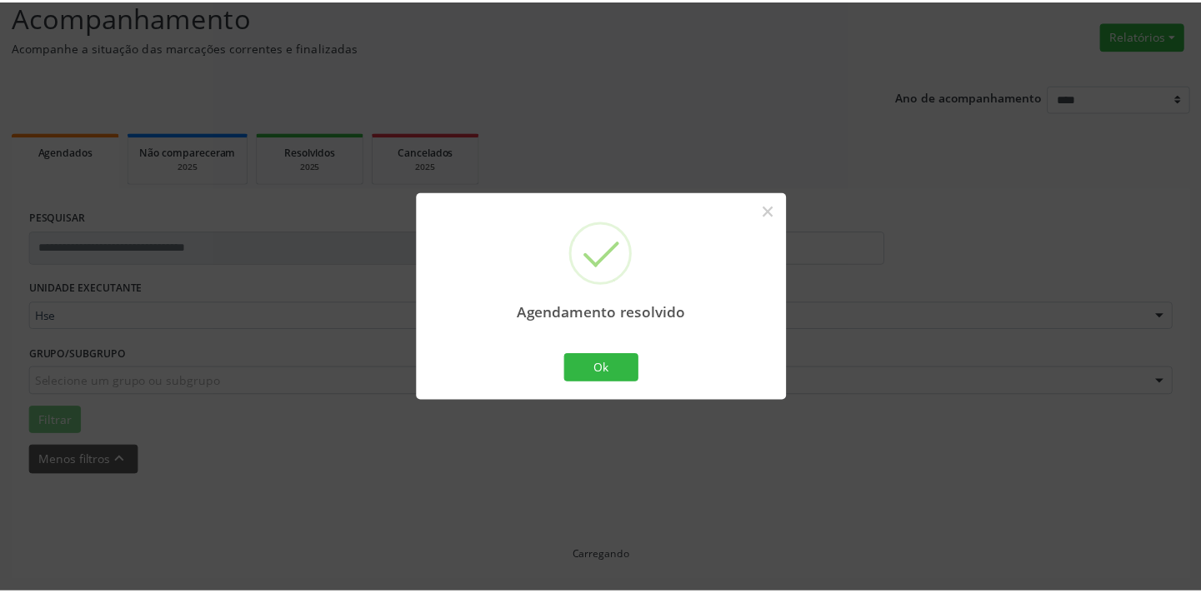
scroll to position [116, 0]
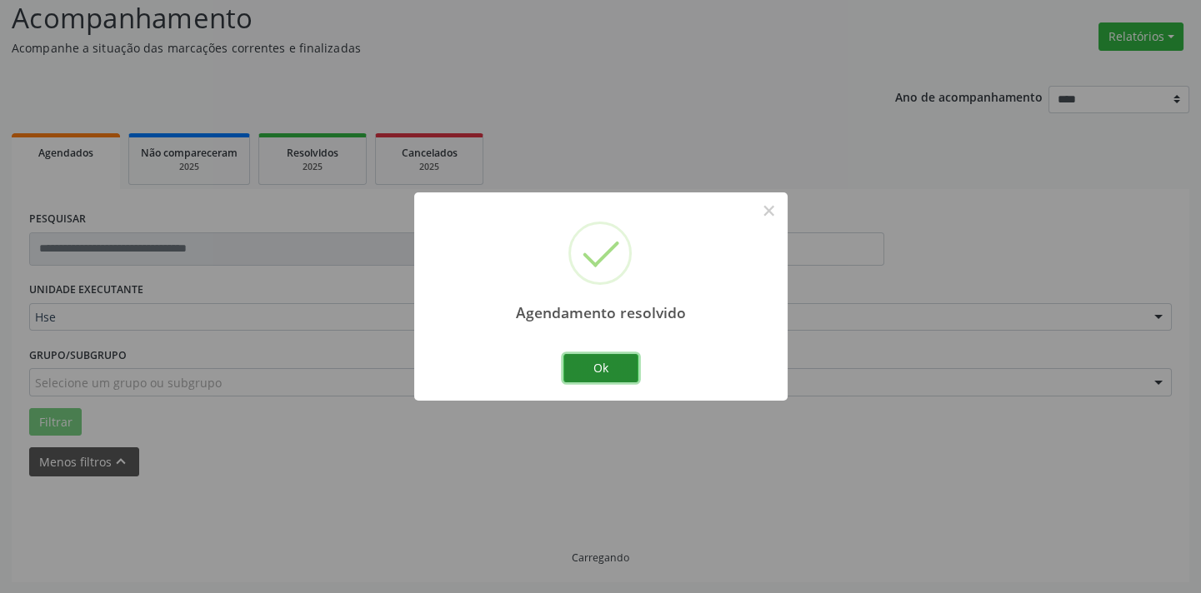
click at [596, 377] on button "Ok" at bounding box center [600, 368] width 75 height 28
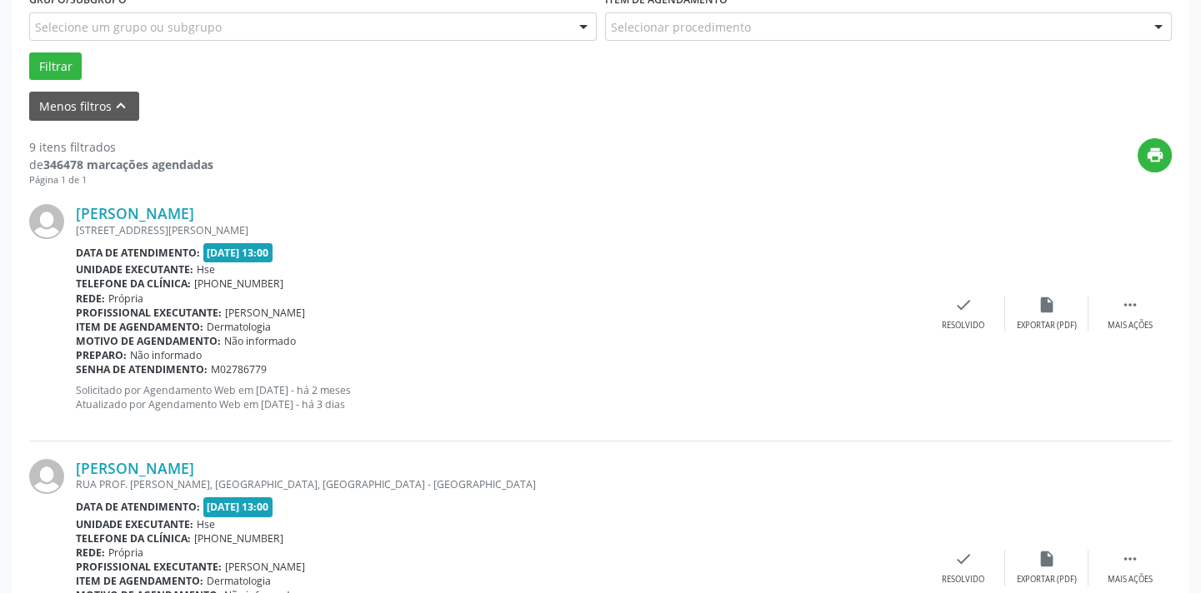
scroll to position [494, 0]
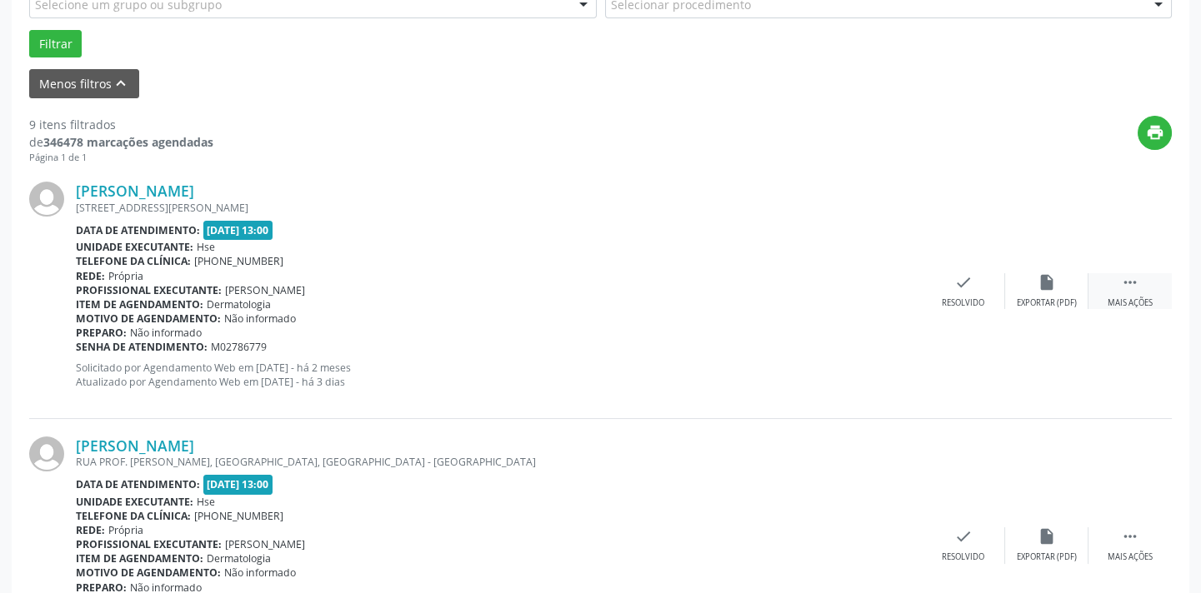
click at [1139, 283] on div " Mais ações" at bounding box center [1129, 291] width 83 height 36
click at [1019, 299] on div "Não compareceu" at bounding box center [1046, 304] width 71 height 12
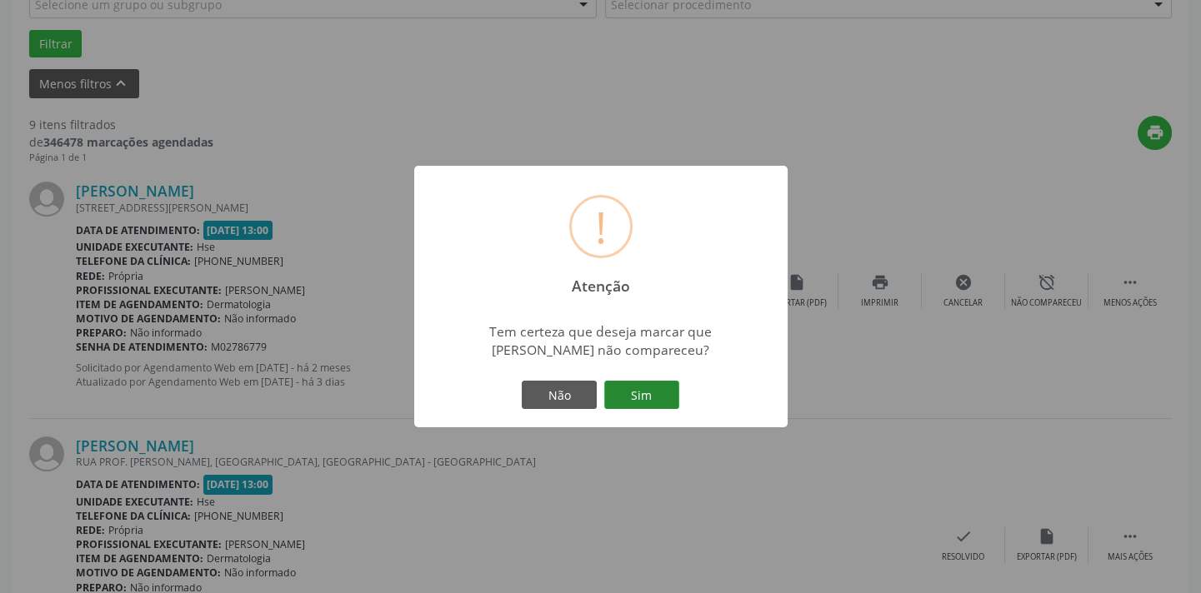
click at [618, 394] on button "Sim" at bounding box center [641, 395] width 75 height 28
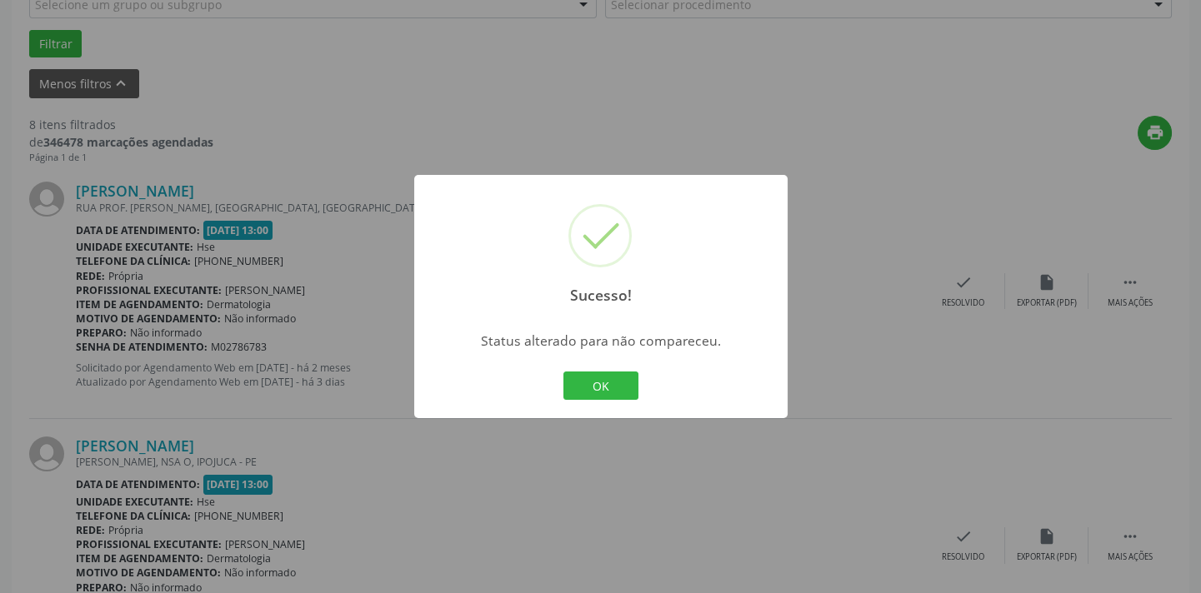
click at [618, 394] on button "OK" at bounding box center [600, 386] width 75 height 28
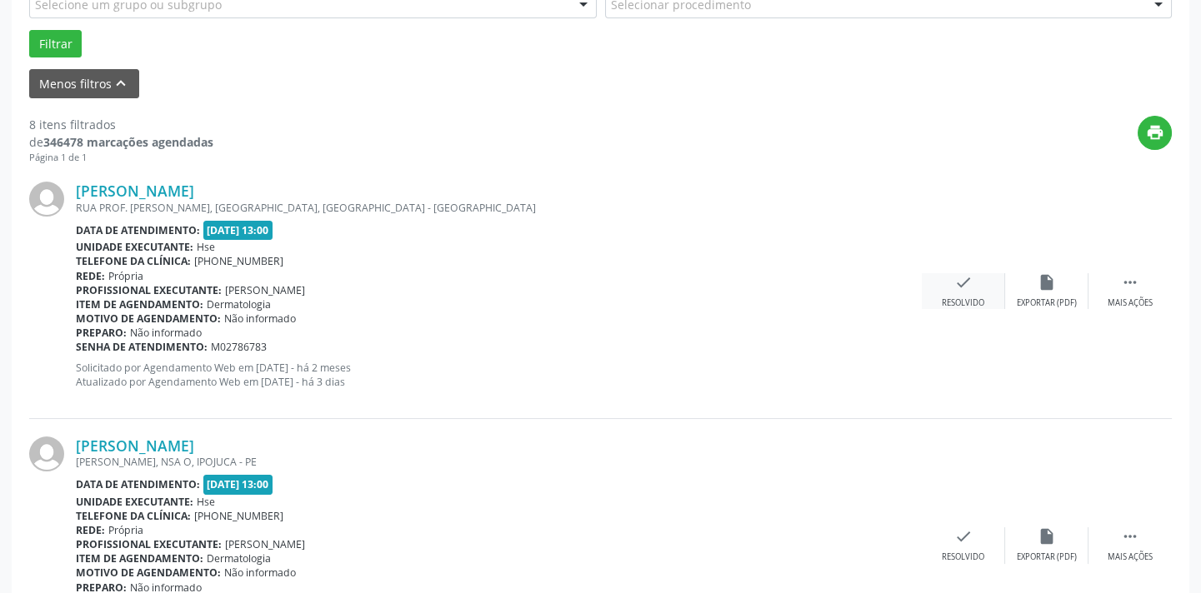
click at [964, 288] on icon "check" at bounding box center [963, 282] width 18 height 18
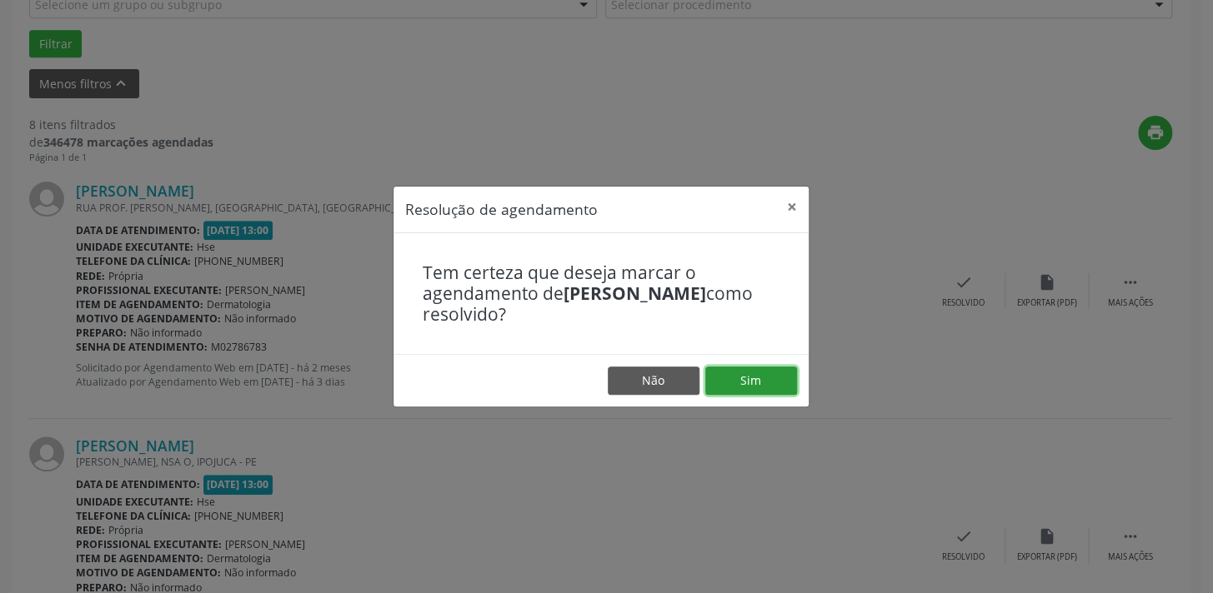
click at [763, 374] on button "Sim" at bounding box center [751, 381] width 92 height 28
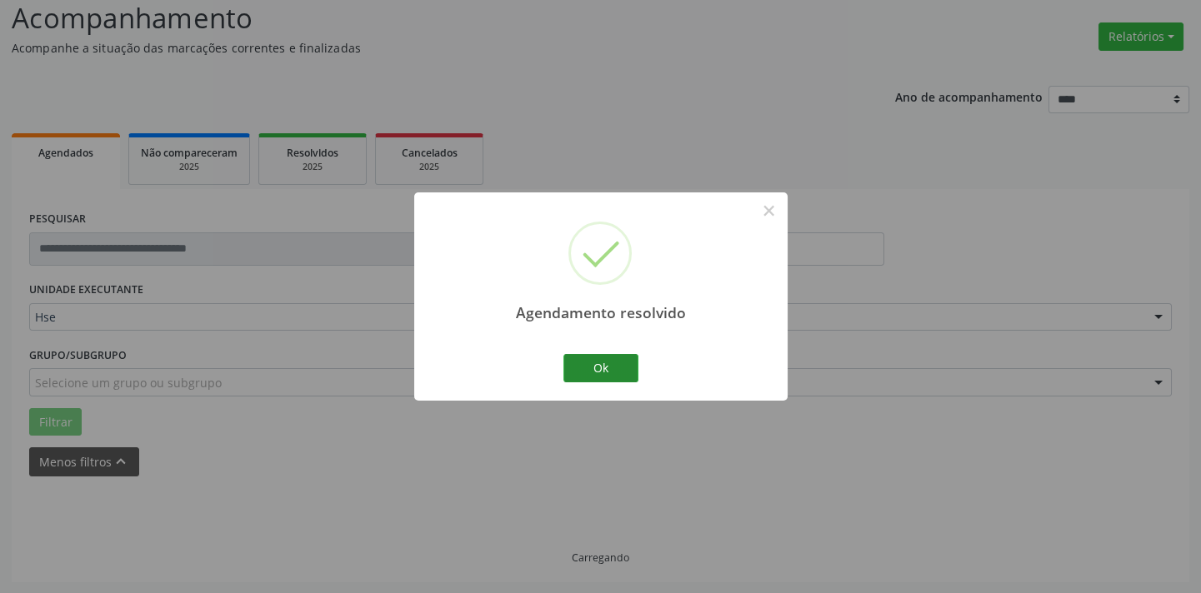
click at [576, 365] on button "Ok" at bounding box center [600, 368] width 75 height 28
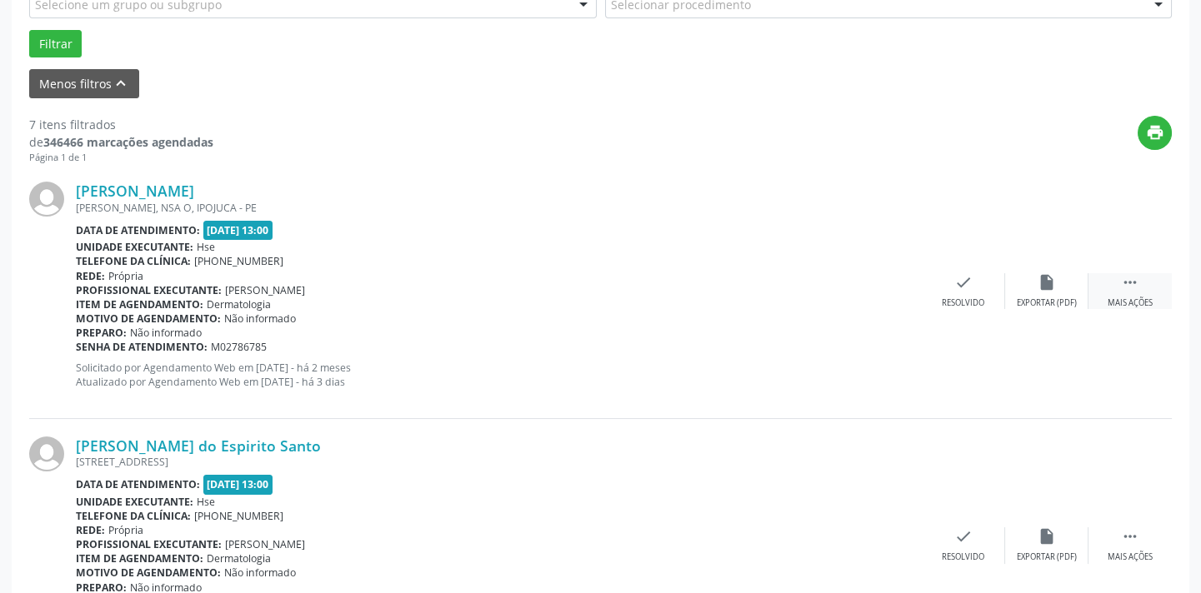
click at [1118, 283] on div " Mais ações" at bounding box center [1129, 291] width 83 height 36
click at [1042, 283] on icon "alarm_off" at bounding box center [1047, 282] width 18 height 18
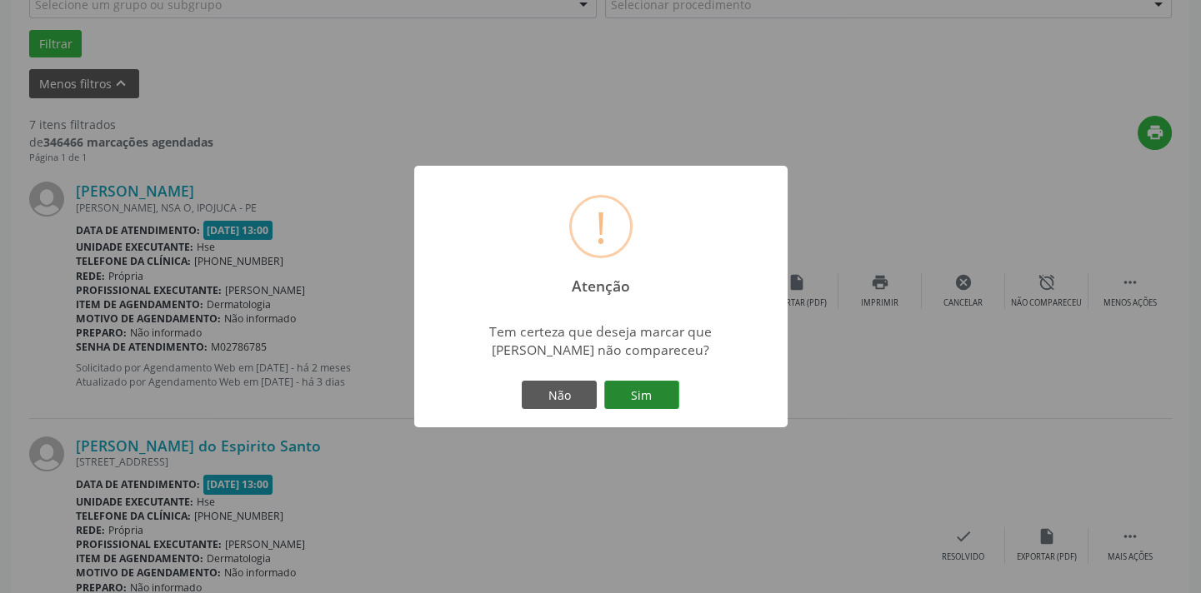
click at [634, 394] on button "Sim" at bounding box center [641, 395] width 75 height 28
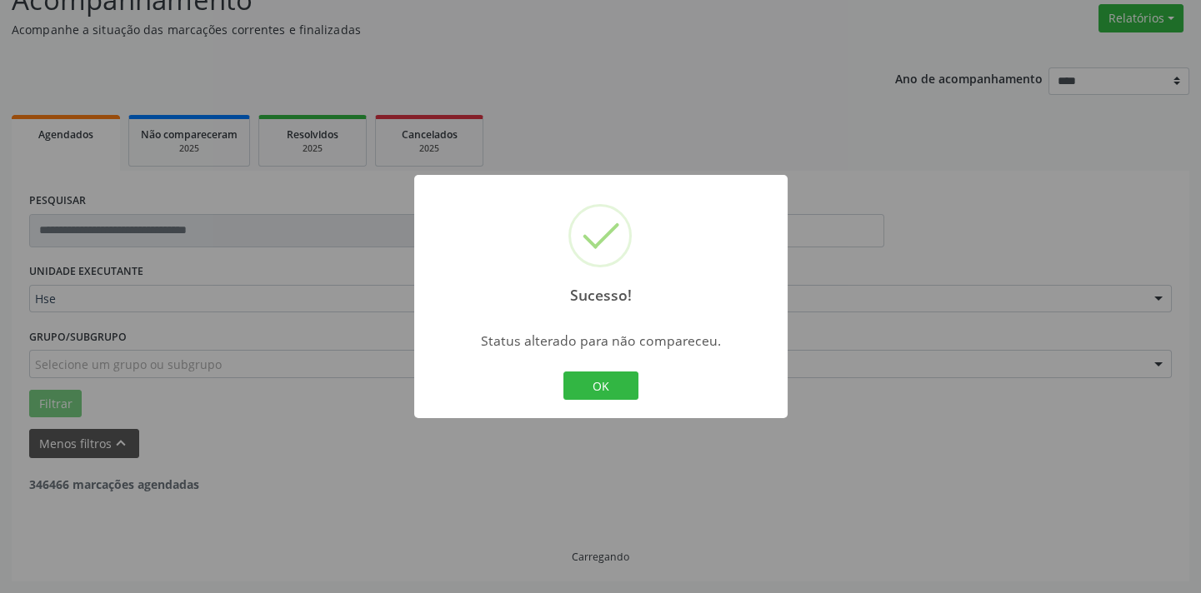
scroll to position [133, 0]
click at [593, 388] on button "OK" at bounding box center [600, 386] width 75 height 28
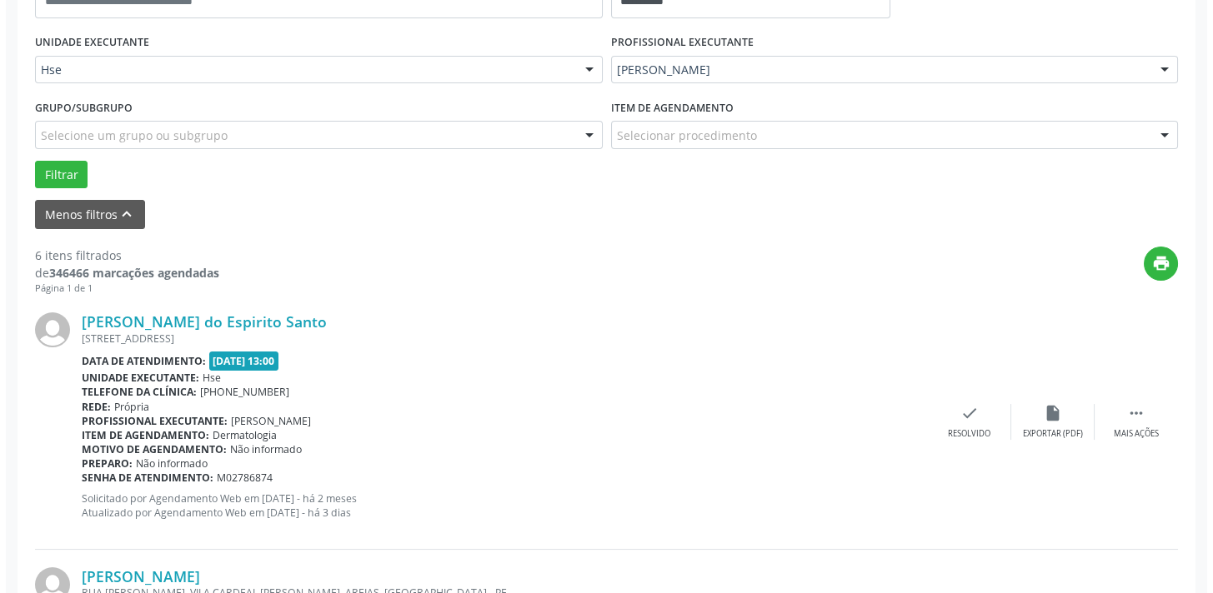
scroll to position [436, 0]
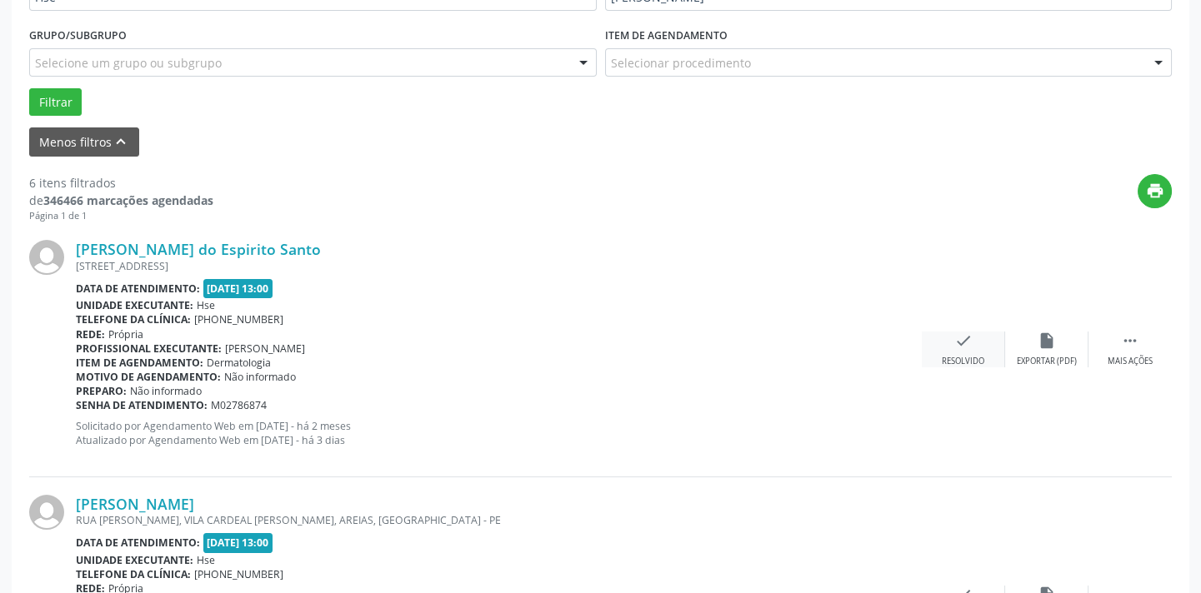
click at [983, 356] on div "Resolvido" at bounding box center [963, 362] width 43 height 12
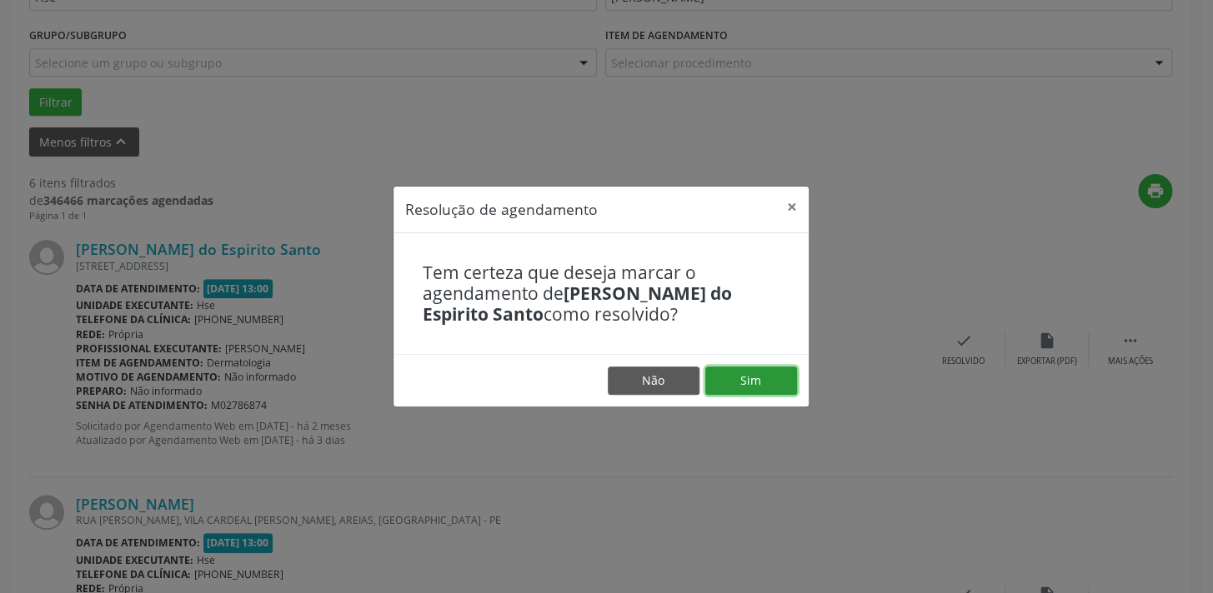
click at [758, 381] on button "Sim" at bounding box center [751, 381] width 92 height 28
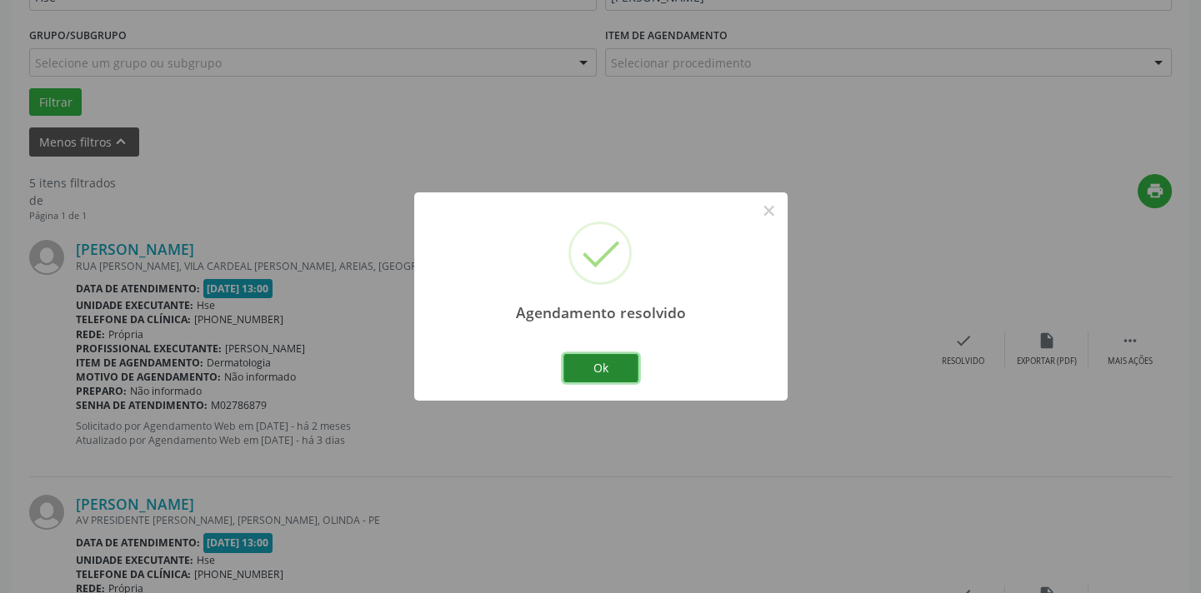
click at [608, 378] on button "Ok" at bounding box center [600, 368] width 75 height 28
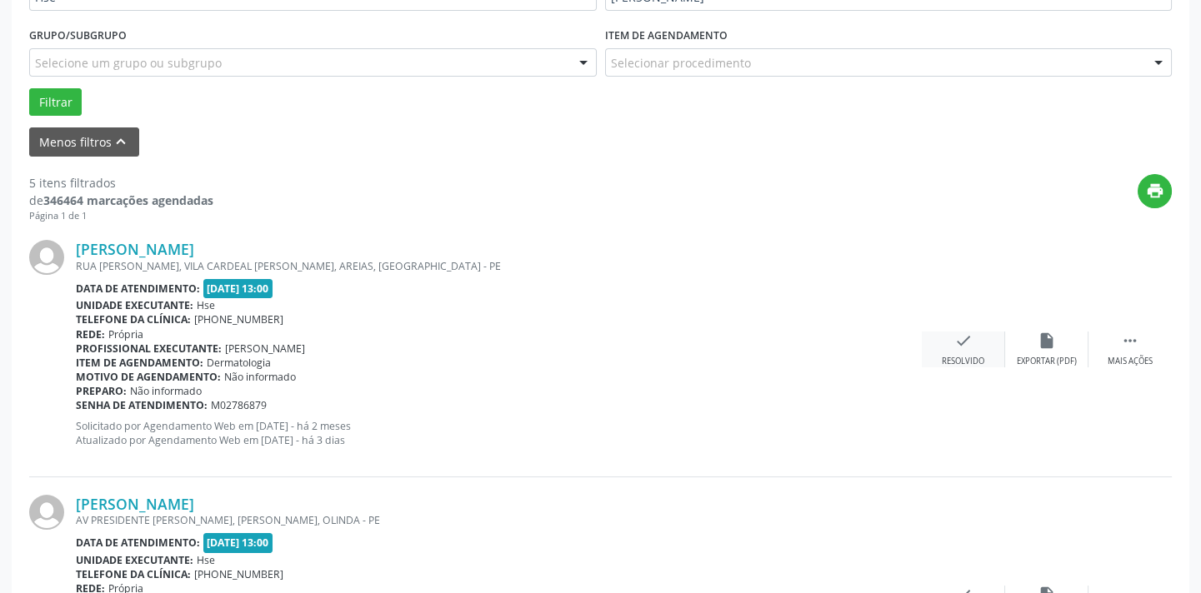
click at [975, 346] on div "check Resolvido" at bounding box center [963, 350] width 83 height 36
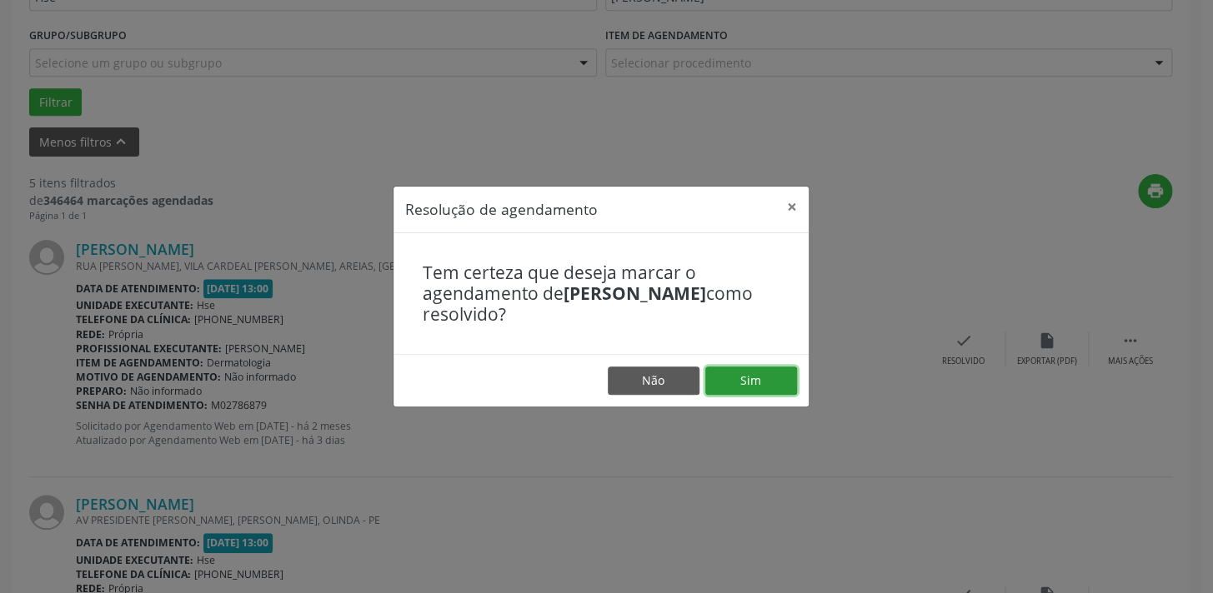
click at [776, 383] on button "Sim" at bounding box center [751, 381] width 92 height 28
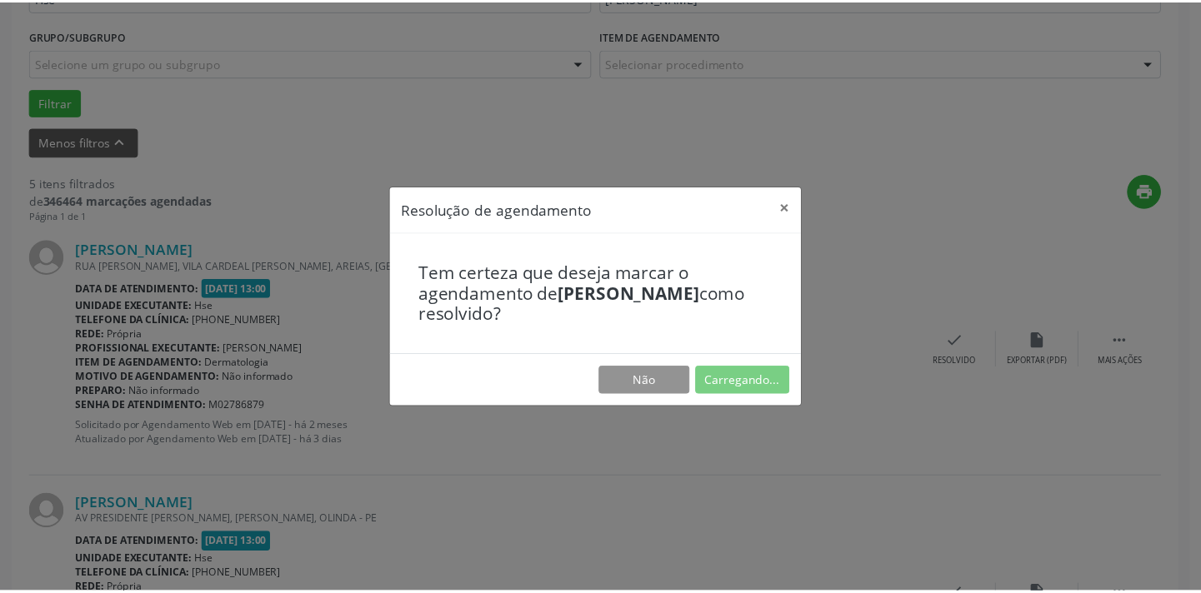
scroll to position [116, 0]
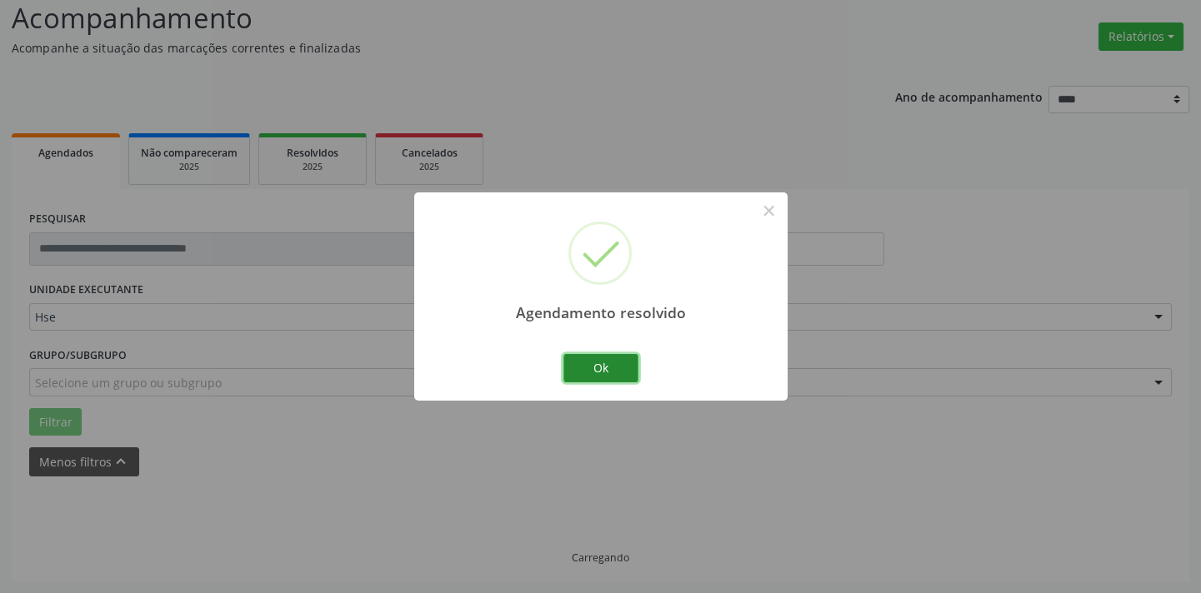
click at [613, 372] on button "Ok" at bounding box center [600, 368] width 75 height 28
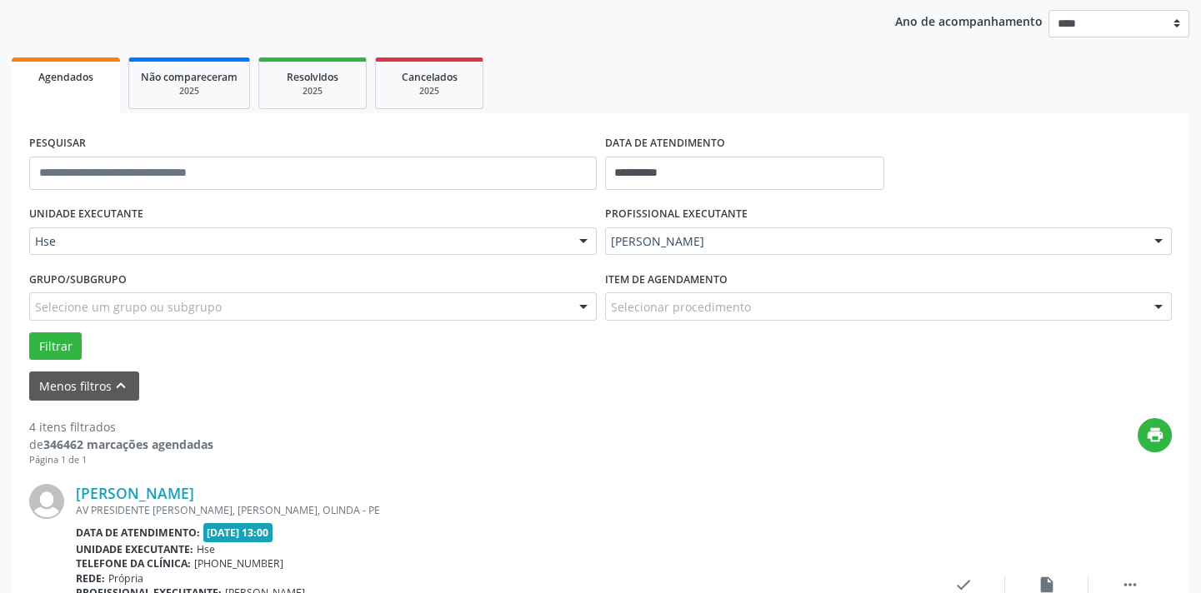
scroll to position [418, 0]
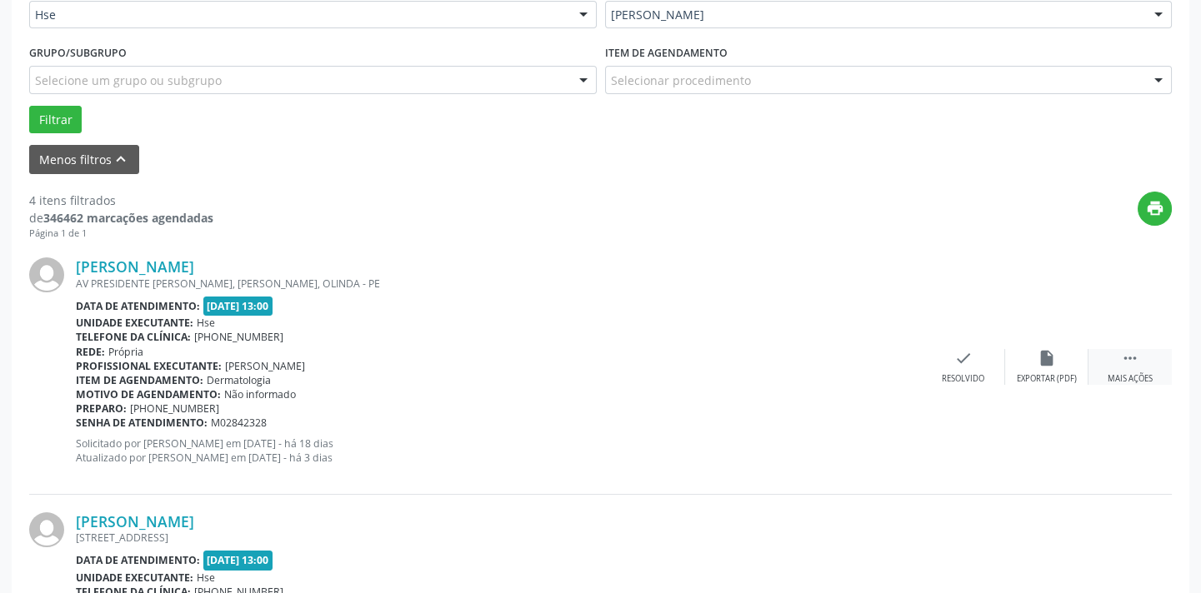
click at [1118, 373] on div "Mais ações" at bounding box center [1130, 379] width 45 height 12
click at [1047, 373] on div "Não compareceu" at bounding box center [1046, 379] width 71 height 12
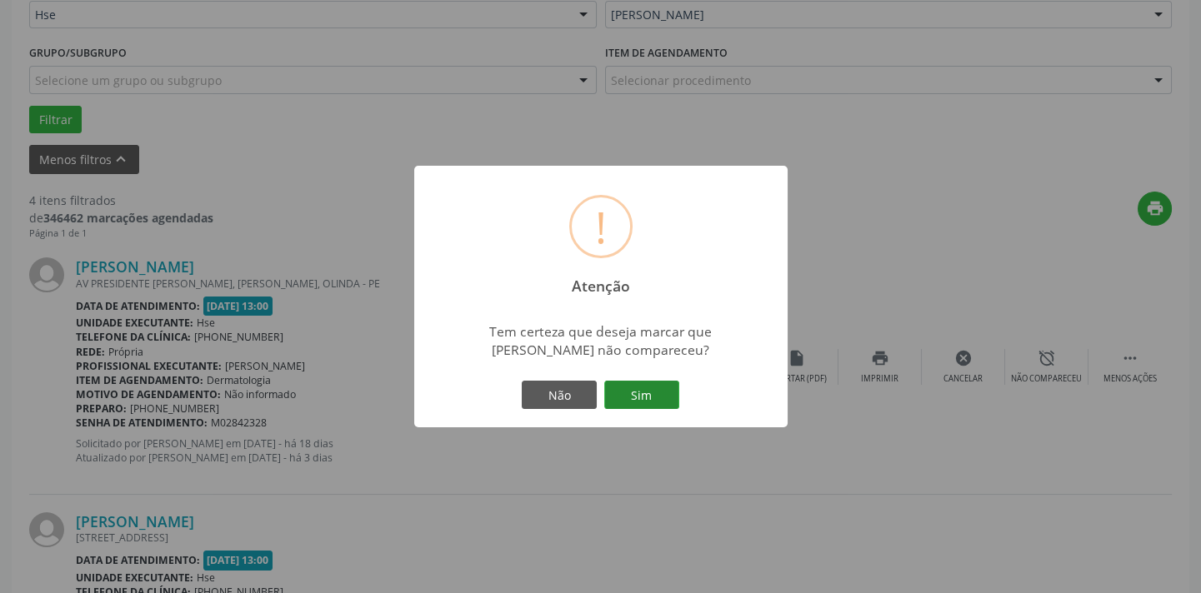
click at [644, 398] on button "Sim" at bounding box center [641, 395] width 75 height 28
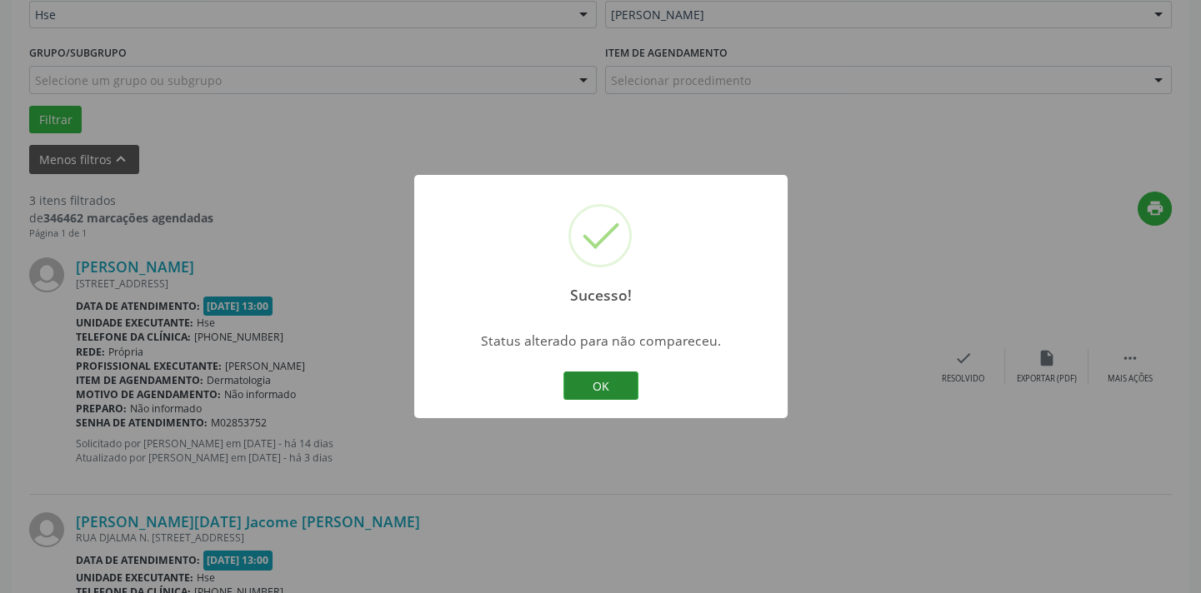
click at [621, 383] on button "OK" at bounding box center [600, 386] width 75 height 28
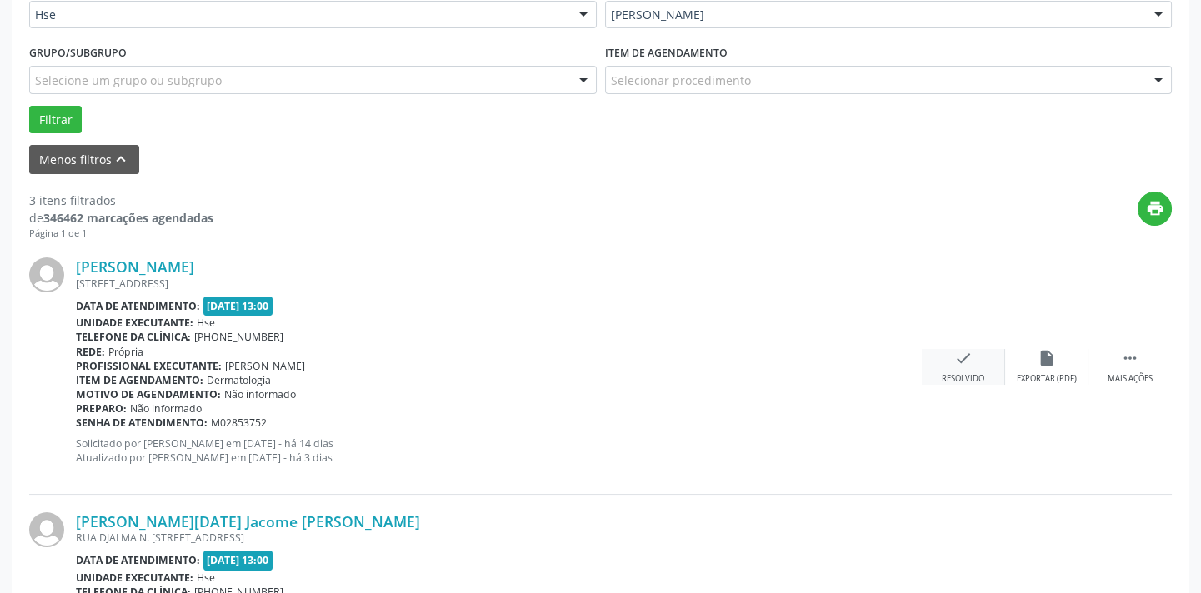
click at [973, 374] on div "Resolvido" at bounding box center [963, 379] width 43 height 12
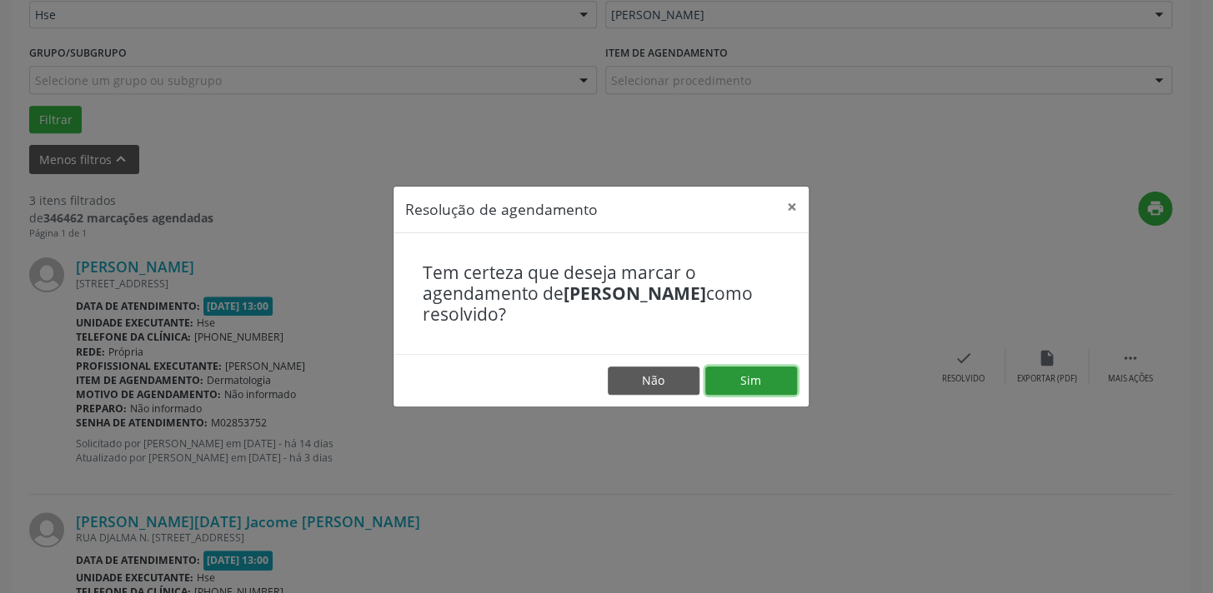
click at [761, 376] on button "Sim" at bounding box center [751, 381] width 92 height 28
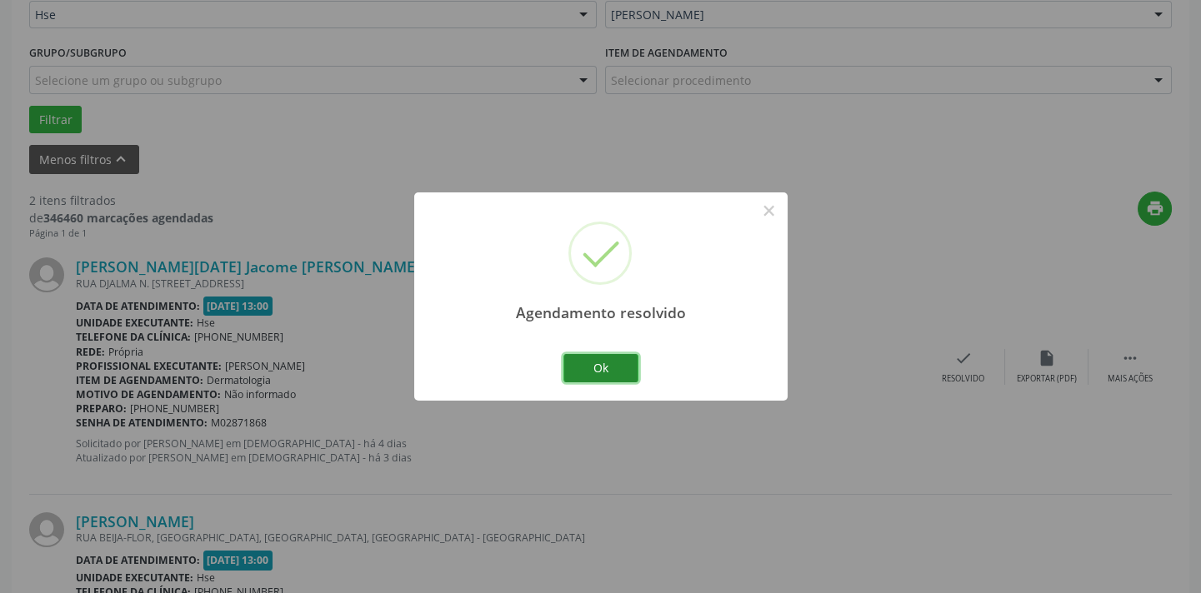
click at [627, 372] on button "Ok" at bounding box center [600, 368] width 75 height 28
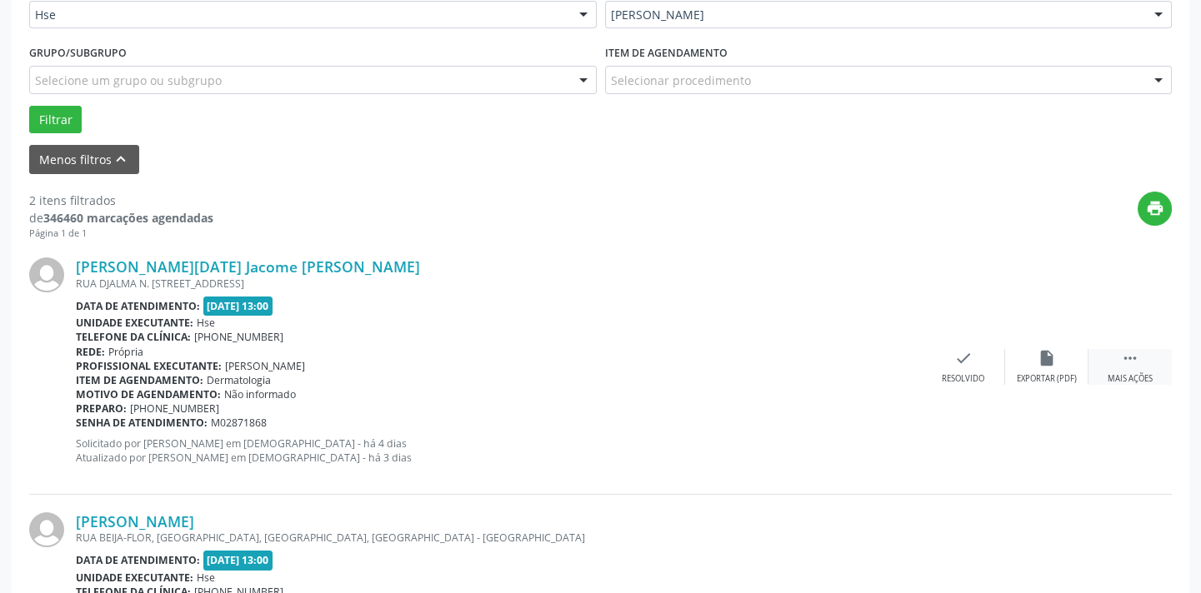
click at [1119, 373] on div "Mais ações" at bounding box center [1130, 379] width 45 height 12
click at [1047, 366] on icon "alarm_off" at bounding box center [1047, 358] width 18 height 18
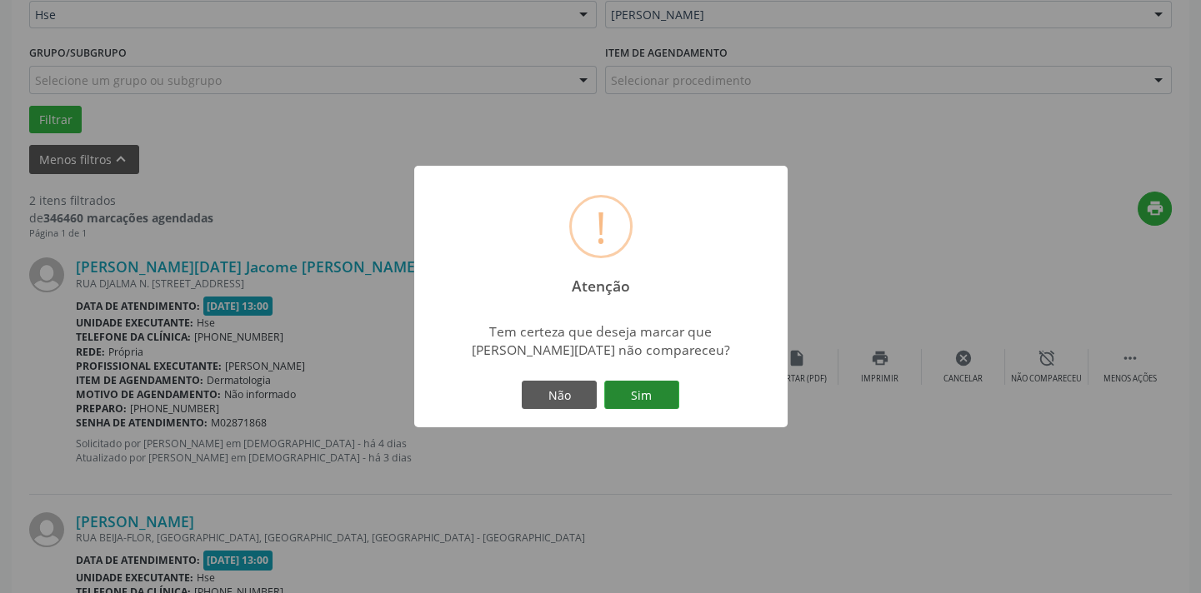
click at [623, 390] on button "Sim" at bounding box center [641, 395] width 75 height 28
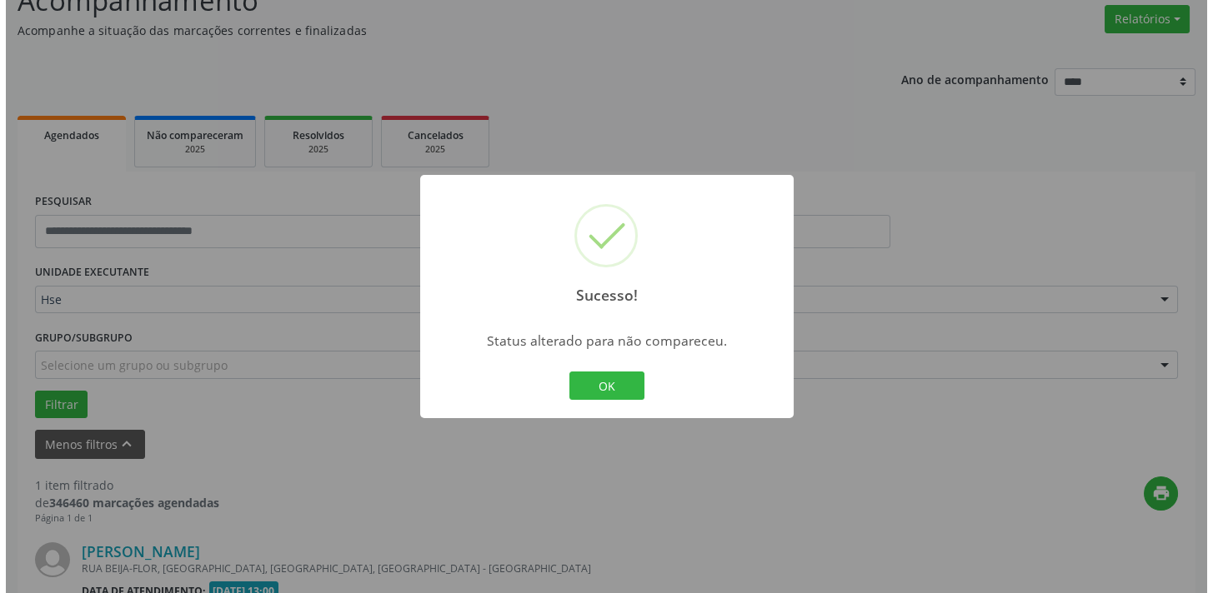
scroll to position [348, 0]
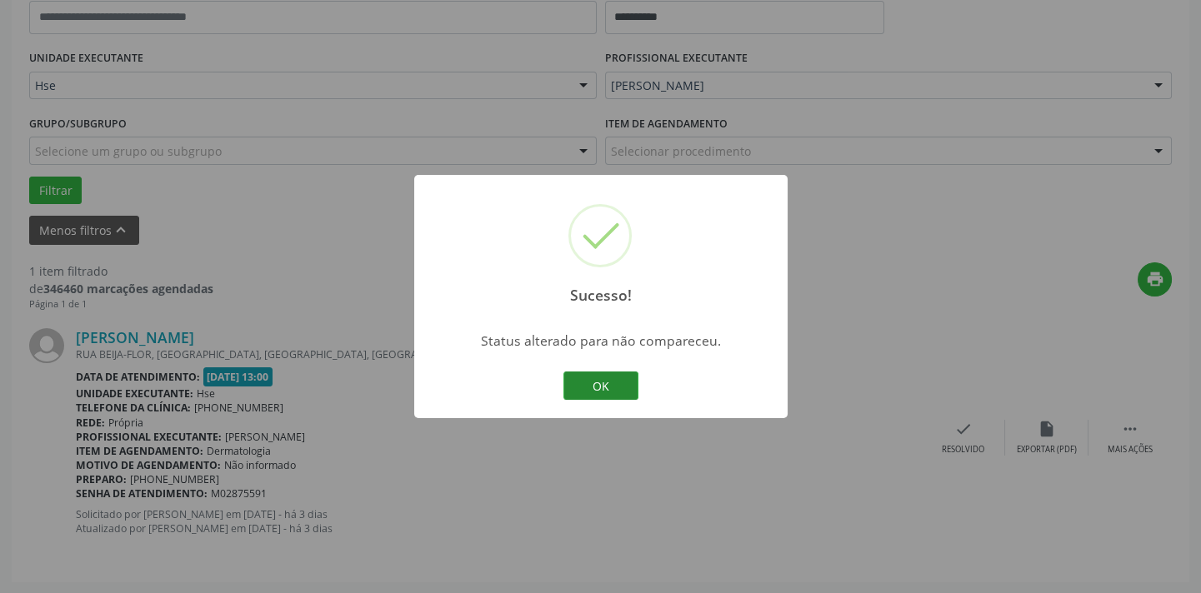
click at [569, 383] on button "OK" at bounding box center [600, 386] width 75 height 28
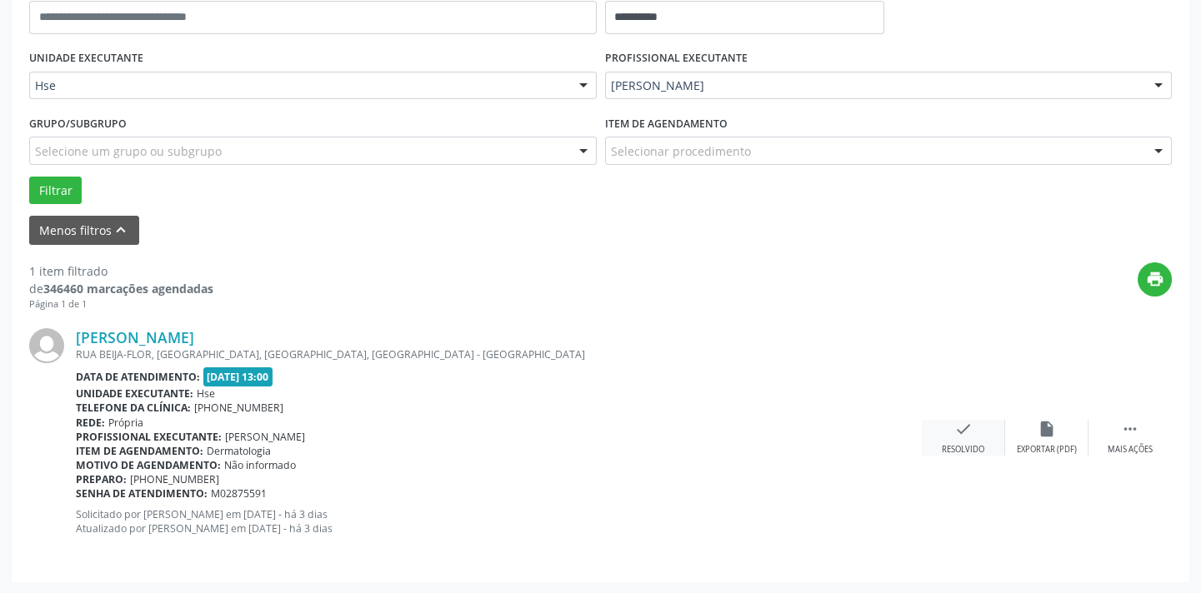
click at [950, 438] on div "check Resolvido" at bounding box center [963, 438] width 83 height 36
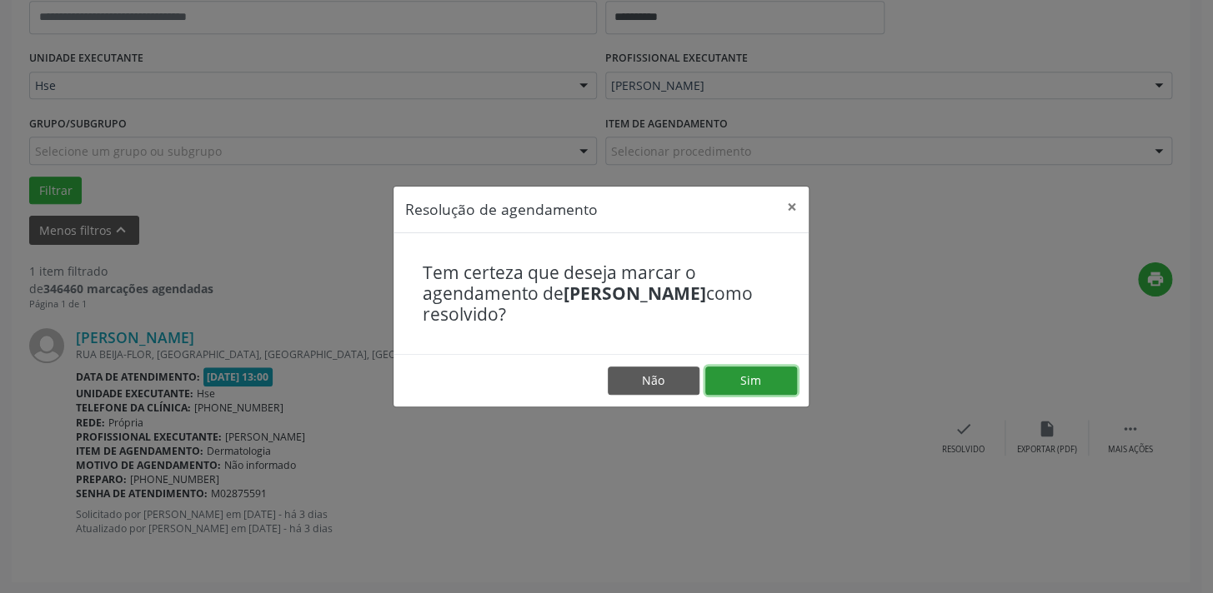
click at [759, 382] on button "Sim" at bounding box center [751, 381] width 92 height 28
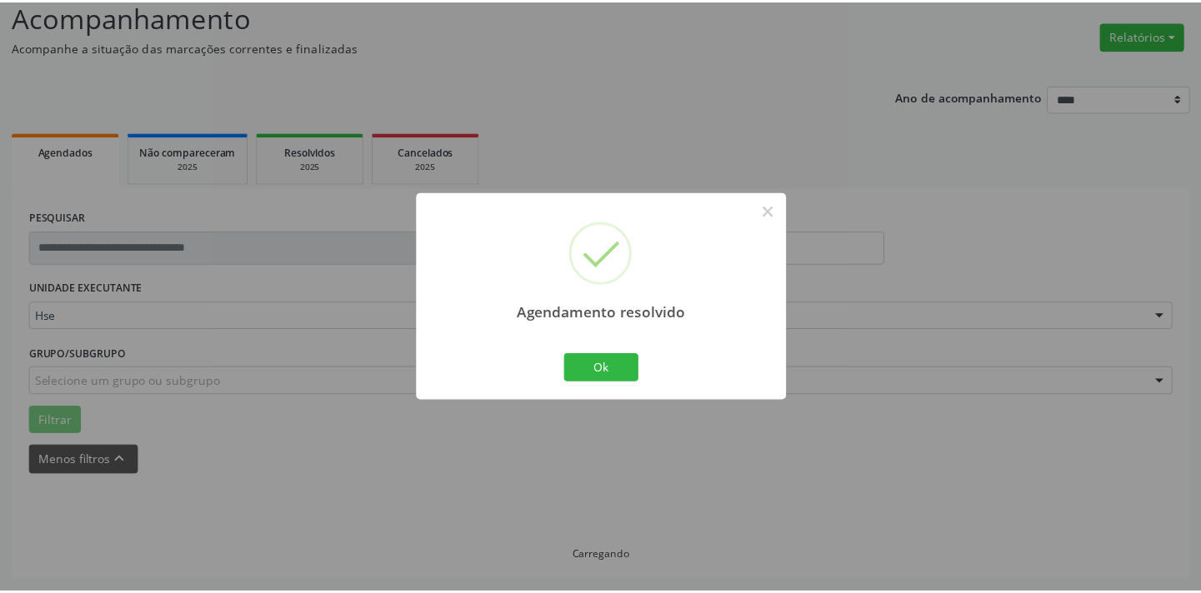
scroll to position [116, 0]
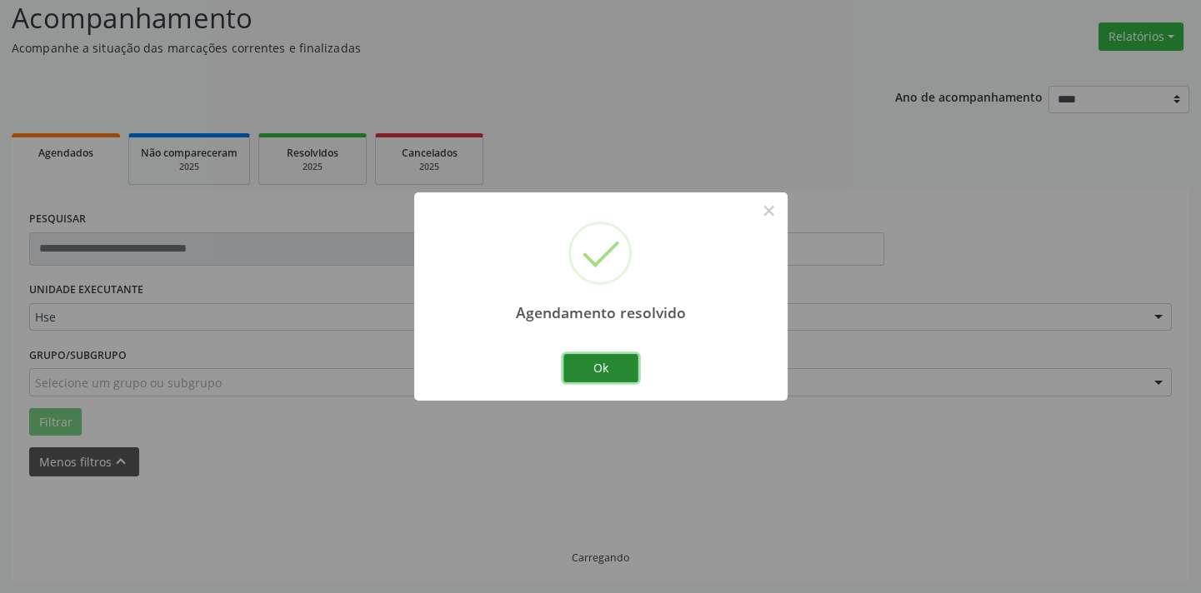
click at [592, 381] on button "Ok" at bounding box center [600, 368] width 75 height 28
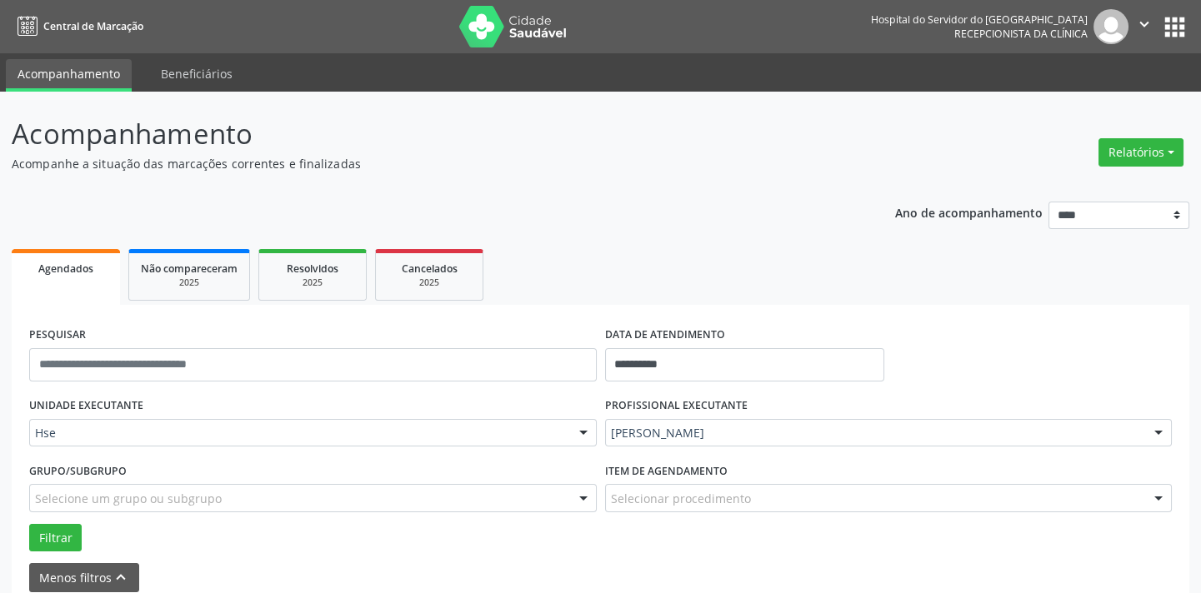
scroll to position [0, 0]
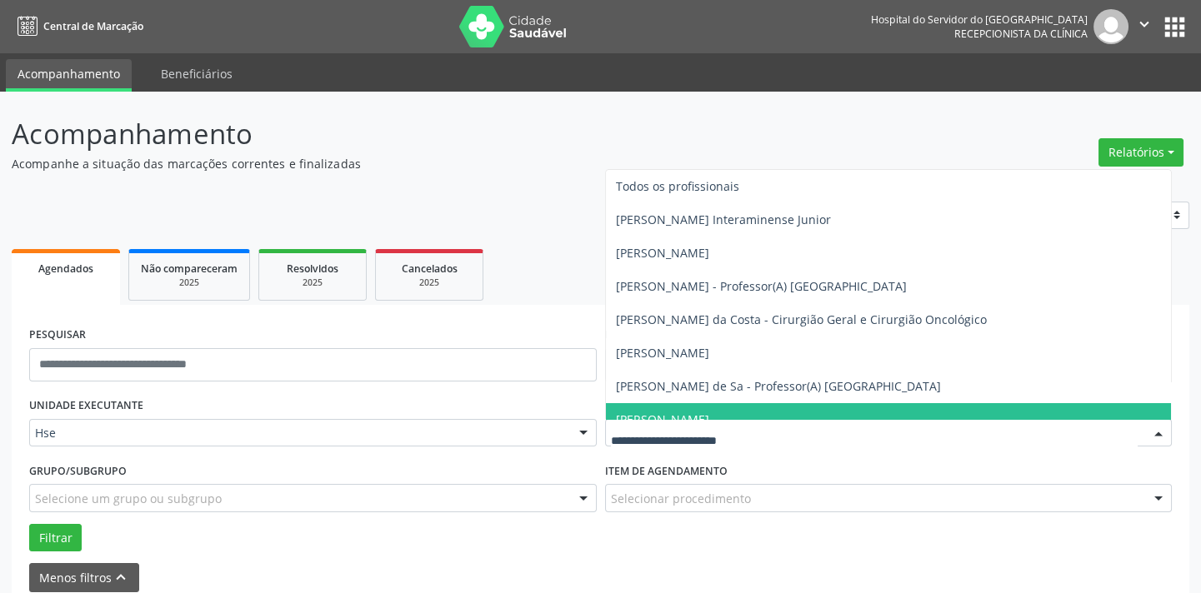
click at [804, 429] on input "text" at bounding box center [875, 441] width 528 height 33
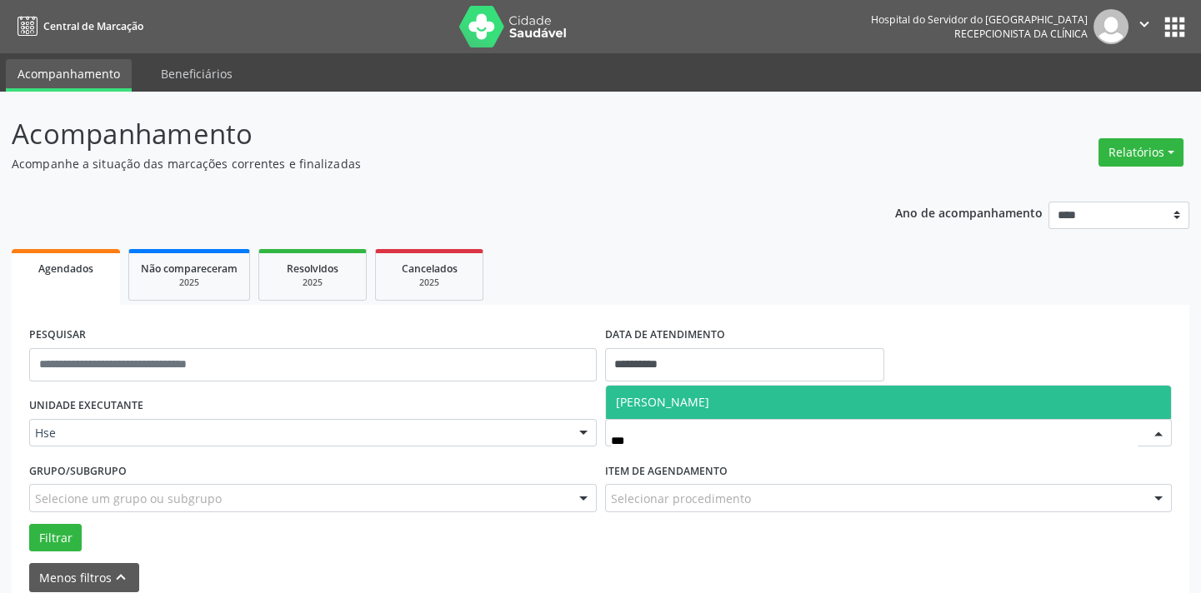
type input "****"
click at [893, 404] on span "[PERSON_NAME]" at bounding box center [889, 402] width 566 height 33
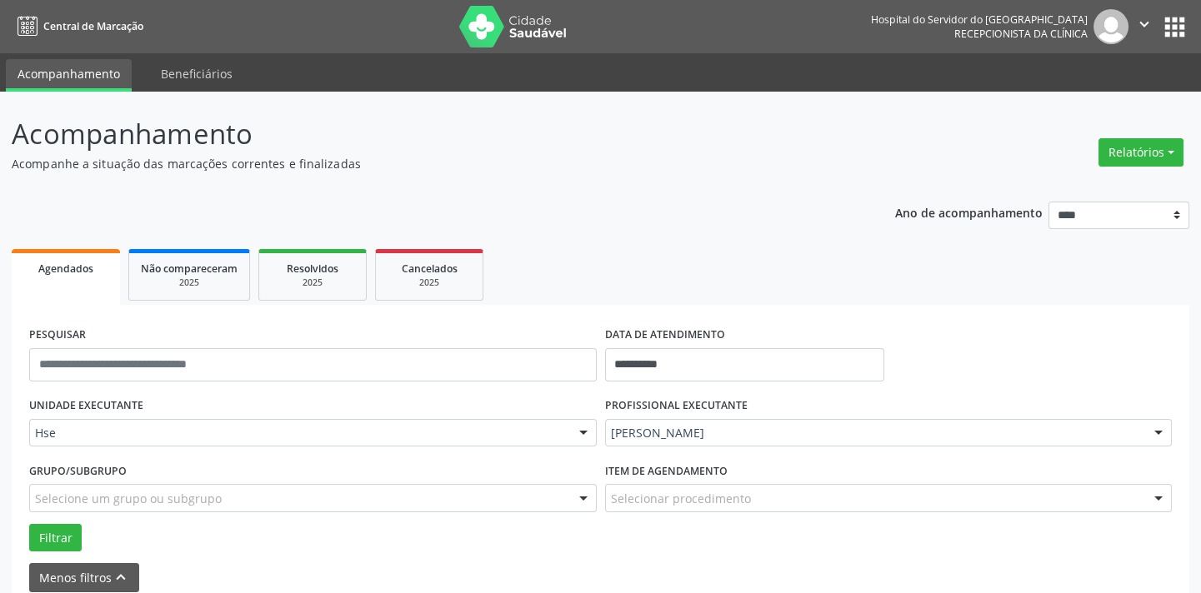
click at [824, 488] on div "Selecionar procedimento" at bounding box center [889, 498] width 568 height 28
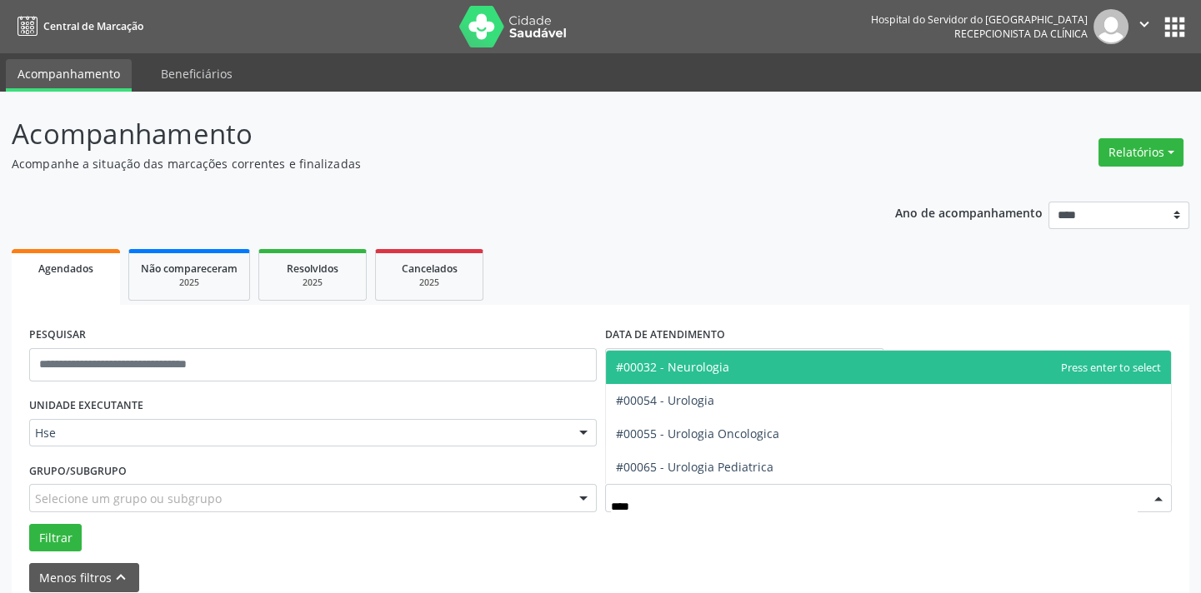
type input "*****"
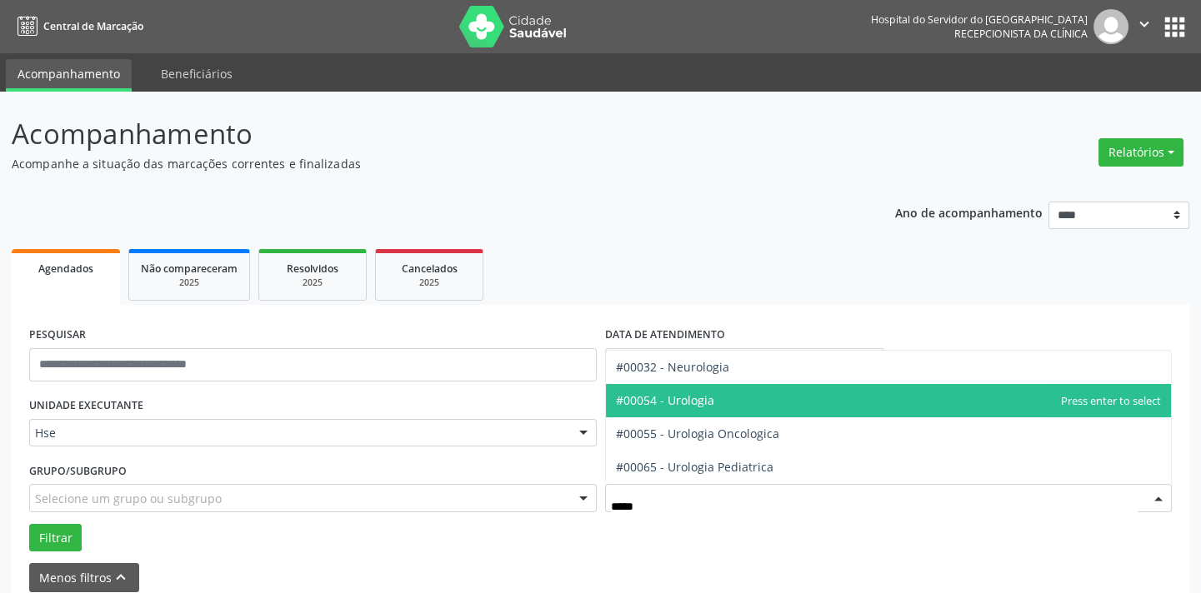
click at [816, 409] on span "#00054 - Urologia" at bounding box center [889, 400] width 566 height 33
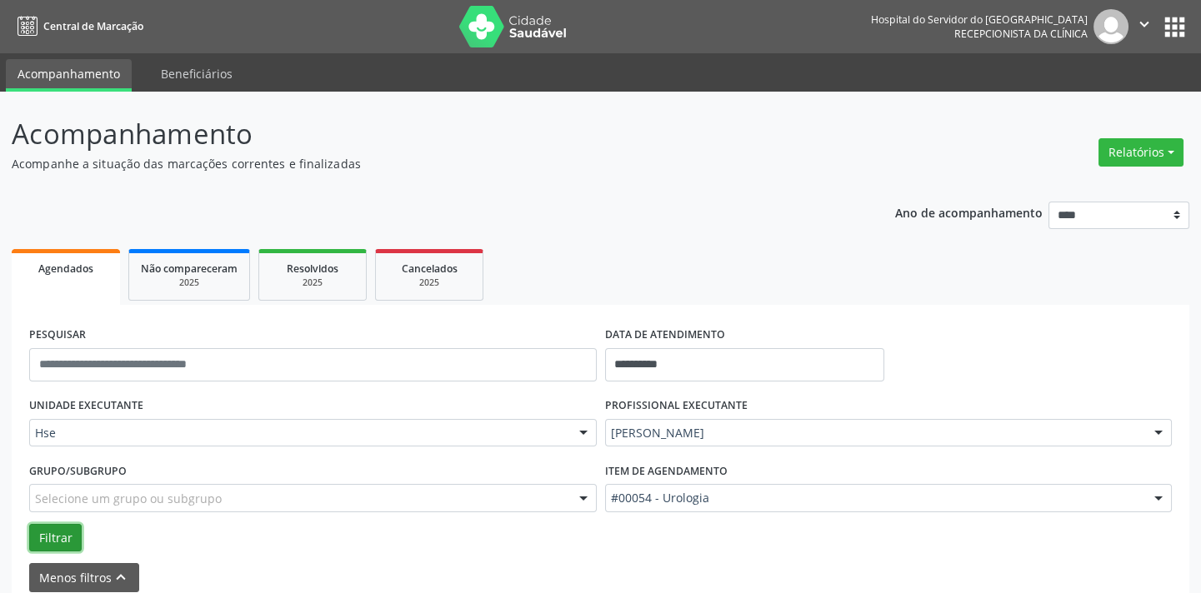
click at [38, 538] on button "Filtrar" at bounding box center [55, 538] width 53 height 28
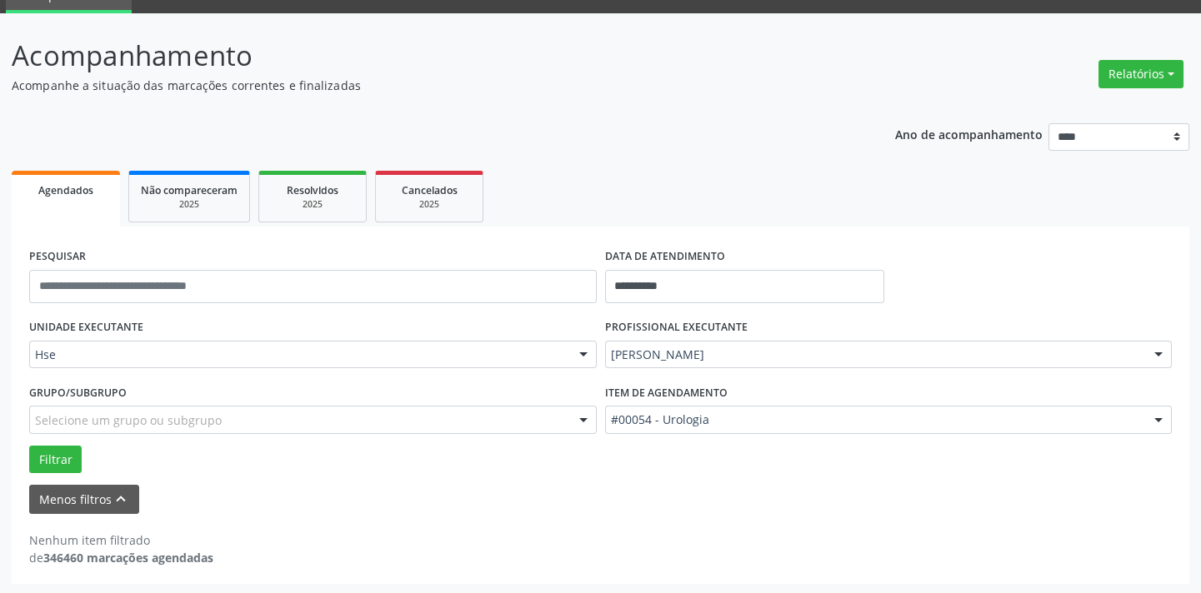
scroll to position [79, 0]
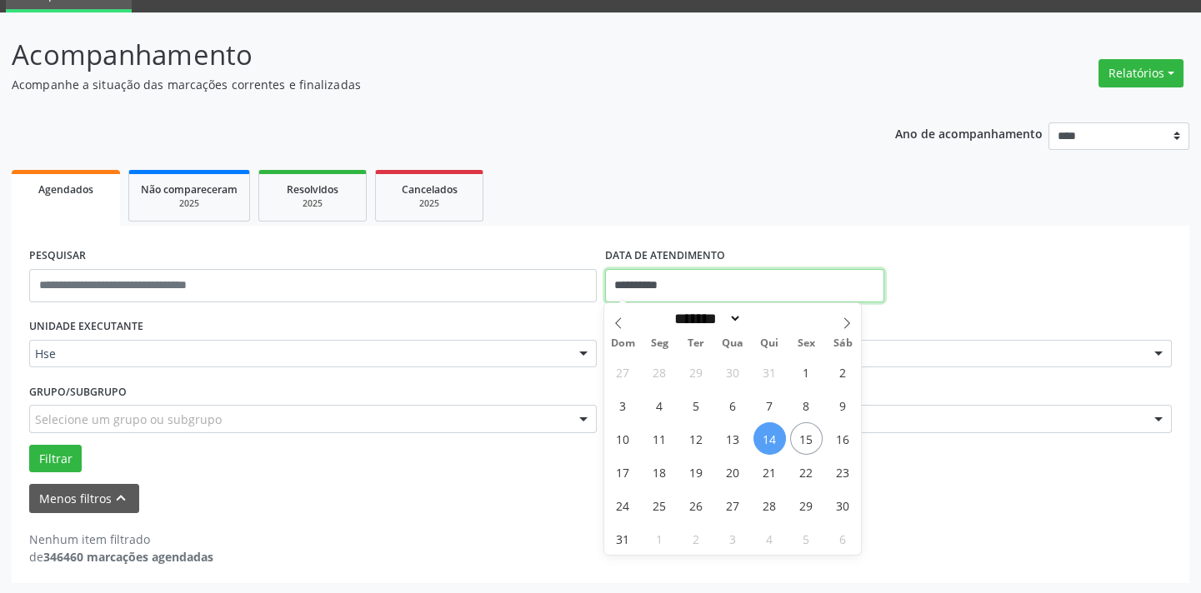
click at [640, 282] on input "**********" at bounding box center [744, 285] width 279 height 33
click at [793, 433] on span "15" at bounding box center [806, 439] width 33 height 33
type input "**********"
click at [793, 433] on span "15" at bounding box center [806, 439] width 33 height 33
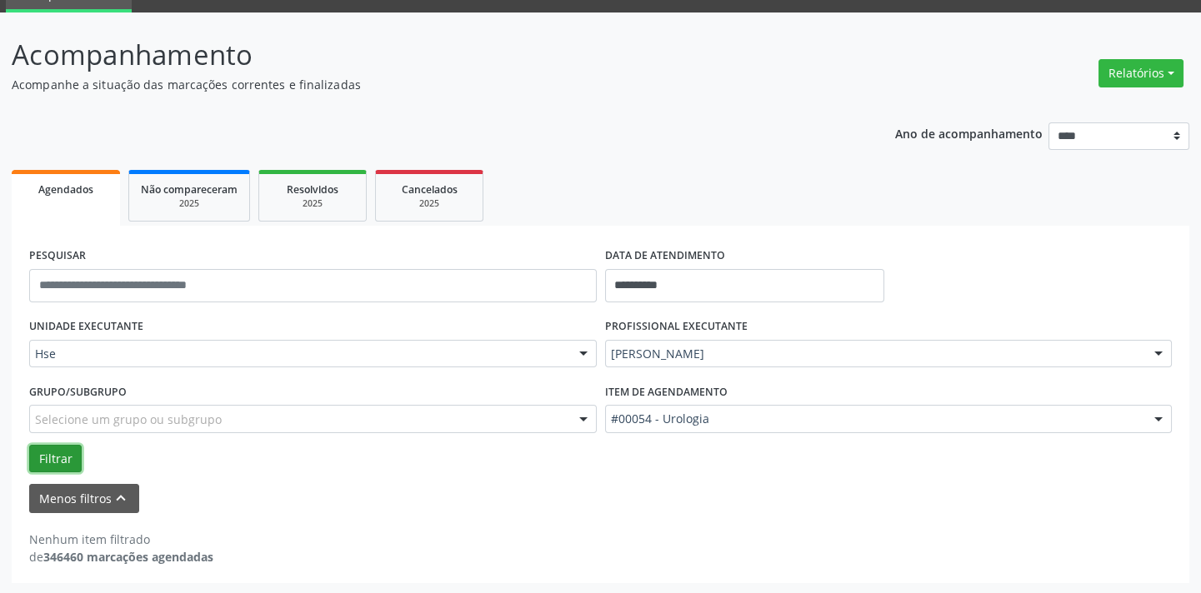
click at [54, 455] on button "Filtrar" at bounding box center [55, 459] width 53 height 28
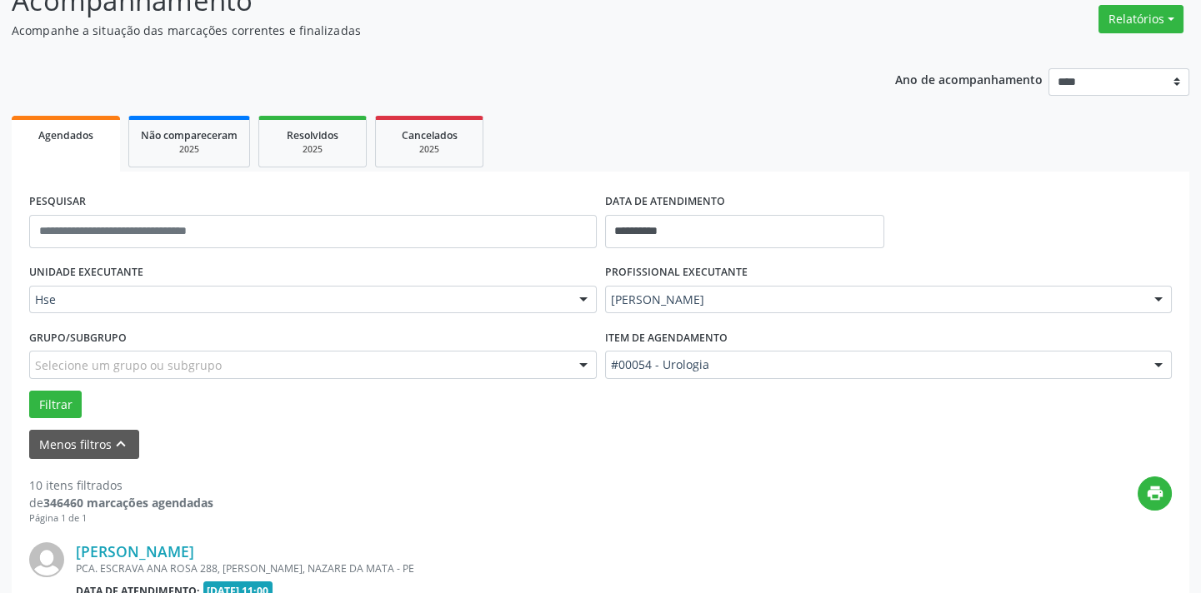
scroll to position [1406, 0]
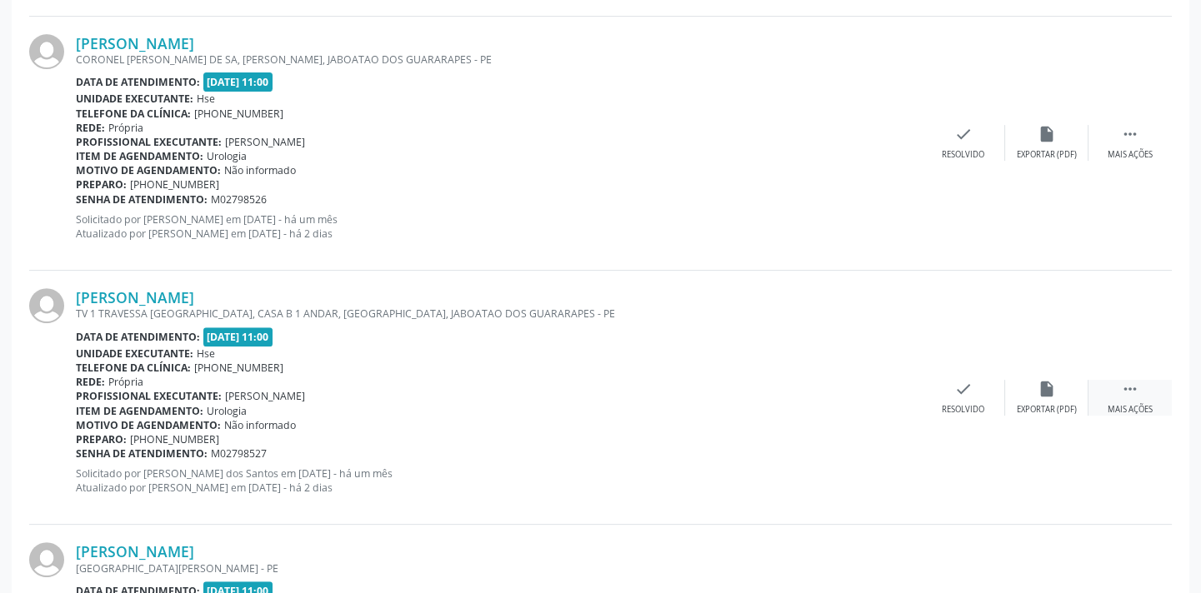
click at [1122, 394] on icon "" at bounding box center [1130, 389] width 18 height 18
click at [1033, 388] on div "alarm_off Não compareceu" at bounding box center [1046, 398] width 83 height 36
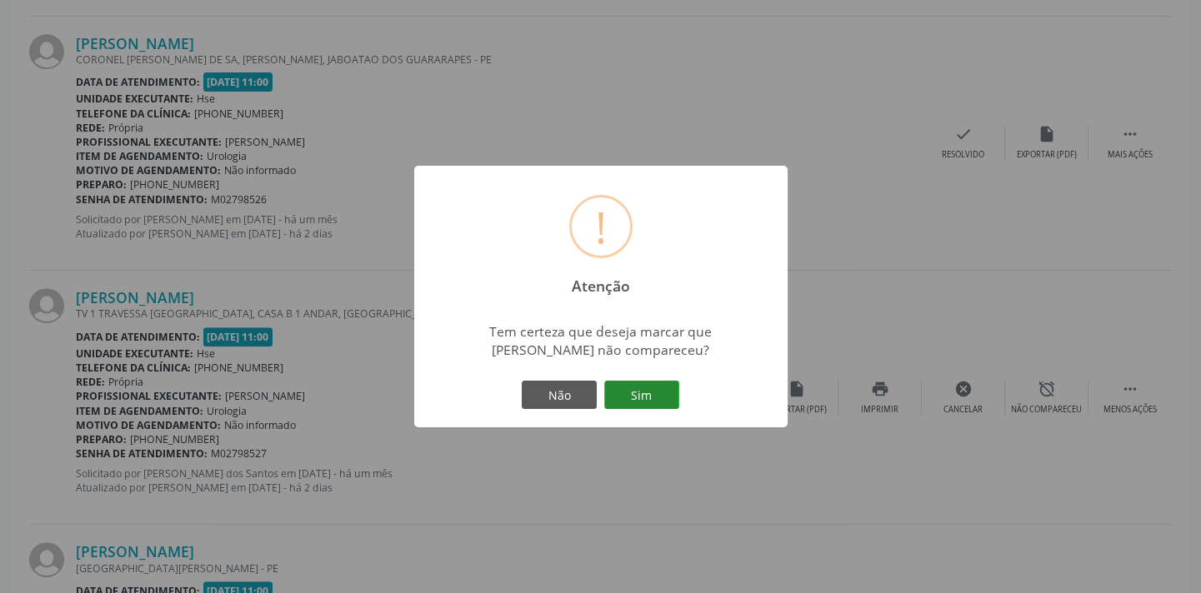
click at [656, 388] on button "Sim" at bounding box center [641, 395] width 75 height 28
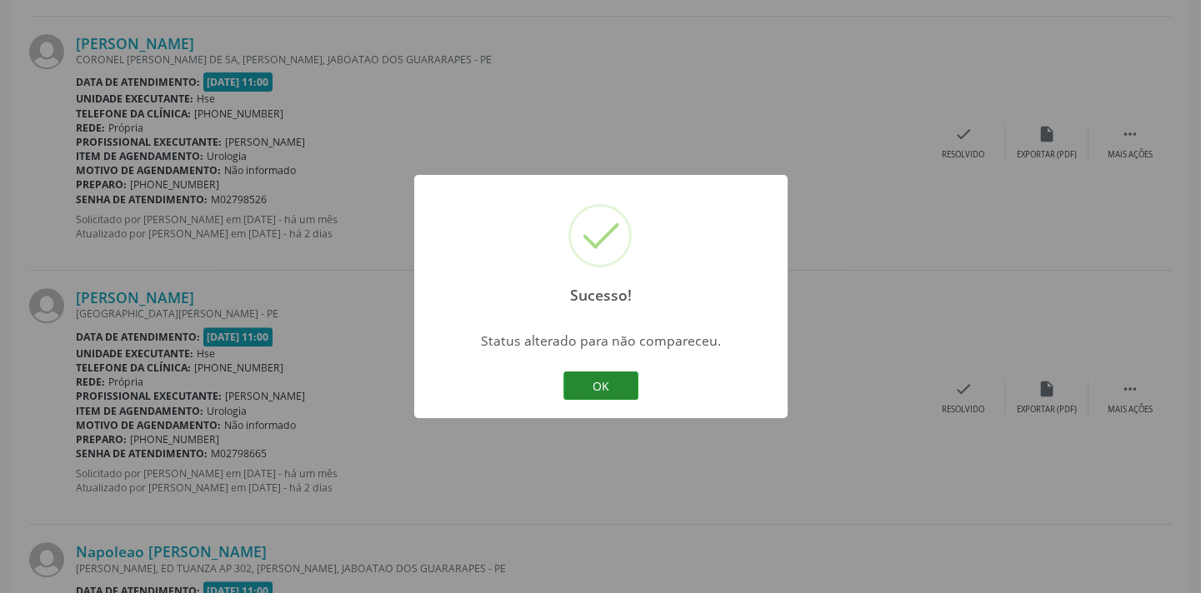
click at [628, 381] on button "OK" at bounding box center [600, 386] width 75 height 28
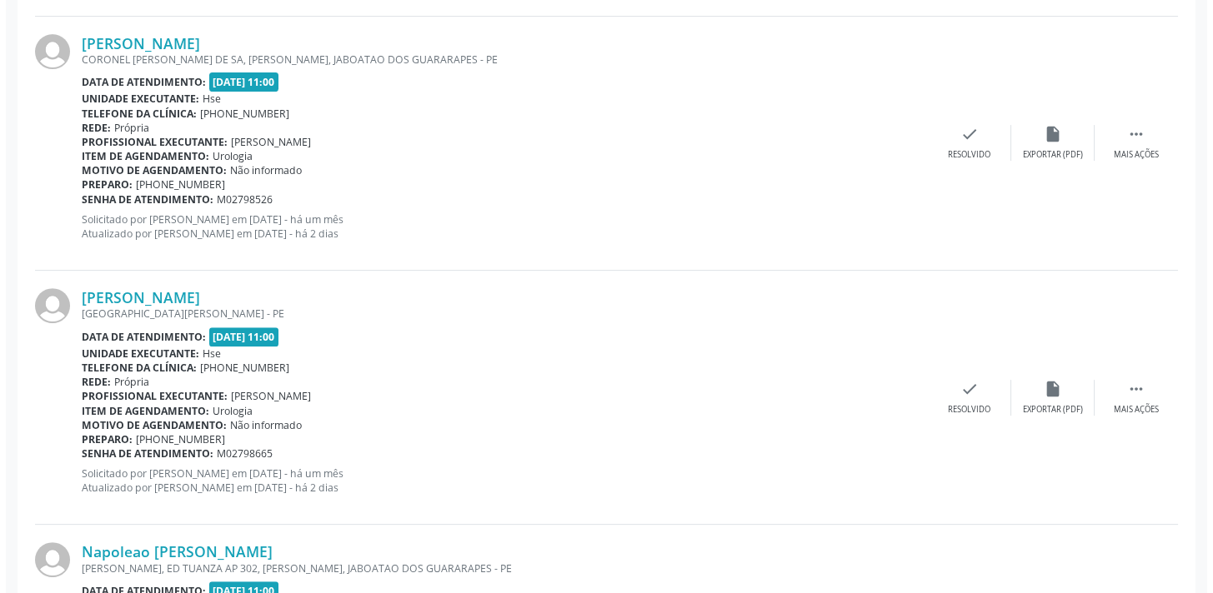
scroll to position [2382, 0]
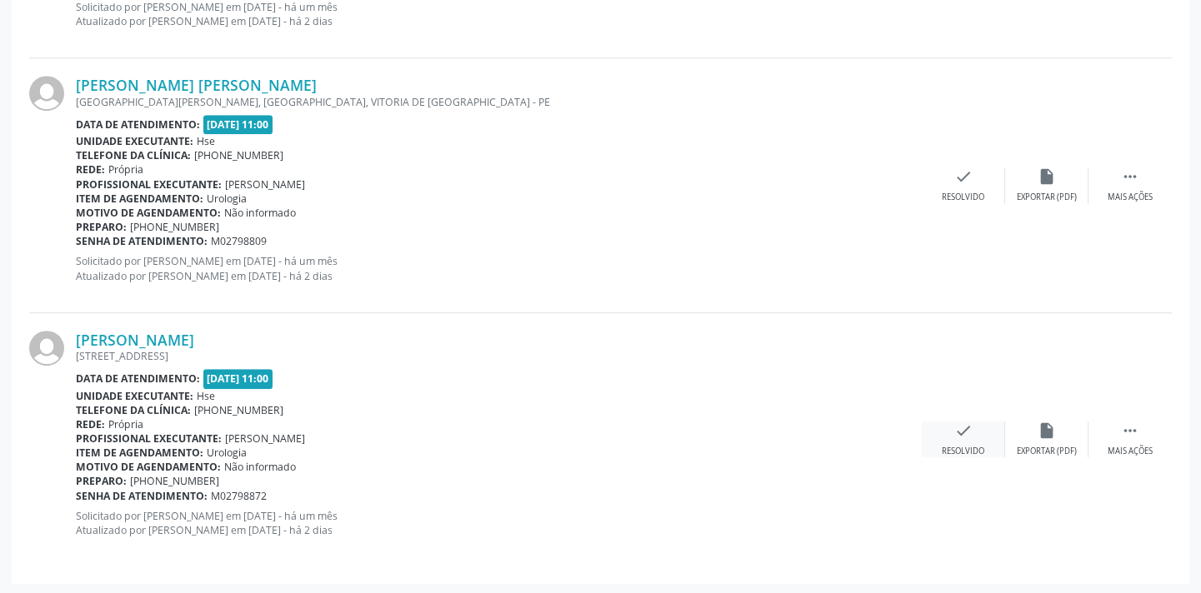
click at [972, 431] on icon "check" at bounding box center [963, 431] width 18 height 18
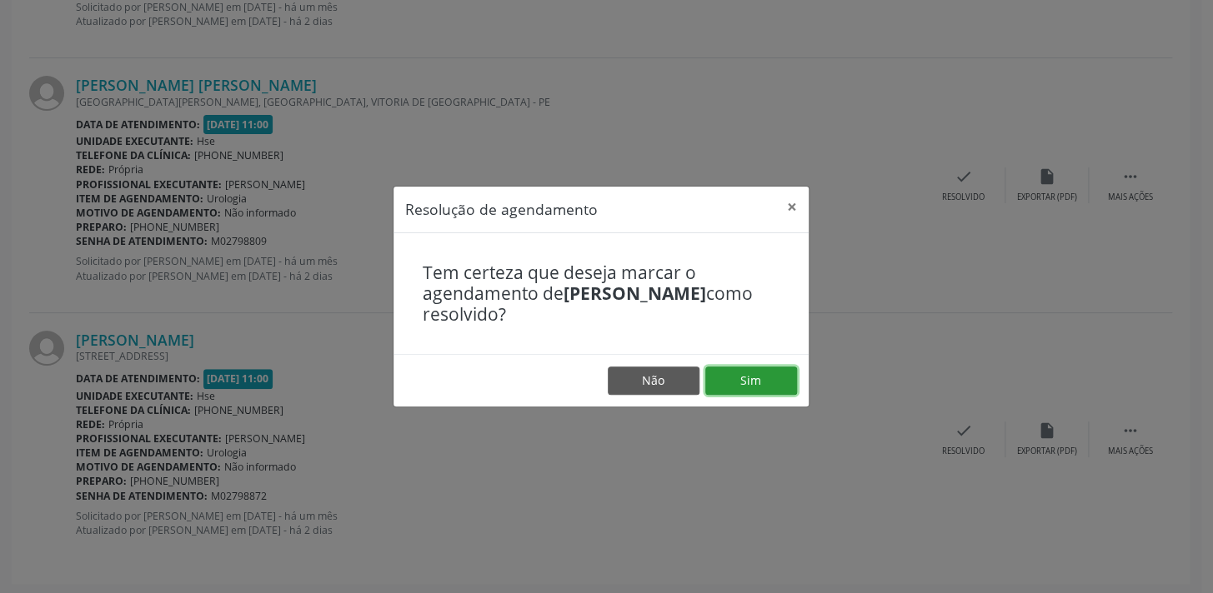
click at [766, 368] on button "Sim" at bounding box center [751, 381] width 92 height 28
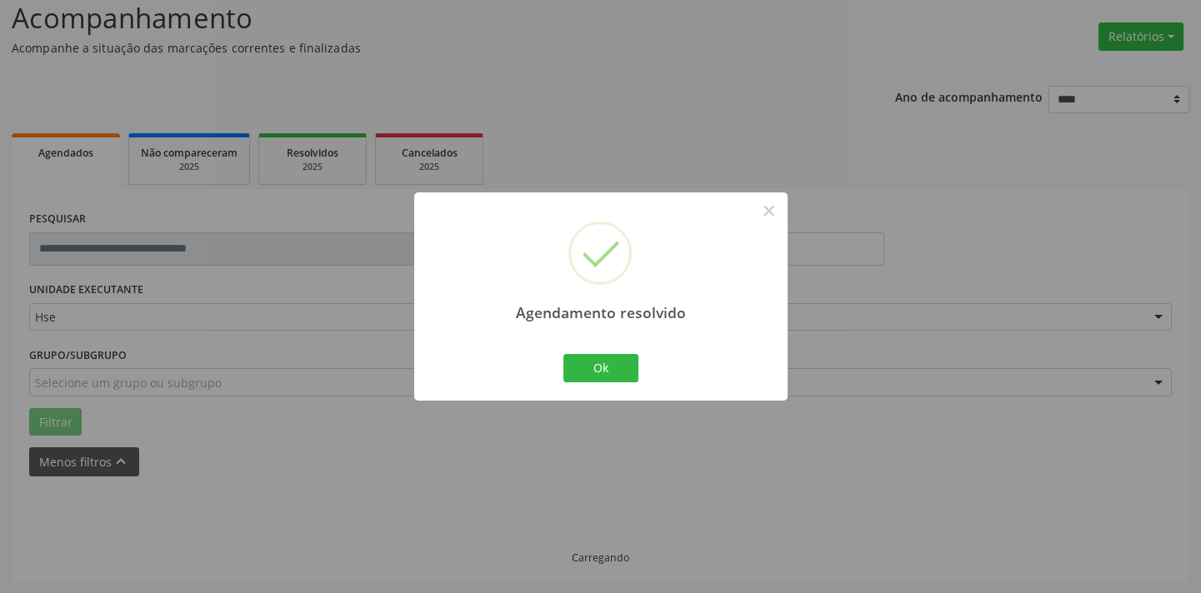
scroll to position [2127, 0]
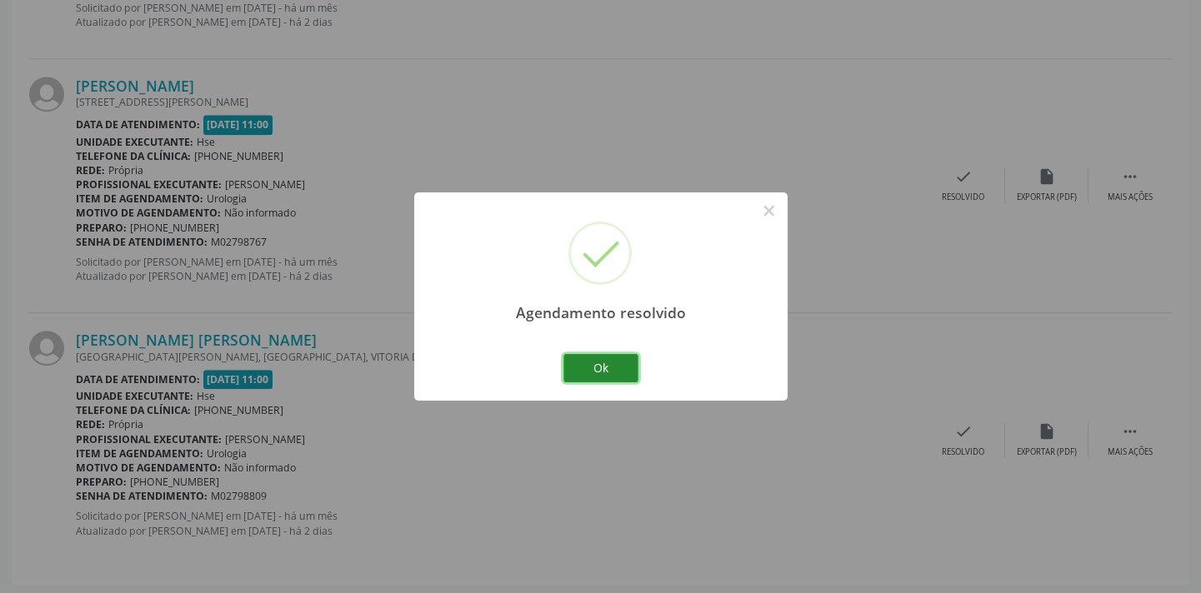
click at [600, 361] on button "Ok" at bounding box center [600, 368] width 75 height 28
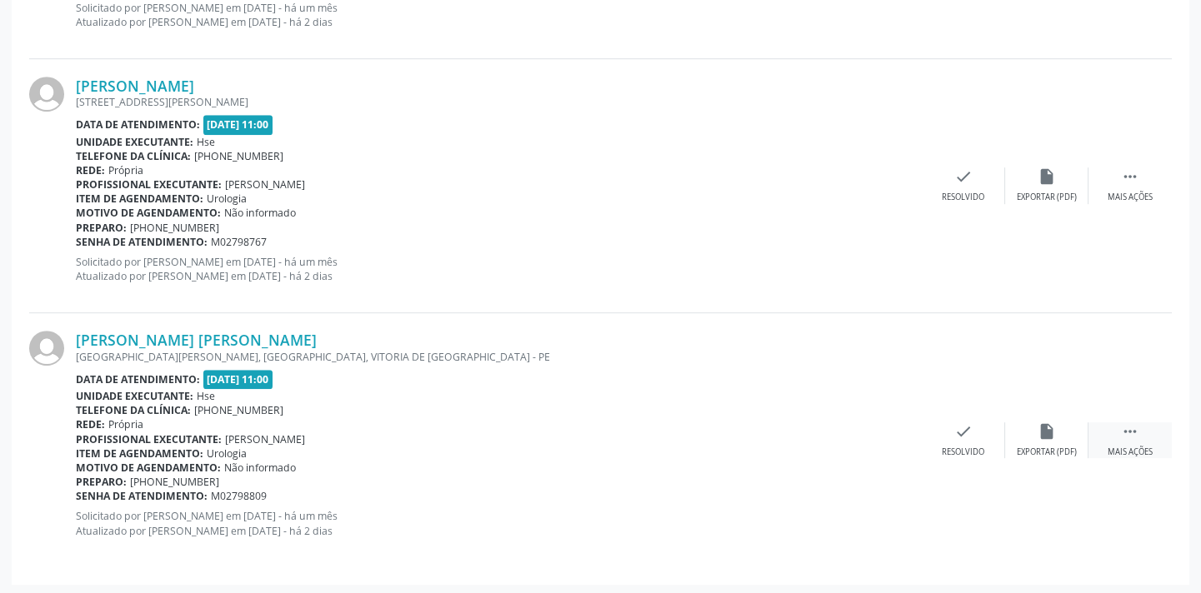
click at [1133, 430] on icon "" at bounding box center [1130, 432] width 18 height 18
click at [1053, 424] on icon "alarm_off" at bounding box center [1047, 432] width 18 height 18
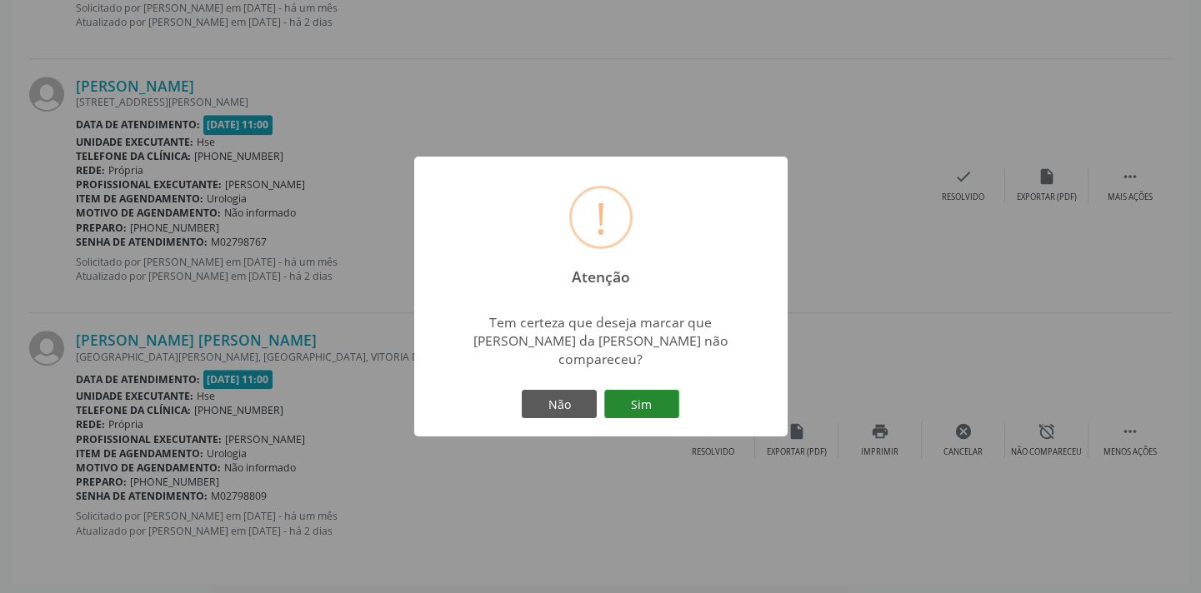
click at [638, 390] on button "Sim" at bounding box center [641, 404] width 75 height 28
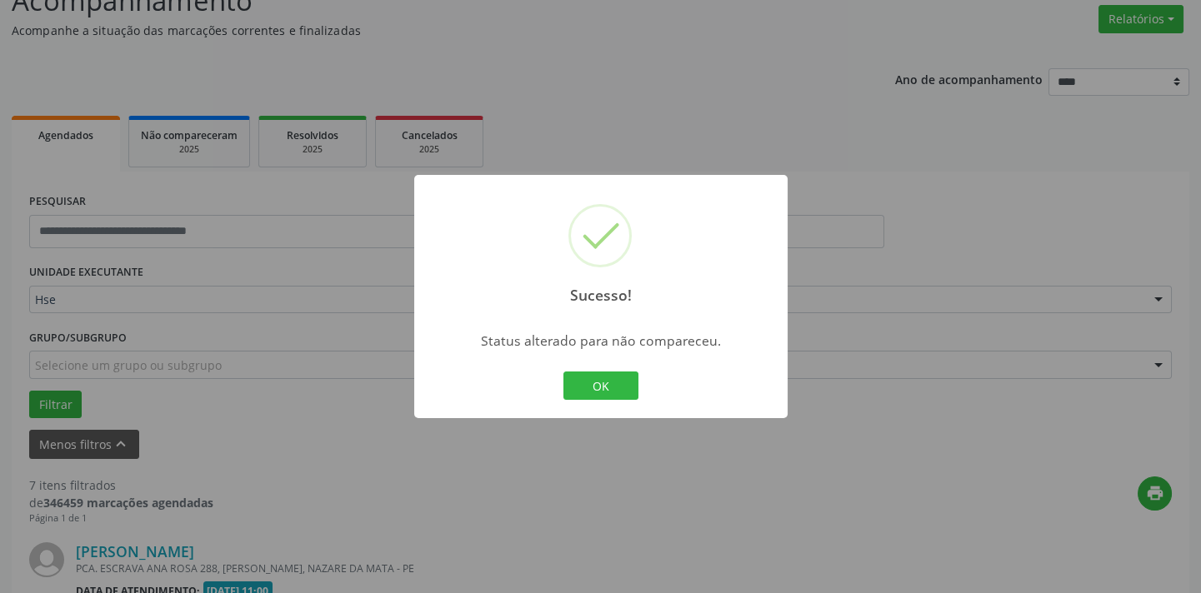
scroll to position [1873, 0]
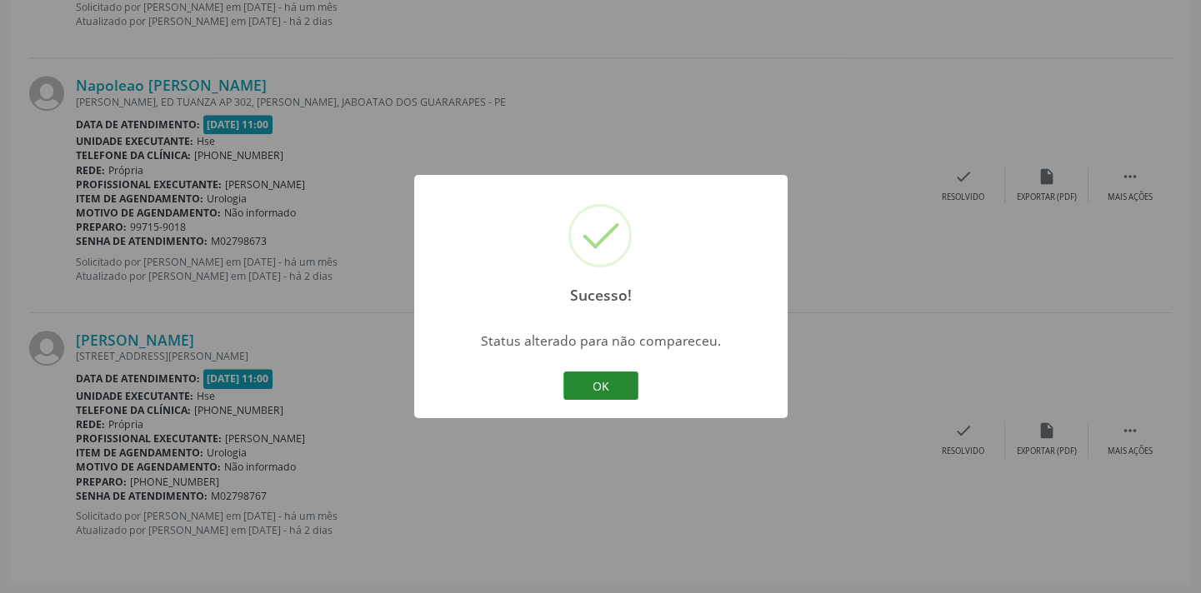
click at [623, 381] on button "OK" at bounding box center [600, 386] width 75 height 28
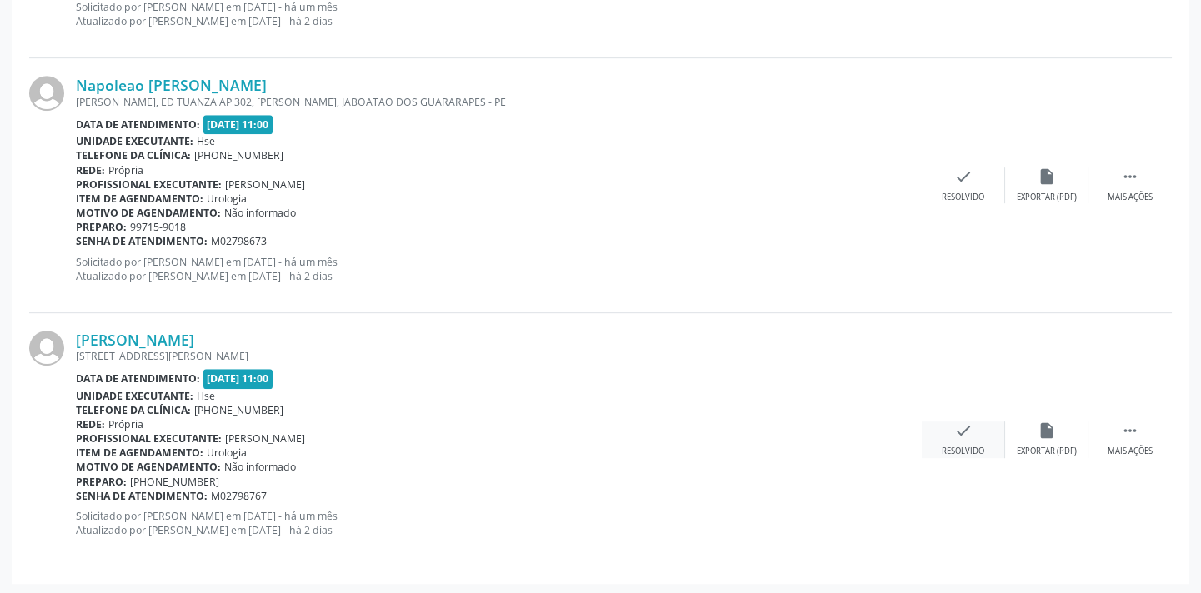
click at [965, 451] on div "Resolvido" at bounding box center [963, 452] width 43 height 12
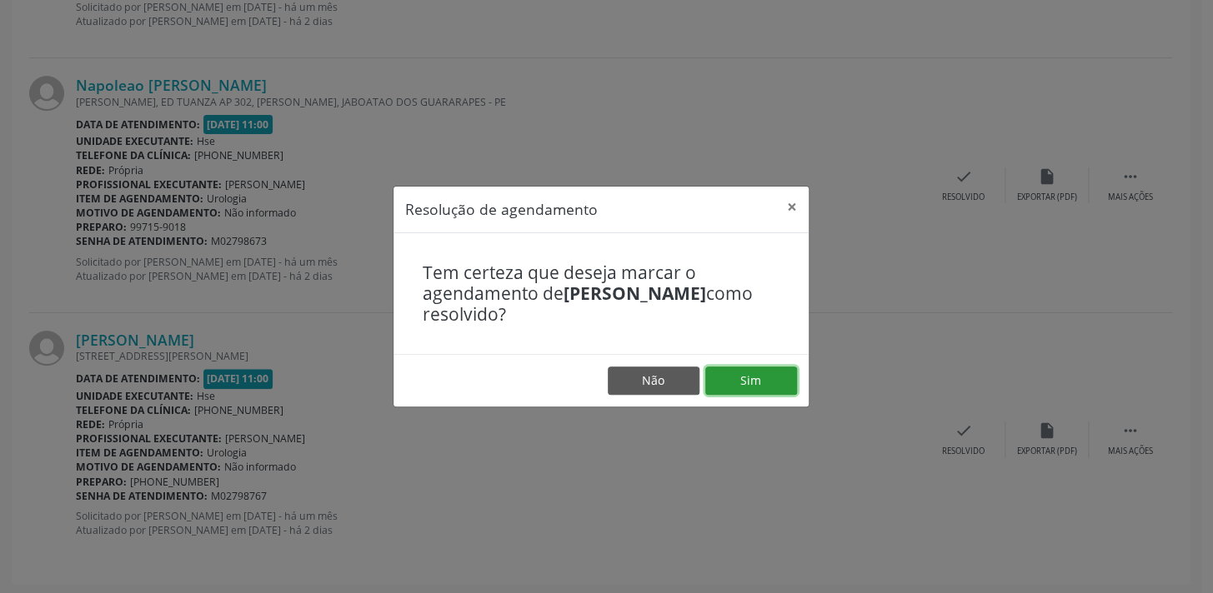
click at [773, 383] on button "Sim" at bounding box center [751, 381] width 92 height 28
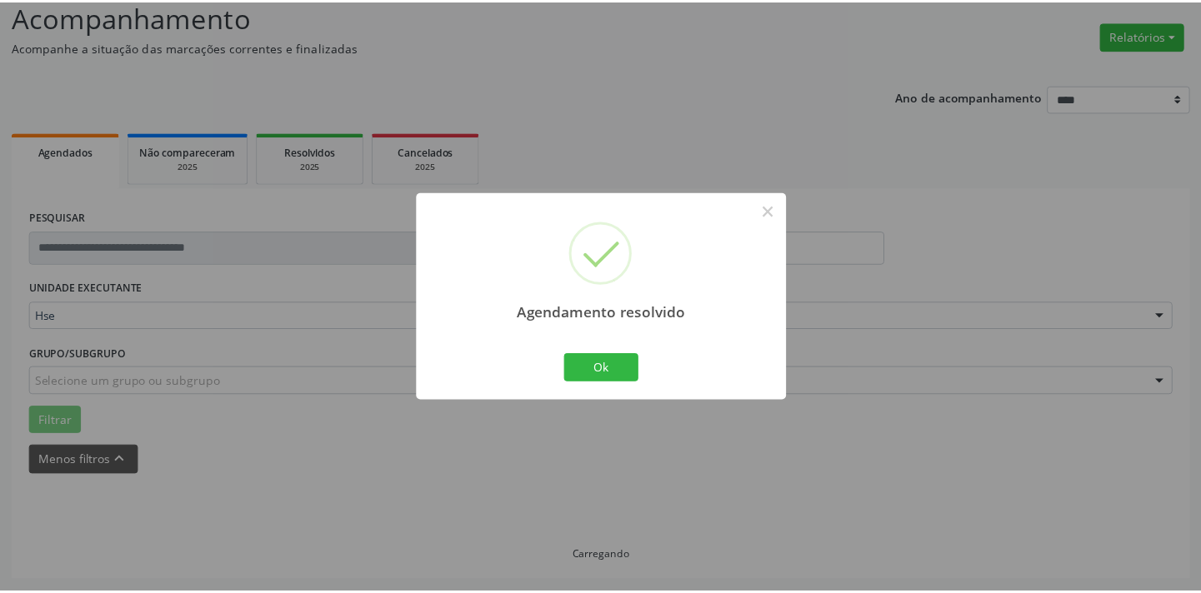
scroll to position [116, 0]
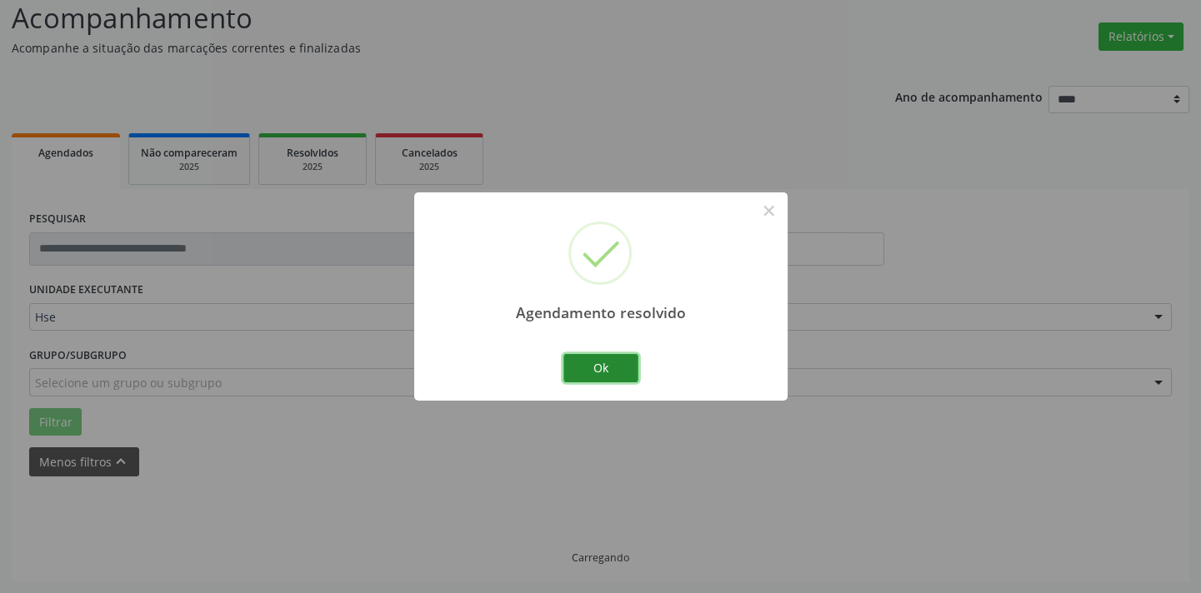
click at [608, 358] on button "Ok" at bounding box center [600, 368] width 75 height 28
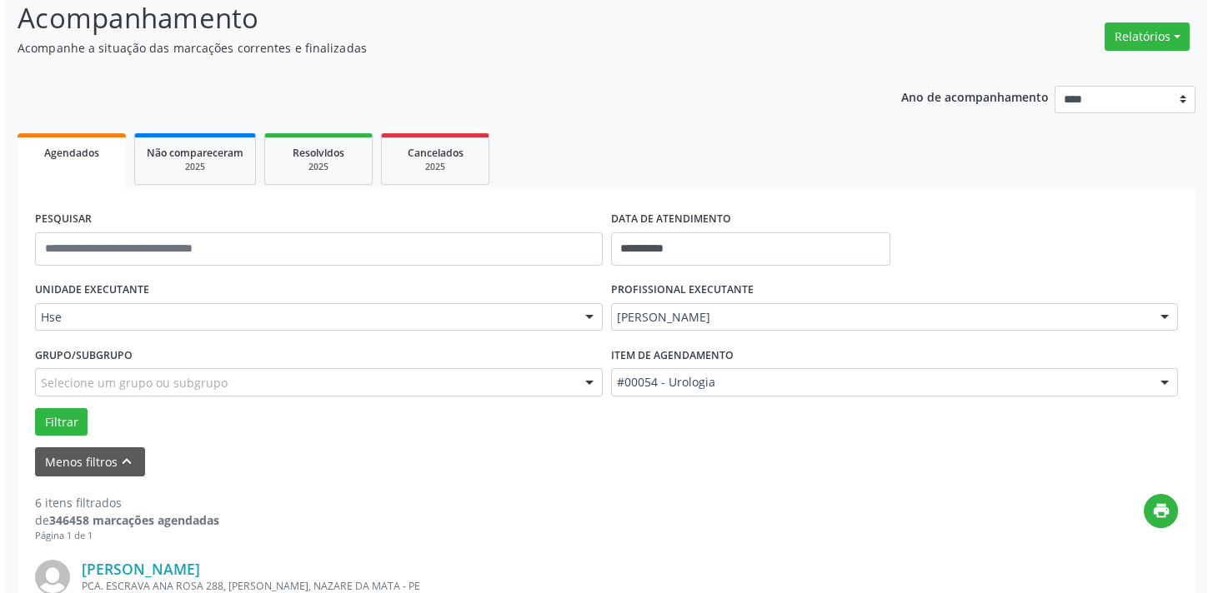
scroll to position [1618, 0]
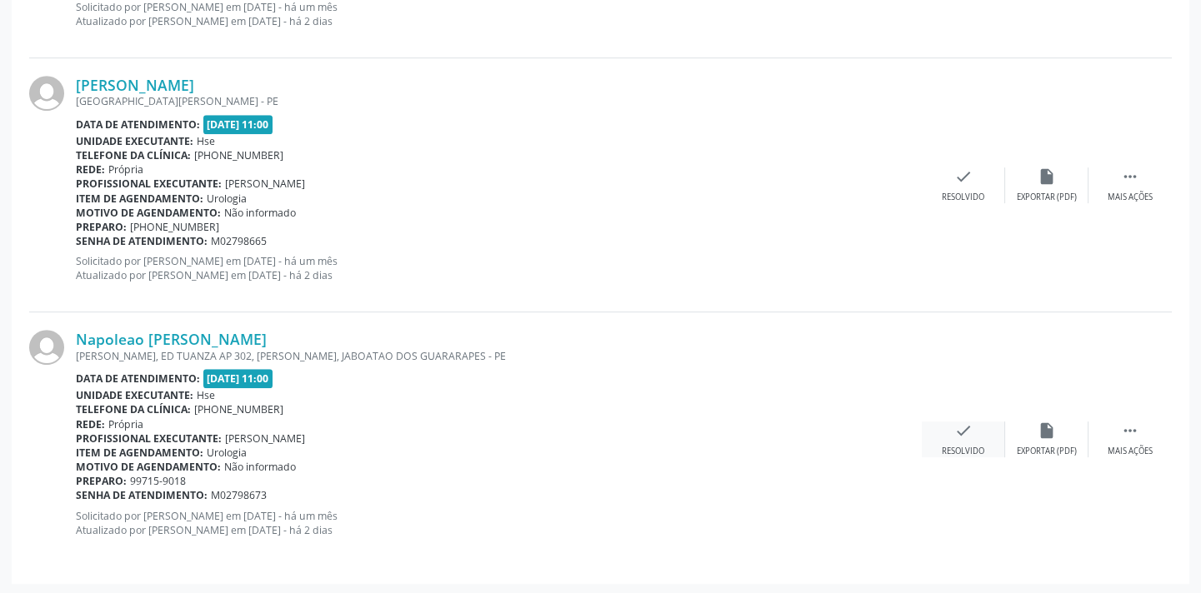
click at [980, 427] on div "check Resolvido" at bounding box center [963, 440] width 83 height 36
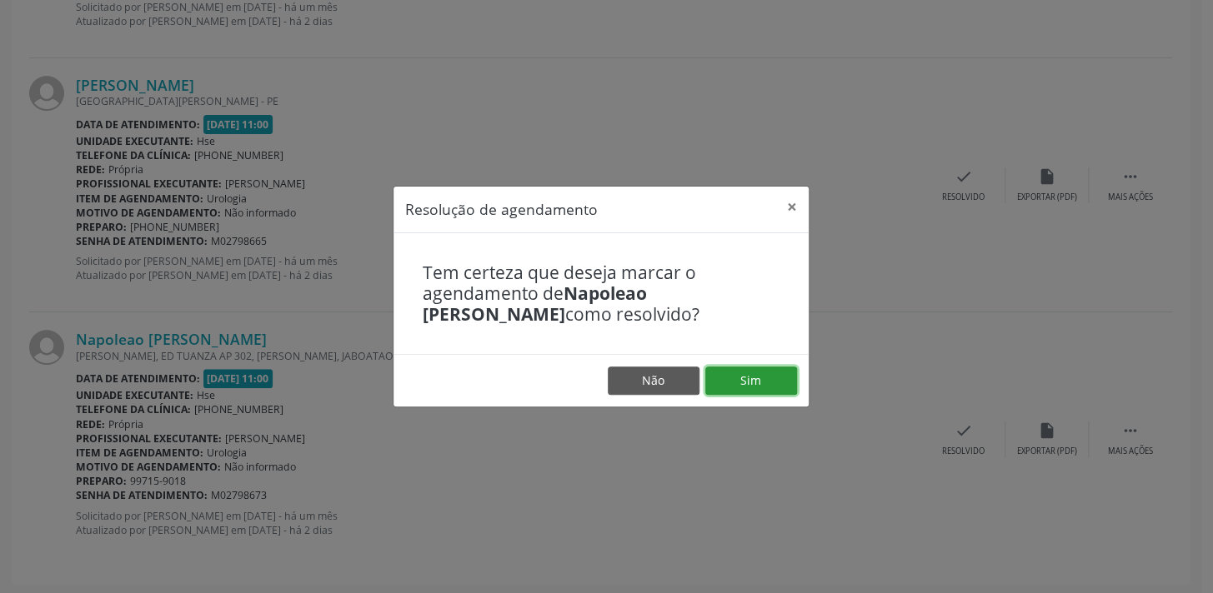
click at [759, 377] on button "Sim" at bounding box center [751, 381] width 92 height 28
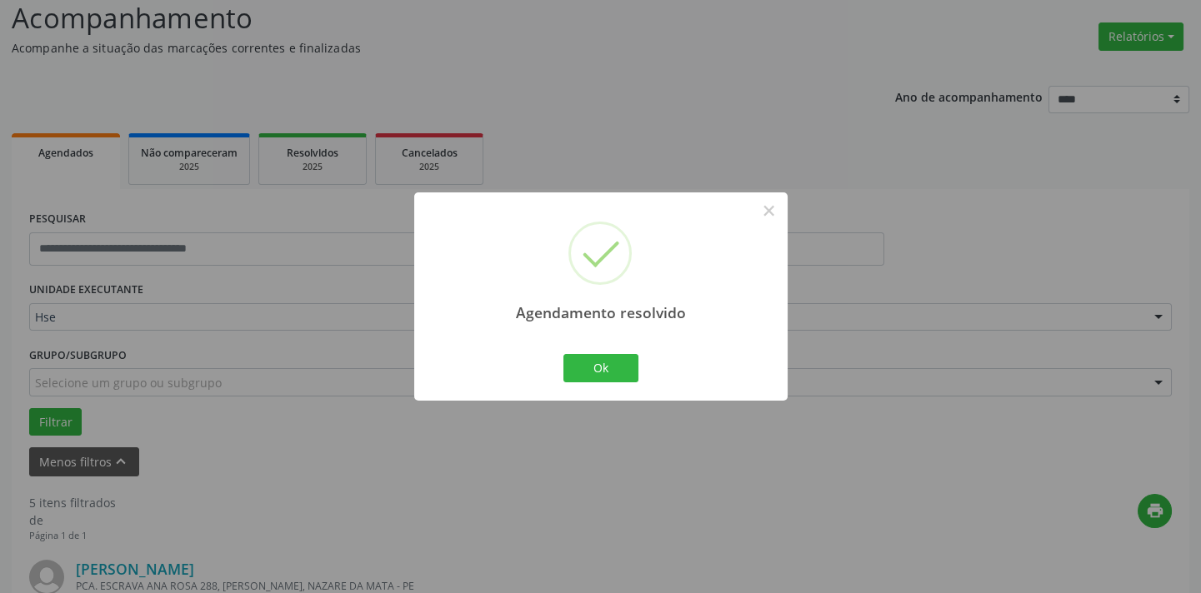
scroll to position [1364, 0]
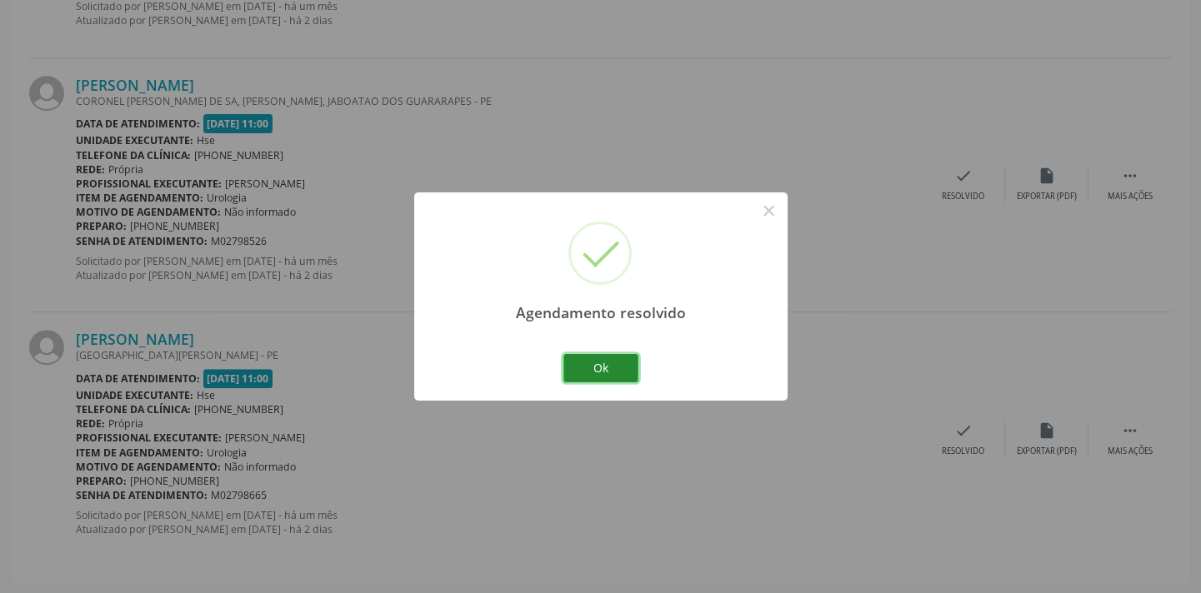
click at [584, 371] on button "Ok" at bounding box center [600, 368] width 75 height 28
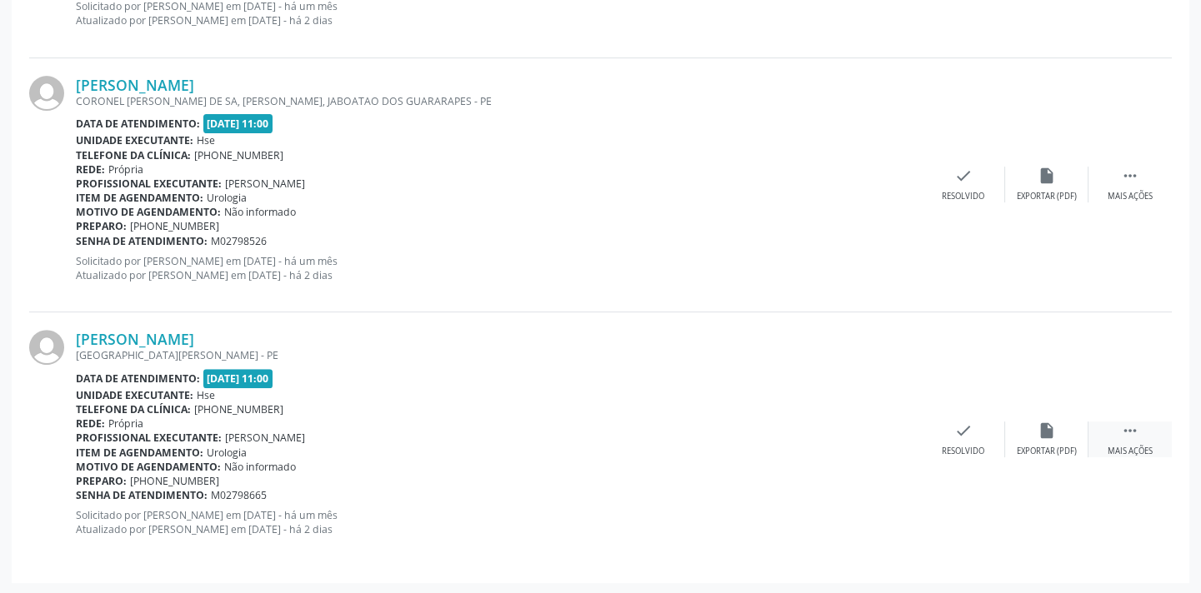
click at [1128, 433] on icon "" at bounding box center [1130, 431] width 18 height 18
click at [975, 436] on div "cancel Cancelar" at bounding box center [963, 440] width 83 height 36
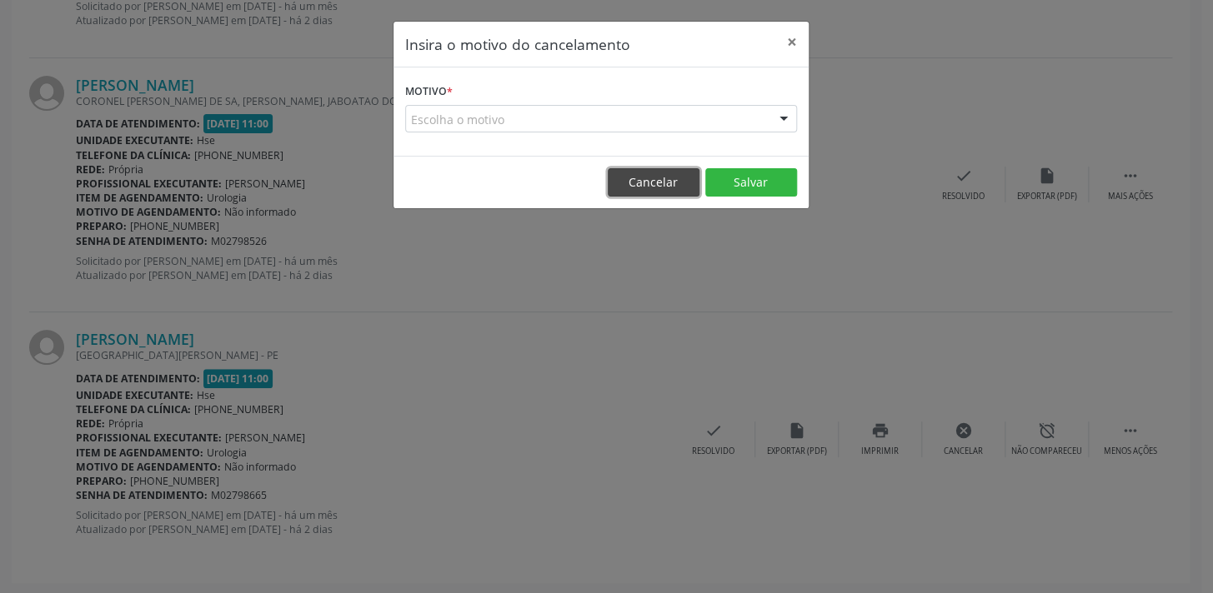
drag, startPoint x: 663, startPoint y: 179, endPoint x: 764, endPoint y: 239, distance: 117.3
click at [663, 179] on button "Cancelar" at bounding box center [654, 182] width 92 height 28
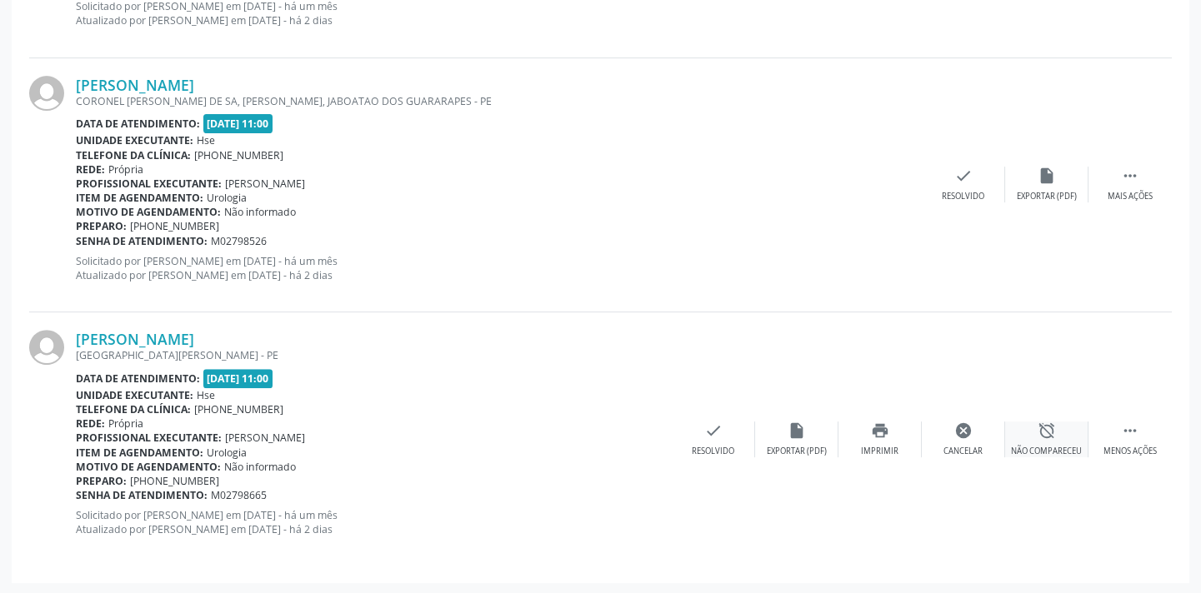
click at [1034, 442] on div "alarm_off Não compareceu" at bounding box center [1046, 440] width 83 height 36
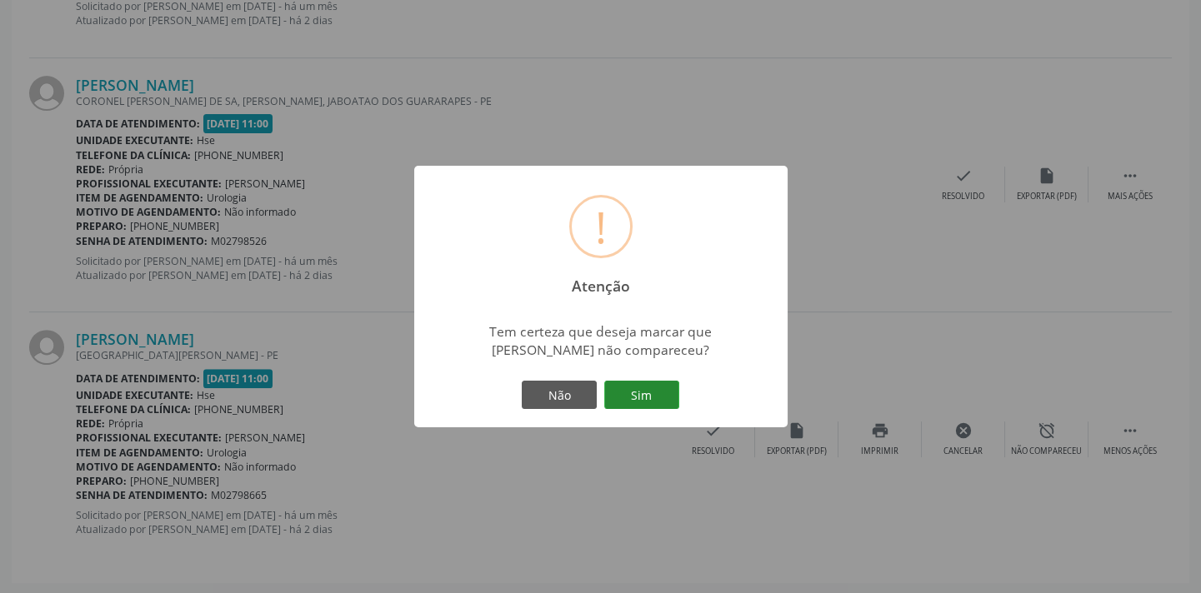
click at [671, 393] on button "Sim" at bounding box center [641, 395] width 75 height 28
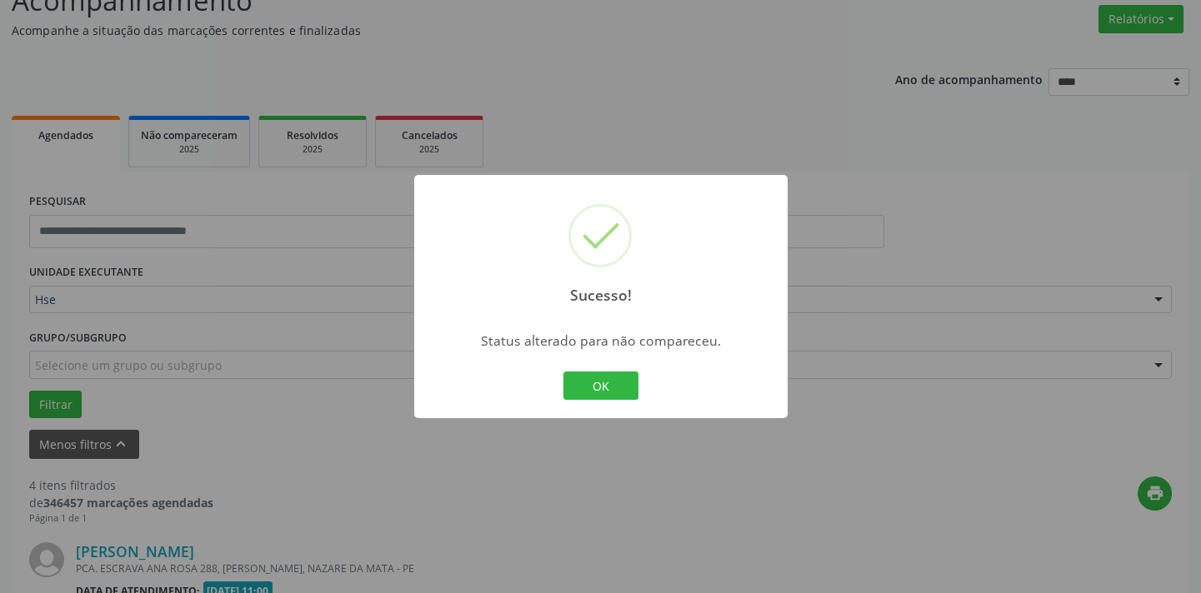
scroll to position [1109, 0]
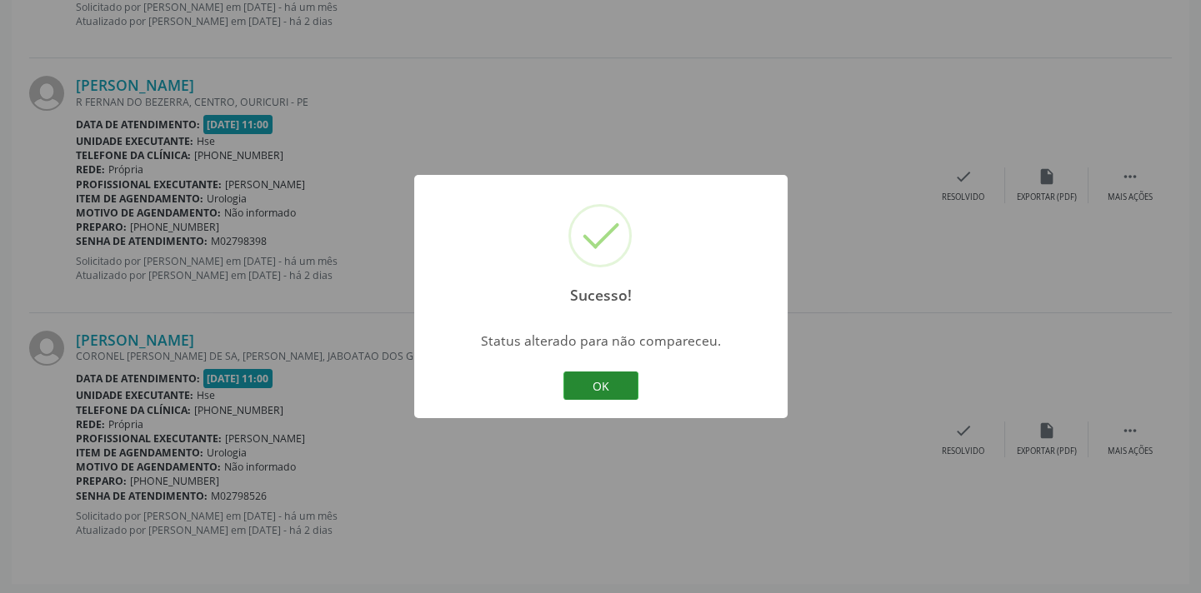
click at [626, 390] on button "OK" at bounding box center [600, 386] width 75 height 28
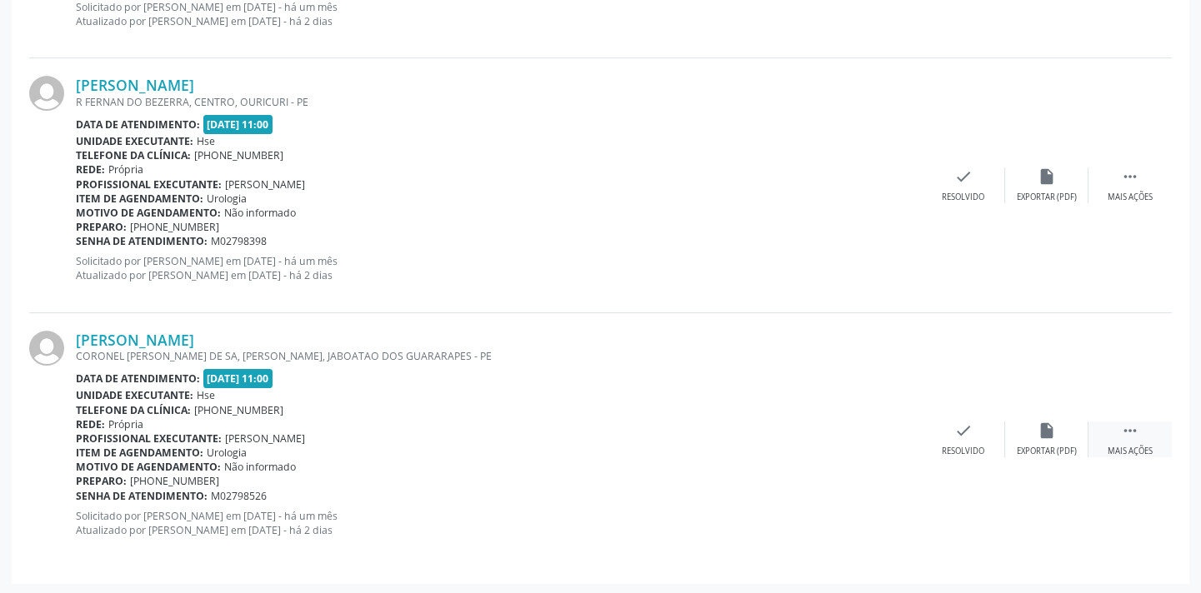
click at [1122, 428] on icon "" at bounding box center [1130, 431] width 18 height 18
click at [1060, 439] on div "alarm_off Não compareceu" at bounding box center [1046, 440] width 83 height 36
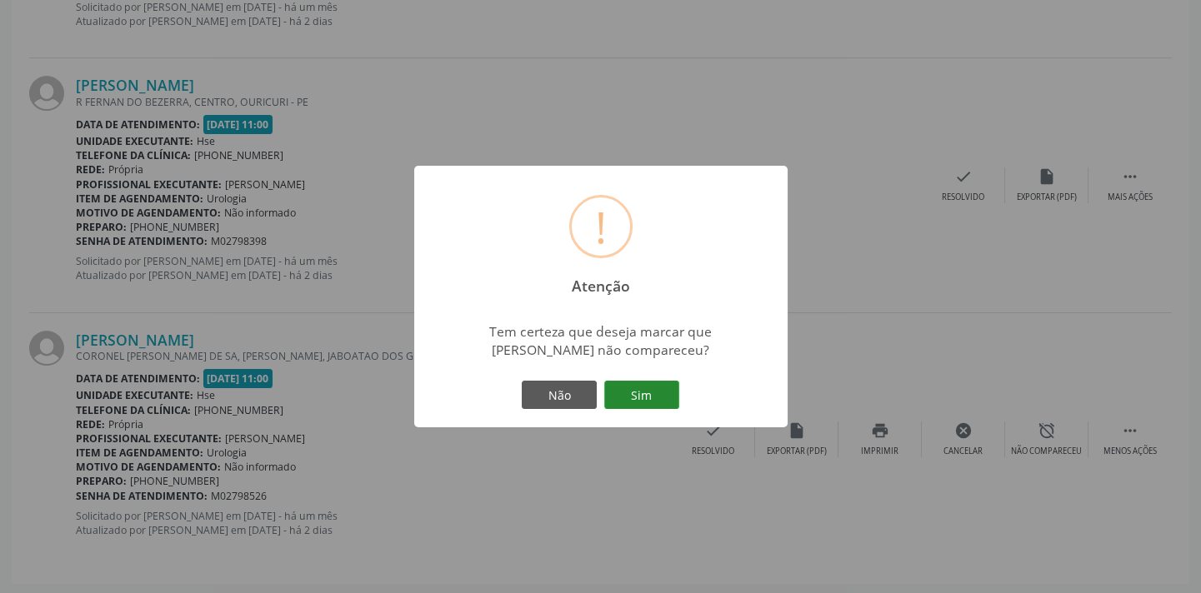
click at [673, 399] on button "Sim" at bounding box center [641, 395] width 75 height 28
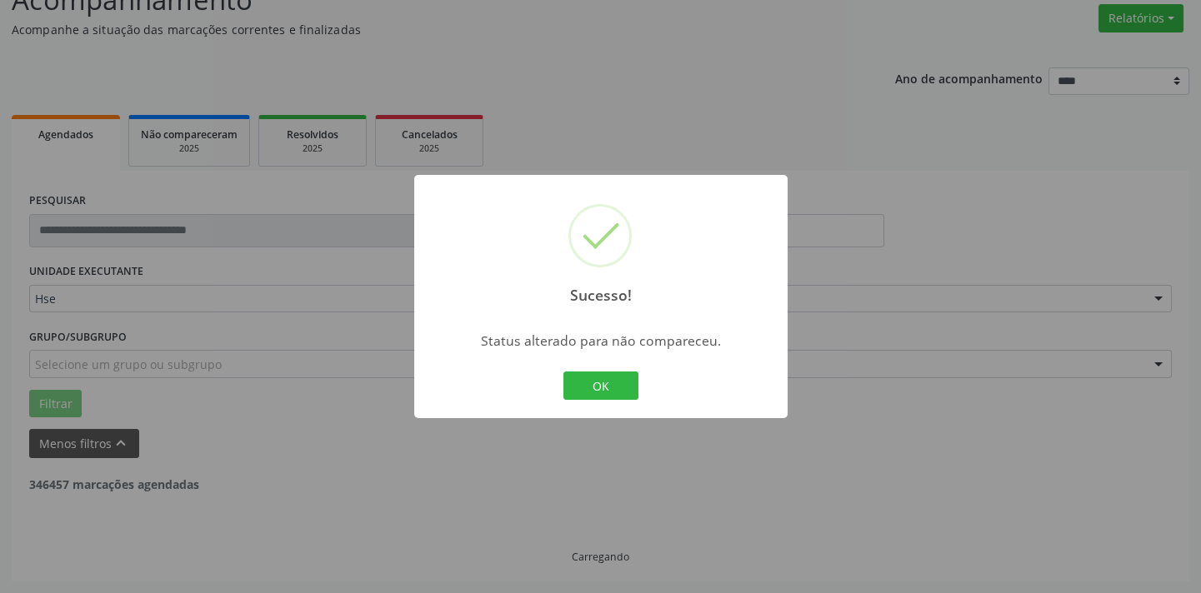
scroll to position [133, 0]
click at [598, 393] on button "OK" at bounding box center [600, 386] width 75 height 28
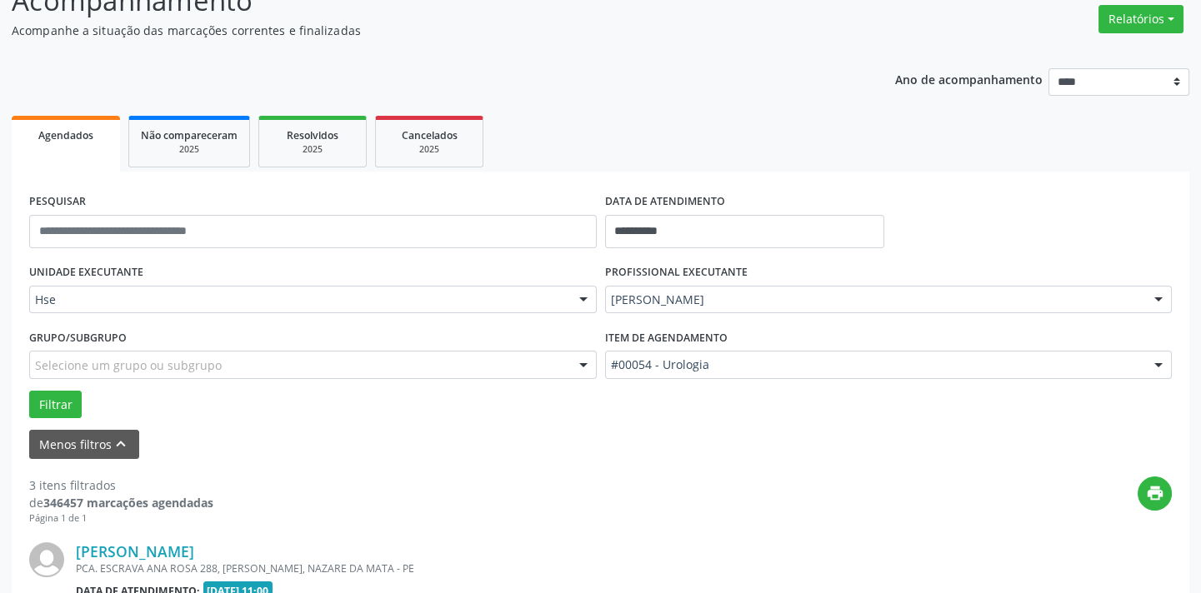
scroll to position [856, 0]
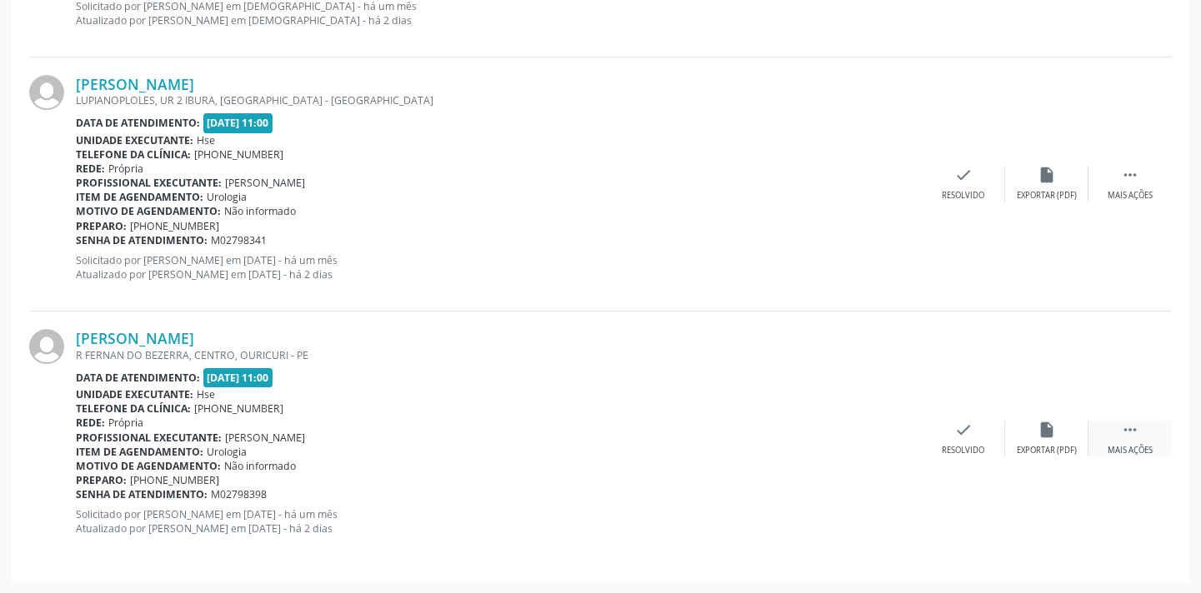
click at [1131, 433] on icon "" at bounding box center [1130, 430] width 18 height 18
click at [1038, 433] on icon "alarm_off" at bounding box center [1047, 430] width 18 height 18
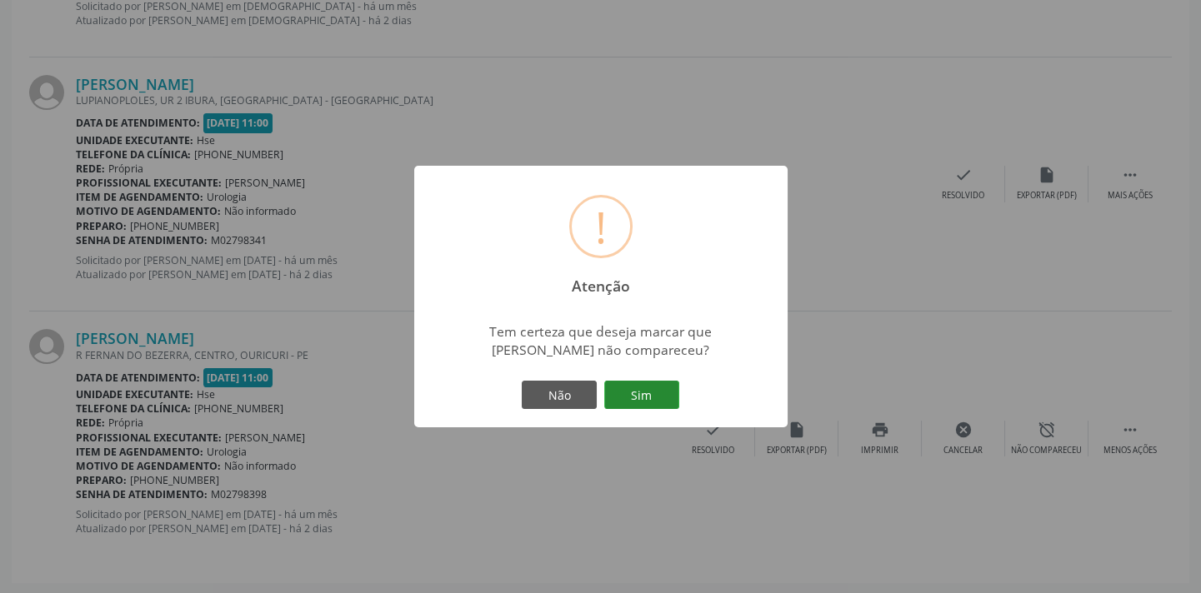
click at [641, 398] on button "Sim" at bounding box center [641, 395] width 75 height 28
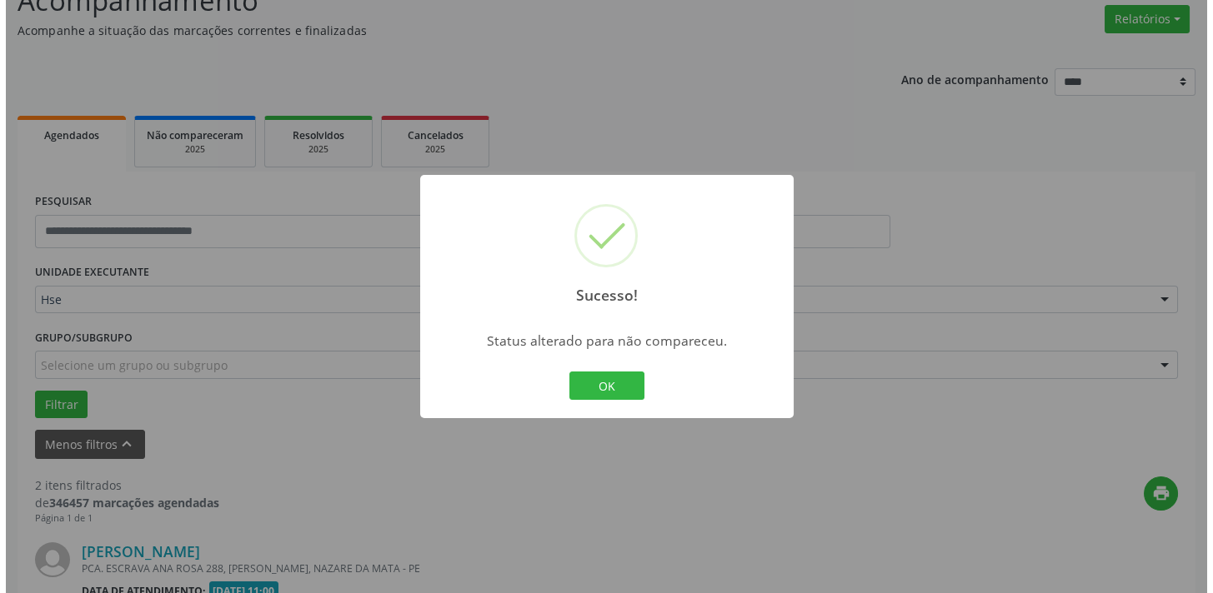
scroll to position [601, 0]
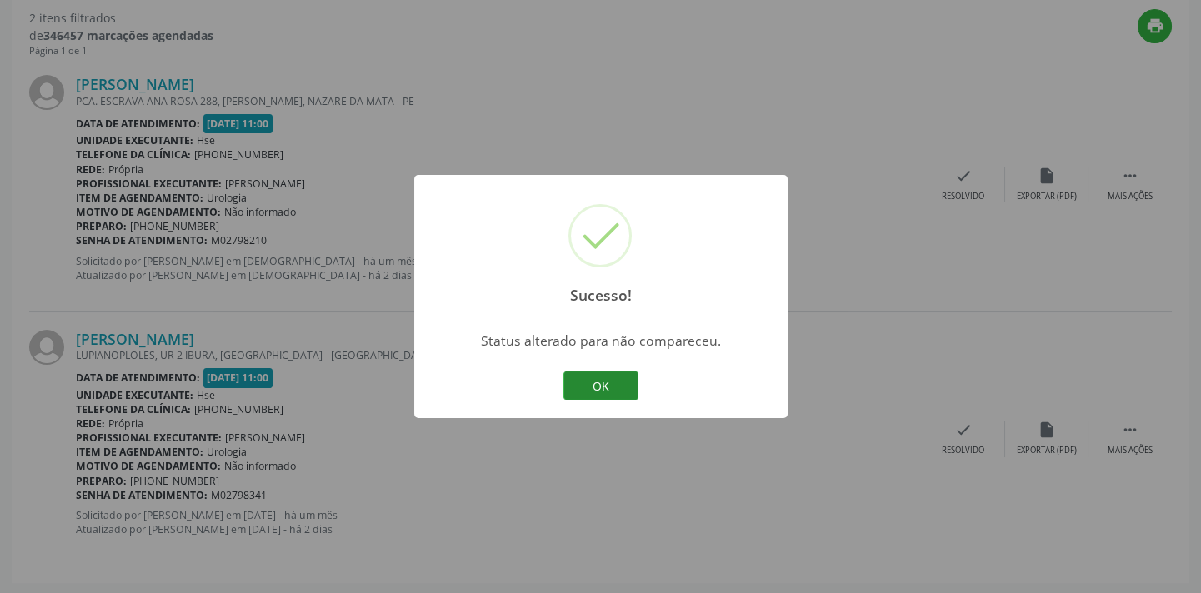
click at [628, 390] on button "OK" at bounding box center [600, 386] width 75 height 28
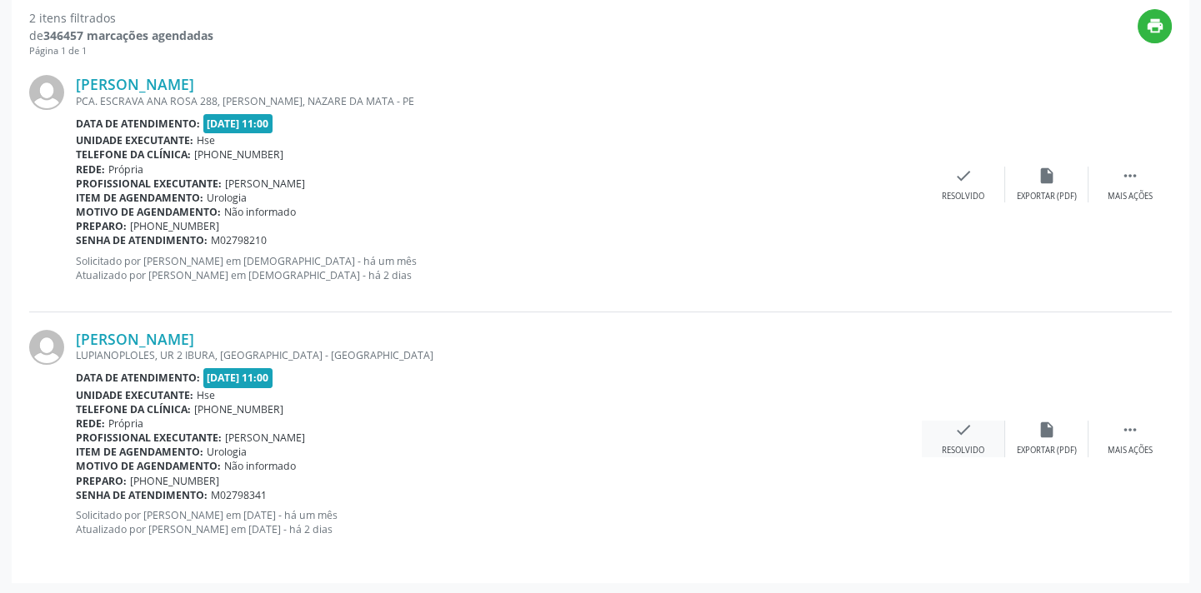
click at [954, 434] on icon "check" at bounding box center [963, 430] width 18 height 18
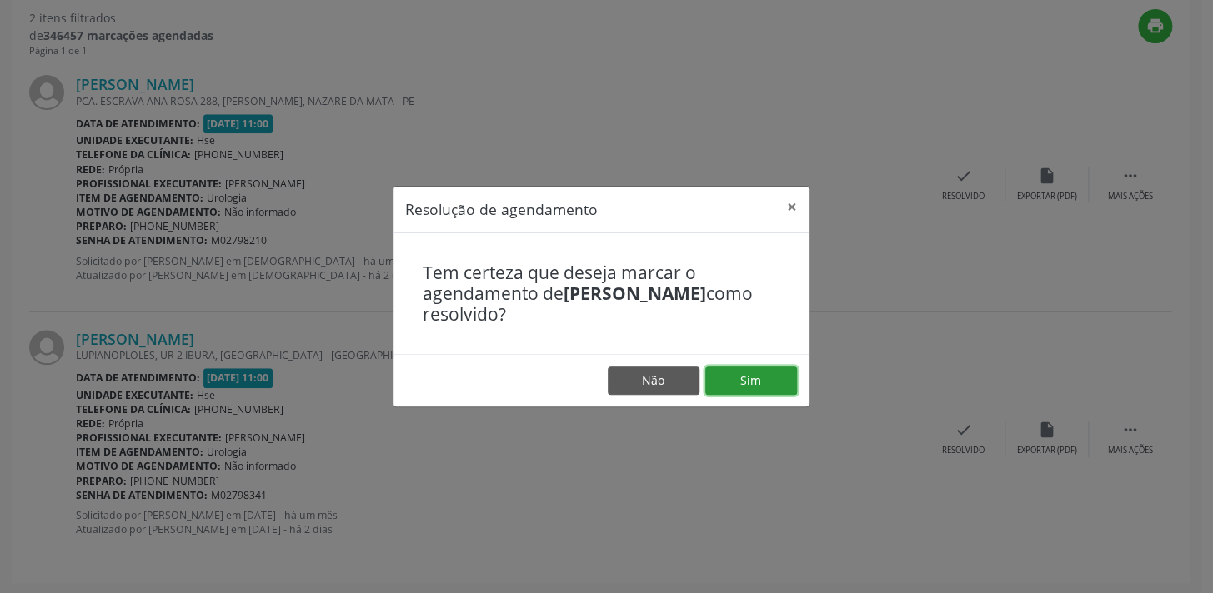
click at [768, 383] on button "Sim" at bounding box center [751, 381] width 92 height 28
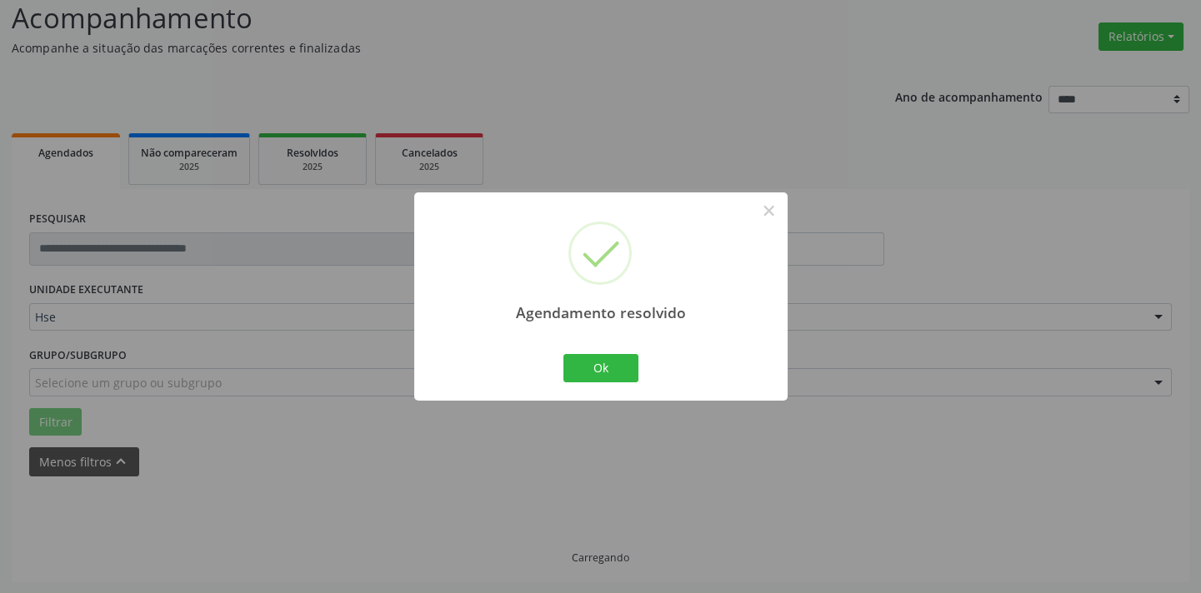
scroll to position [348, 0]
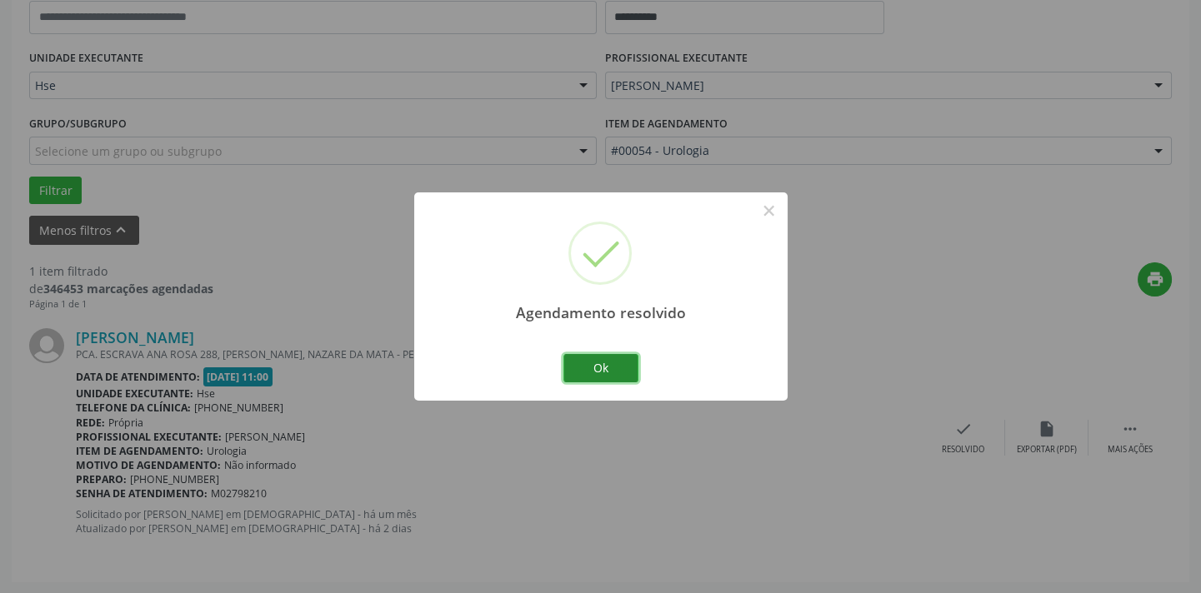
click at [622, 366] on button "Ok" at bounding box center [600, 368] width 75 height 28
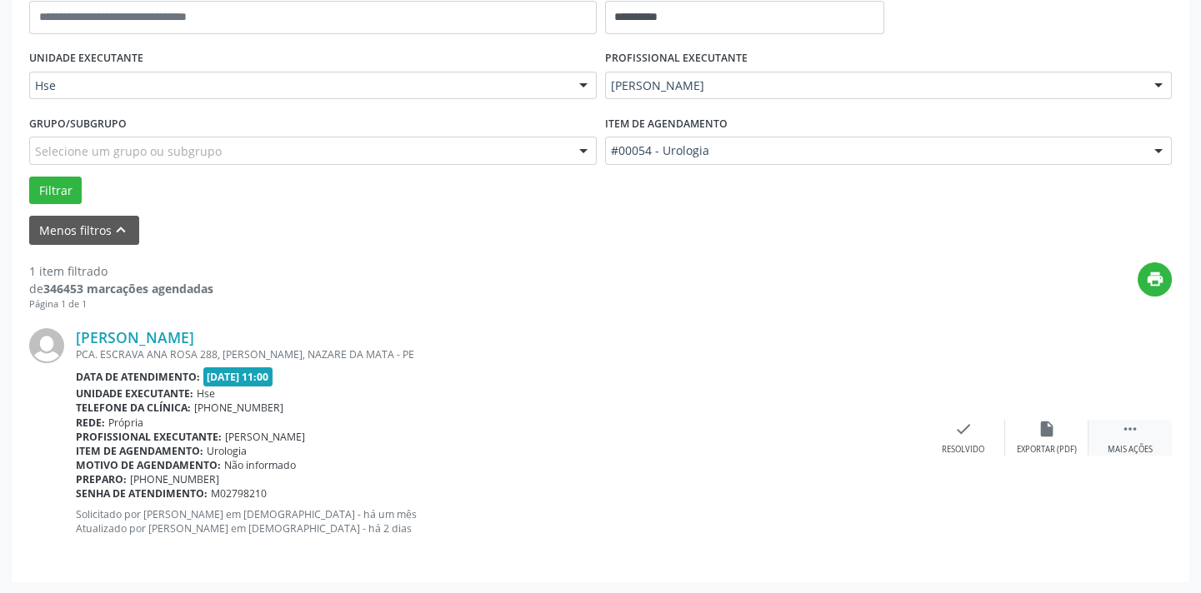
click at [1125, 438] on div " Mais ações" at bounding box center [1129, 438] width 83 height 36
click at [1054, 444] on div "Não compareceu" at bounding box center [1046, 450] width 71 height 12
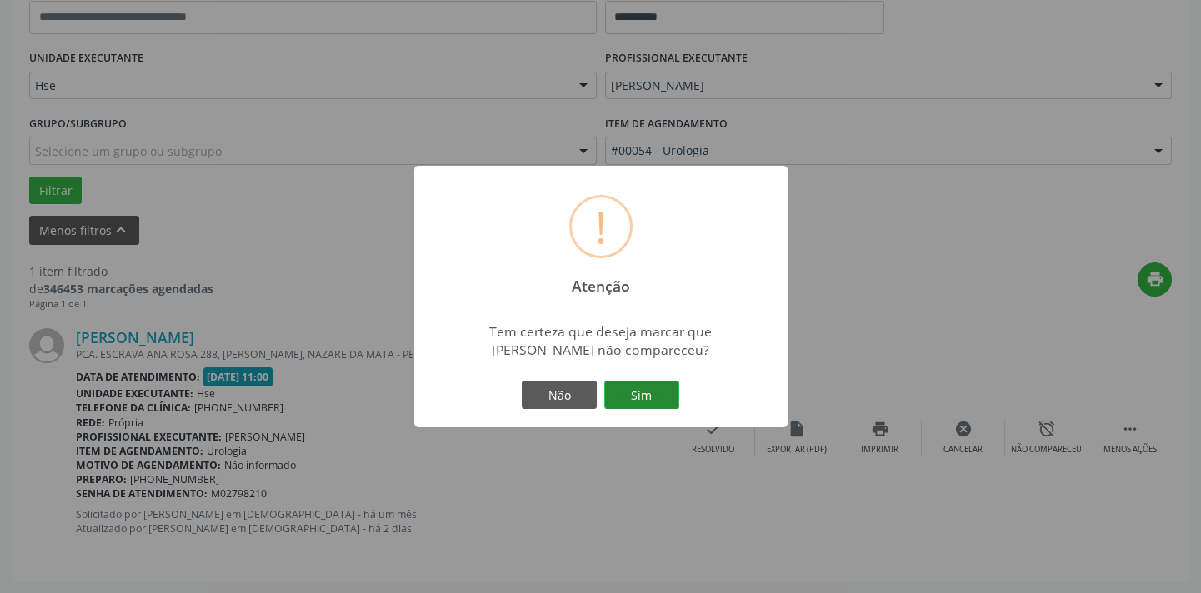
click at [634, 388] on button "Sim" at bounding box center [641, 395] width 75 height 28
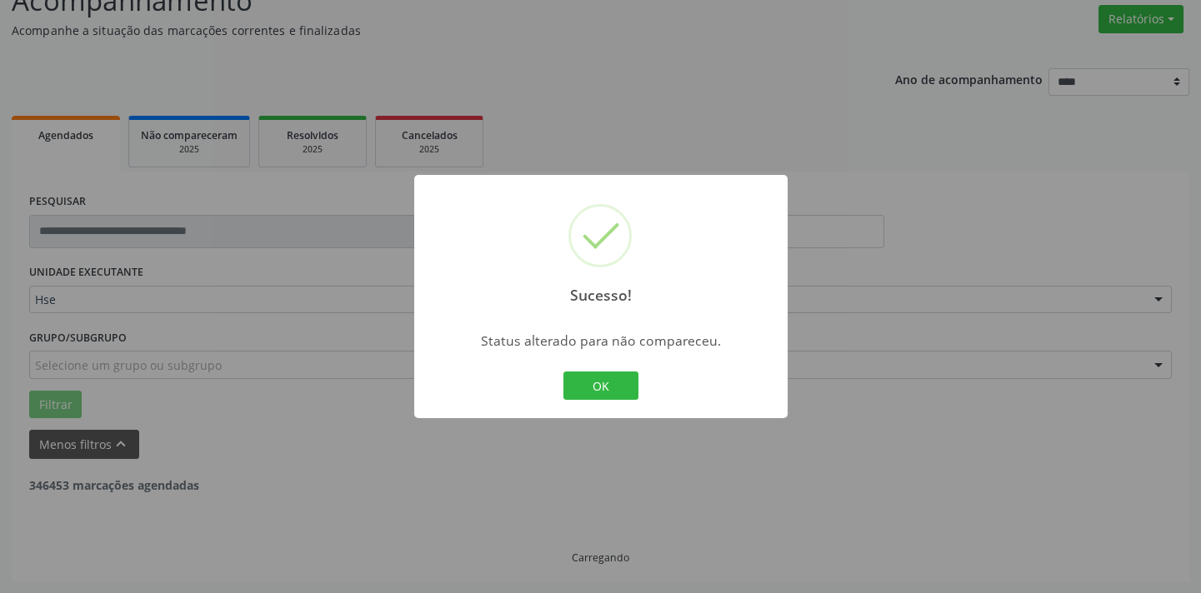
scroll to position [79, 0]
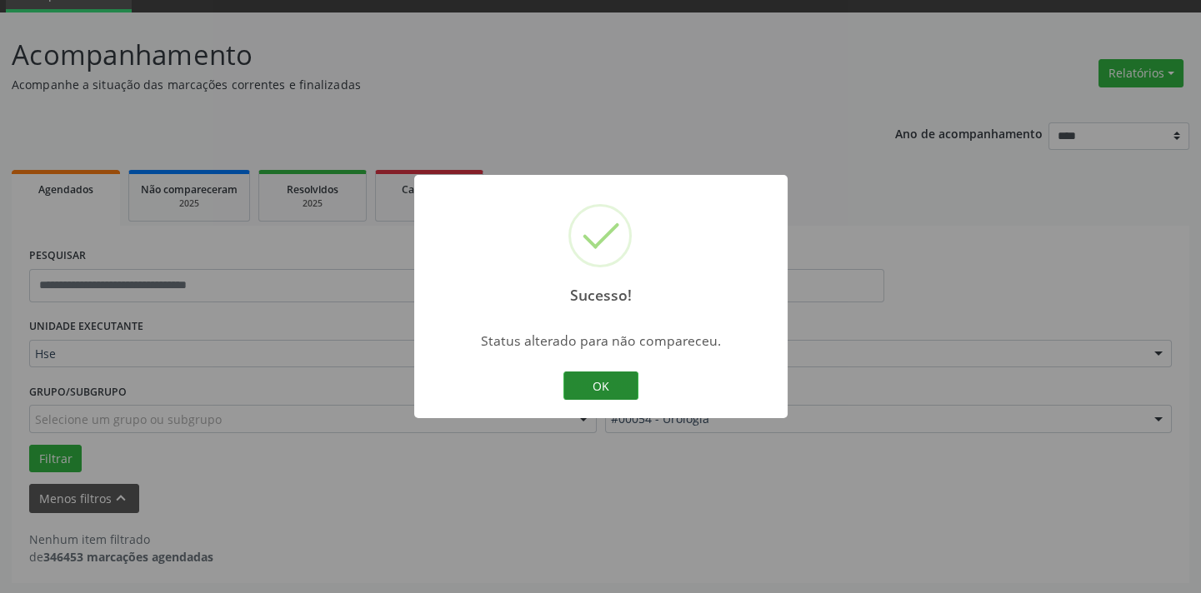
click at [593, 378] on button "OK" at bounding box center [600, 386] width 75 height 28
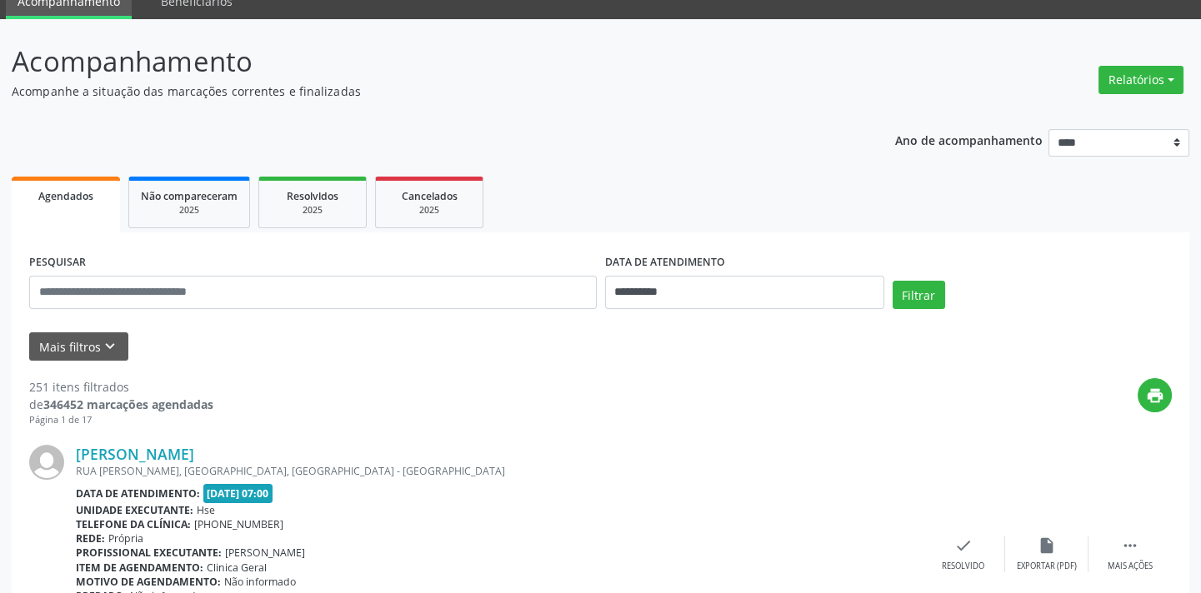
scroll to position [224, 0]
